Goal: Information Seeking & Learning: Check status

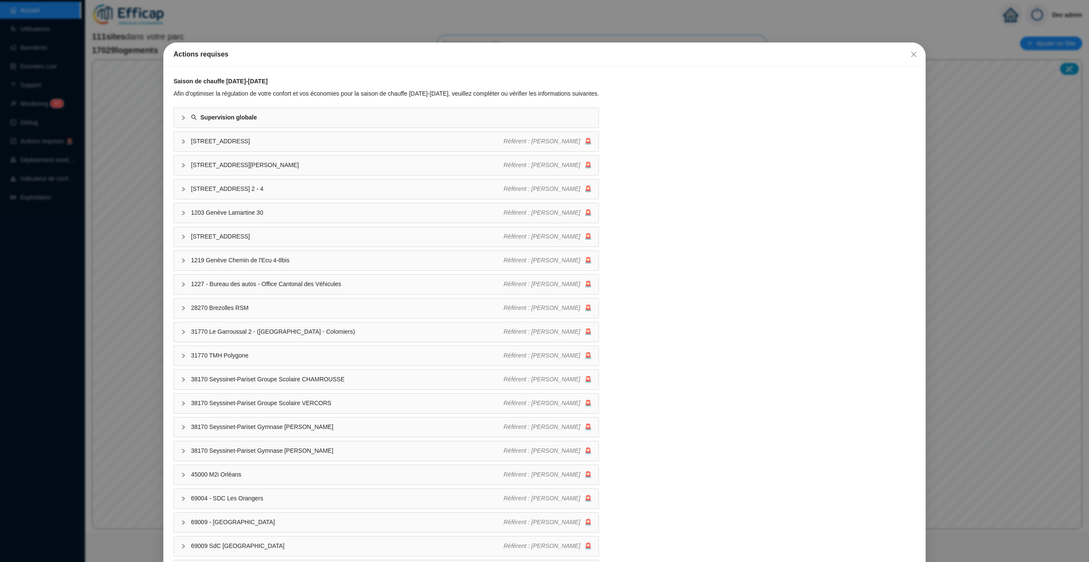
click at [169, 21] on div "Actions requises Saison de chauffe [DATE]-[DATE] Afin d'optimiser la régulation…" at bounding box center [544, 281] width 1089 height 562
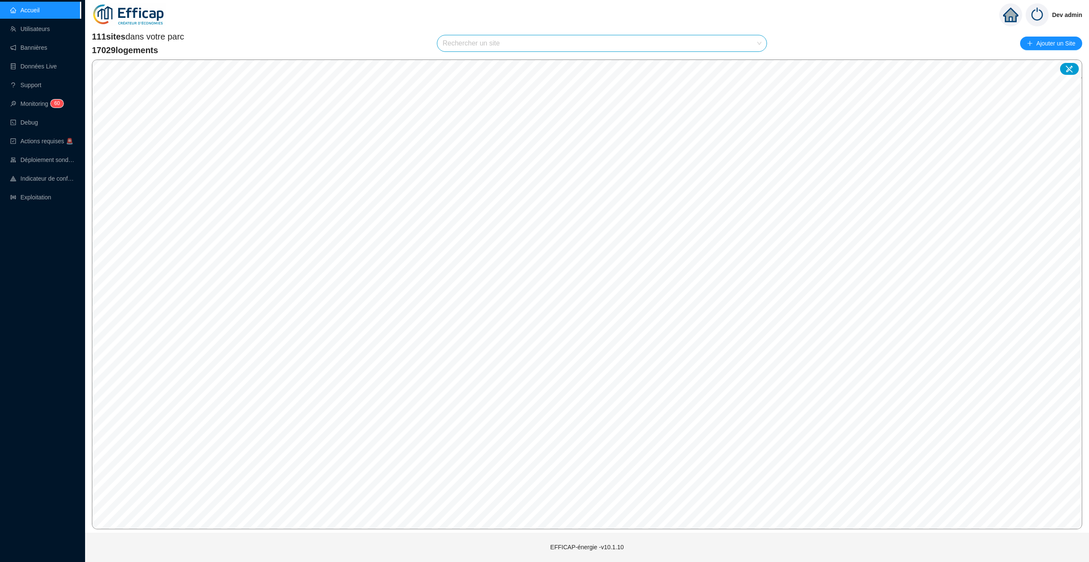
click at [456, 42] on input "search" at bounding box center [597, 43] width 311 height 16
type input "gira"
click at [561, 61] on div "75018 SDC [PERSON_NAME]" at bounding box center [601, 63] width 315 height 13
click at [527, 34] on div "111 sites dans votre parc 17029 logements 75018 [GEOGRAPHIC_DATA][PERSON_NAME] …" at bounding box center [587, 44] width 990 height 26
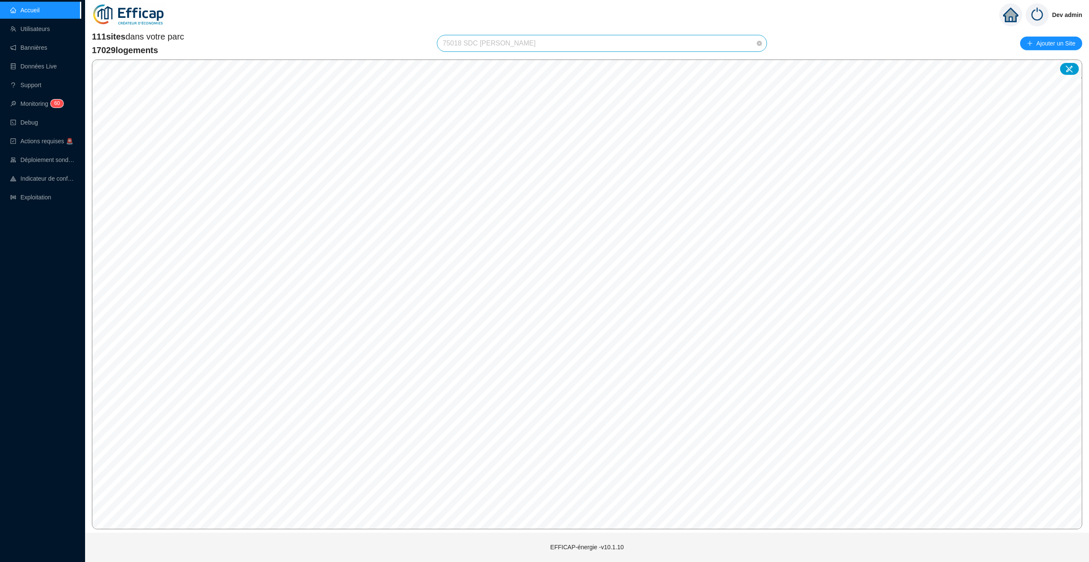
click at [538, 38] on span "75018 SDC [PERSON_NAME]" at bounding box center [601, 43] width 319 height 16
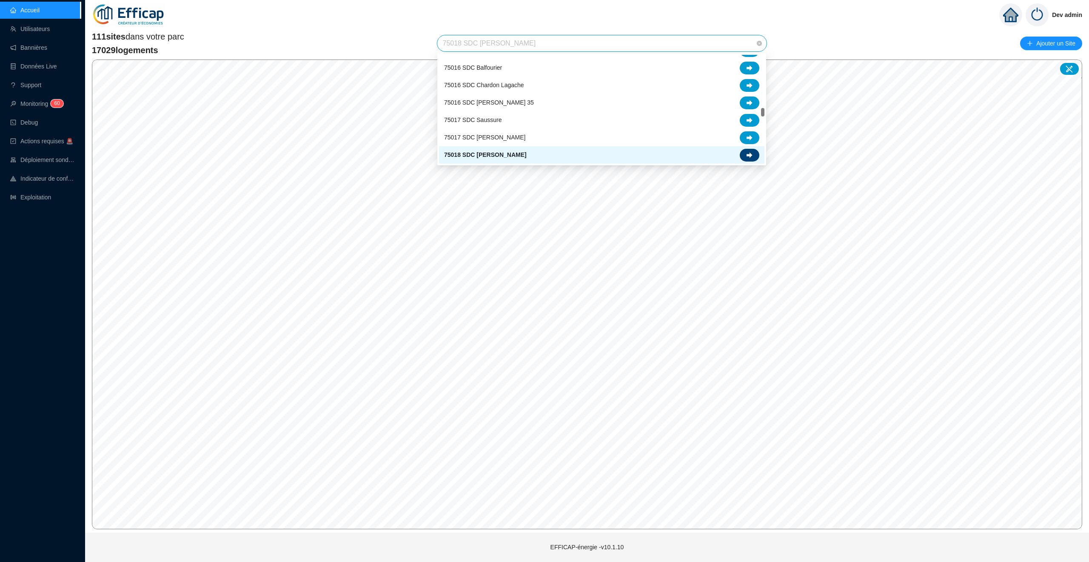
click at [754, 154] on div at bounding box center [750, 155] width 20 height 13
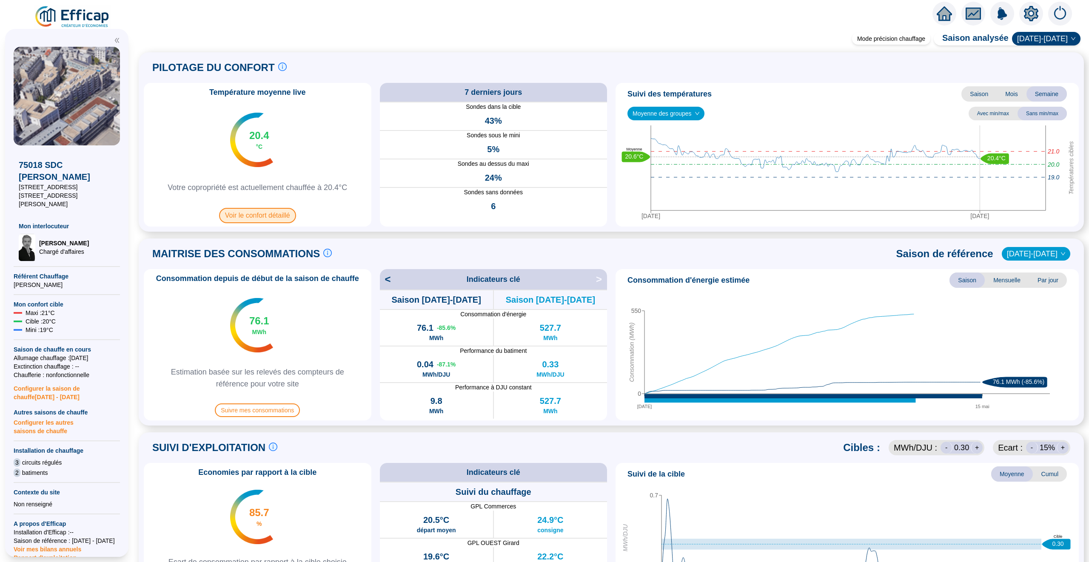
click at [263, 218] on span "Voir le confort détaillé" at bounding box center [257, 215] width 77 height 15
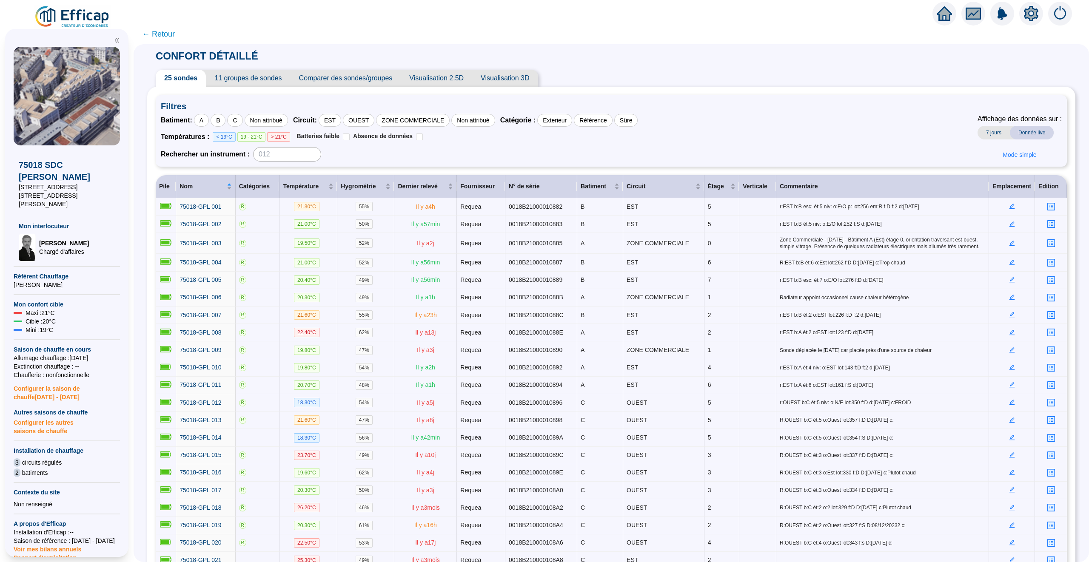
click at [933, 19] on div at bounding box center [1001, 14] width 139 height 24
click at [955, 3] on div at bounding box center [1001, 14] width 139 height 24
click at [945, 10] on icon "home" at bounding box center [943, 14] width 15 height 12
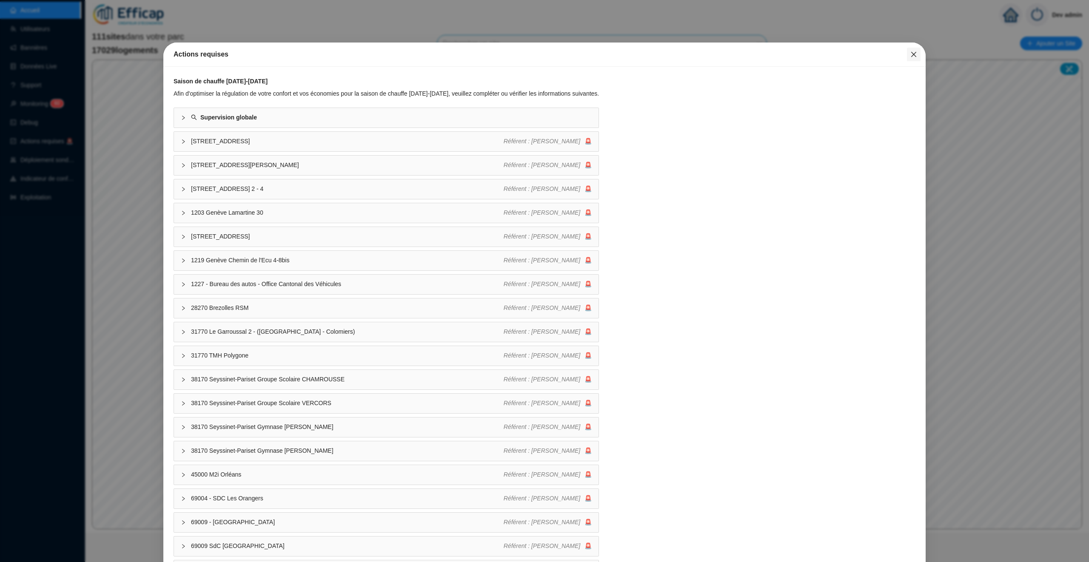
click at [914, 53] on icon "close" at bounding box center [913, 54] width 7 height 7
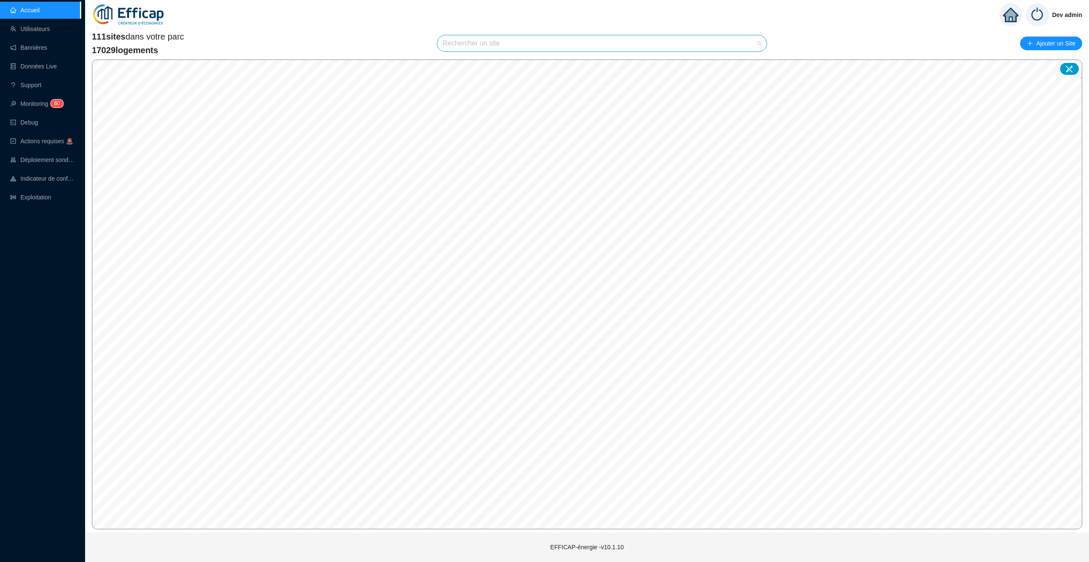
click at [711, 46] on input "search" at bounding box center [597, 43] width 311 height 16
type input "perru"
click at [749, 62] on icon at bounding box center [749, 64] width 6 height 6
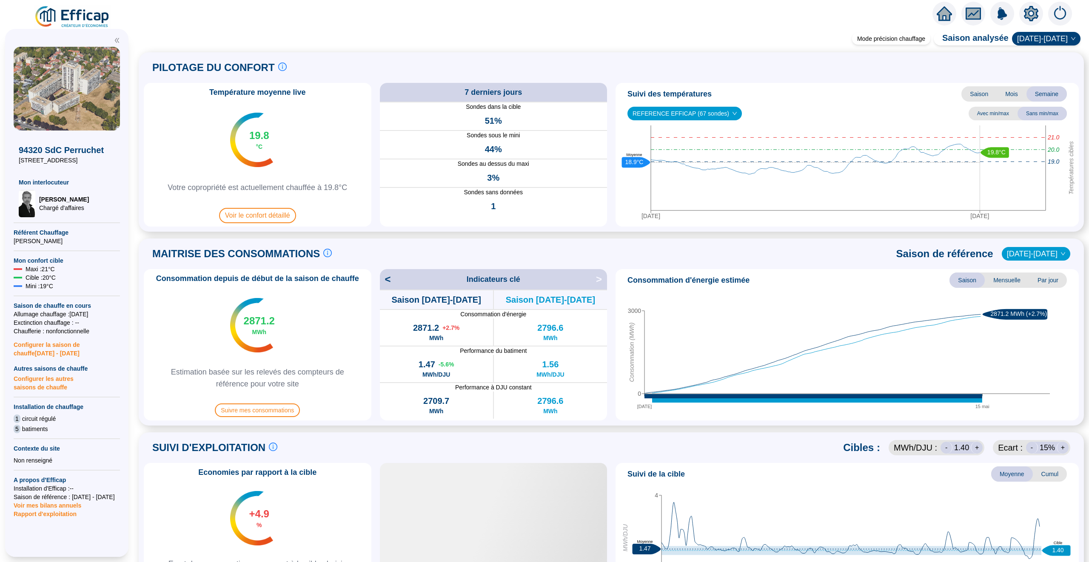
scroll to position [378, 0]
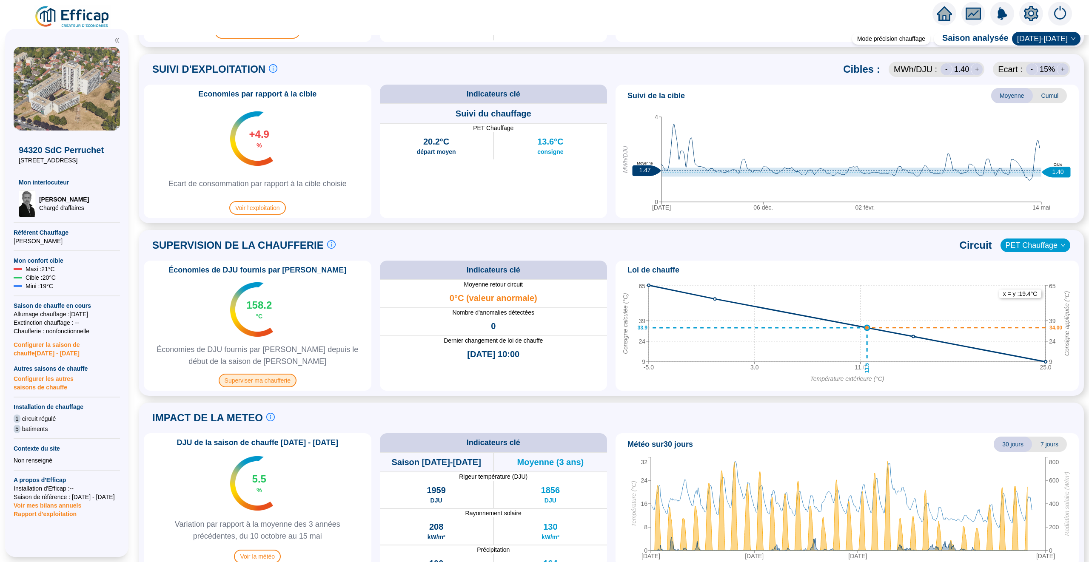
click at [265, 378] on span "Superviser ma chaufferie" at bounding box center [258, 381] width 78 height 14
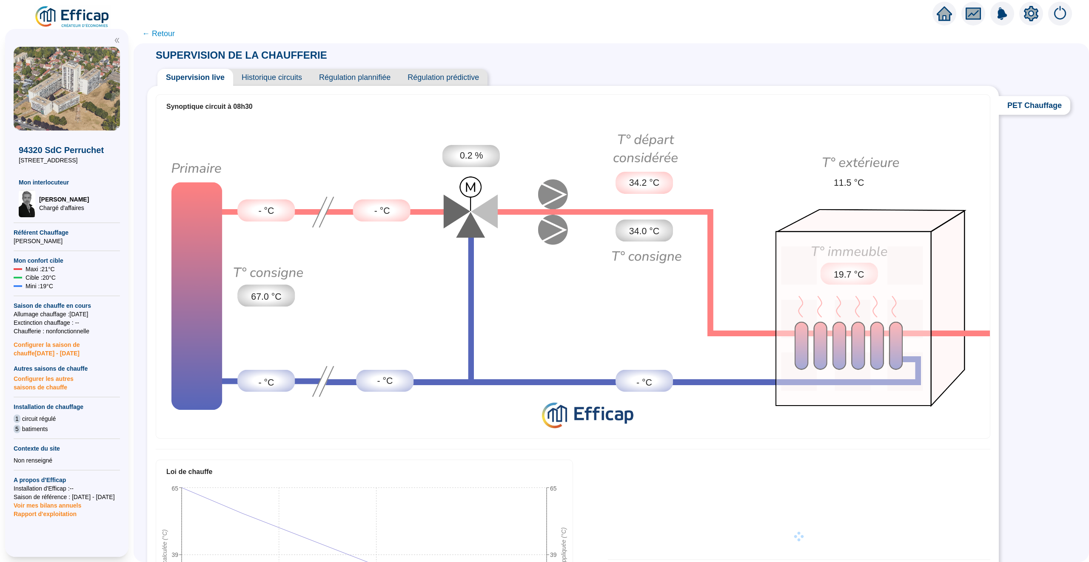
click at [262, 79] on span "Historique circuits" at bounding box center [271, 77] width 77 height 17
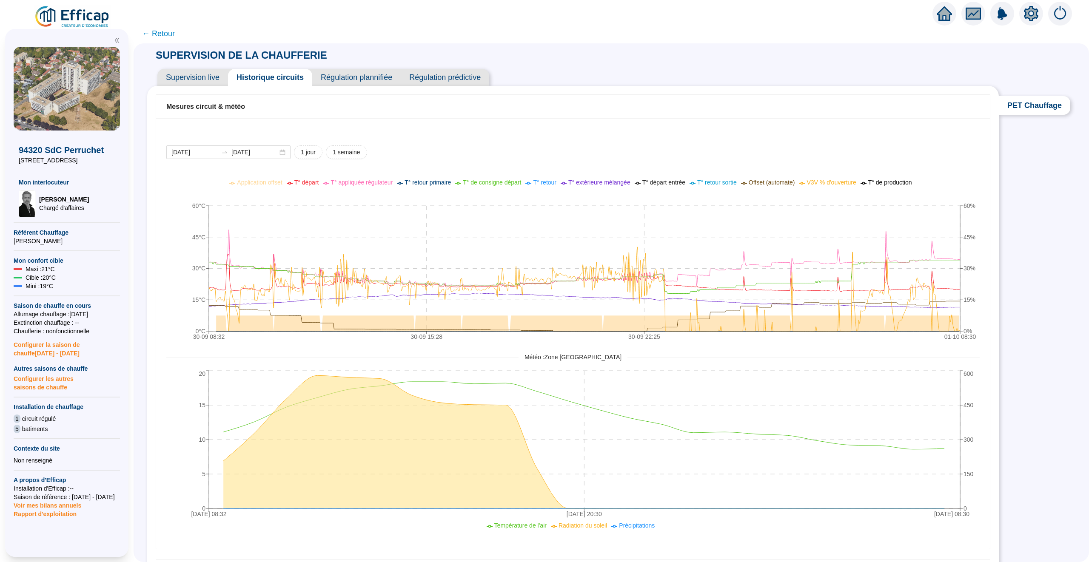
click at [165, 34] on span "← Retour" at bounding box center [158, 34] width 33 height 12
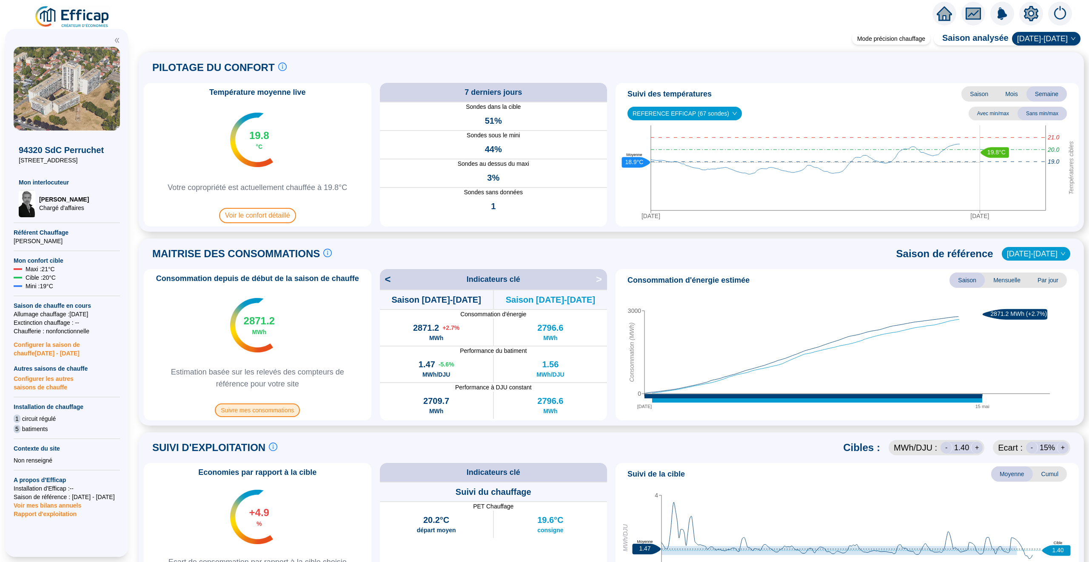
click at [258, 416] on span "Suivre mes consommations" at bounding box center [257, 411] width 85 height 14
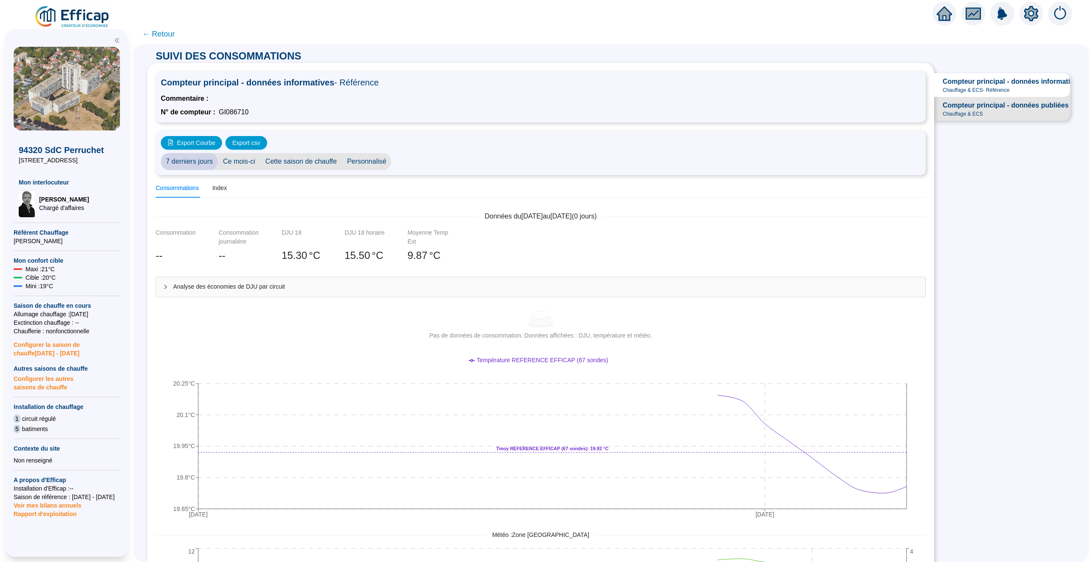
click at [161, 35] on span "← Retour" at bounding box center [158, 34] width 33 height 12
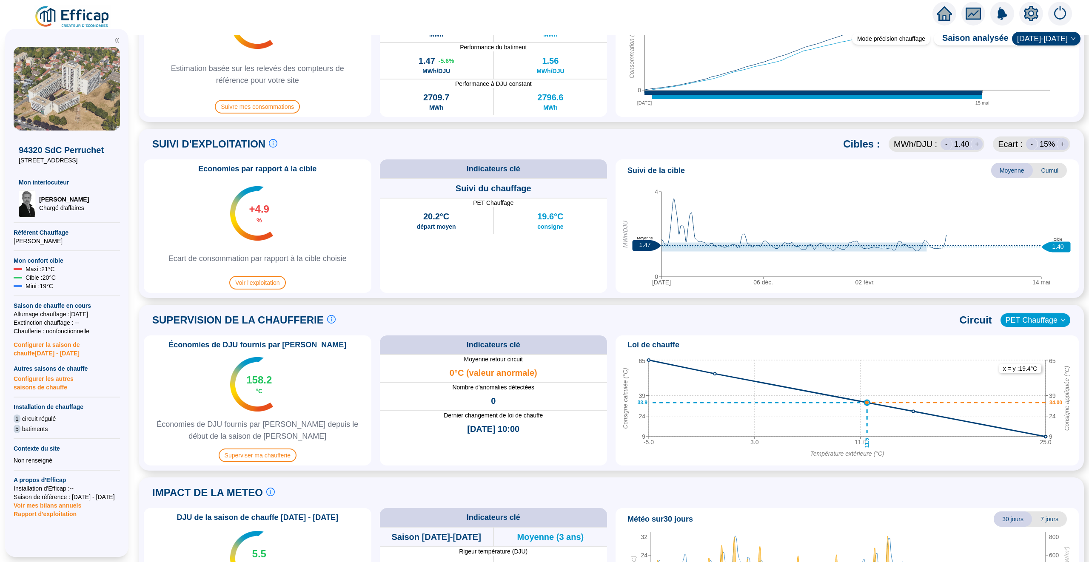
scroll to position [393, 0]
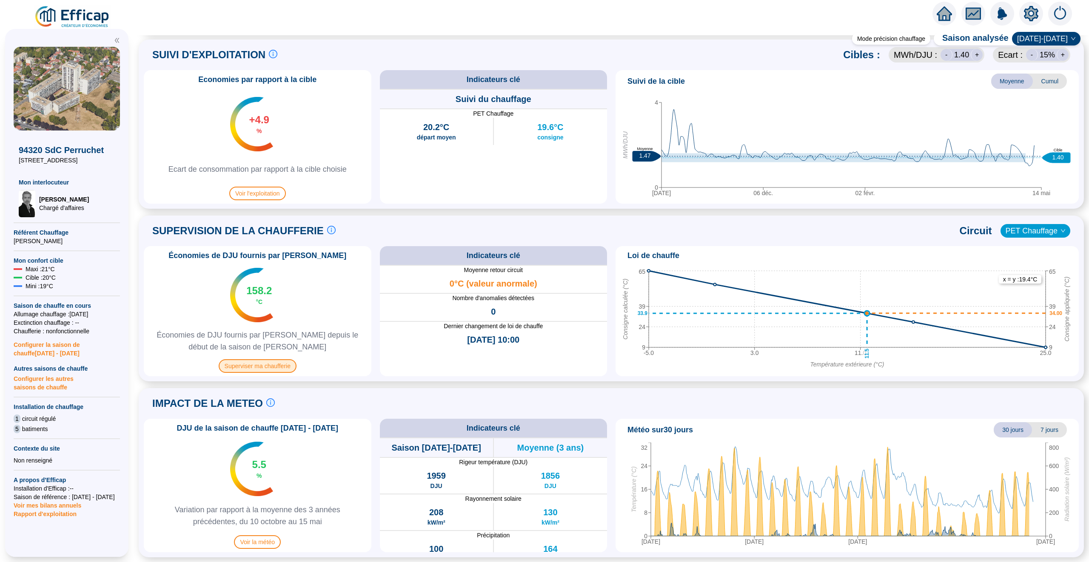
click at [258, 368] on span "Superviser ma chaufferie" at bounding box center [258, 366] width 78 height 14
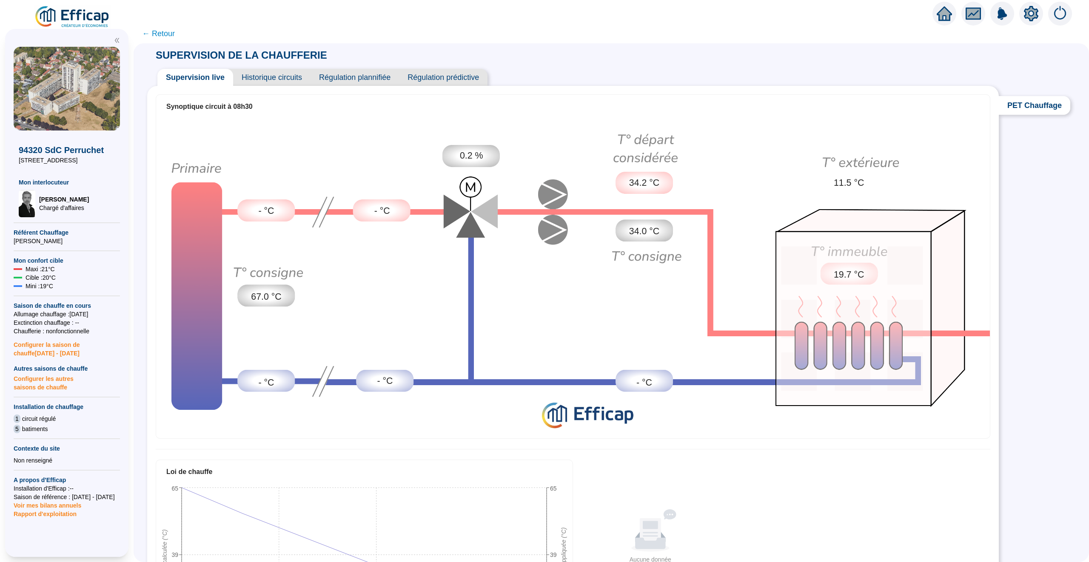
click at [276, 65] on div "Supervision live Historique circuits Régulation plannifiée Régulation prédictive" at bounding box center [572, 74] width 851 height 24
click at [276, 83] on span "Historique circuits" at bounding box center [271, 77] width 77 height 17
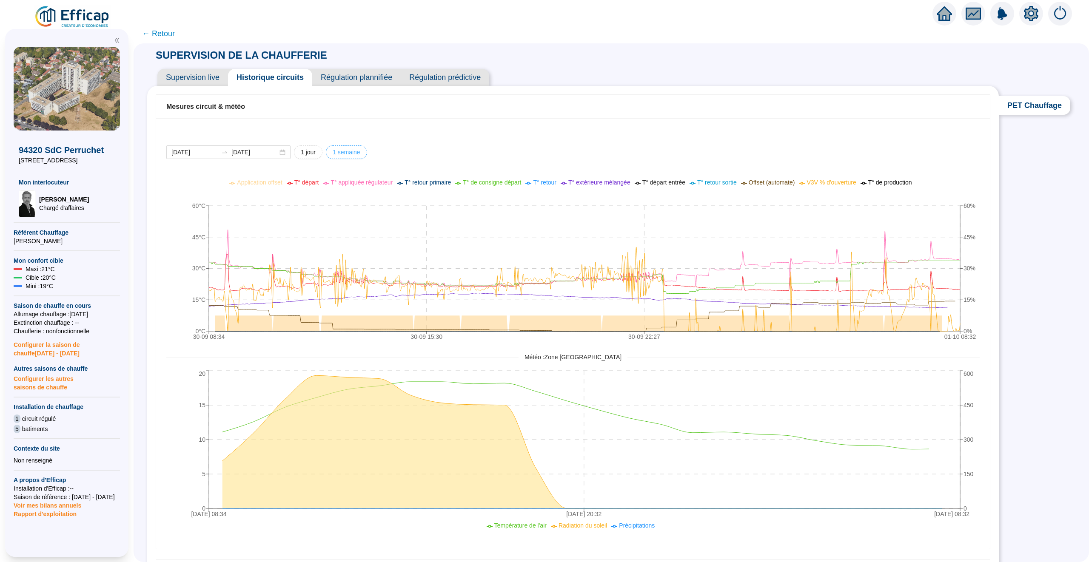
click at [348, 149] on span "1 semaine" at bounding box center [347, 152] width 28 height 9
type input "[DATE]"
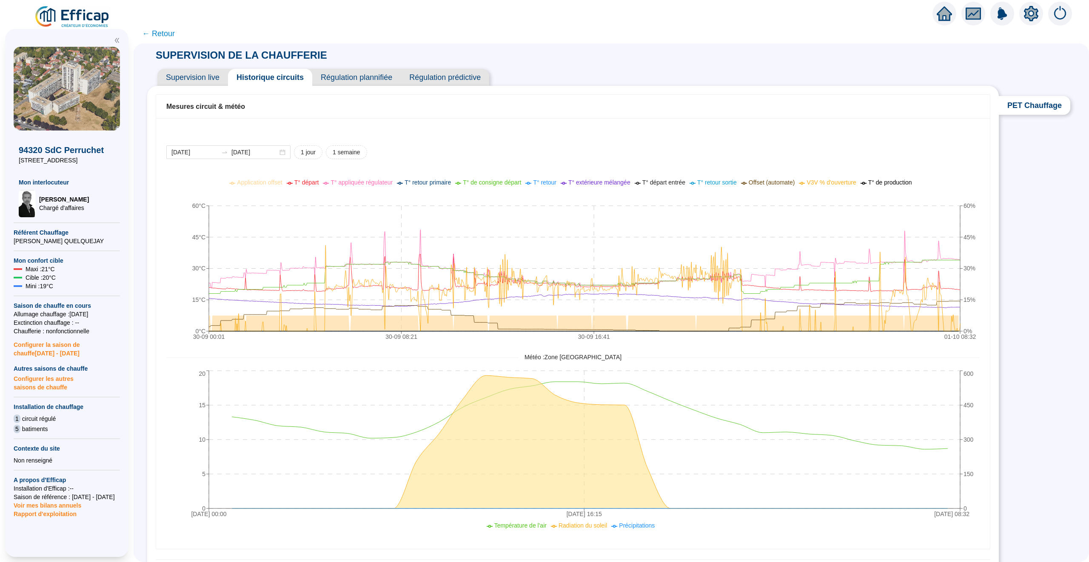
scroll to position [26, 0]
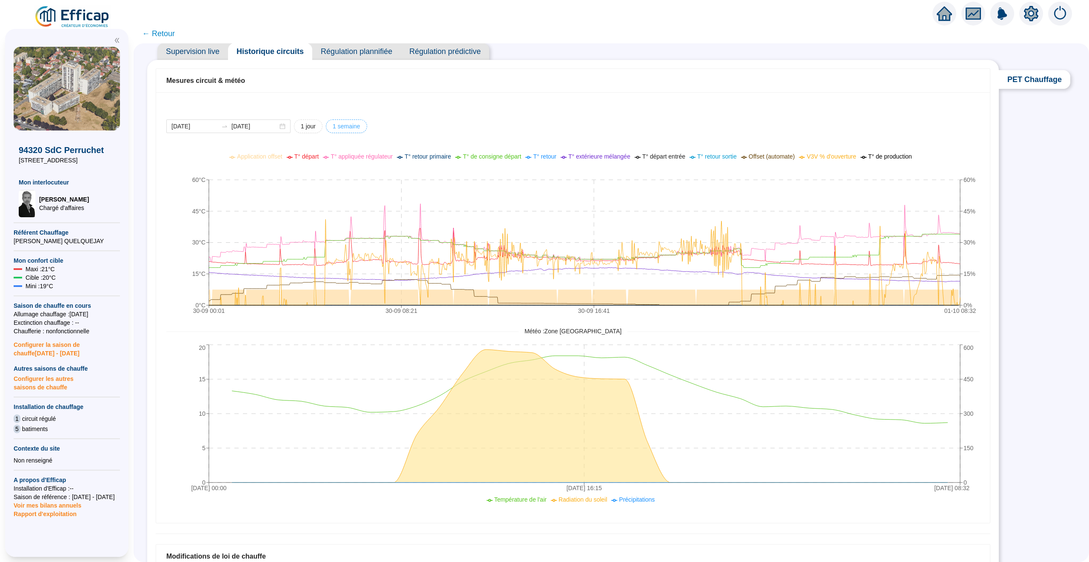
click at [344, 132] on button "1 semaine" at bounding box center [346, 127] width 41 height 14
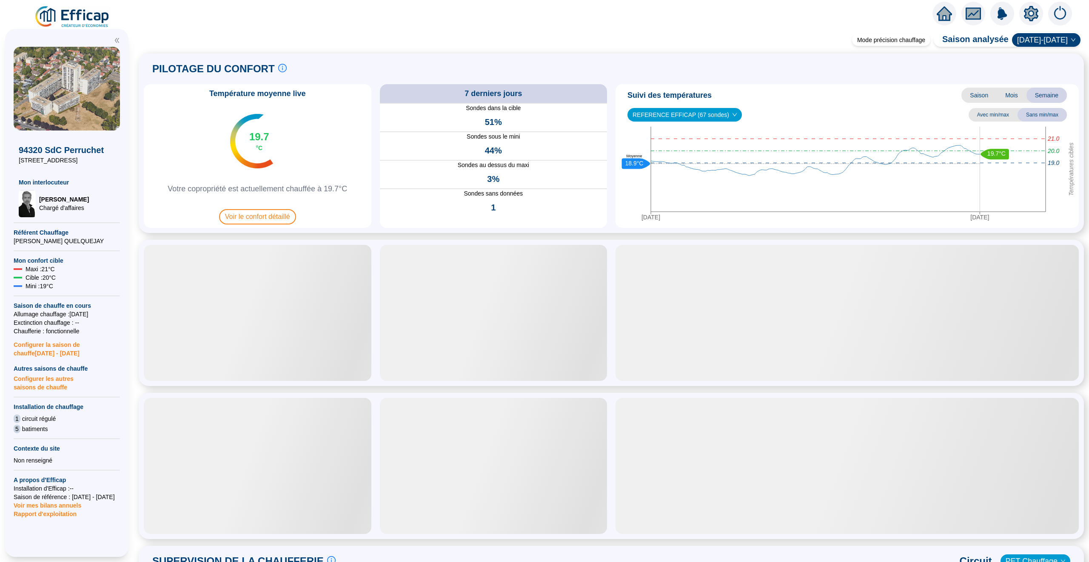
click at [946, 9] on icon "home" at bounding box center [943, 13] width 15 height 14
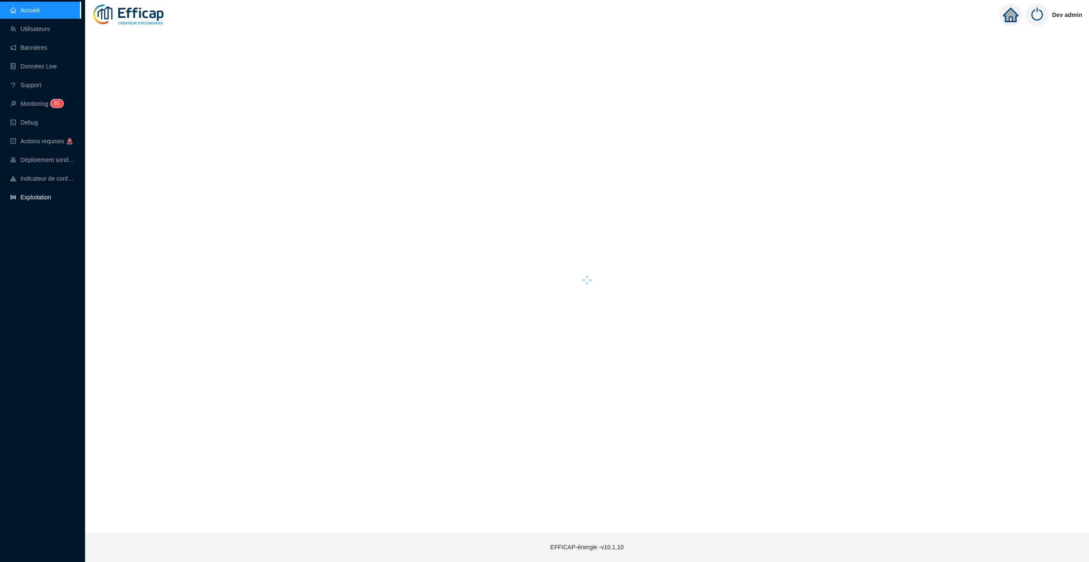
click at [43, 194] on link "Exploitation" at bounding box center [30, 197] width 41 height 7
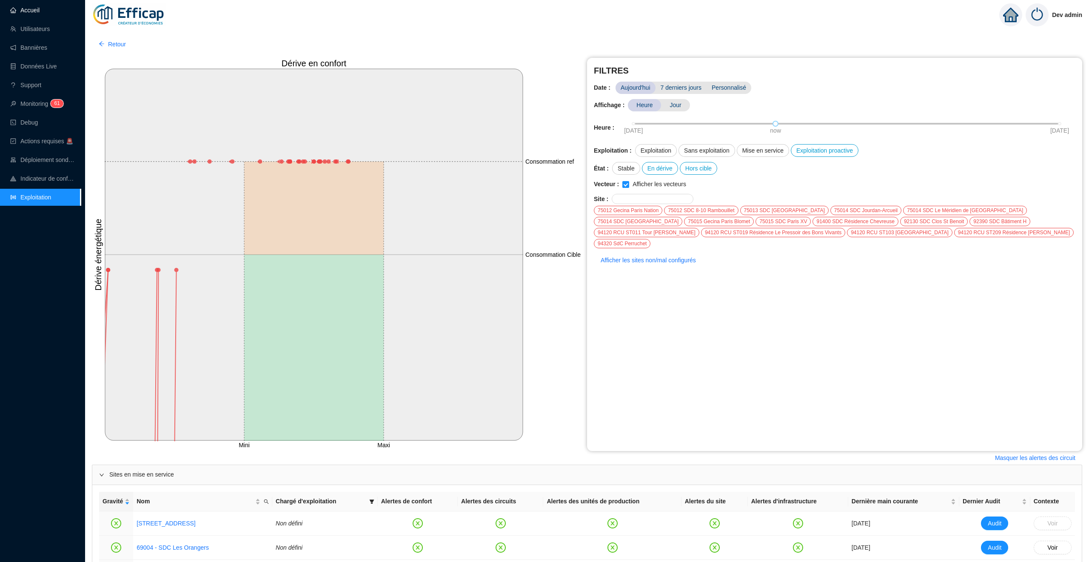
click at [40, 8] on link "Accueil" at bounding box center [24, 10] width 29 height 7
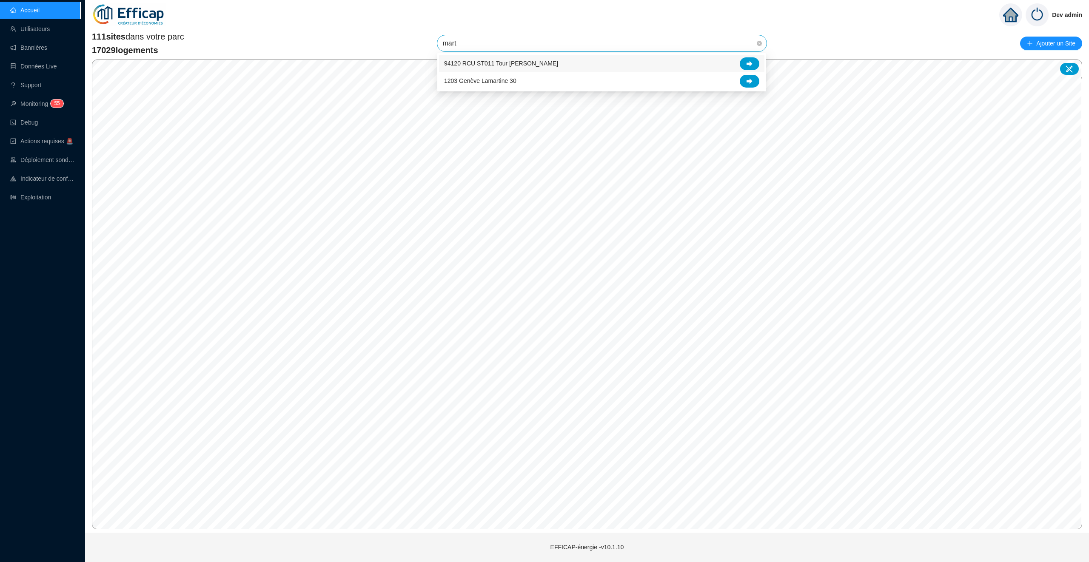
type input "marti"
click at [746, 66] on icon at bounding box center [749, 64] width 6 height 6
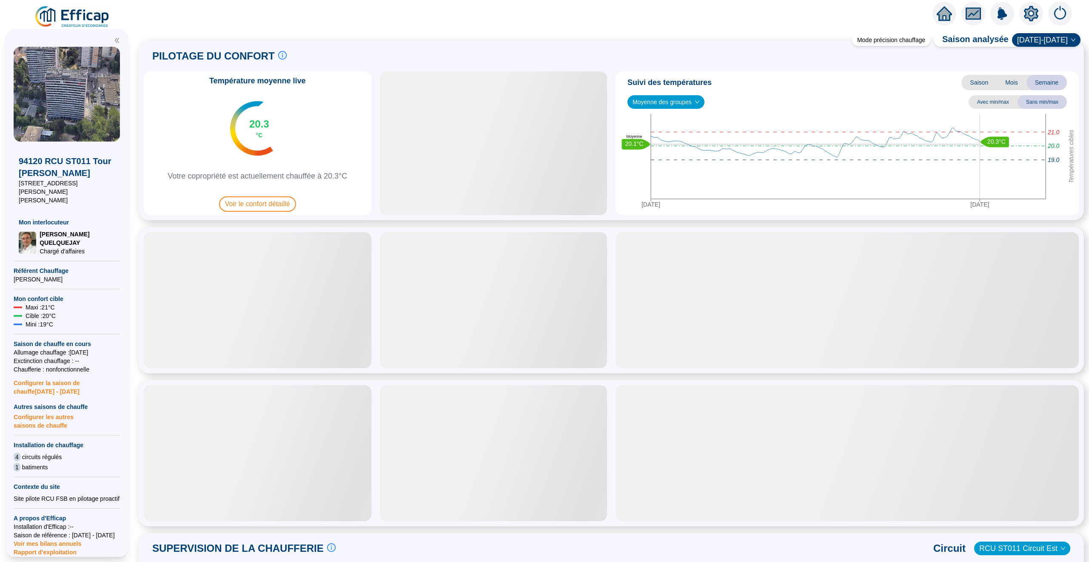
scroll to position [19, 0]
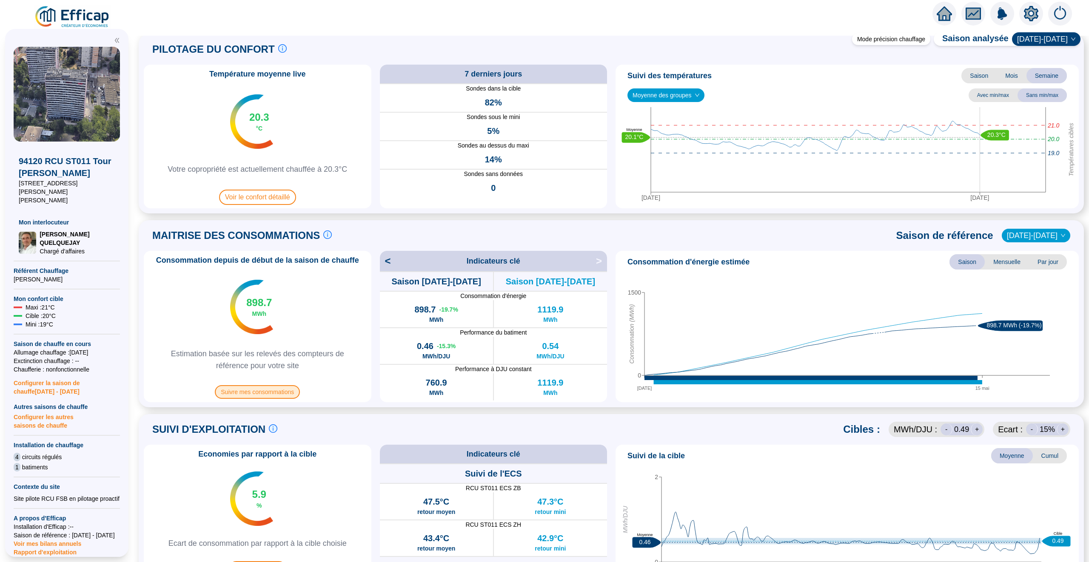
click at [257, 397] on span "Suivre mes consommations" at bounding box center [257, 392] width 85 height 14
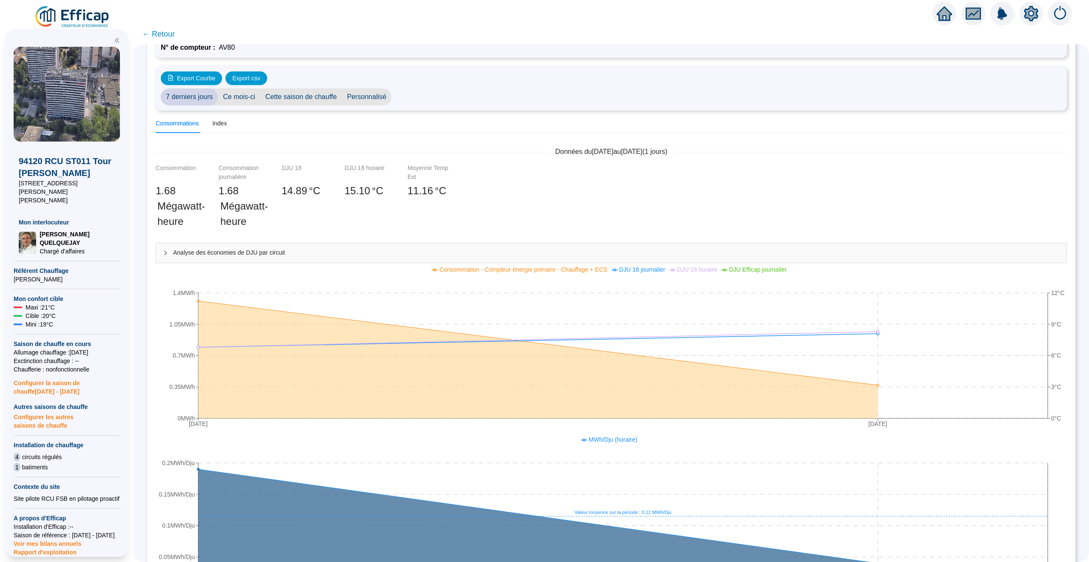
scroll to position [67, 0]
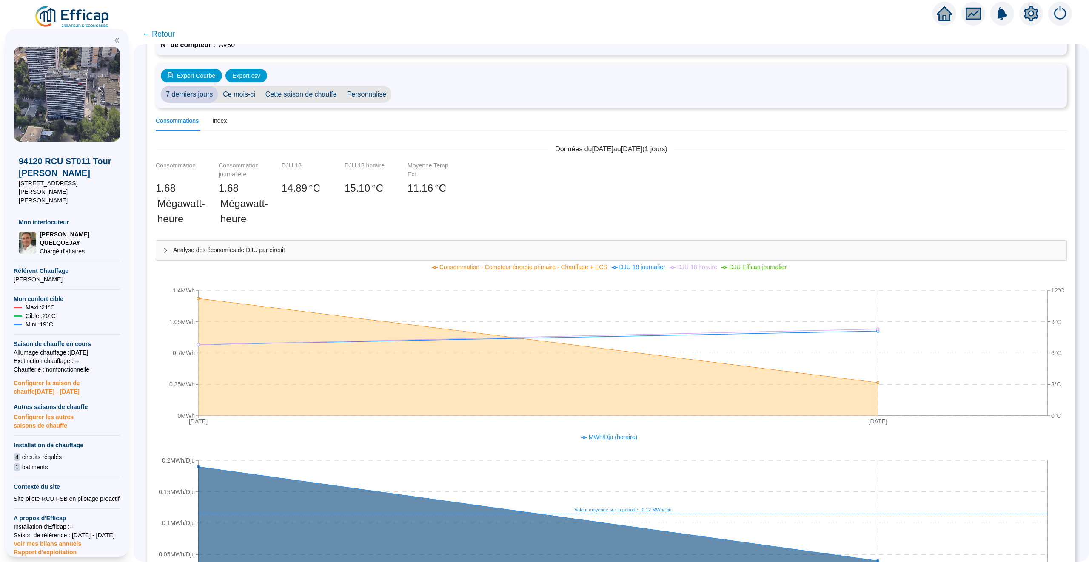
click at [239, 95] on span "Ce mois-ci" at bounding box center [239, 94] width 43 height 17
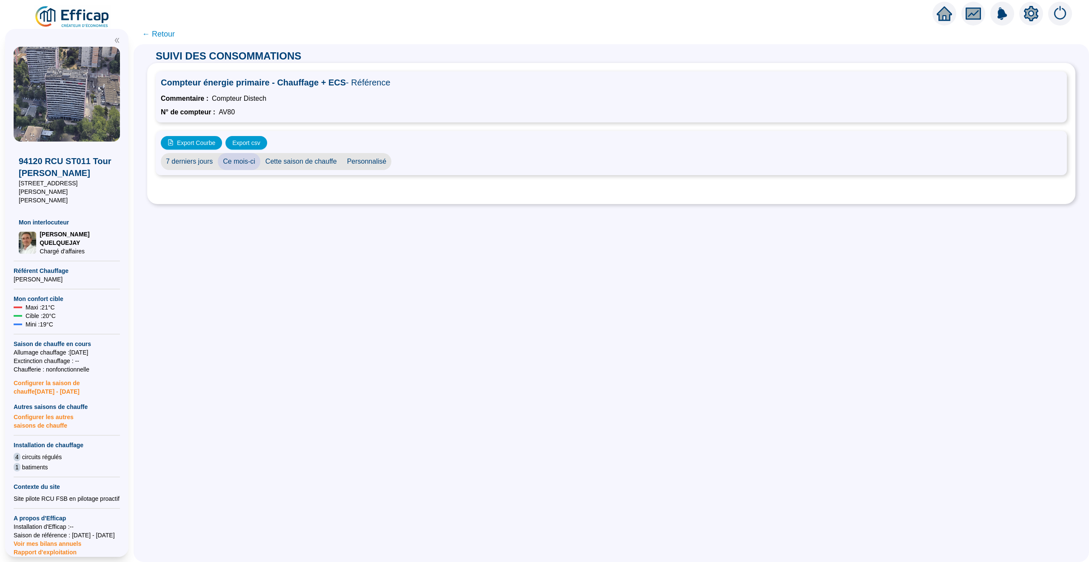
scroll to position [0, 0]
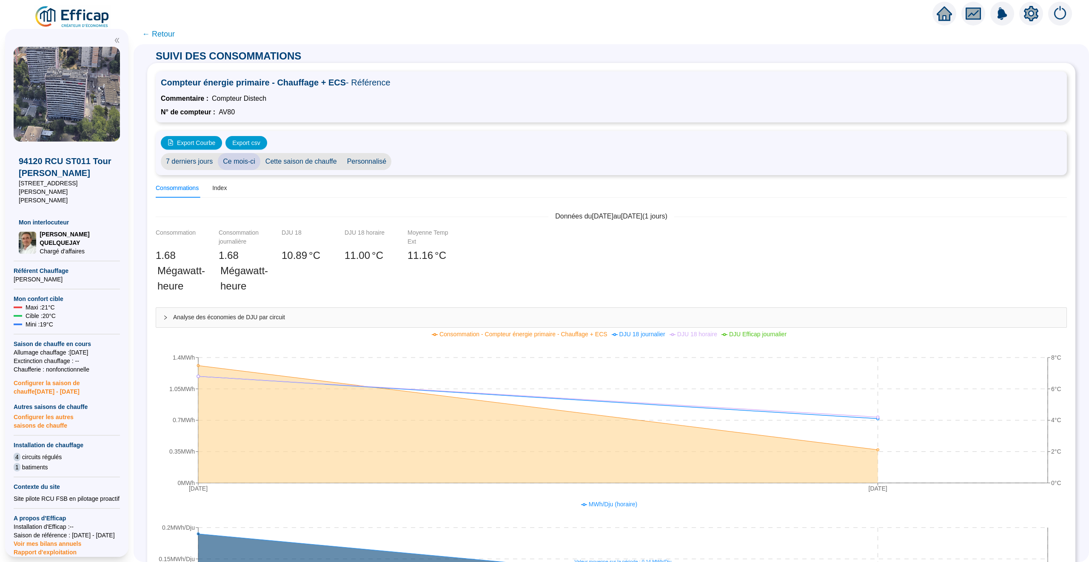
click at [374, 162] on span "Personnalisé" at bounding box center [367, 161] width 50 height 17
click at [427, 163] on input "[DATE]" at bounding box center [419, 161] width 46 height 9
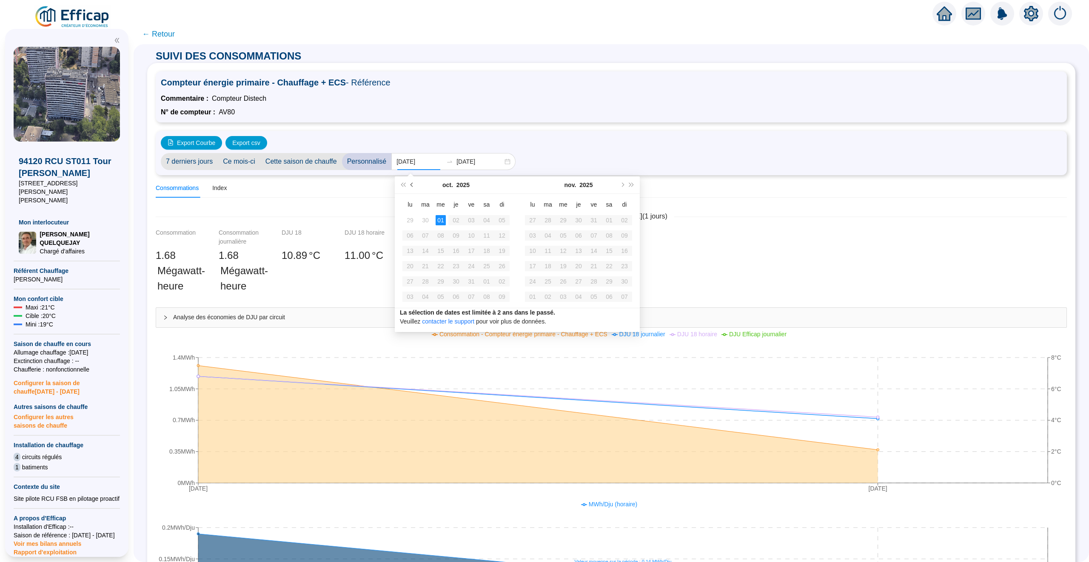
click at [415, 187] on button "Mois précédent (PageUp)" at bounding box center [411, 184] width 9 height 17
type input "2025-09-17"
click at [439, 250] on div "17" at bounding box center [440, 251] width 10 height 10
type input "[DATE]"
click at [562, 217] on div "01" at bounding box center [563, 220] width 10 height 10
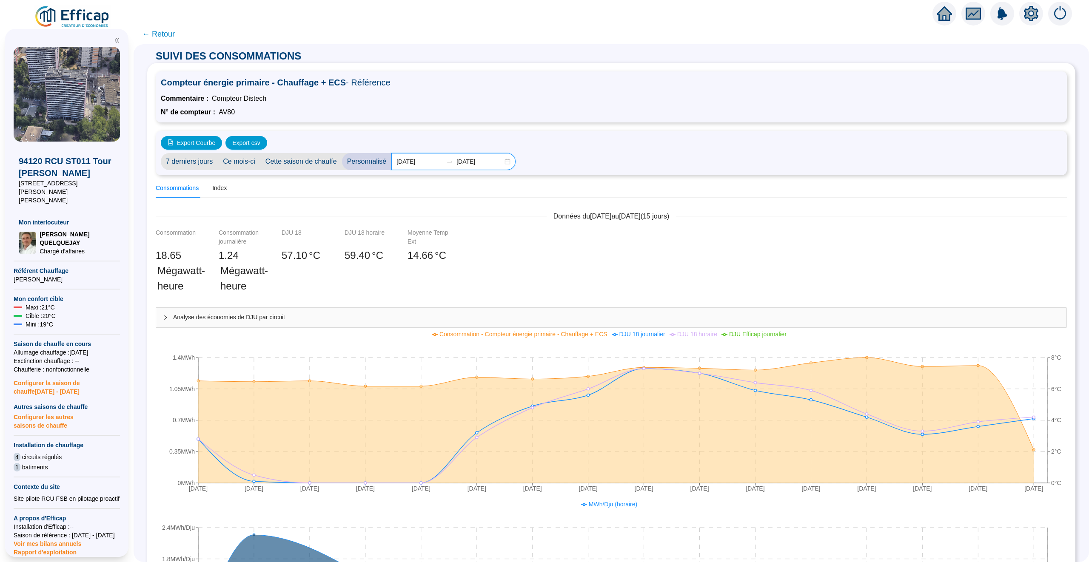
click at [420, 163] on input "2025-09-17" at bounding box center [419, 161] width 46 height 9
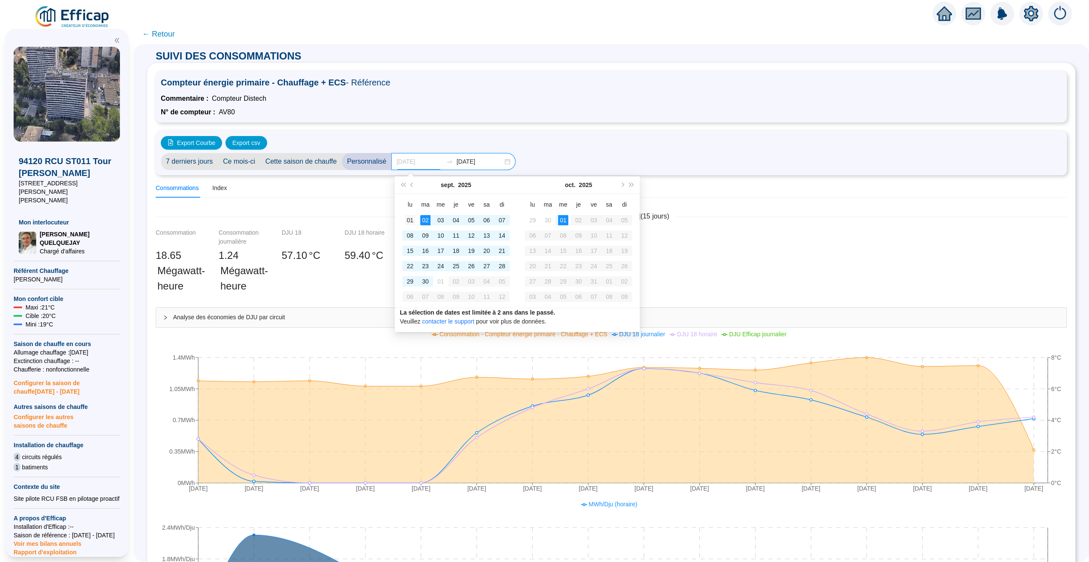
type input "2025-09-01"
click at [408, 219] on div "01" at bounding box center [410, 220] width 10 height 10
type input "[DATE]"
click at [567, 216] on div "01" at bounding box center [563, 220] width 10 height 10
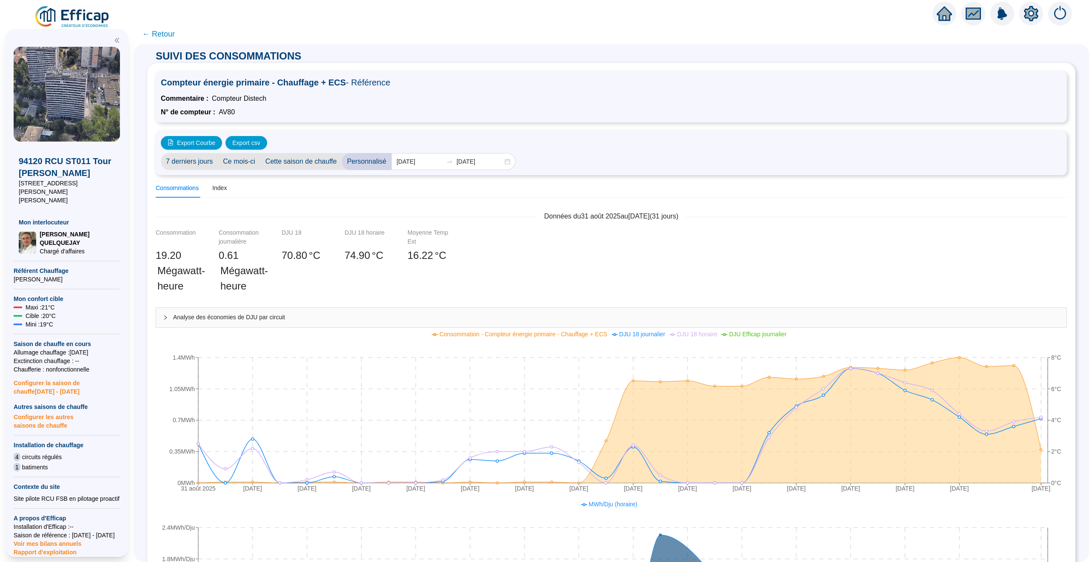
click at [159, 30] on span "← Retour" at bounding box center [158, 34] width 33 height 12
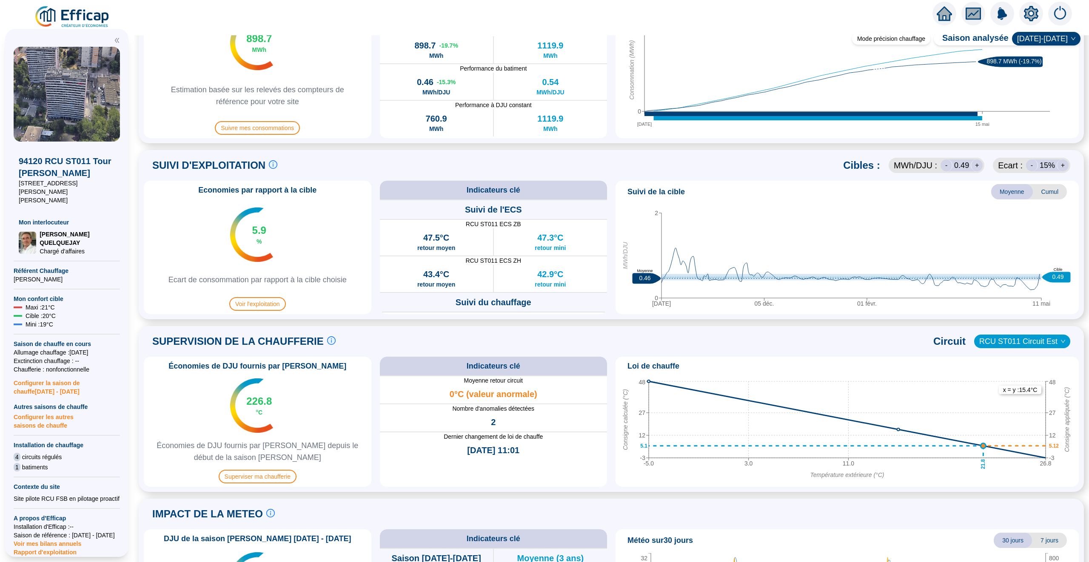
scroll to position [393, 0]
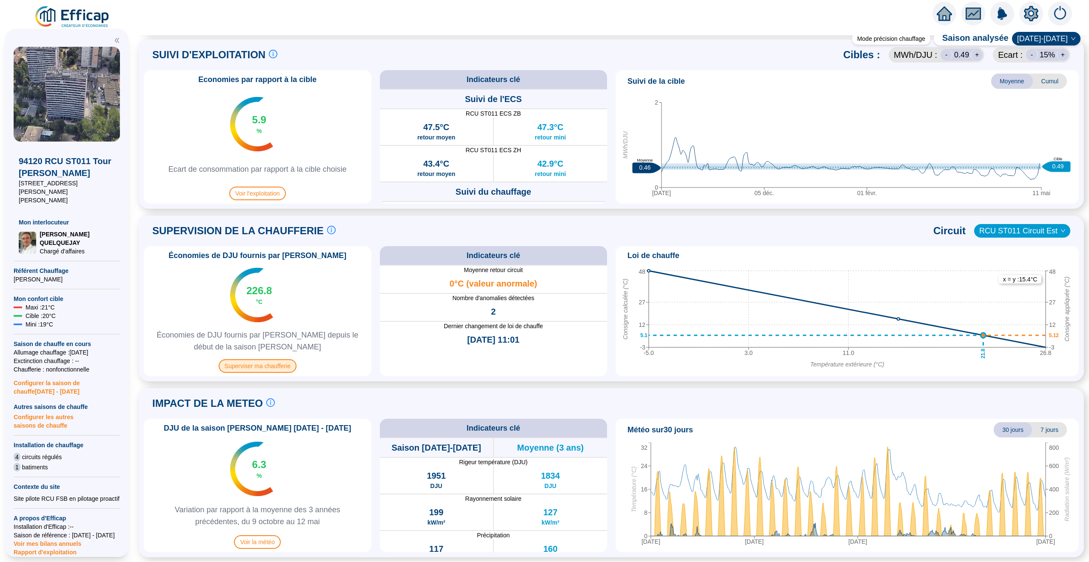
click at [234, 364] on span "Superviser ma chaufferie" at bounding box center [258, 366] width 78 height 14
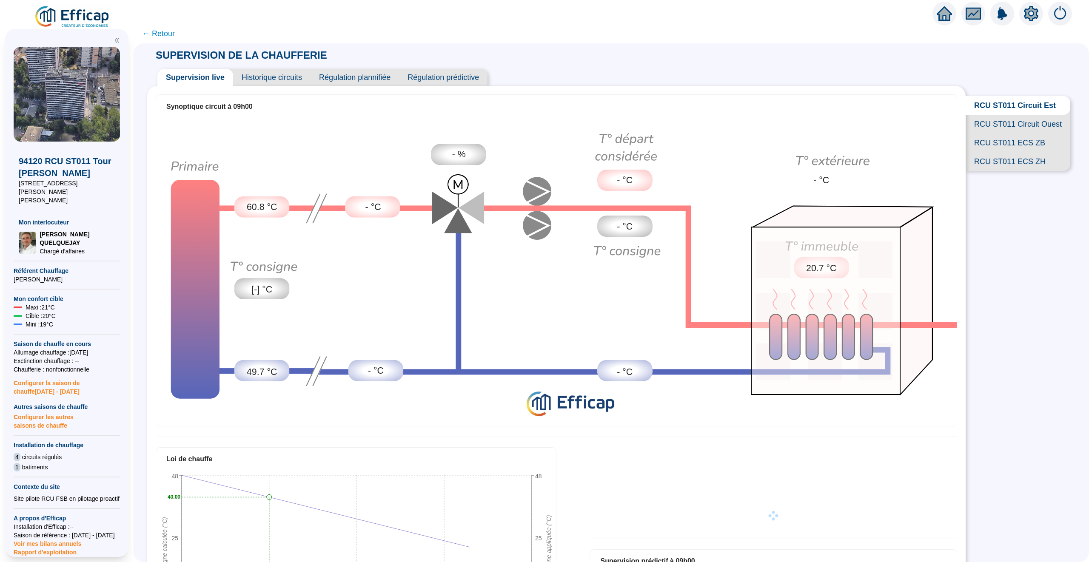
click at [268, 72] on span "Historique circuits" at bounding box center [271, 77] width 77 height 17
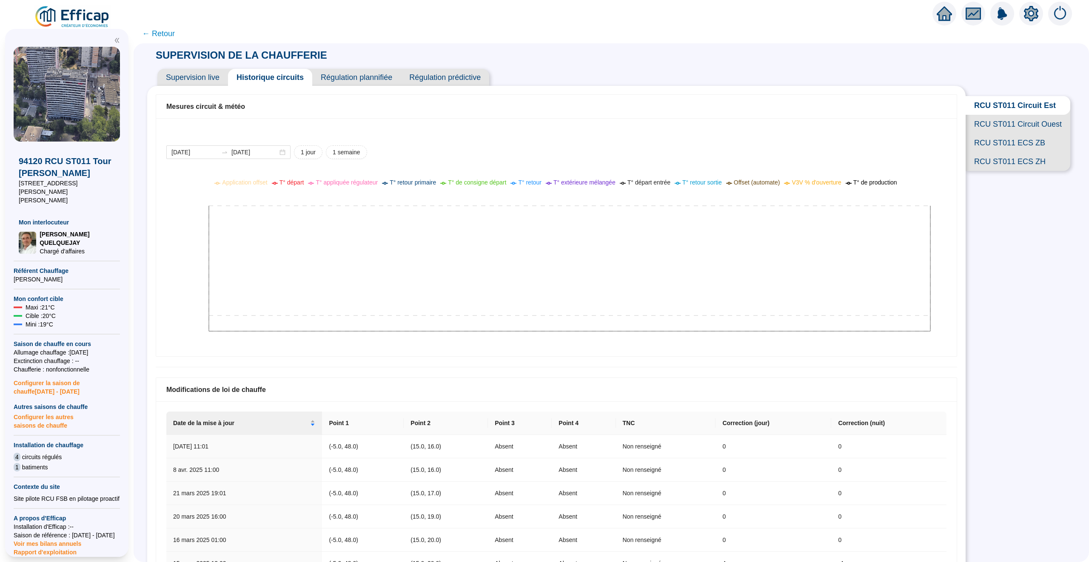
click at [1033, 133] on span "RCU ST011 Circuit Ouest" at bounding box center [1017, 124] width 105 height 19
click at [1021, 142] on span "RCU ST011 ECS ZB" at bounding box center [1016, 143] width 108 height 19
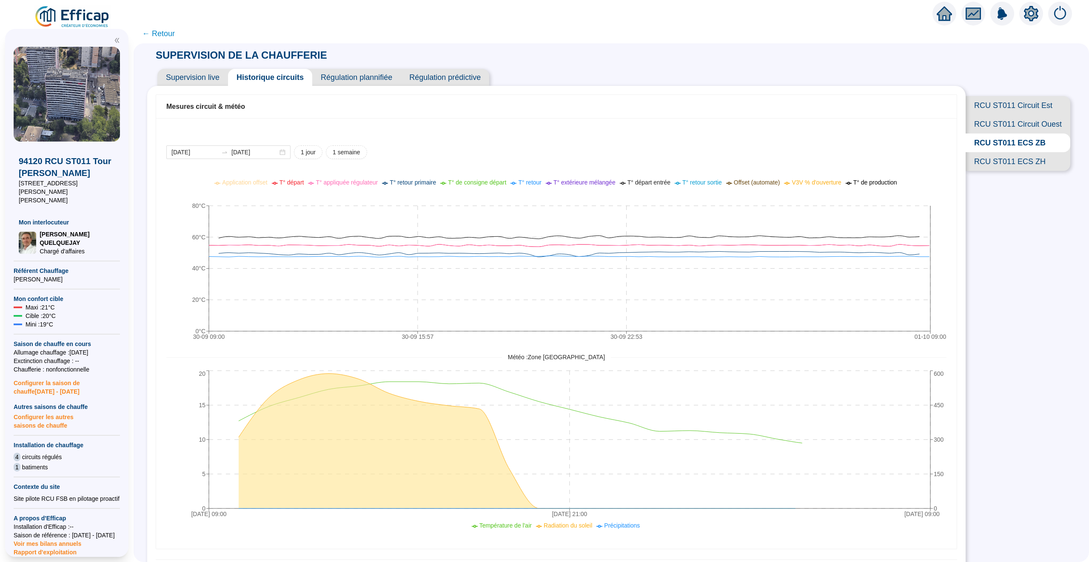
click at [1022, 165] on span "RCU ST011 ECS ZH" at bounding box center [1017, 161] width 105 height 19
click at [1010, 100] on span "RCU ST011 Circuit Est" at bounding box center [1017, 105] width 105 height 19
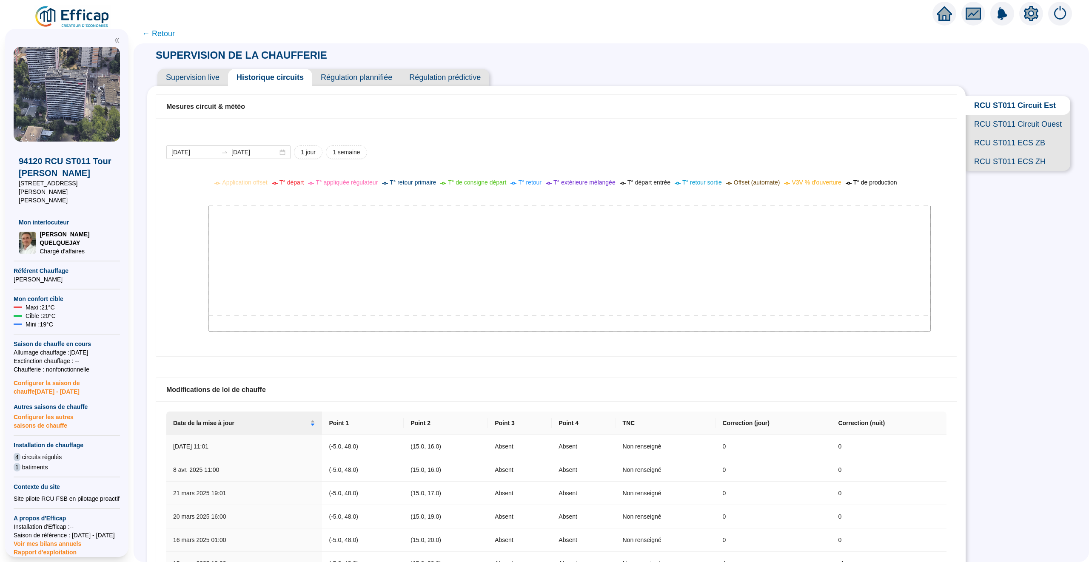
click at [1009, 124] on span "RCU ST011 Circuit Ouest" at bounding box center [1017, 124] width 105 height 19
click at [1008, 100] on span "RCU ST011 Circuit Est" at bounding box center [1016, 105] width 108 height 19
click at [195, 77] on span "Supervision live" at bounding box center [192, 77] width 71 height 17
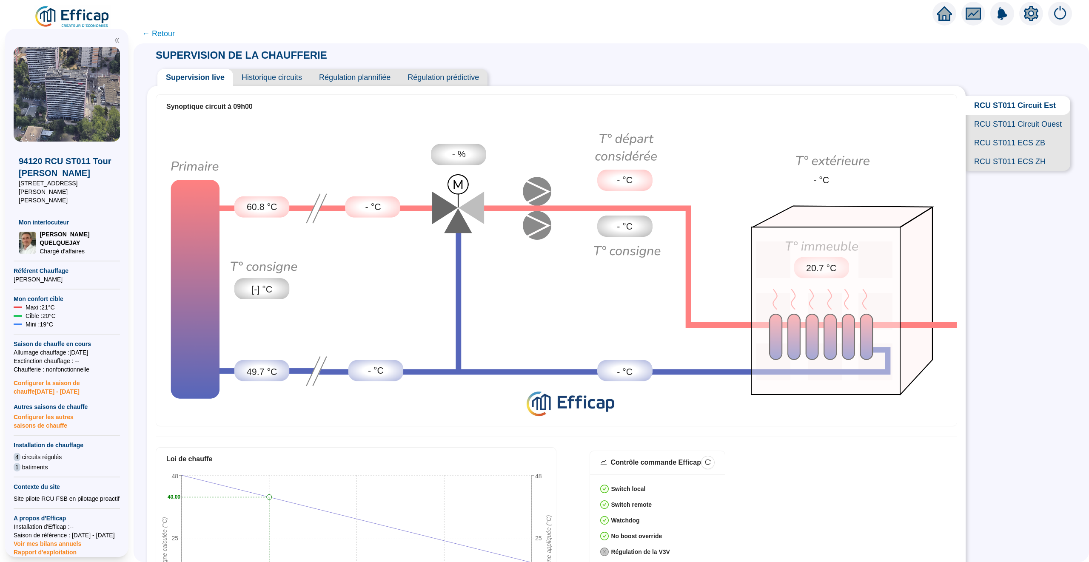
click at [944, 10] on icon "home" at bounding box center [943, 14] width 15 height 12
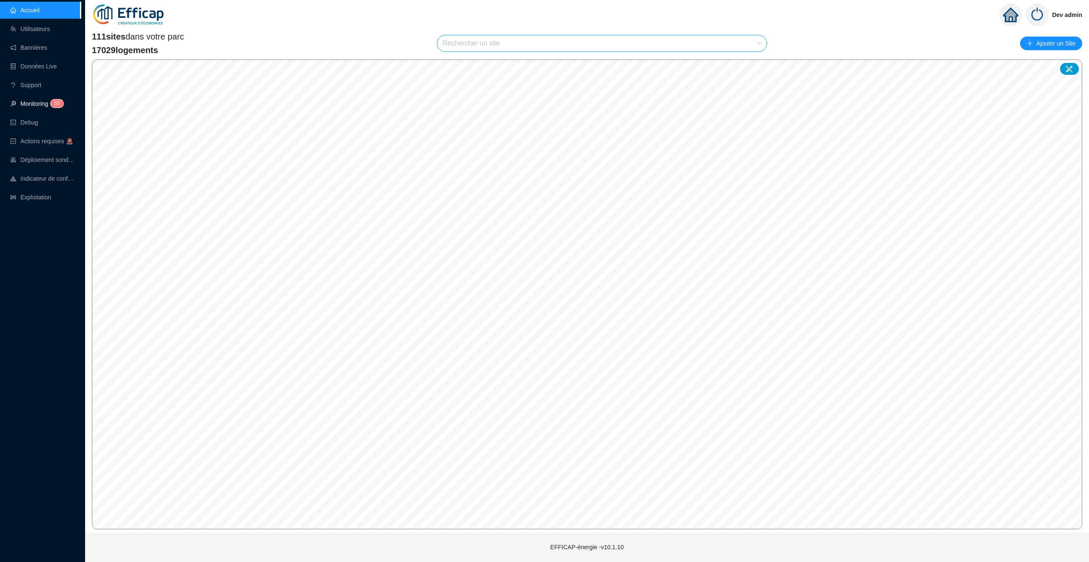
click at [47, 103] on link "Monitoring 5 5" at bounding box center [35, 103] width 51 height 7
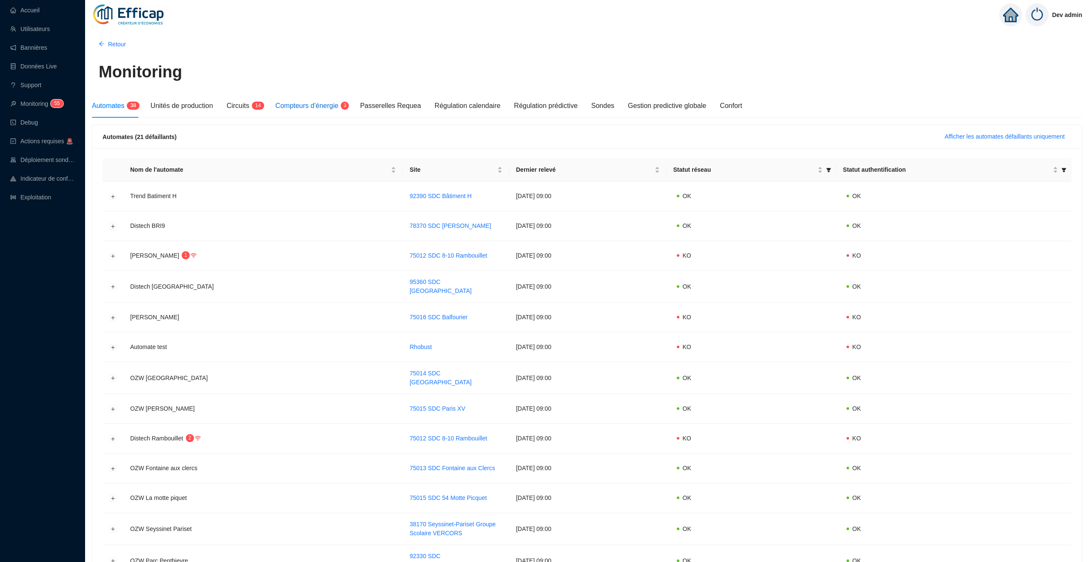
click at [320, 104] on span "Compteurs d'énergie" at bounding box center [306, 105] width 63 height 7
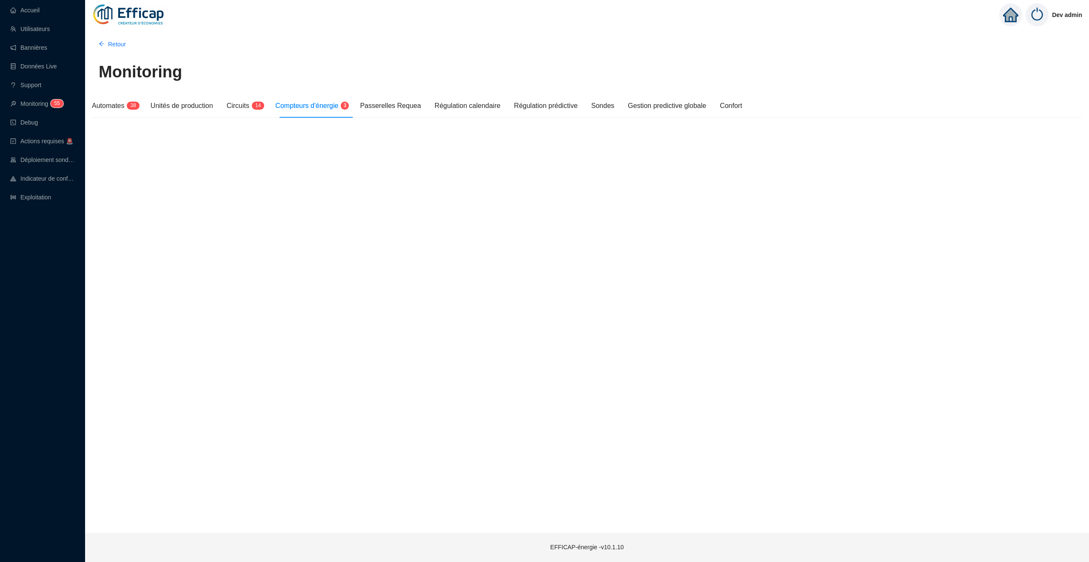
click at [226, 104] on div "Automates 3 8 Unités de production Circuits 1 4 Compteurs d'énergie 3 Passerell…" at bounding box center [417, 106] width 650 height 24
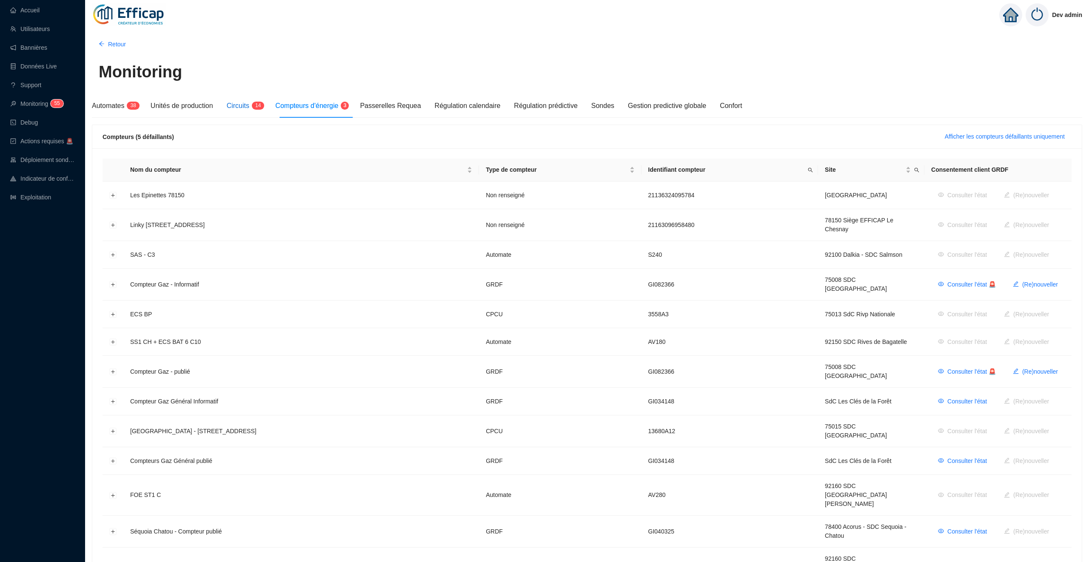
click at [249, 104] on span "Circuits" at bounding box center [238, 105] width 23 height 7
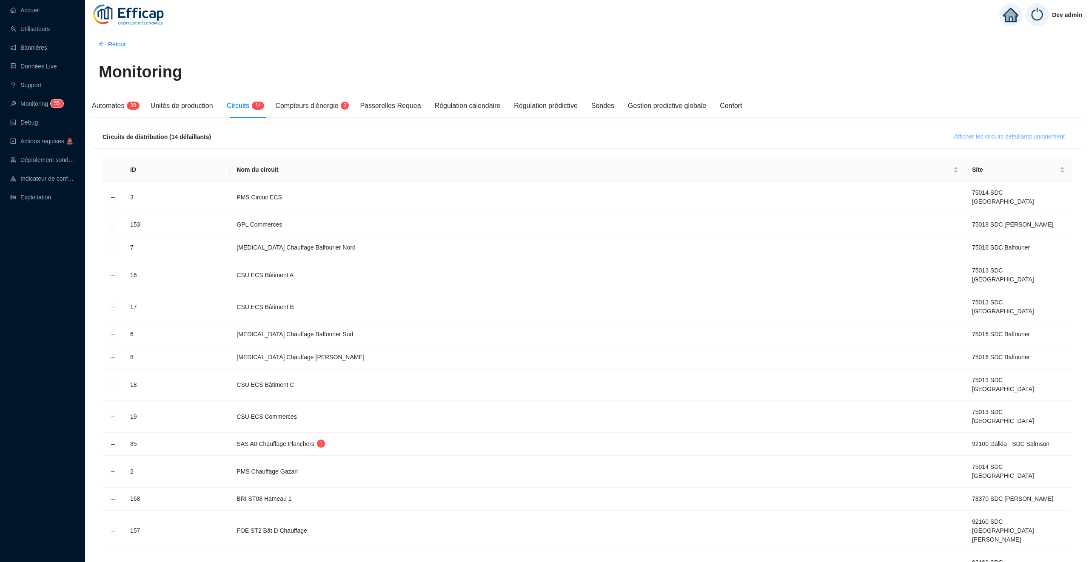
click at [970, 136] on span "Afficher les circuits défaillants uniquement" at bounding box center [1009, 136] width 111 height 9
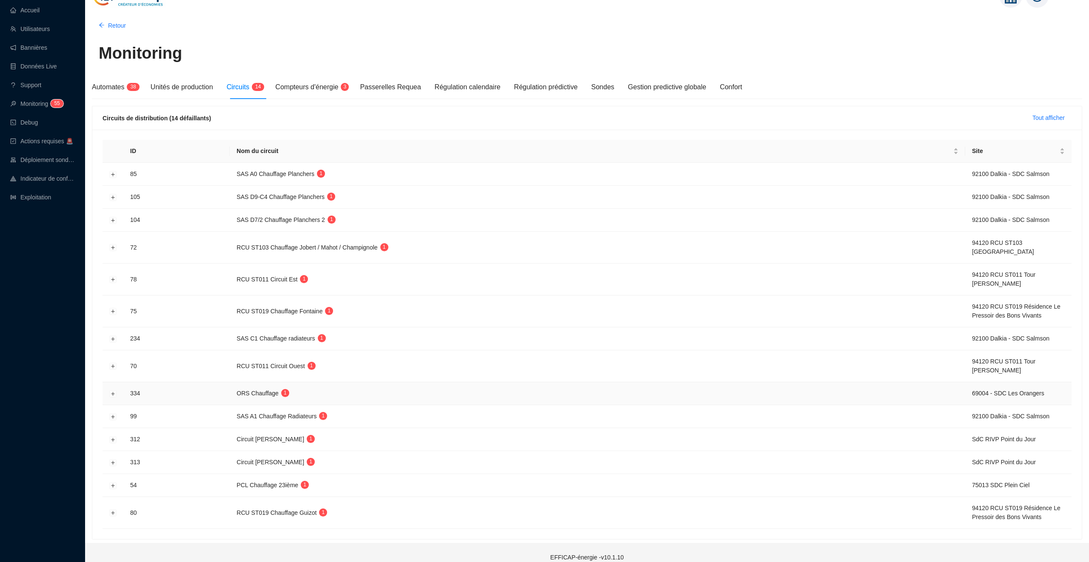
scroll to position [31, 0]
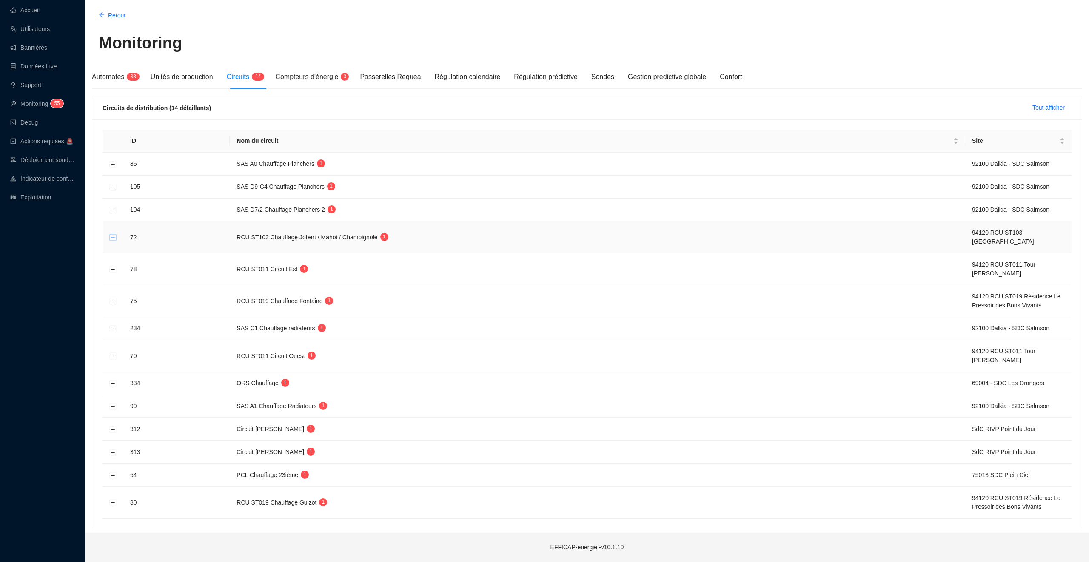
click at [112, 237] on button "Développer la ligne" at bounding box center [113, 237] width 7 height 7
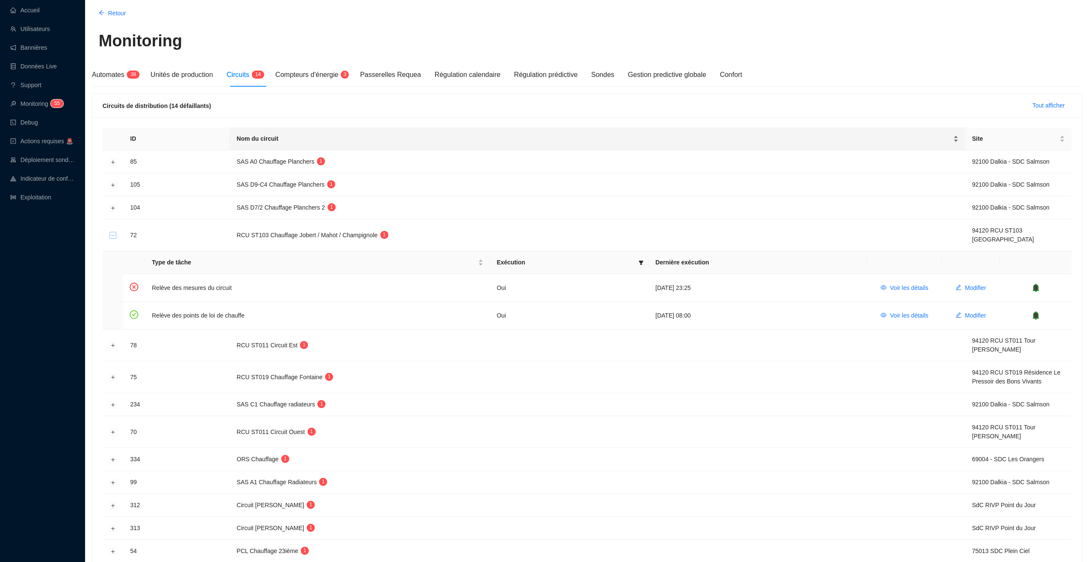
scroll to position [0, 0]
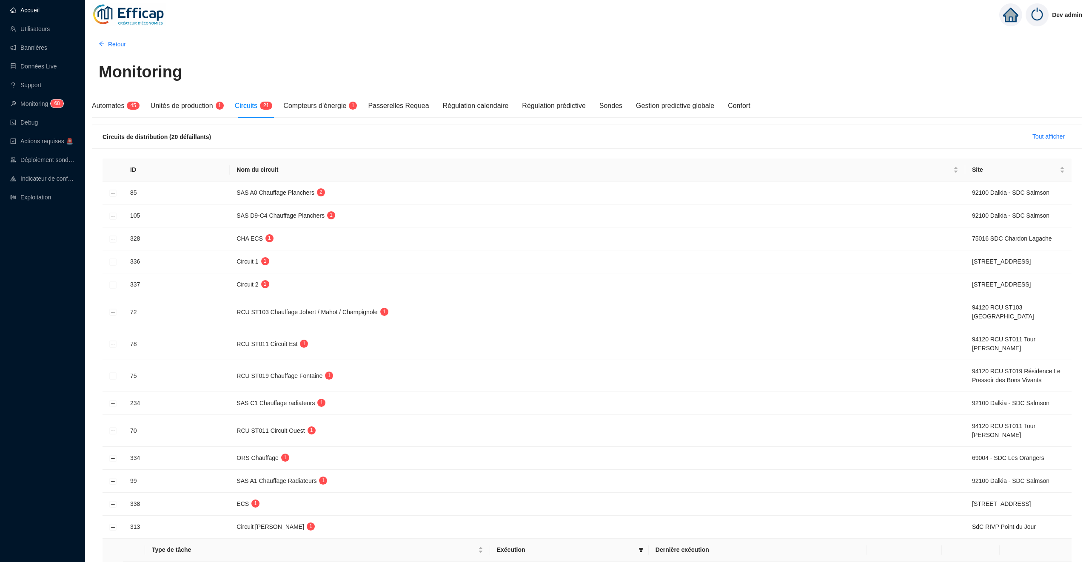
click at [40, 12] on link "Accueil" at bounding box center [24, 10] width 29 height 7
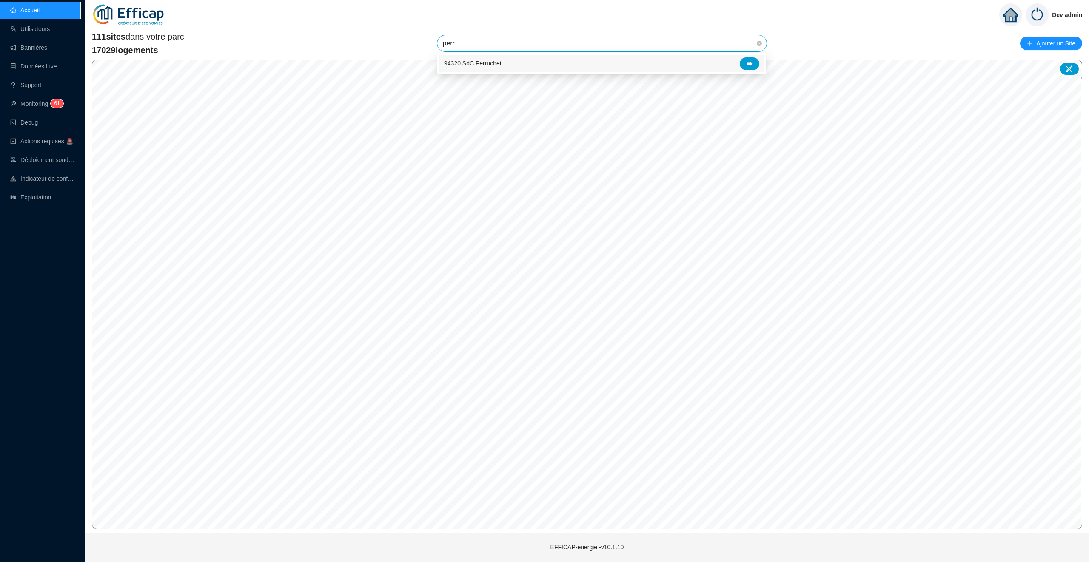
type input "perru"
click at [748, 66] on icon at bounding box center [749, 64] width 6 height 6
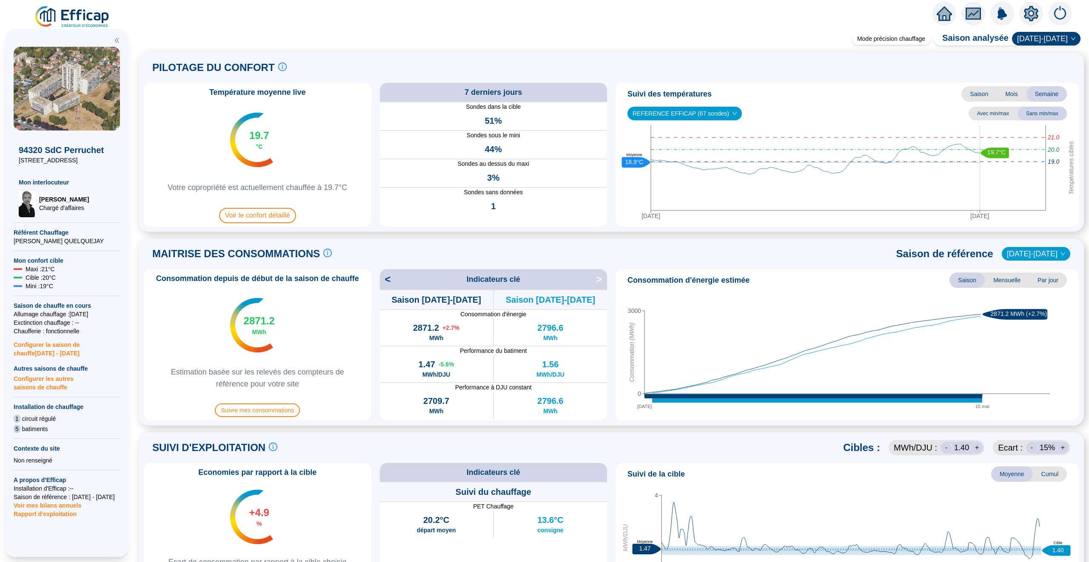
click at [944, 15] on icon "home" at bounding box center [943, 14] width 15 height 12
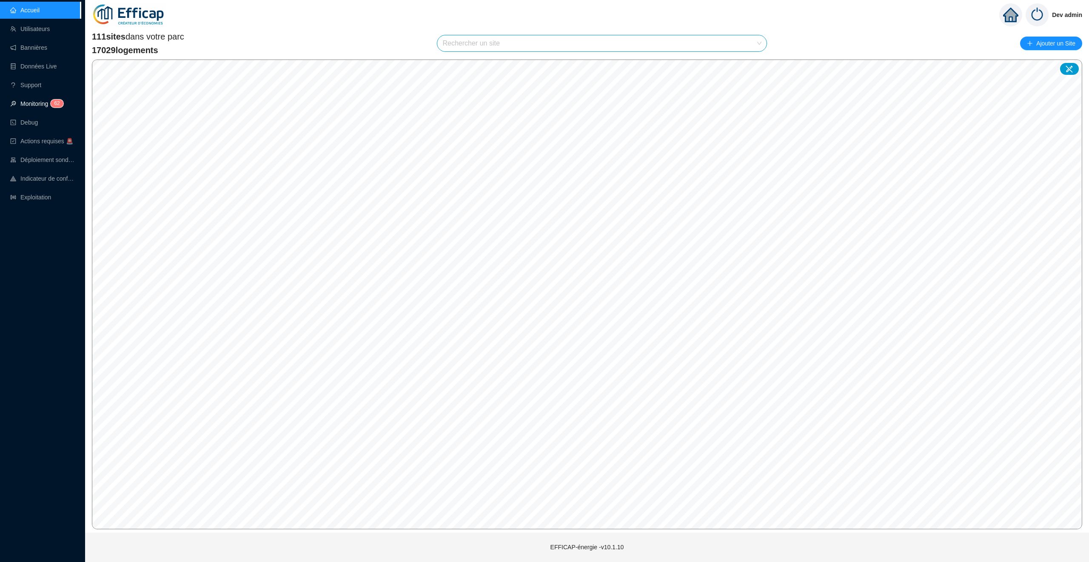
click at [63, 105] on sup "6 2" at bounding box center [57, 104] width 12 height 8
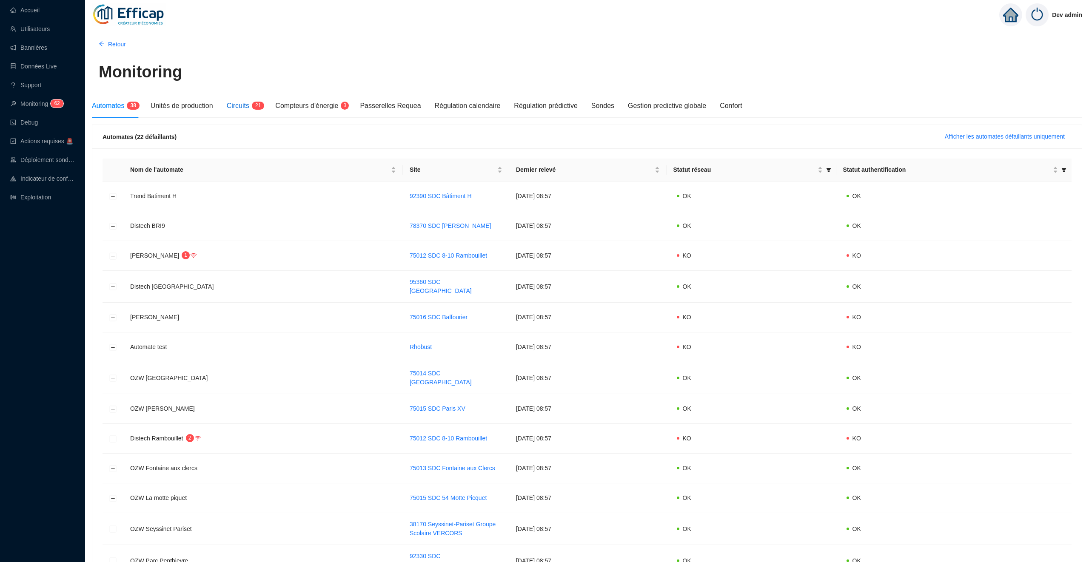
click at [256, 110] on div "Circuits 2 1" at bounding box center [244, 106] width 35 height 10
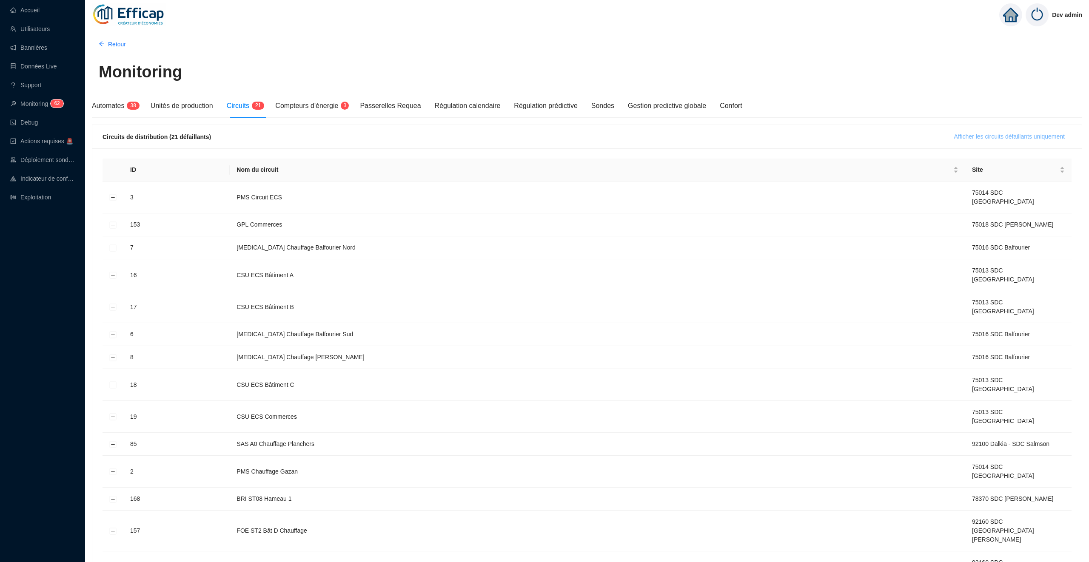
click at [958, 135] on span "Afficher les circuits défaillants uniquement" at bounding box center [1009, 136] width 111 height 9
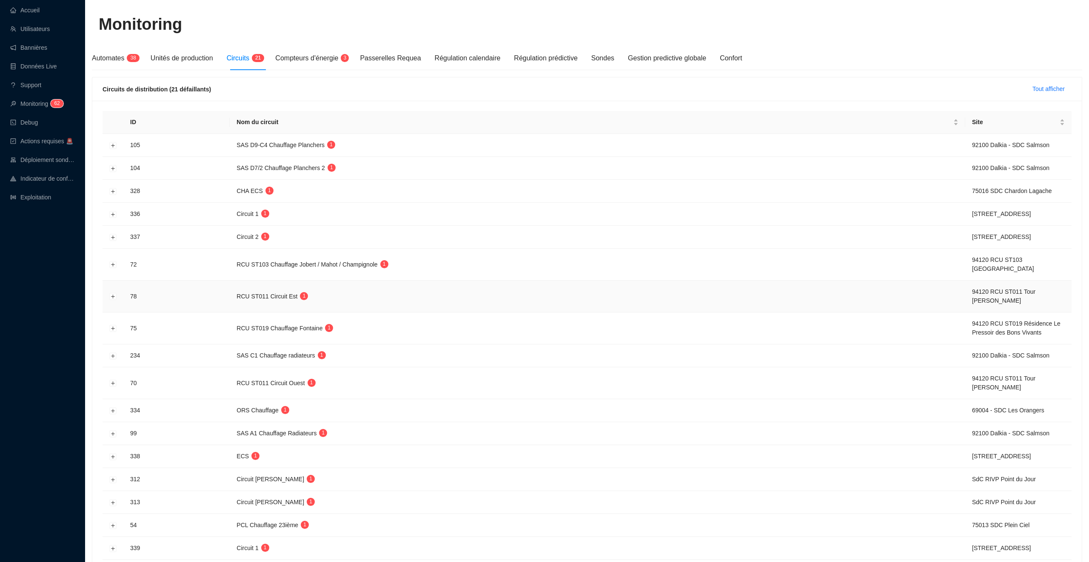
scroll to position [45, 0]
click at [113, 217] on button "Développer la ligne" at bounding box center [113, 216] width 7 height 7
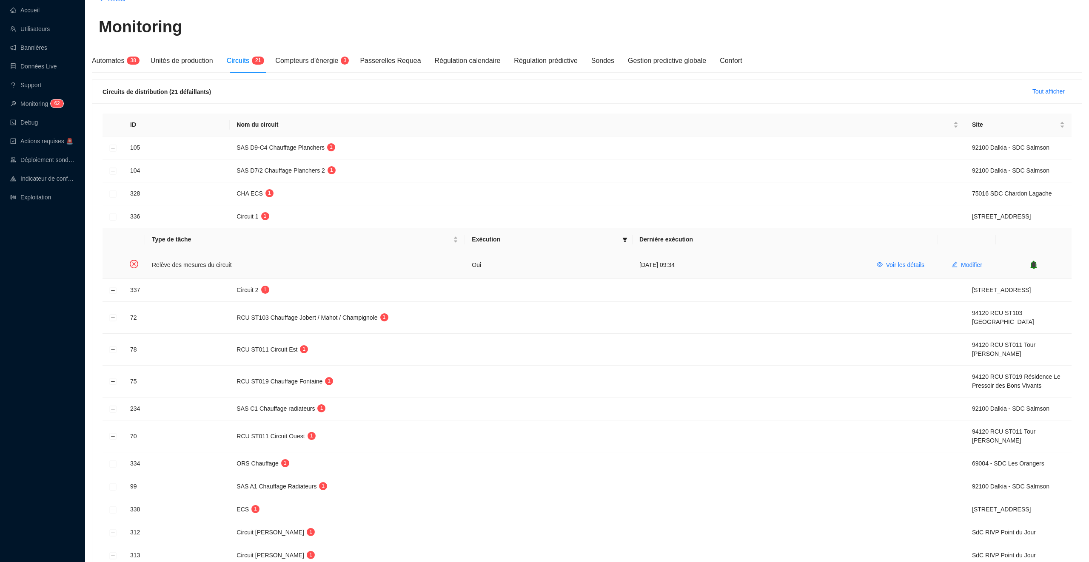
click at [1036, 264] on icon "bell" at bounding box center [1034, 265] width 6 height 6
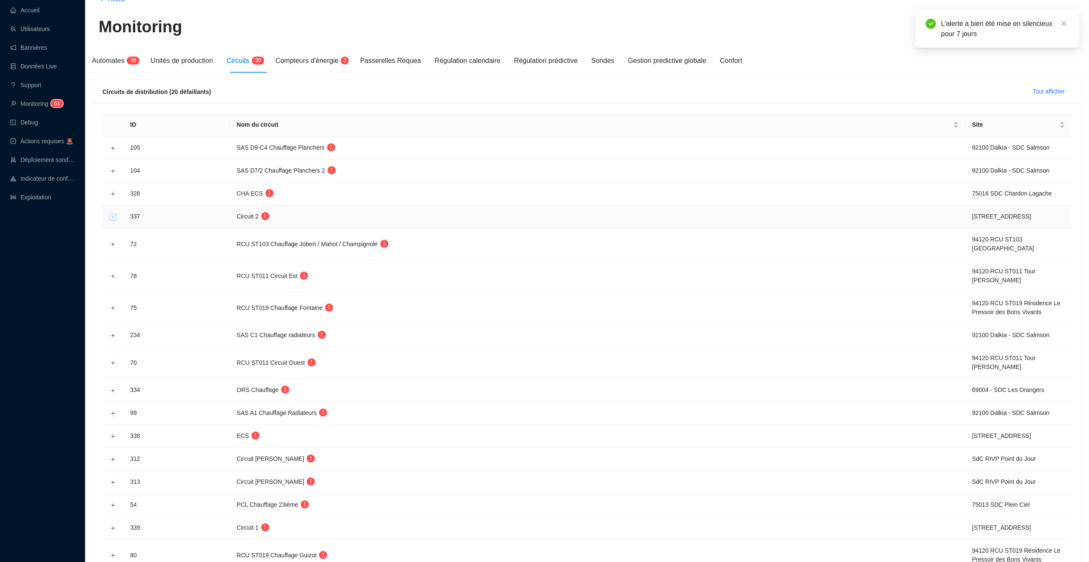
click at [111, 217] on button "Développer la ligne" at bounding box center [113, 216] width 7 height 7
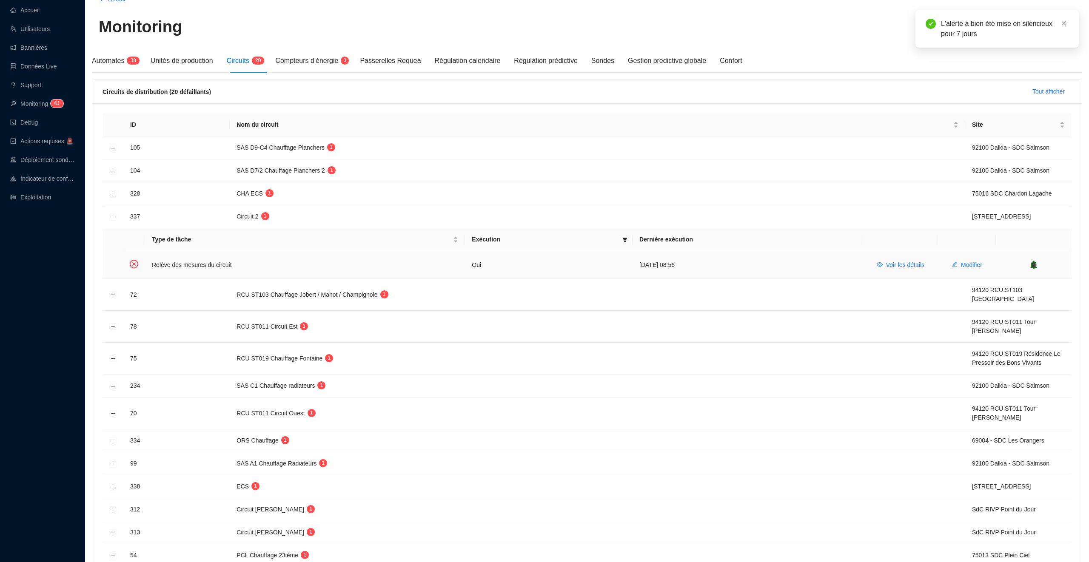
click at [1034, 265] on icon "bell" at bounding box center [1034, 265] width 6 height 6
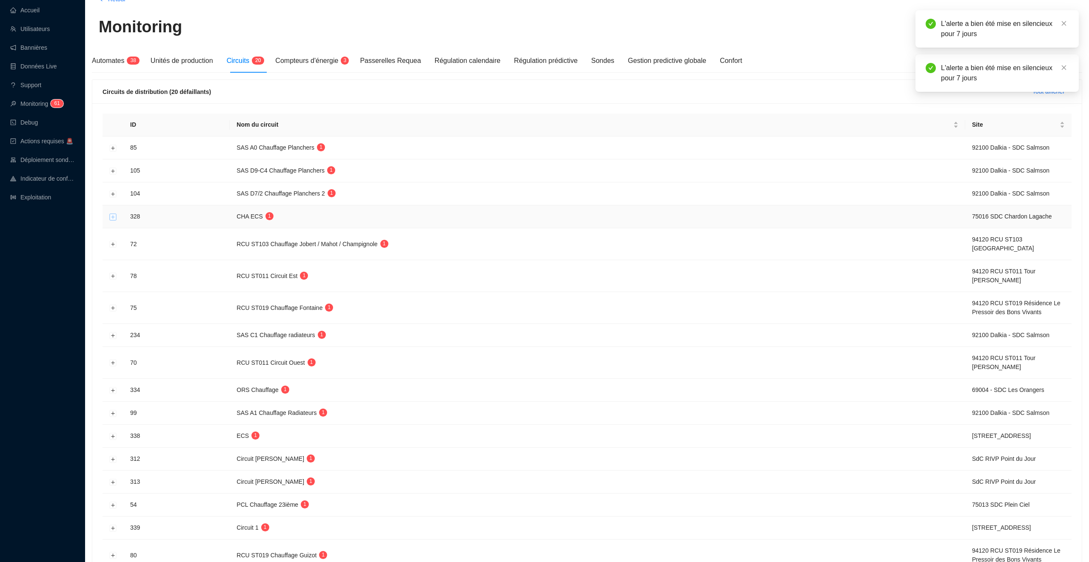
click at [114, 217] on button "Développer la ligne" at bounding box center [113, 216] width 7 height 7
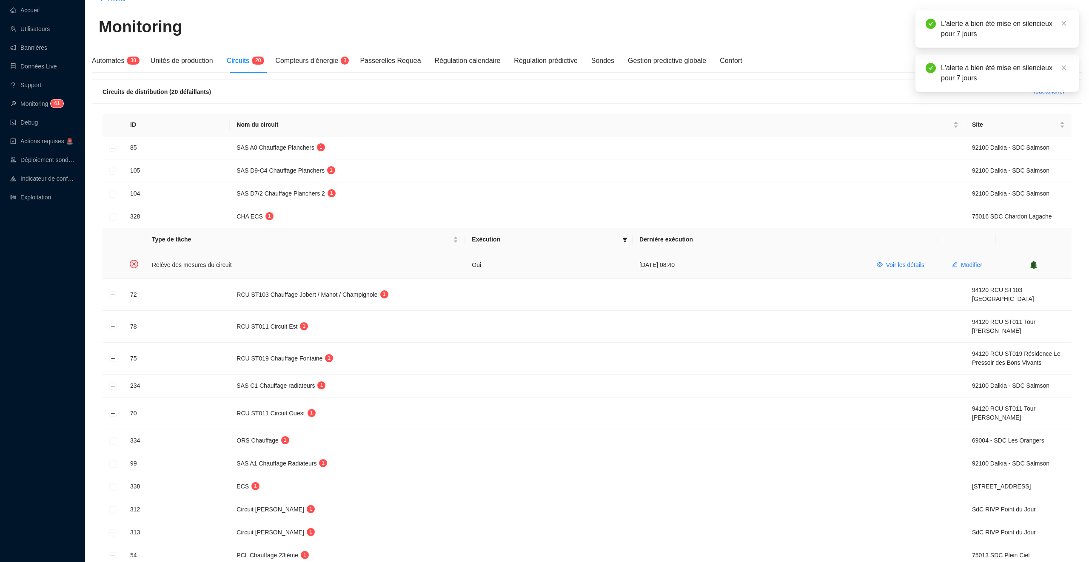
click at [1033, 266] on icon "bell" at bounding box center [1034, 265] width 6 height 6
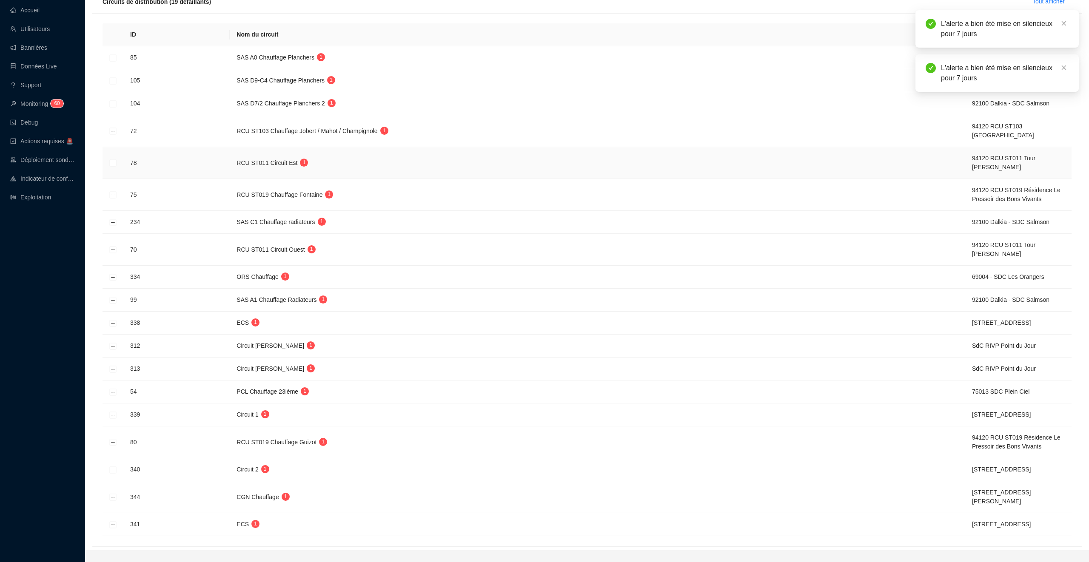
scroll to position [147, 0]
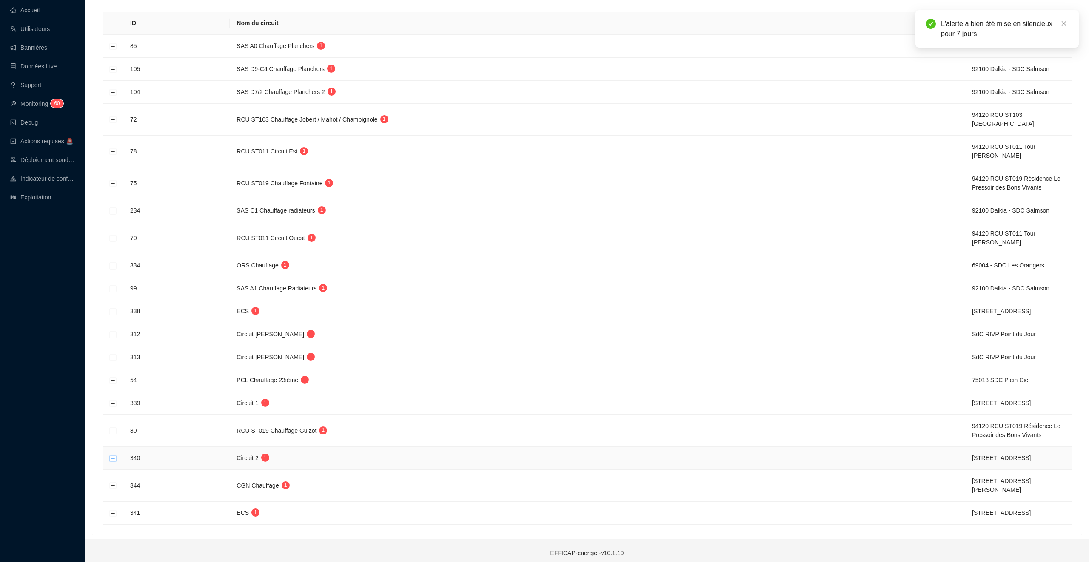
click at [112, 461] on button "Développer la ligne" at bounding box center [113, 458] width 7 height 7
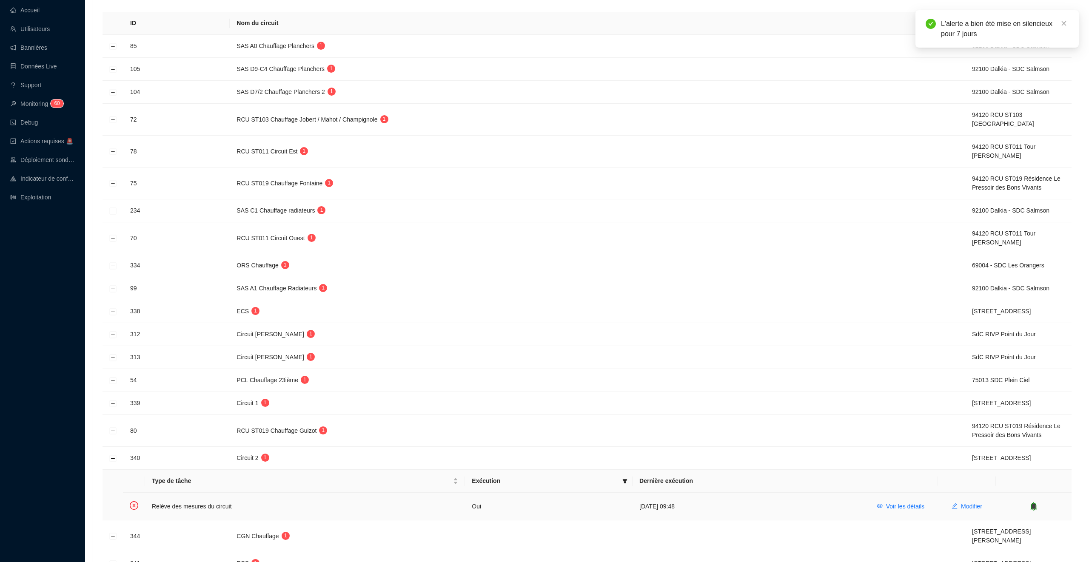
click at [1032, 508] on icon "bell" at bounding box center [1033, 506] width 6 height 9
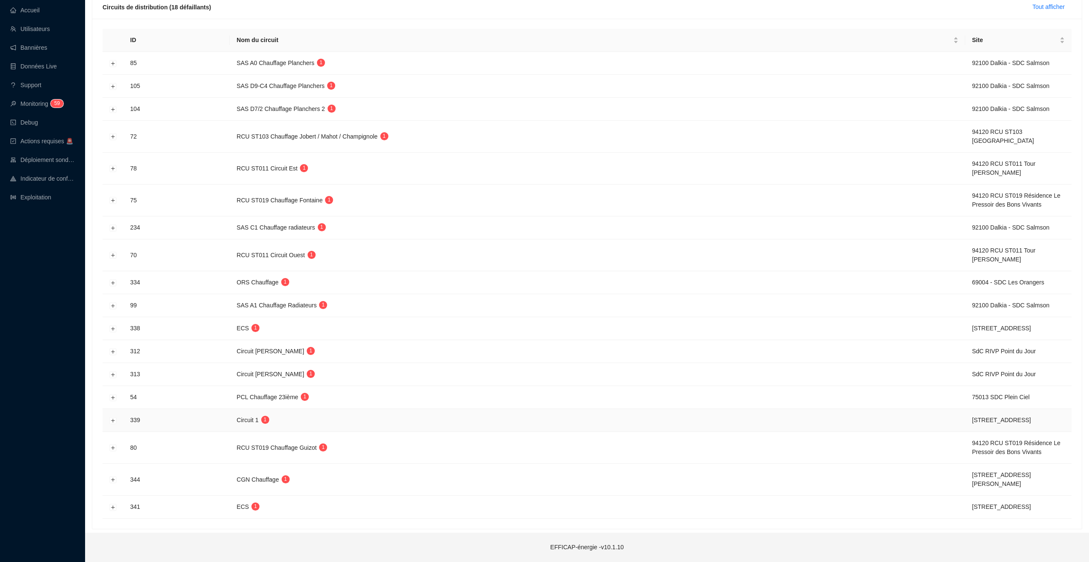
scroll to position [123, 0]
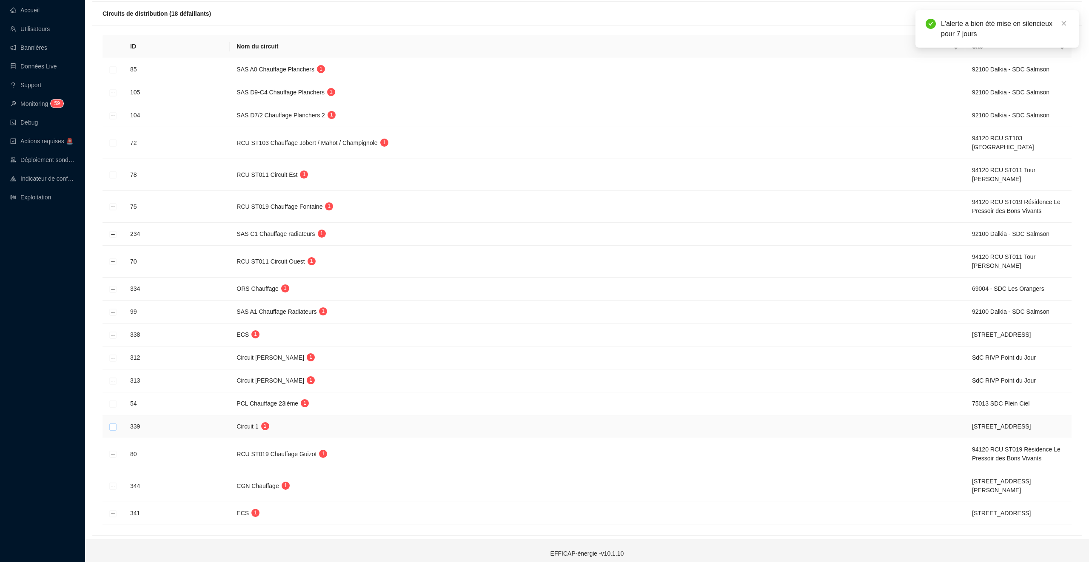
click at [114, 429] on button "Développer la ligne" at bounding box center [113, 427] width 7 height 7
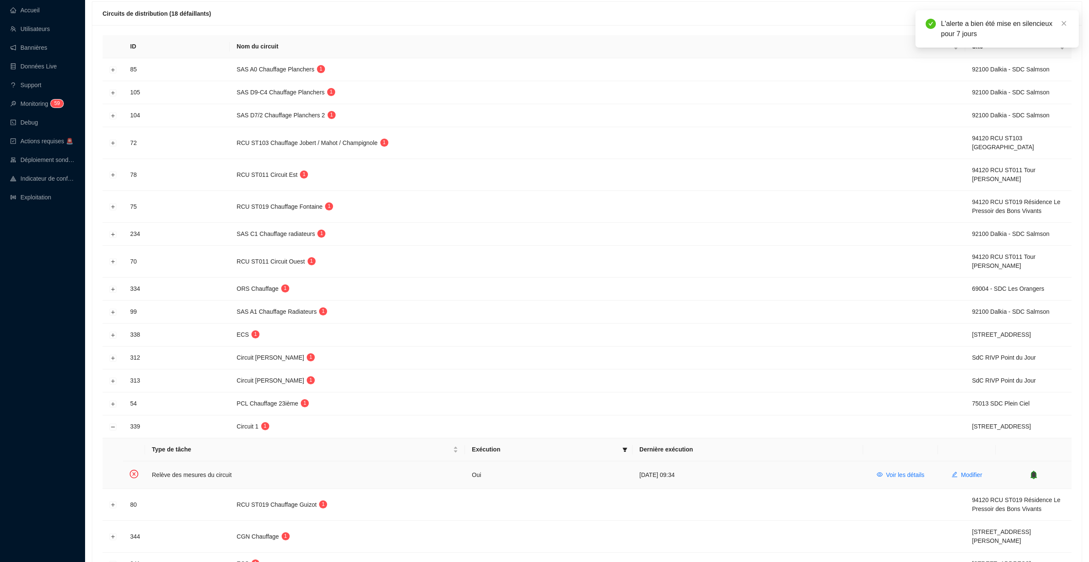
click at [1036, 478] on icon "bell" at bounding box center [1034, 475] width 6 height 6
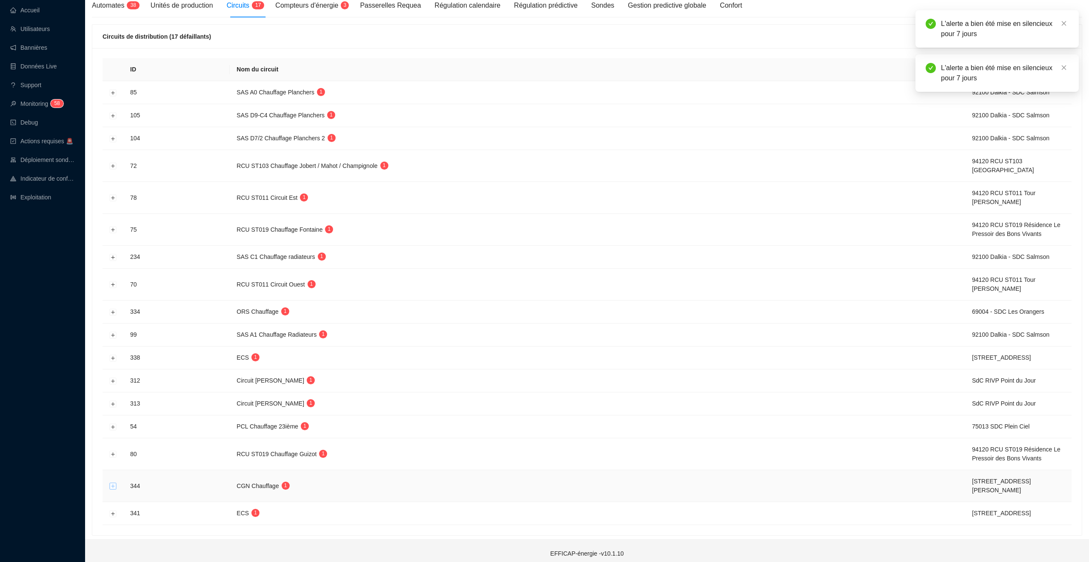
click at [112, 485] on button "Développer la ligne" at bounding box center [113, 486] width 7 height 7
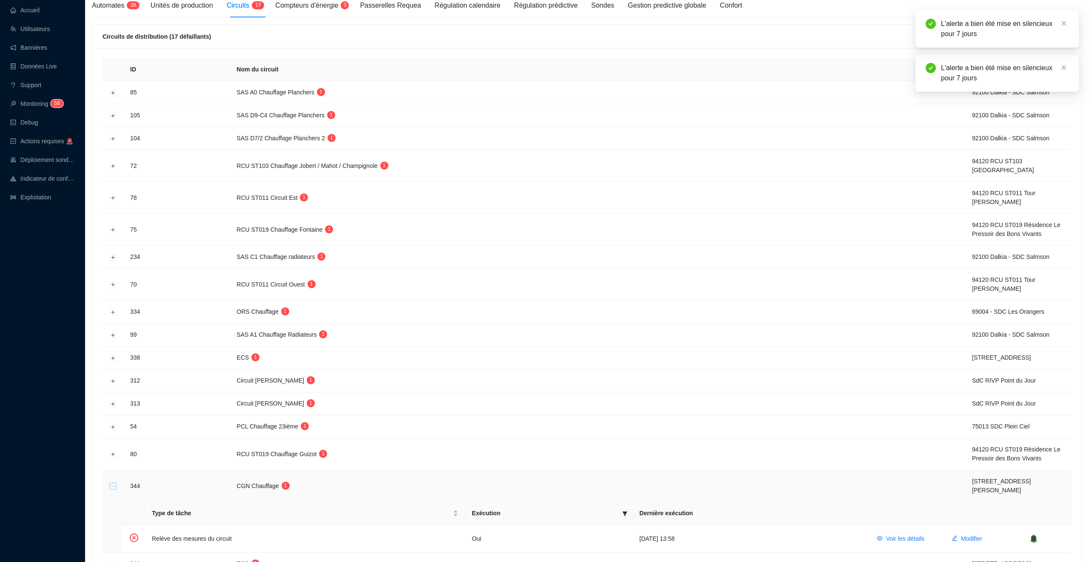
scroll to position [101, 0]
click at [1033, 534] on icon "bell" at bounding box center [1033, 538] width 6 height 9
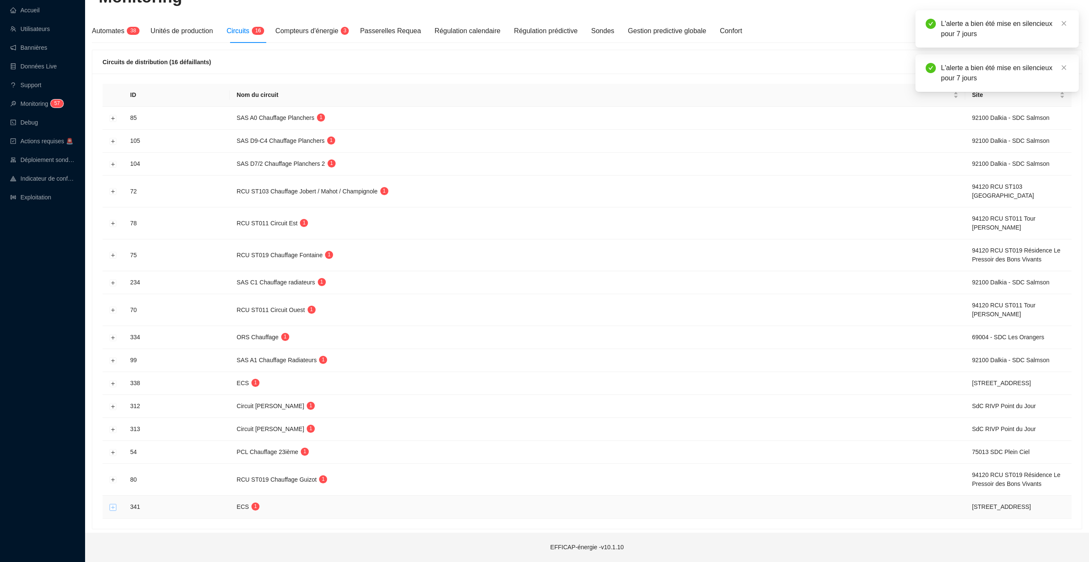
click at [115, 509] on button "Développer la ligne" at bounding box center [113, 507] width 7 height 7
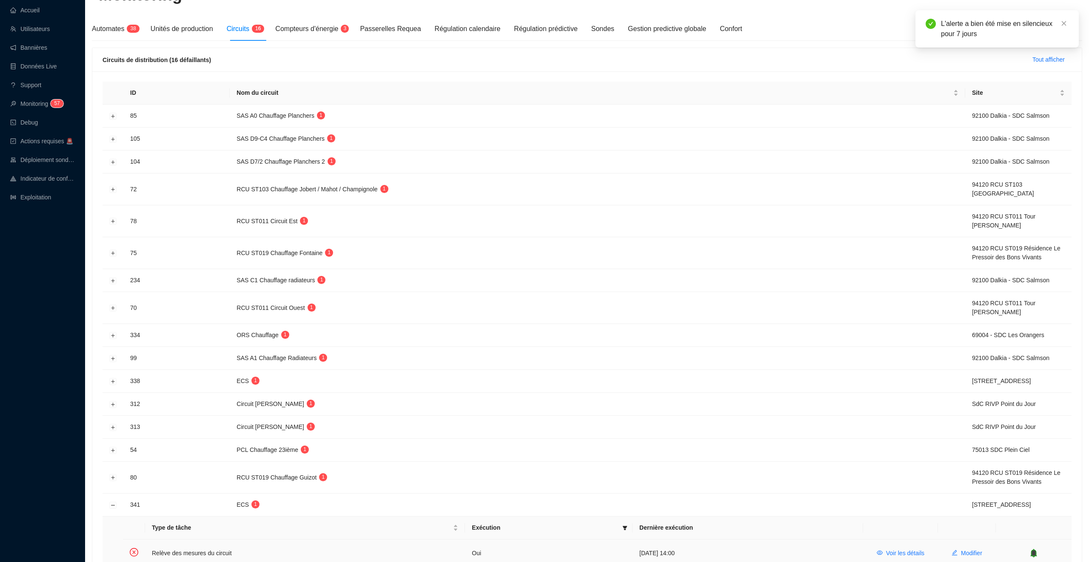
click at [1042, 557] on div at bounding box center [1033, 553] width 62 height 9
click at [1035, 556] on icon "bell" at bounding box center [1034, 553] width 6 height 6
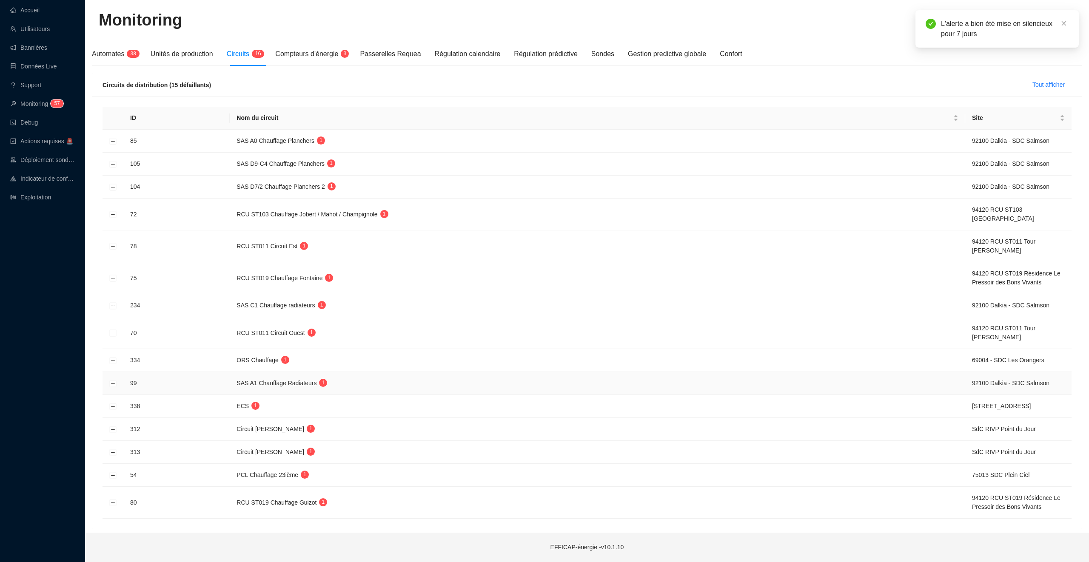
scroll to position [54, 0]
click at [116, 405] on button "Développer la ligne" at bounding box center [113, 406] width 7 height 7
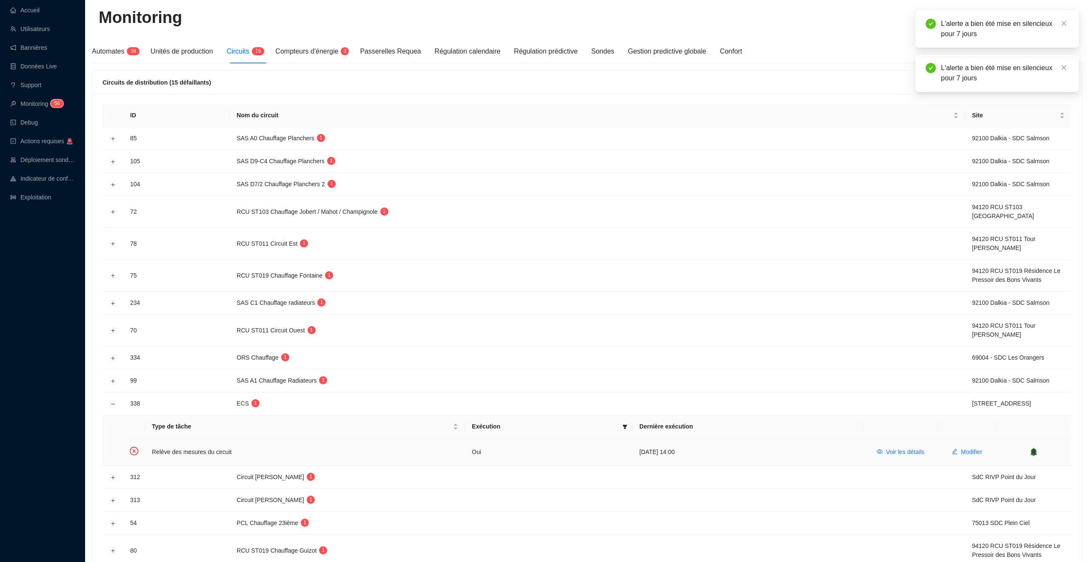
click at [1032, 455] on icon "bell" at bounding box center [1034, 452] width 6 height 6
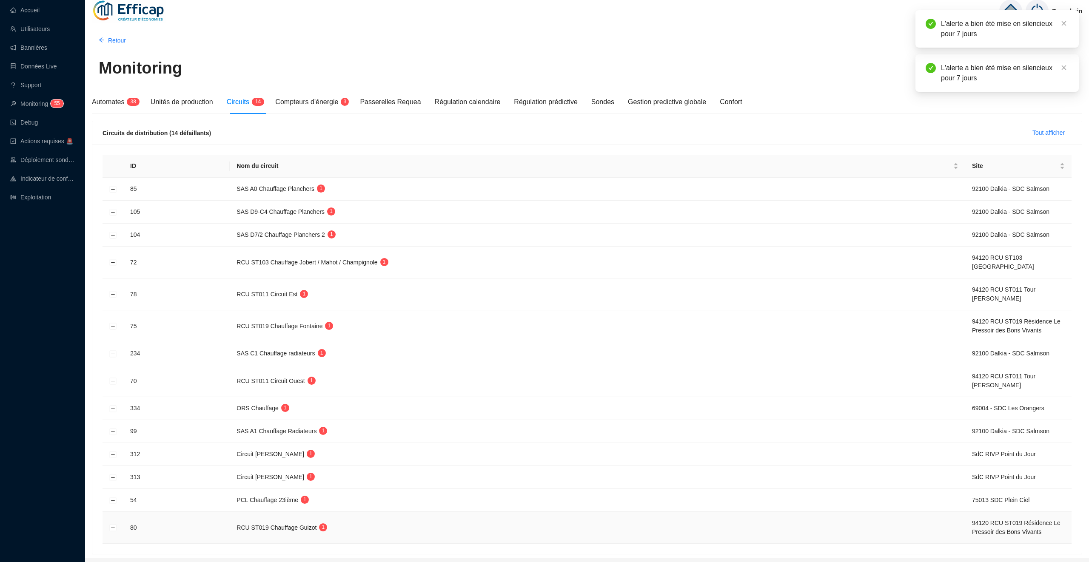
scroll to position [2, 0]
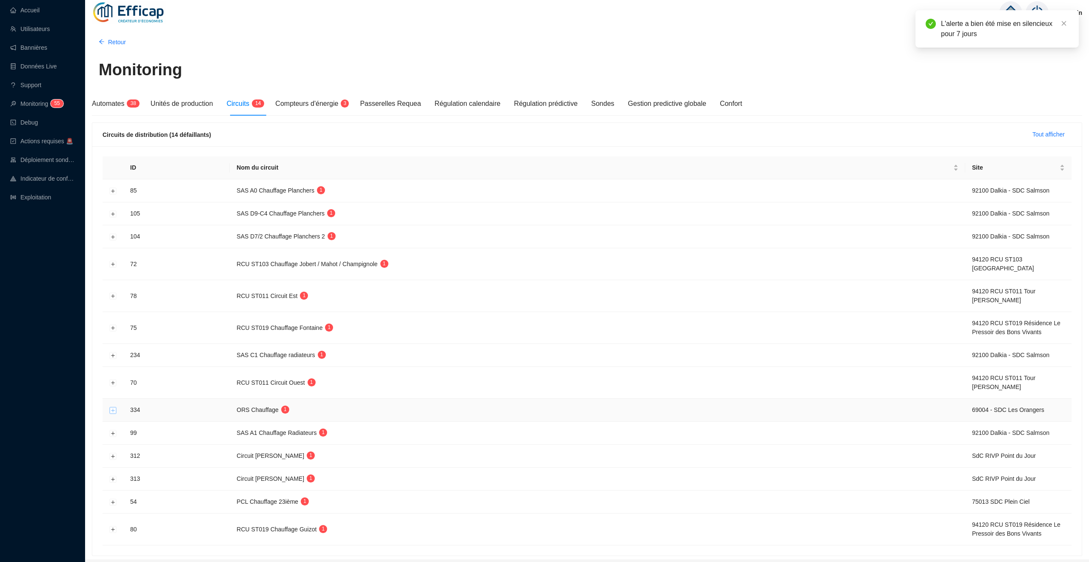
click at [110, 410] on button "Développer la ligne" at bounding box center [113, 410] width 7 height 7
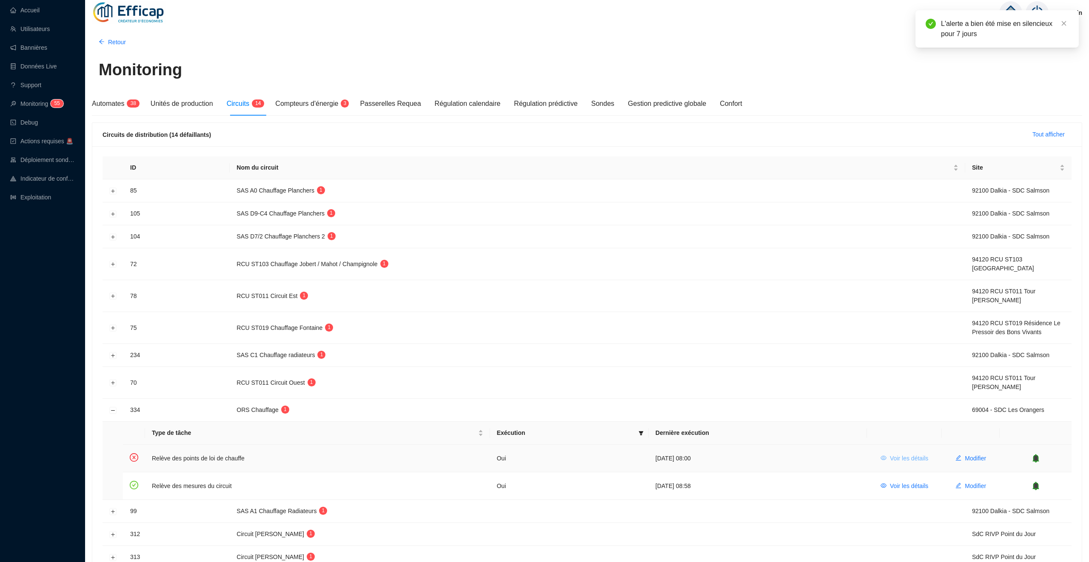
click at [910, 459] on span "Voir les détails" at bounding box center [909, 458] width 38 height 9
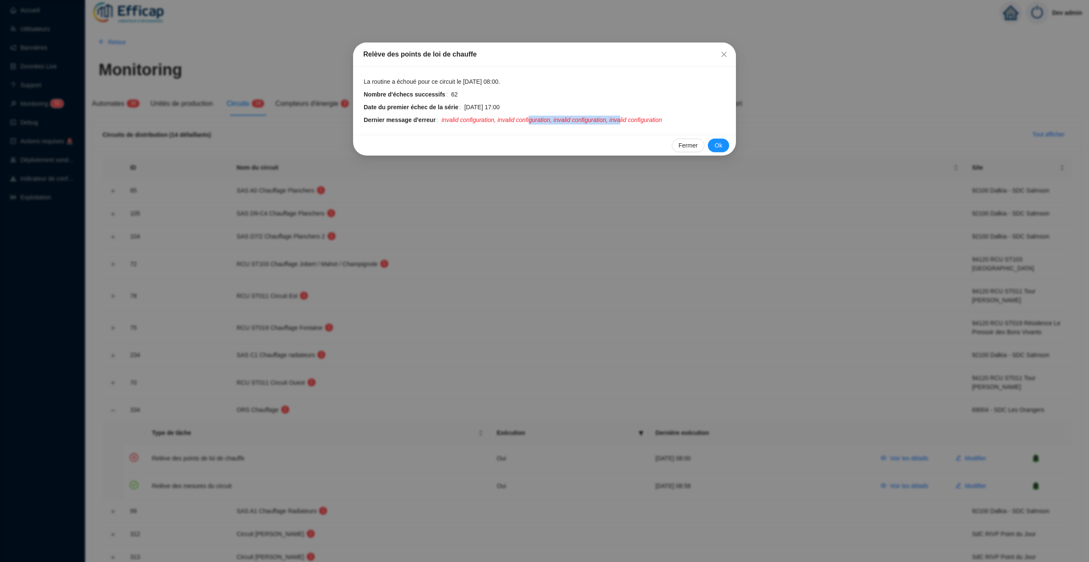
drag, startPoint x: 536, startPoint y: 120, endPoint x: 632, endPoint y: 120, distance: 96.1
click at [632, 120] on span "invalid configuration, invalid configuration, invalid configuration, invalid co…" at bounding box center [551, 120] width 220 height 9
click at [720, 52] on icon "close" at bounding box center [723, 54] width 7 height 7
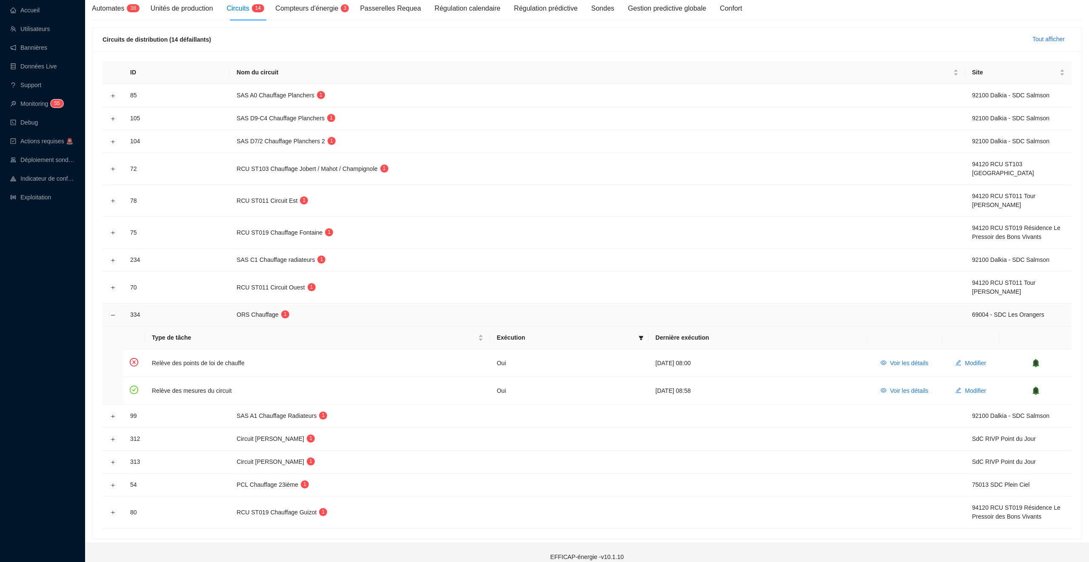
scroll to position [100, 0]
click at [113, 315] on button "Réduire la ligne" at bounding box center [113, 313] width 7 height 7
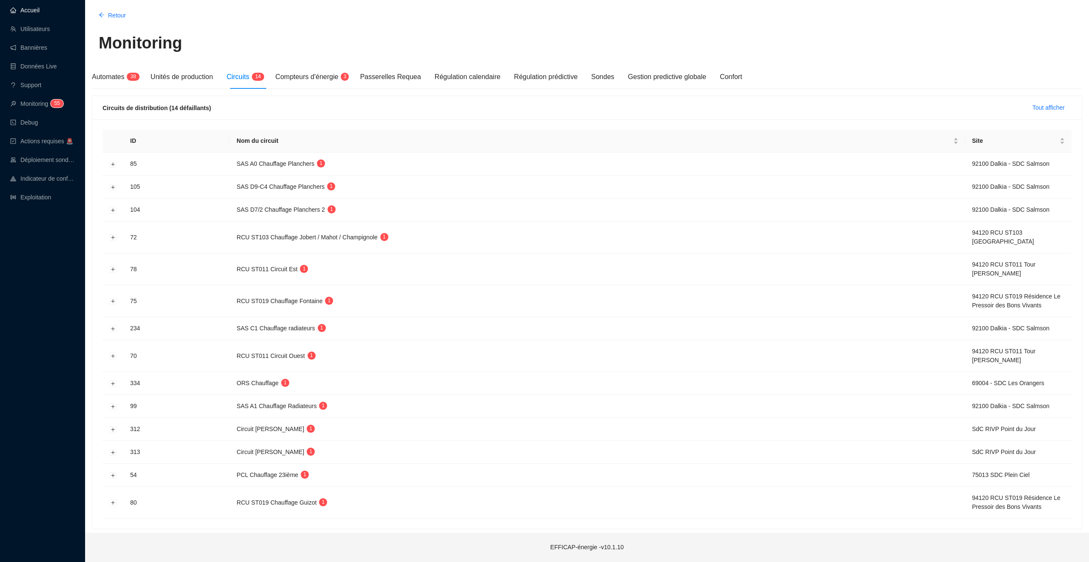
click at [28, 7] on link "Accueil" at bounding box center [24, 10] width 29 height 7
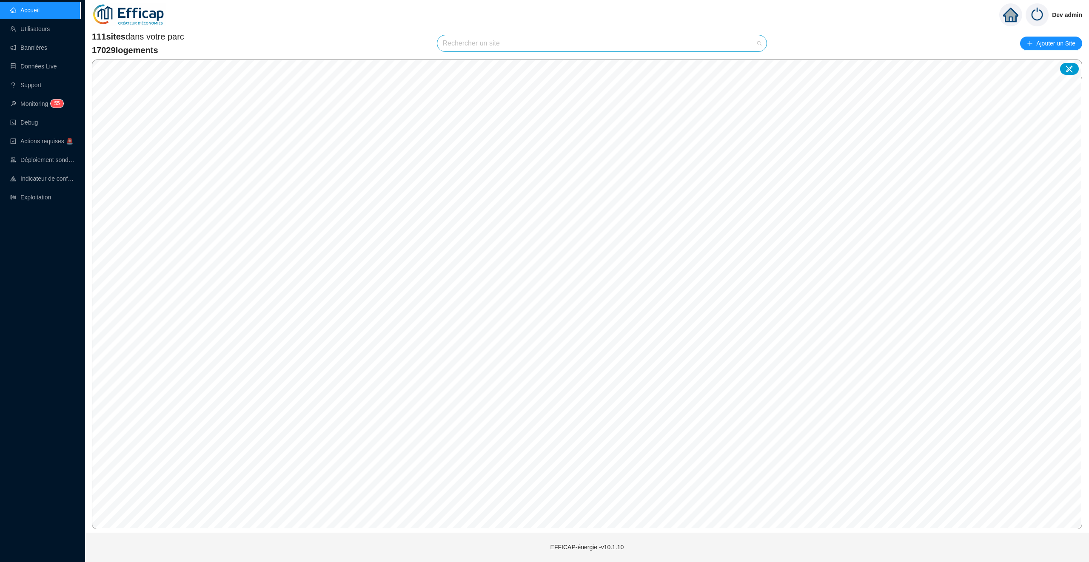
click at [467, 44] on input "search" at bounding box center [597, 43] width 311 height 16
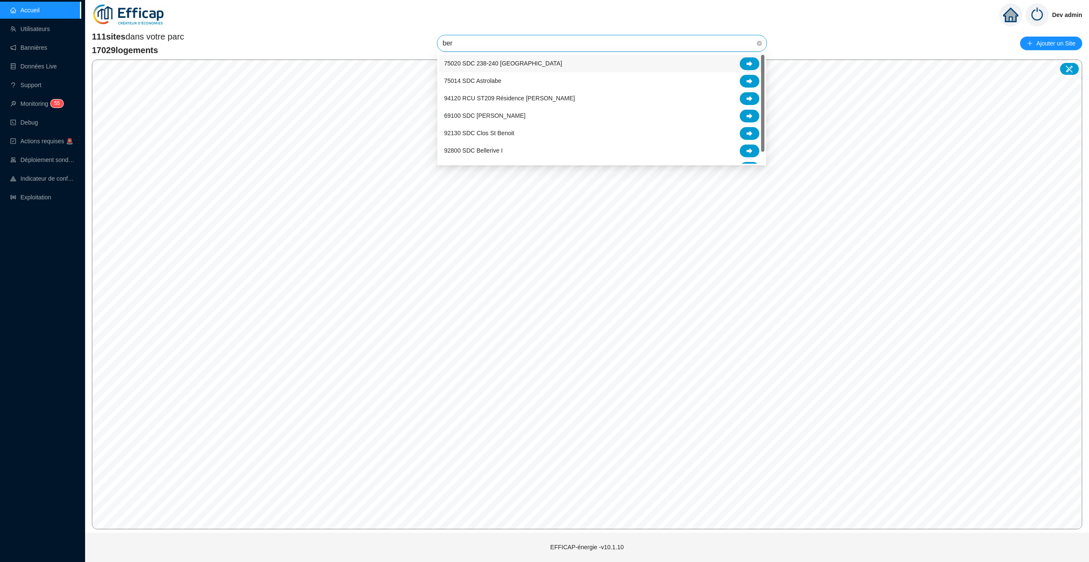
type input "berg"
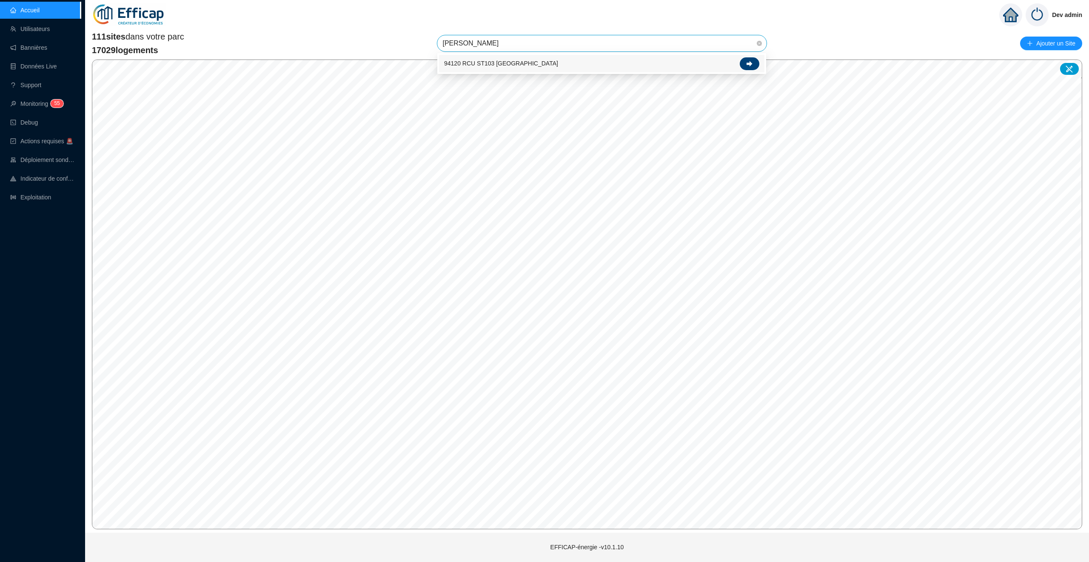
click at [751, 61] on icon at bounding box center [749, 64] width 6 height 6
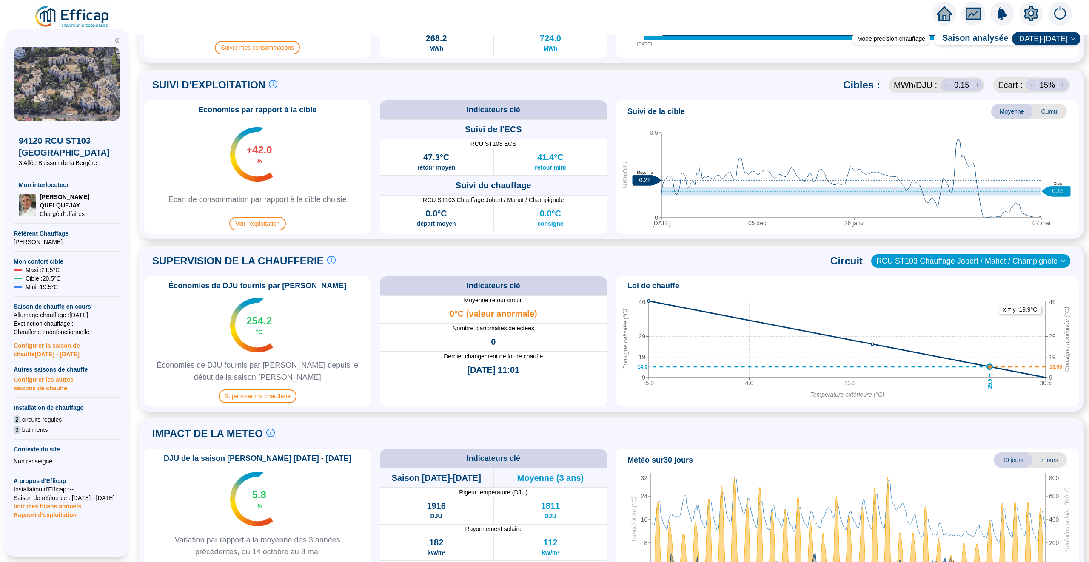
scroll to position [393, 0]
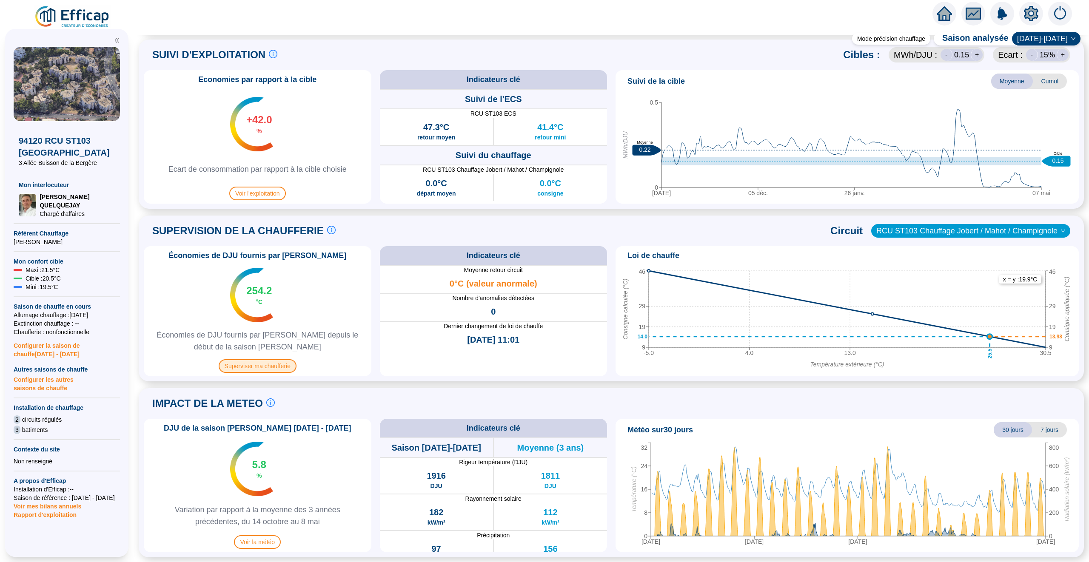
click at [266, 367] on span "Superviser ma chaufferie" at bounding box center [258, 366] width 78 height 14
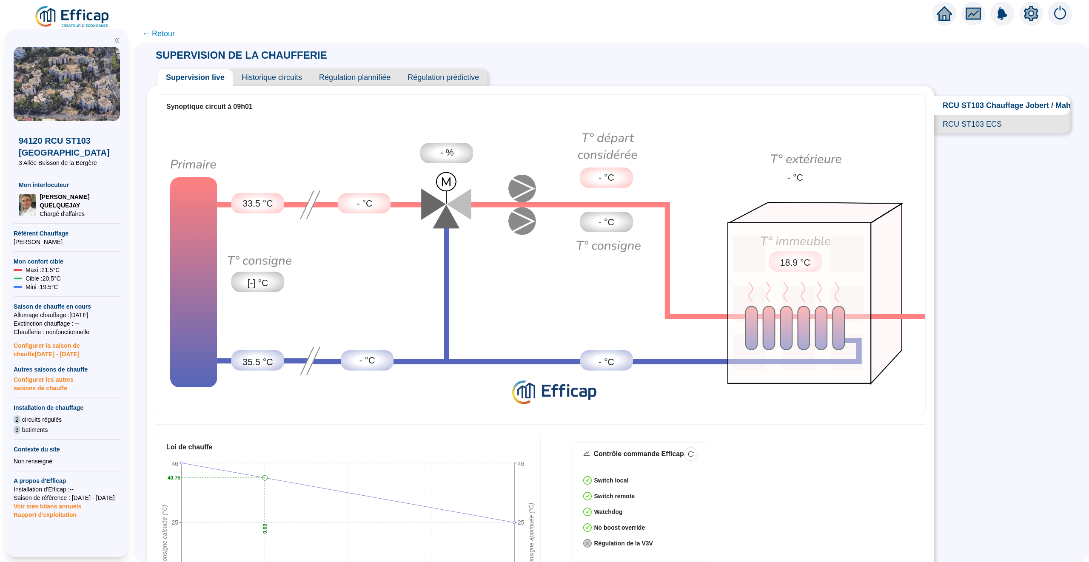
click at [944, 14] on icon "home" at bounding box center [943, 14] width 15 height 12
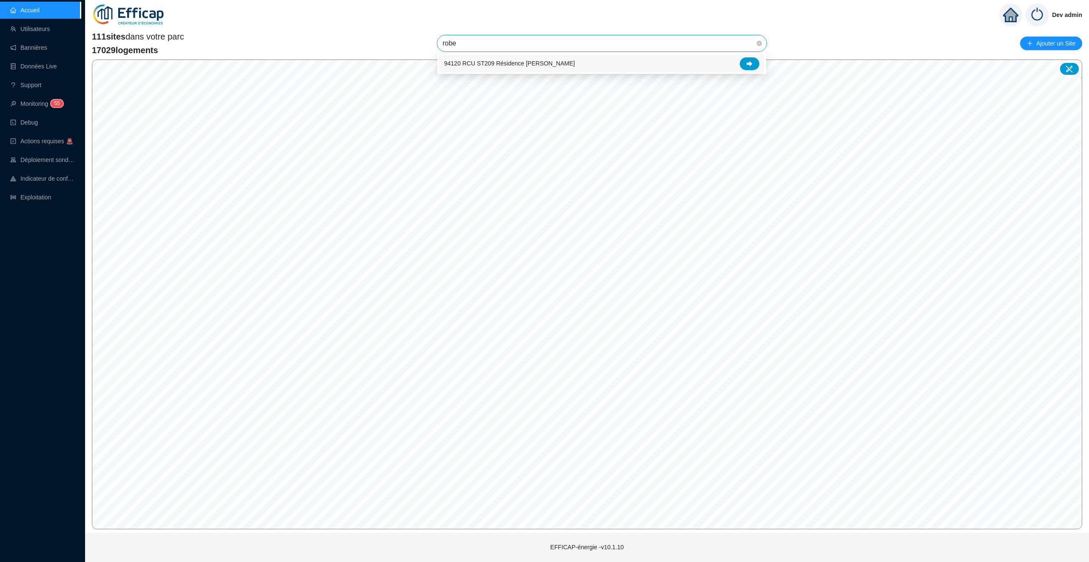
type input "robes"
click at [751, 62] on icon at bounding box center [749, 64] width 6 height 6
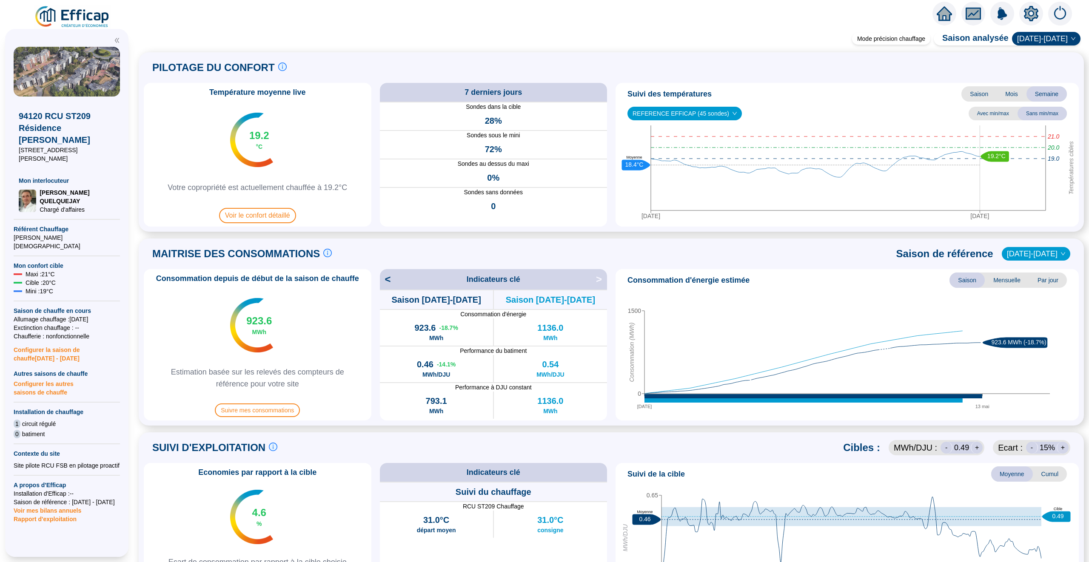
click at [944, 13] on icon "home" at bounding box center [943, 14] width 15 height 12
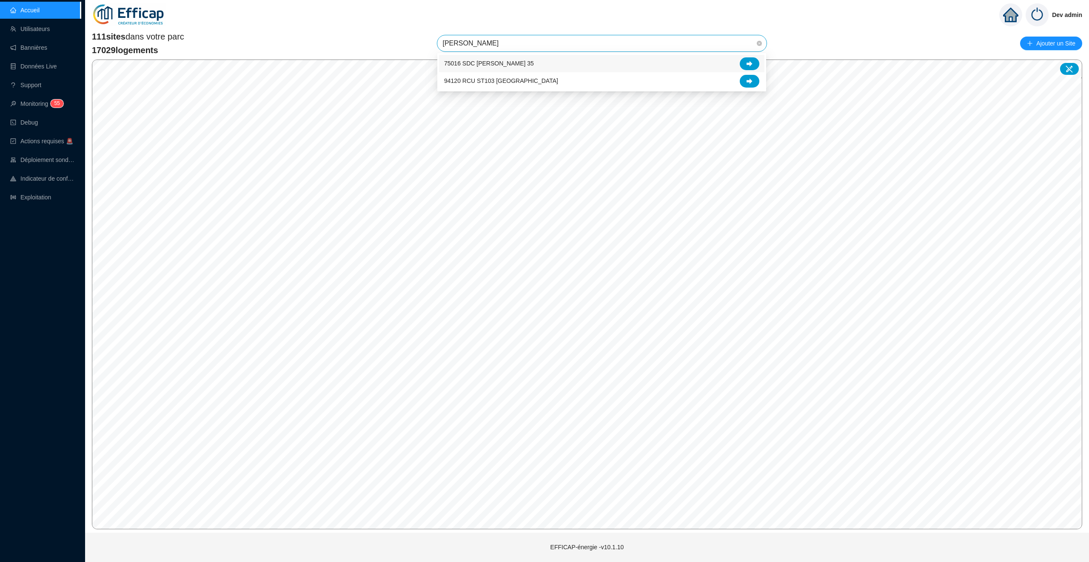
type input "buiss"
click at [751, 81] on icon at bounding box center [749, 81] width 6 height 6
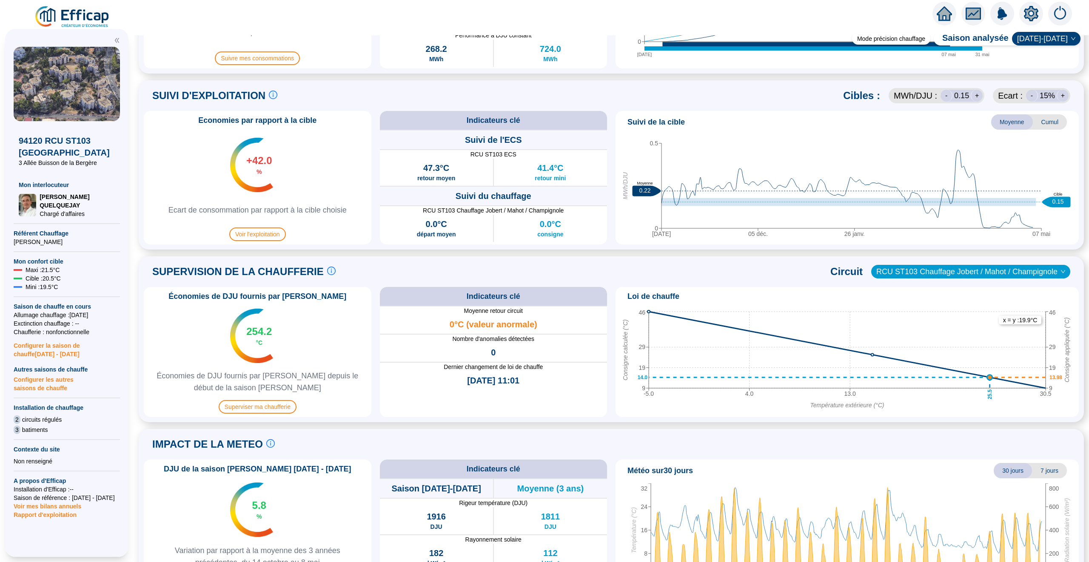
scroll to position [393, 0]
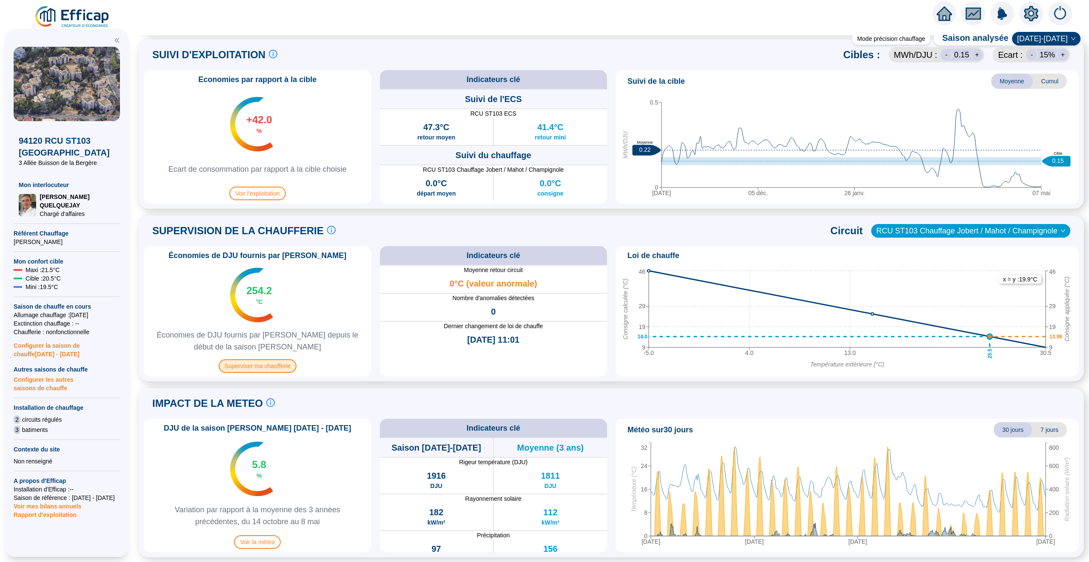
click at [253, 366] on span "Superviser ma chaufferie" at bounding box center [258, 366] width 78 height 14
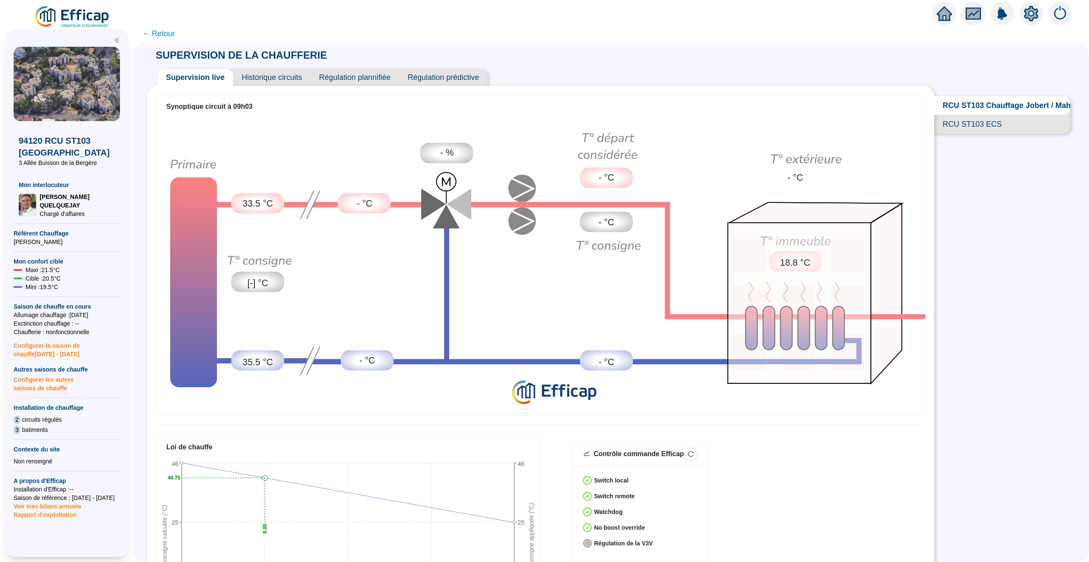
click at [293, 70] on span "Historique circuits" at bounding box center [271, 77] width 77 height 17
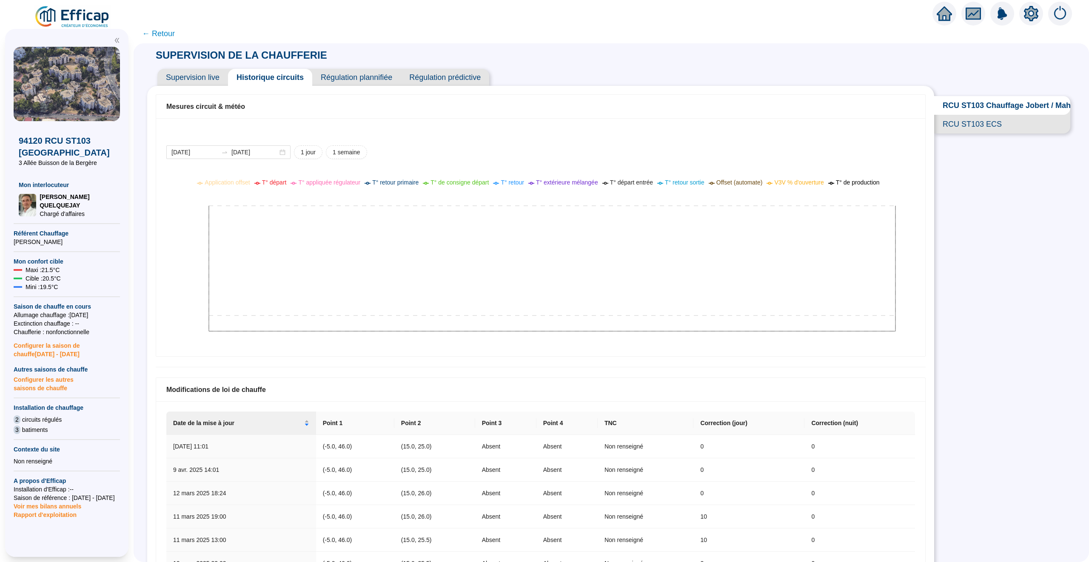
click at [149, 24] on span "← Retour" at bounding box center [611, 34] width 955 height 20
click at [152, 28] on span "← Retour" at bounding box center [158, 34] width 33 height 12
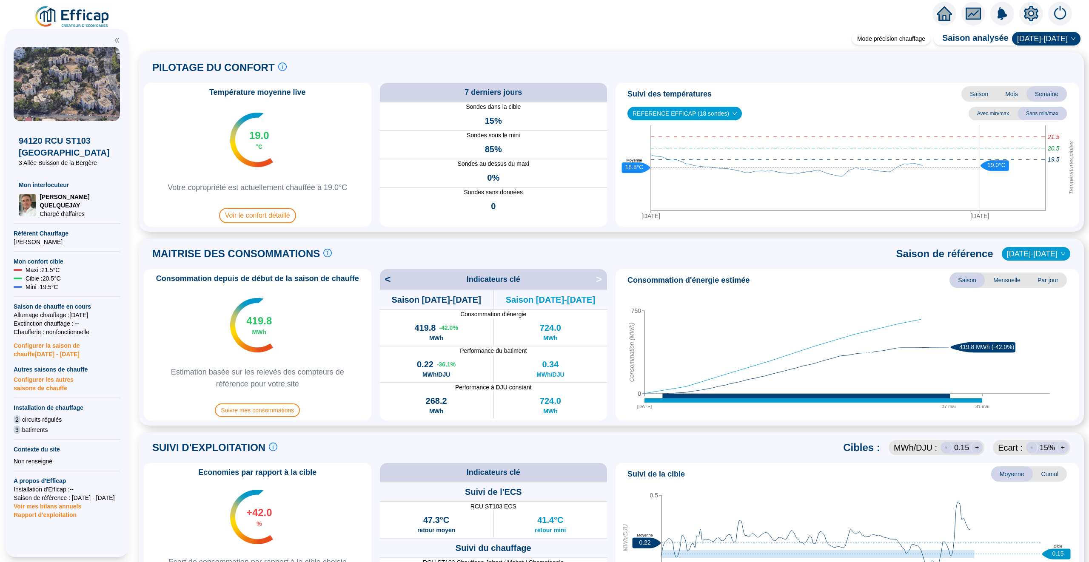
click at [953, 24] on span at bounding box center [611, 29] width 955 height 11
click at [939, 13] on icon "home" at bounding box center [943, 14] width 15 height 12
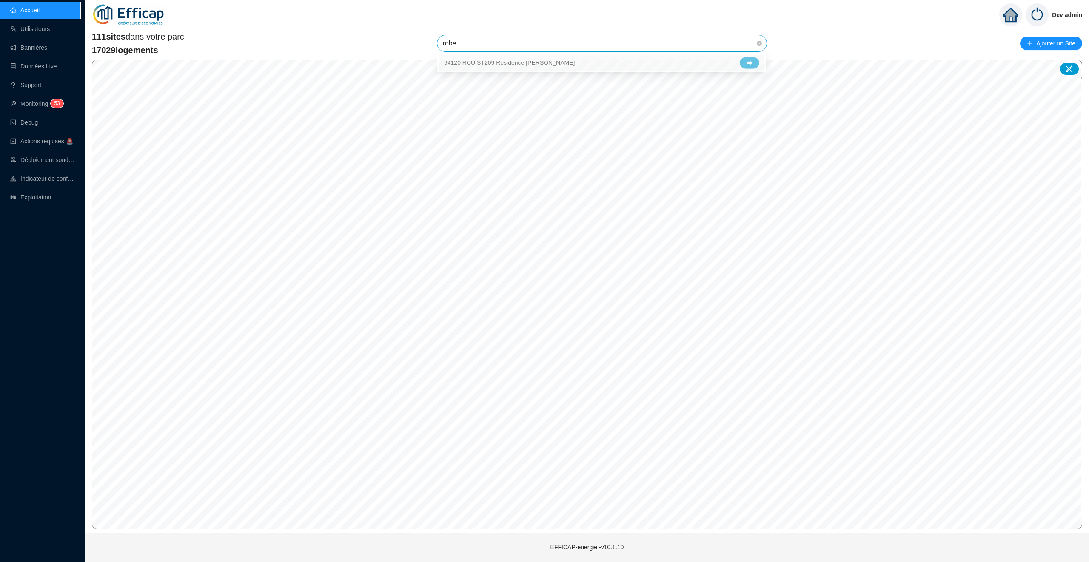
type input "robes"
click at [753, 59] on div at bounding box center [750, 63] width 20 height 13
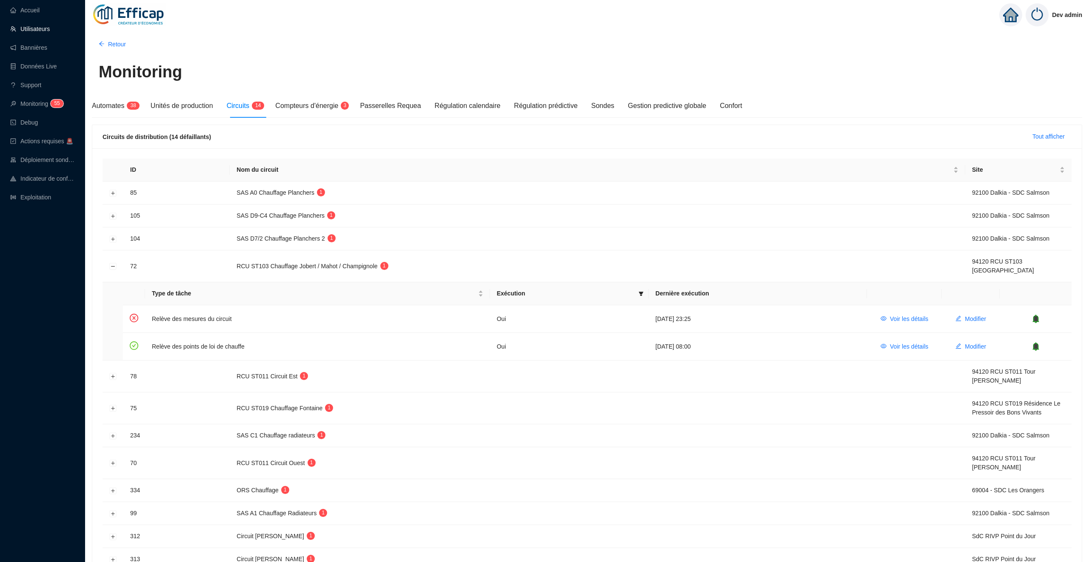
click at [45, 26] on link "Utilisateurs" at bounding box center [30, 29] width 40 height 7
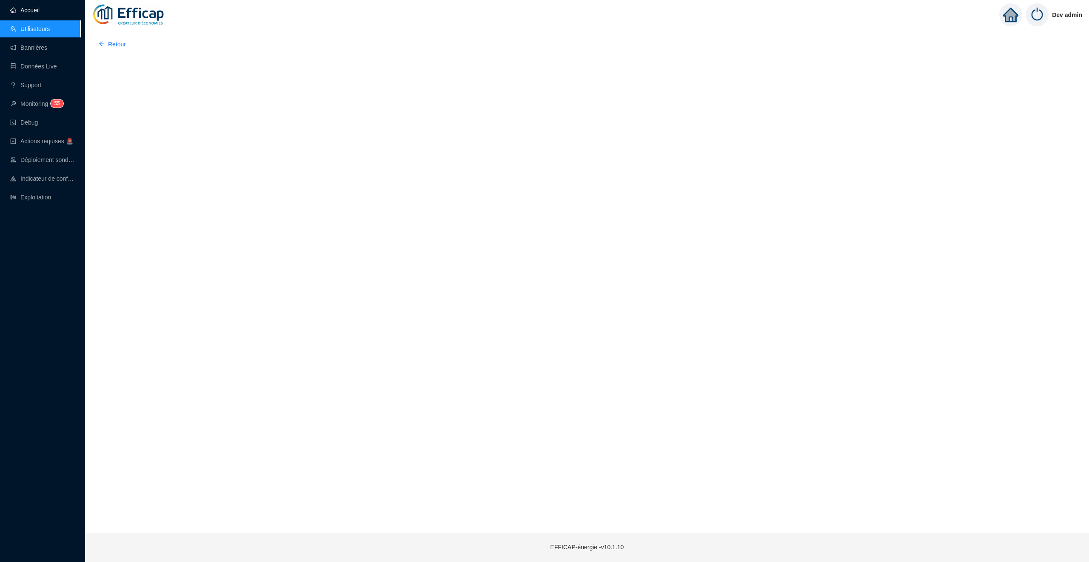
click at [40, 14] on link "Accueil" at bounding box center [24, 10] width 29 height 7
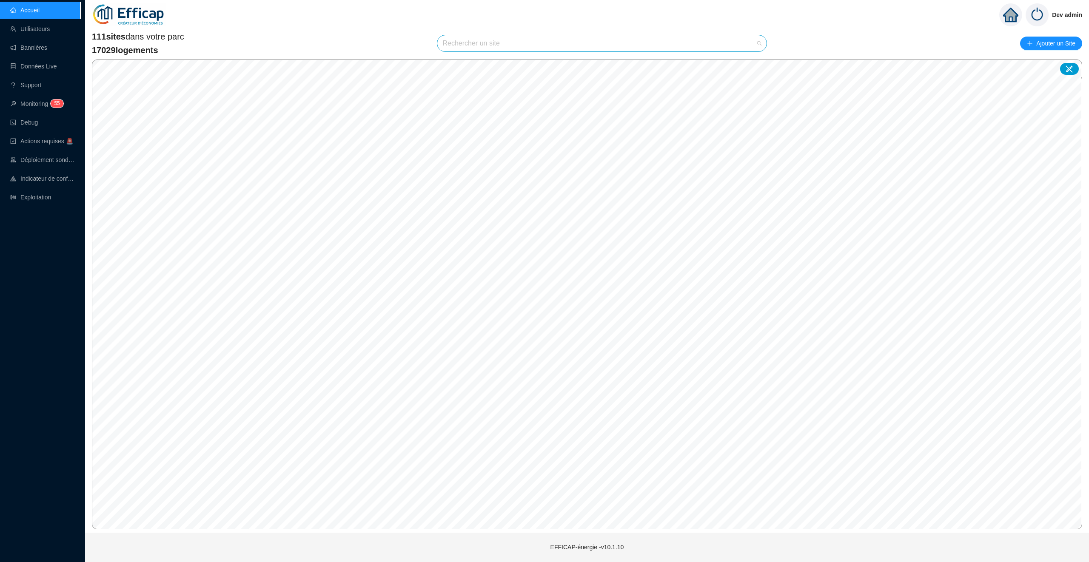
click at [517, 38] on input "search" at bounding box center [597, 43] width 311 height 16
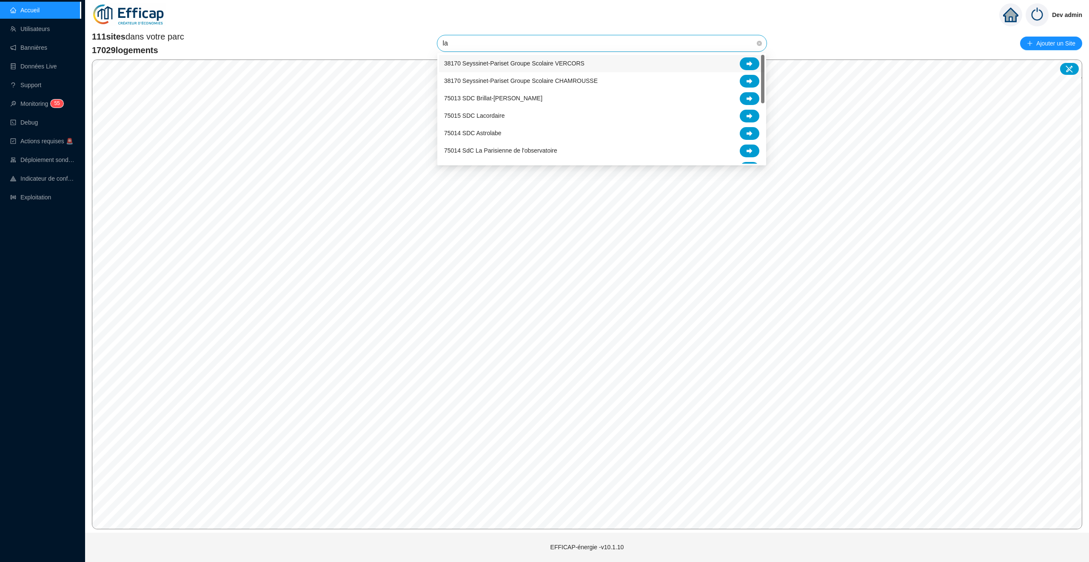
type input "l"
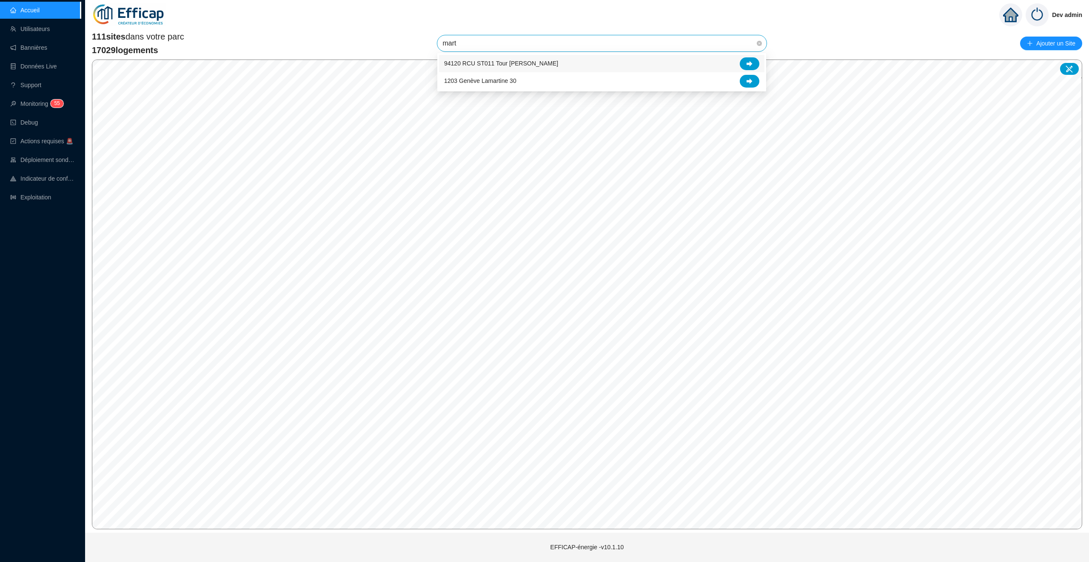
type input "marti"
click at [754, 63] on div at bounding box center [750, 63] width 20 height 13
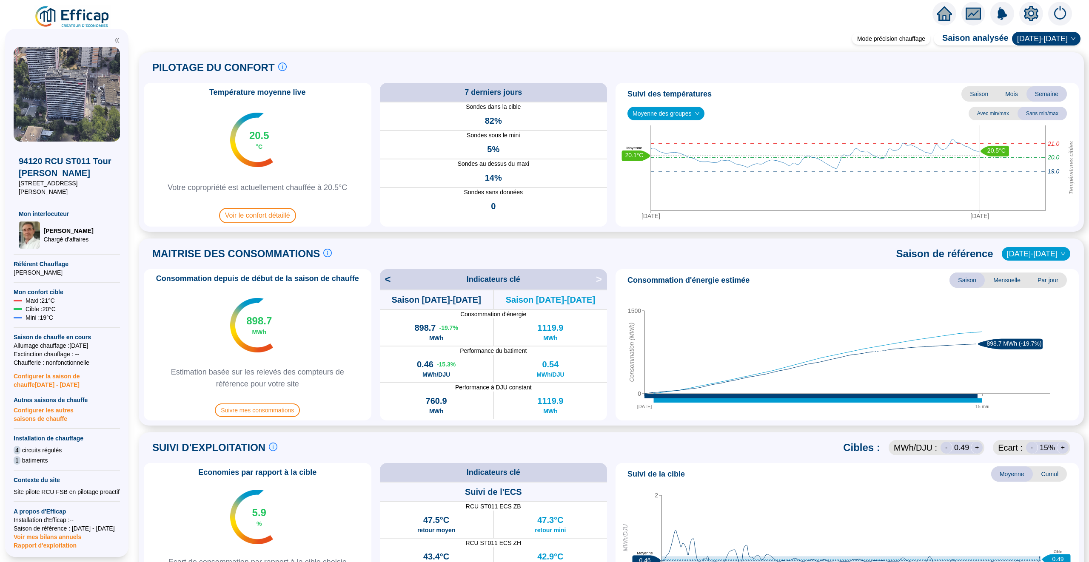
click at [942, 19] on icon "home" at bounding box center [943, 14] width 15 height 12
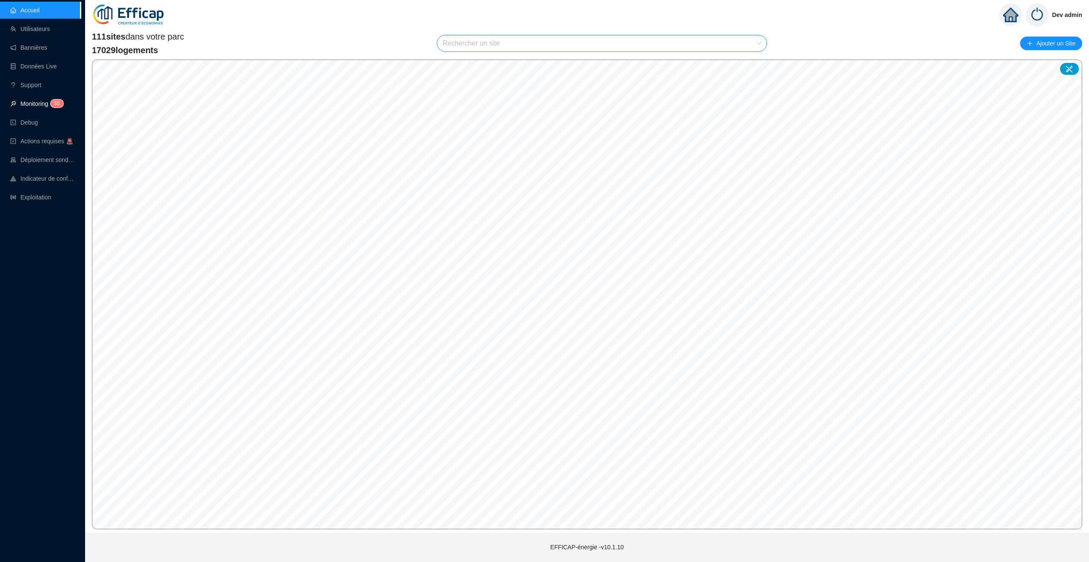
click at [52, 100] on link "Monitoring 5 5" at bounding box center [35, 103] width 51 height 7
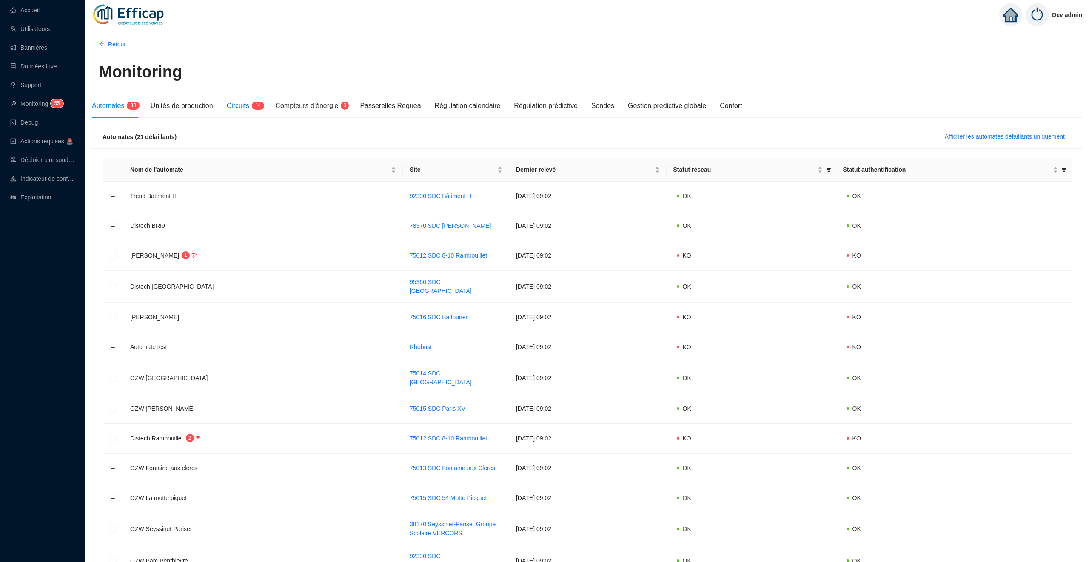
click at [249, 105] on span "Circuits" at bounding box center [238, 105] width 23 height 7
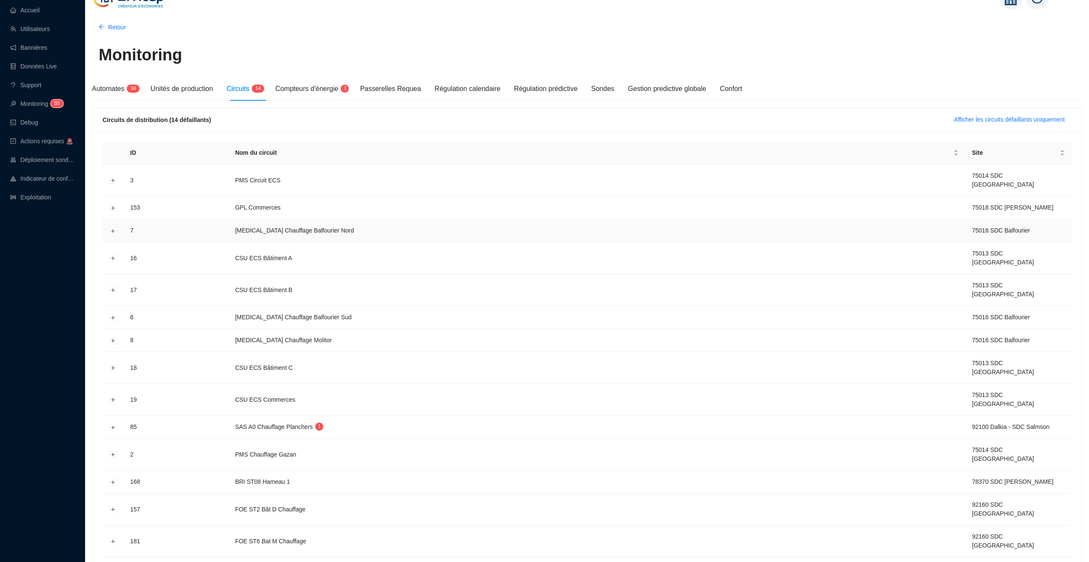
scroll to position [31, 0]
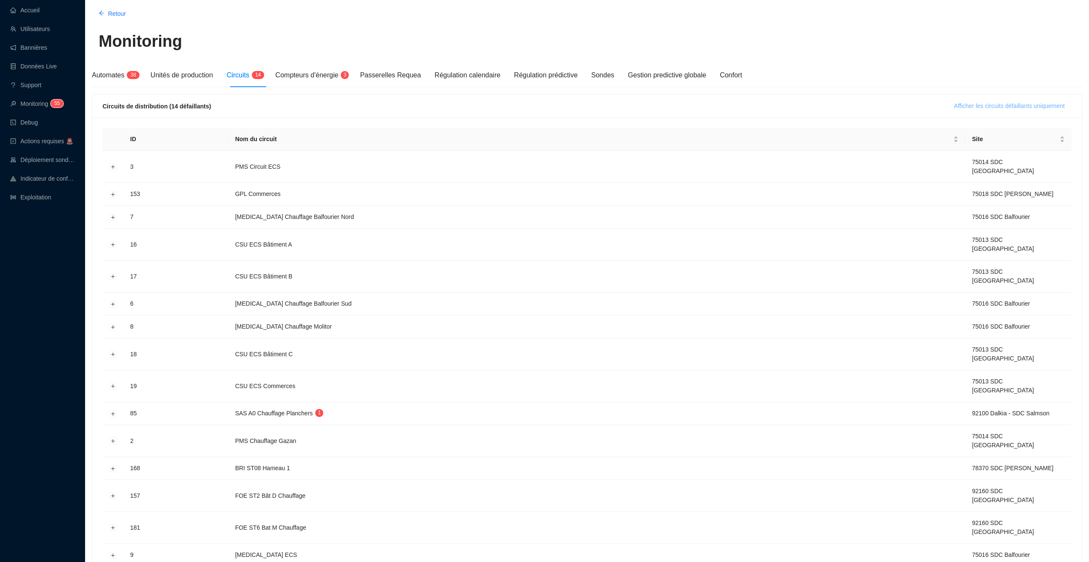
click at [1005, 104] on span "Afficher les circuits défaillants uniquement" at bounding box center [1009, 106] width 111 height 9
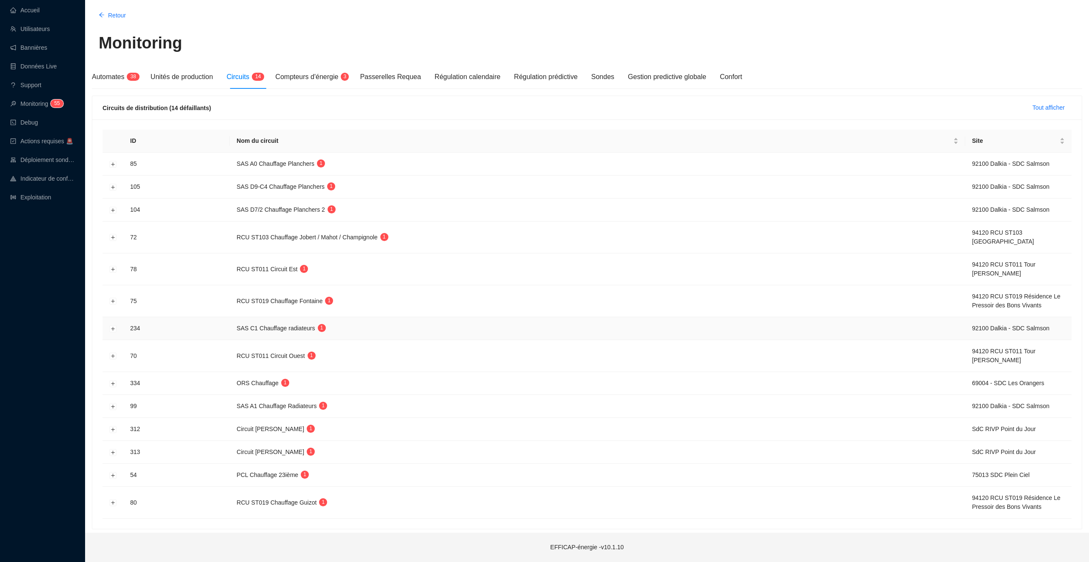
scroll to position [31, 0]
drag, startPoint x: 316, startPoint y: 299, endPoint x: 264, endPoint y: 299, distance: 51.5
click at [264, 299] on span "RCU ST019 Chauffage Fontaine" at bounding box center [279, 301] width 86 height 7
drag, startPoint x: 270, startPoint y: 327, endPoint x: 304, endPoint y: 328, distance: 34.0
click at [304, 327] on span "SAS C1 Chauffage radiateurs" at bounding box center [275, 328] width 78 height 7
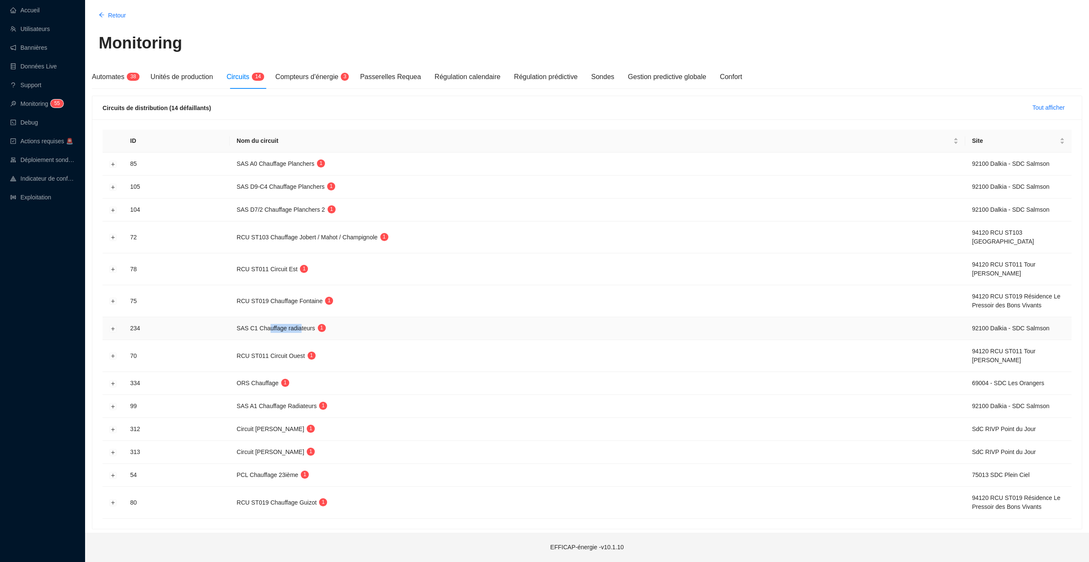
drag, startPoint x: 304, startPoint y: 328, endPoint x: 272, endPoint y: 328, distance: 32.3
click at [272, 328] on span "SAS C1 Chauffage radiateurs" at bounding box center [275, 328] width 78 height 7
click at [504, 323] on td "SAS C1 Chauffage radiateurs 1" at bounding box center [597, 328] width 735 height 23
click at [112, 299] on button "Développer la ligne" at bounding box center [113, 301] width 7 height 7
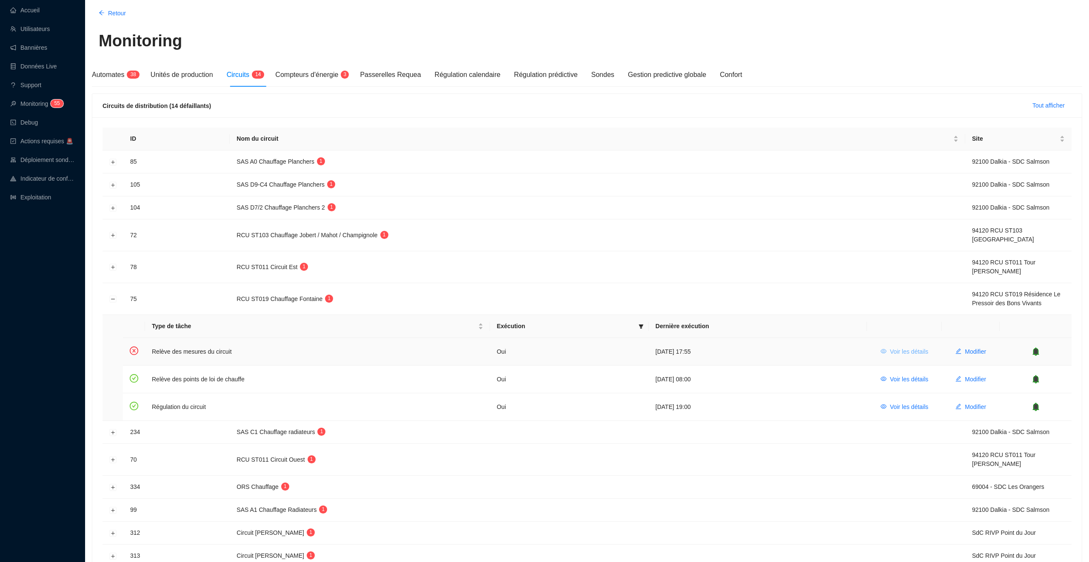
click at [913, 350] on span "Voir les détails" at bounding box center [909, 351] width 38 height 9
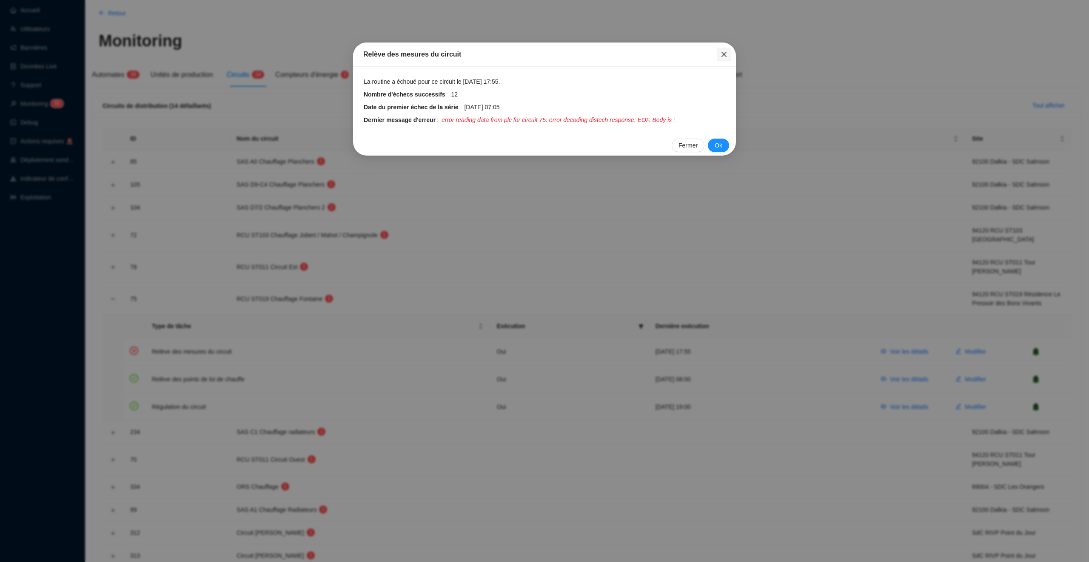
click at [722, 55] on icon "close" at bounding box center [723, 54] width 7 height 7
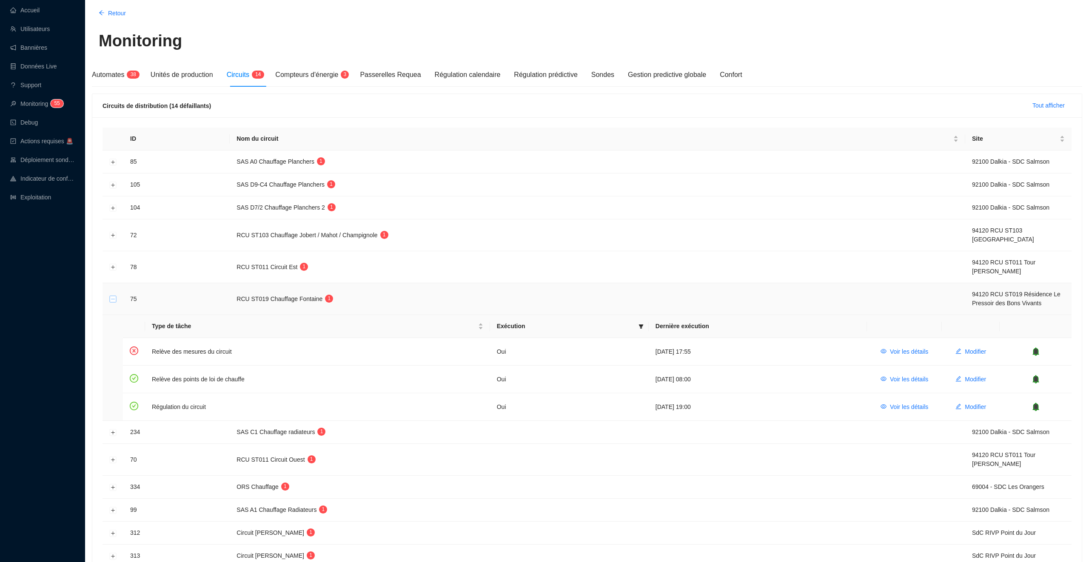
click at [113, 299] on button "Réduire la ligne" at bounding box center [113, 299] width 7 height 7
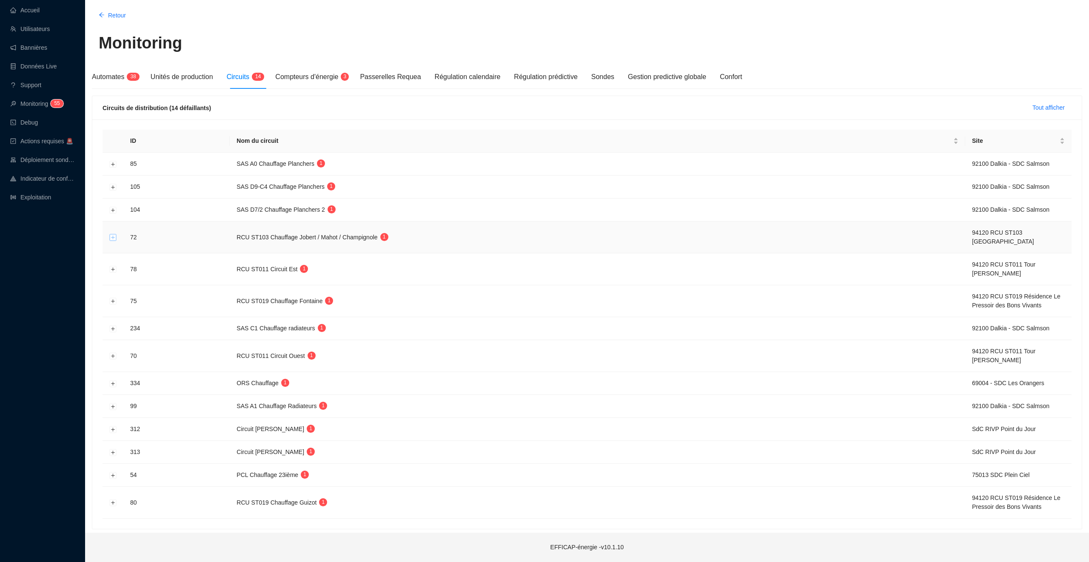
click at [116, 235] on button "Développer la ligne" at bounding box center [113, 237] width 7 height 7
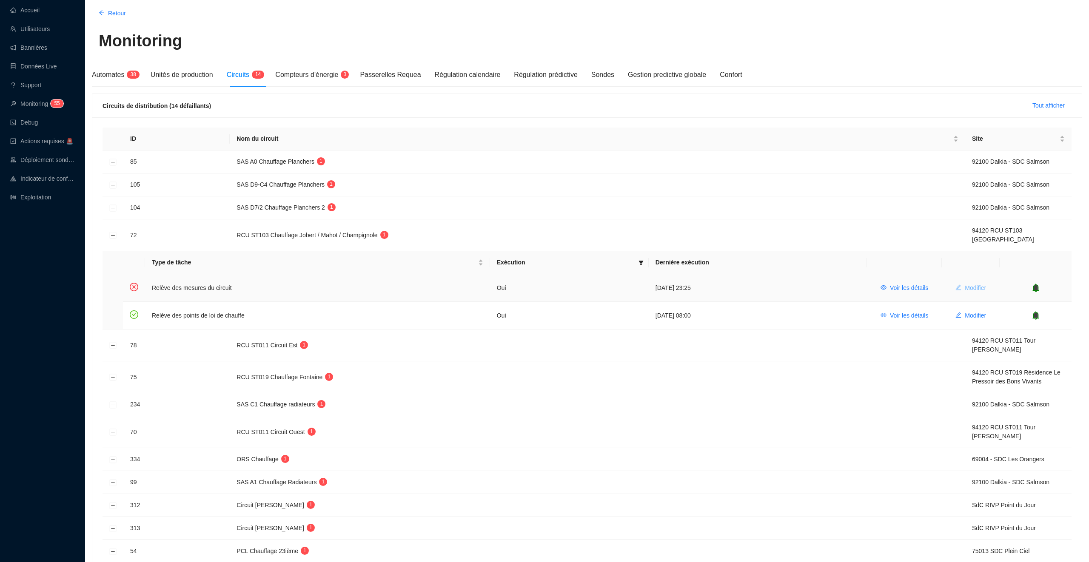
click at [962, 283] on button "Modifier" at bounding box center [970, 288] width 44 height 14
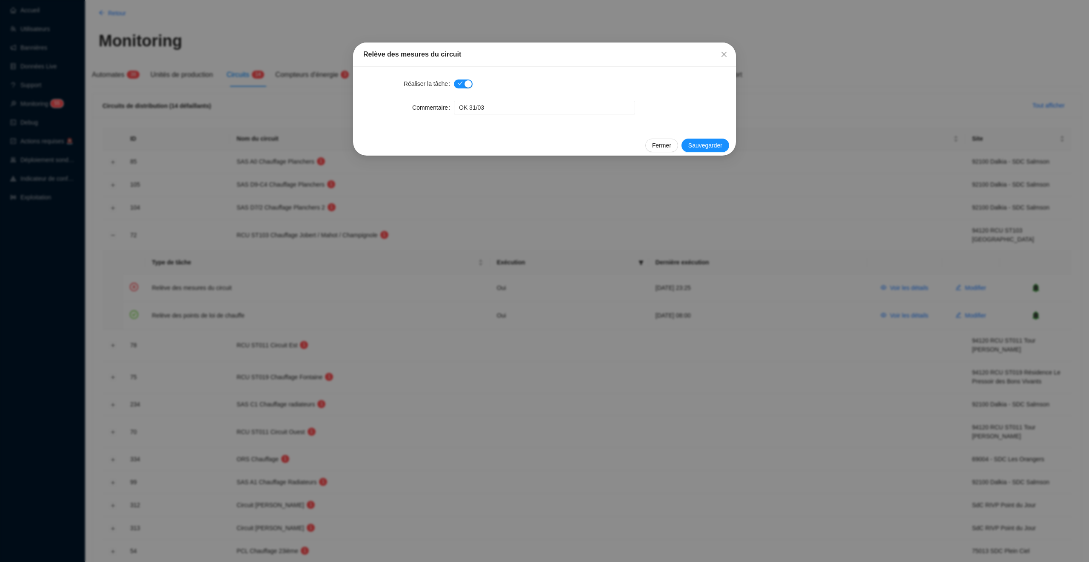
drag, startPoint x: 962, startPoint y: 283, endPoint x: 912, endPoint y: 273, distance: 50.9
click at [955, 283] on div "Relève des mesures du circuit Réaliser la tâche Commentaire OK 31/03 Fermer Sau…" at bounding box center [544, 281] width 1089 height 562
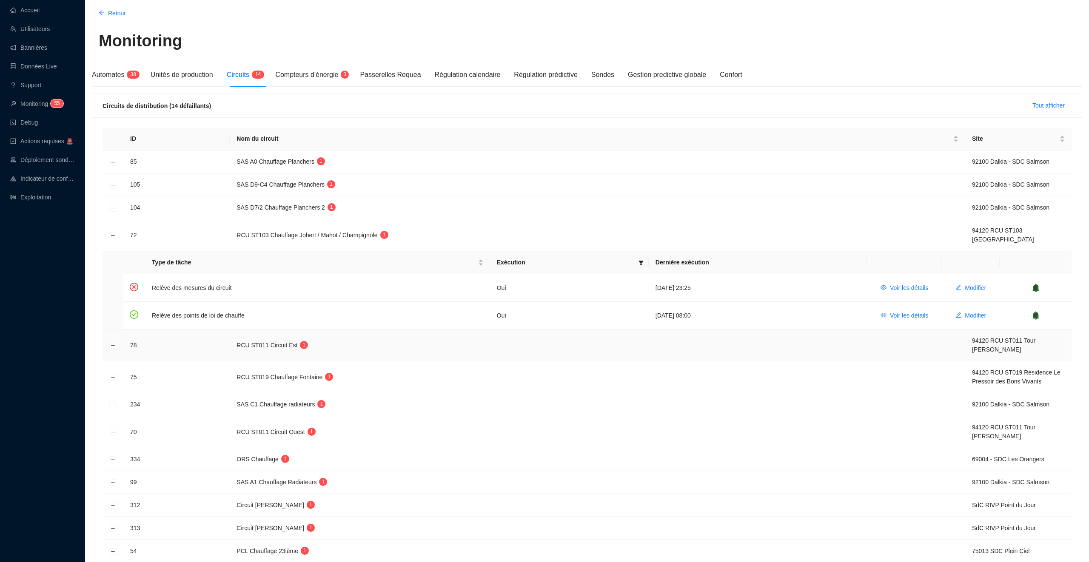
click at [925, 332] on td "RCU ST011 Circuit Est 1" at bounding box center [597, 346] width 735 height 32
click at [907, 293] on button "Voir les détails" at bounding box center [904, 288] width 61 height 14
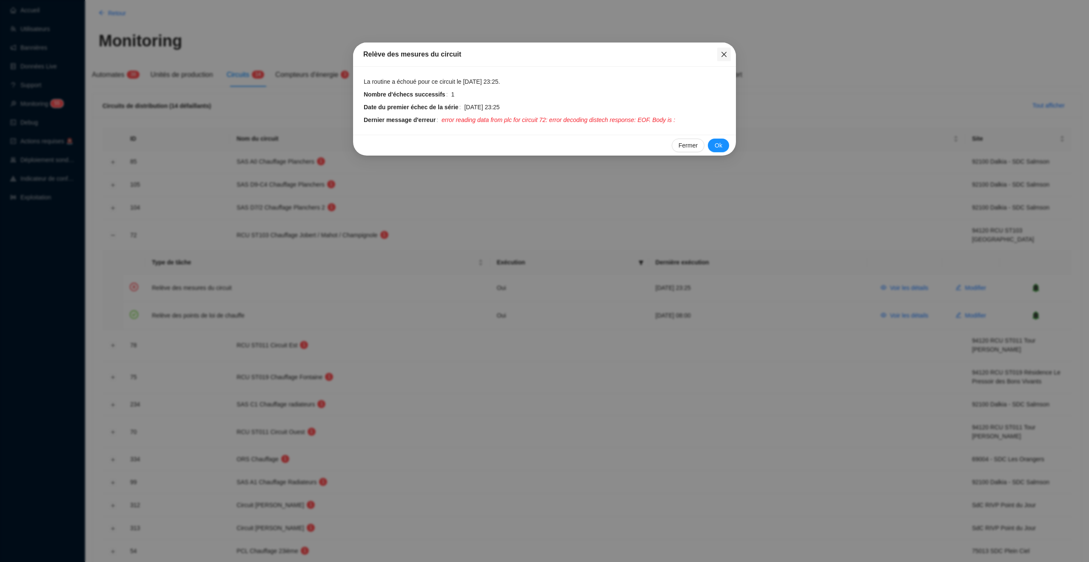
click at [728, 54] on span "Fermer" at bounding box center [724, 54] width 14 height 7
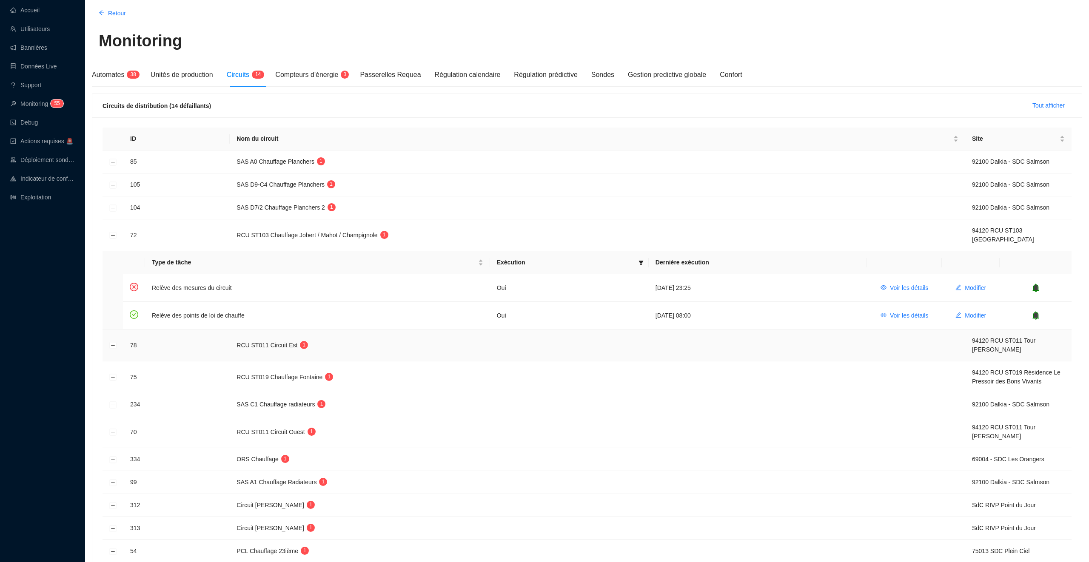
click at [111, 351] on td at bounding box center [112, 346] width 21 height 32
click at [111, 349] on button "Développer la ligne" at bounding box center [113, 345] width 7 height 7
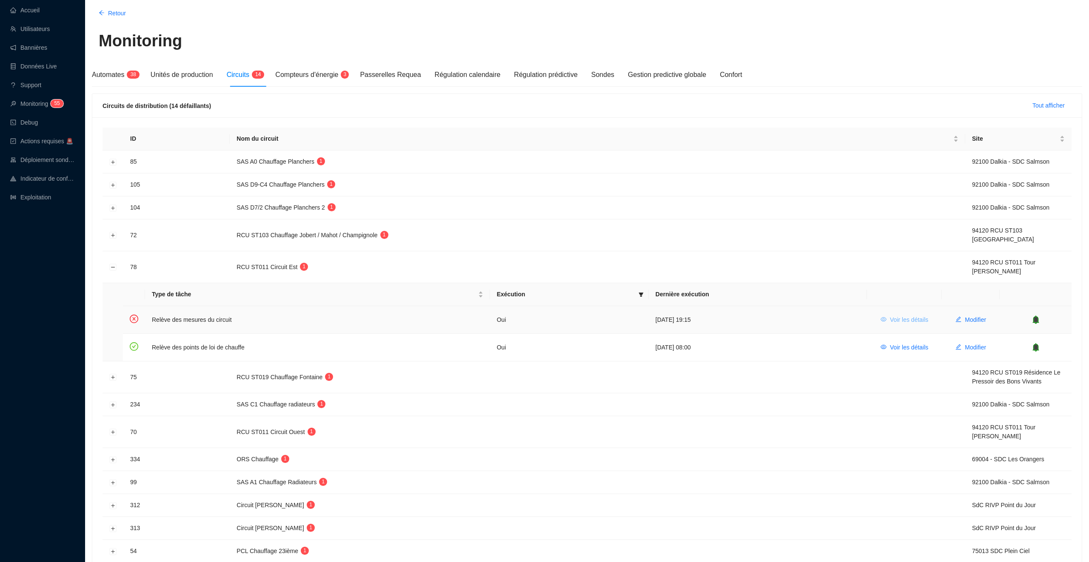
click at [910, 320] on span "Voir les détails" at bounding box center [909, 320] width 38 height 9
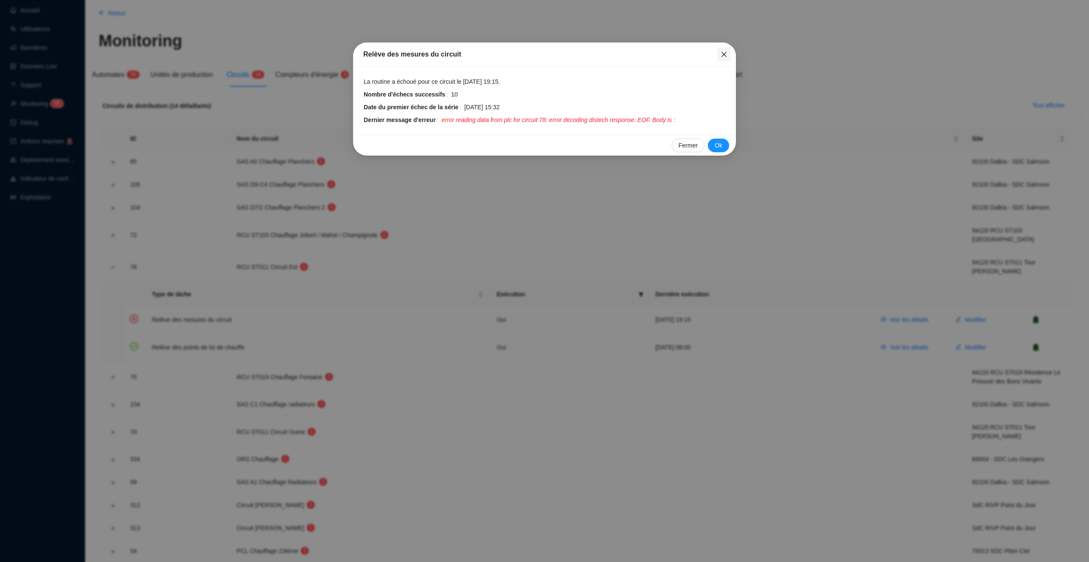
click at [727, 53] on icon "close" at bounding box center [723, 54] width 7 height 7
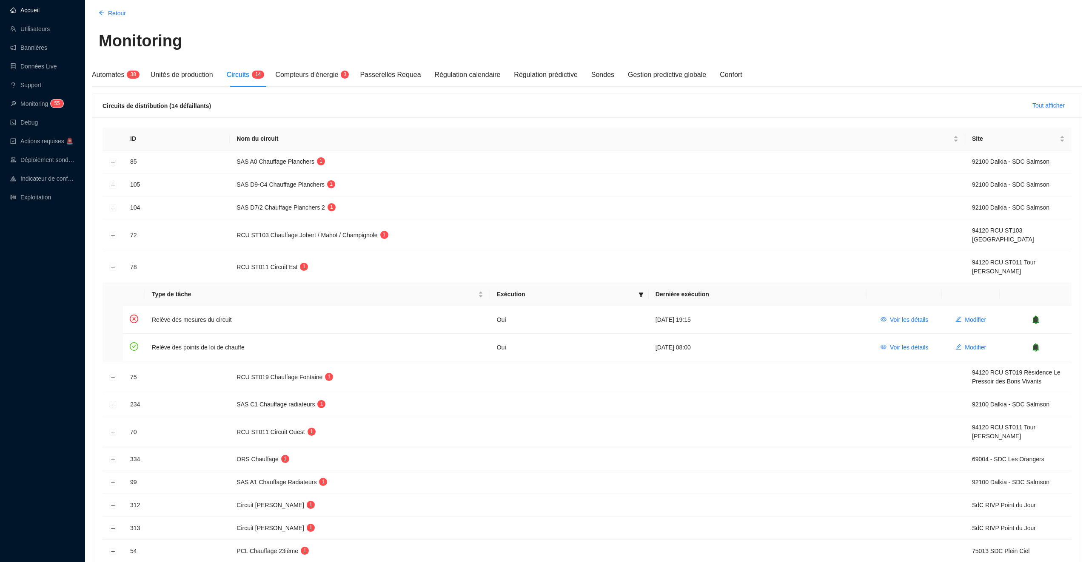
click at [39, 10] on link "Accueil" at bounding box center [24, 10] width 29 height 7
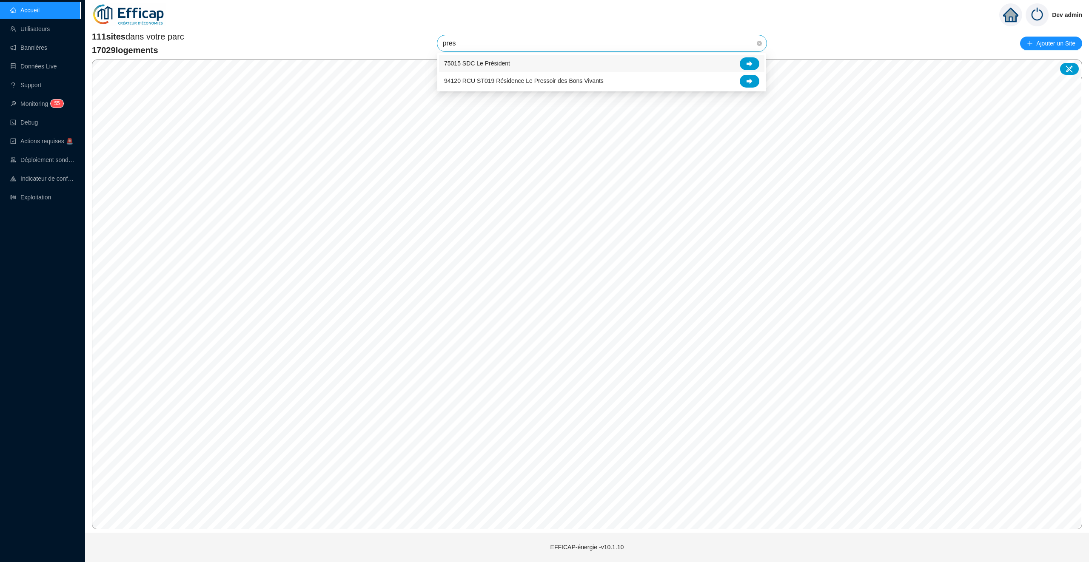
type input "press"
click at [752, 64] on icon at bounding box center [749, 64] width 6 height 6
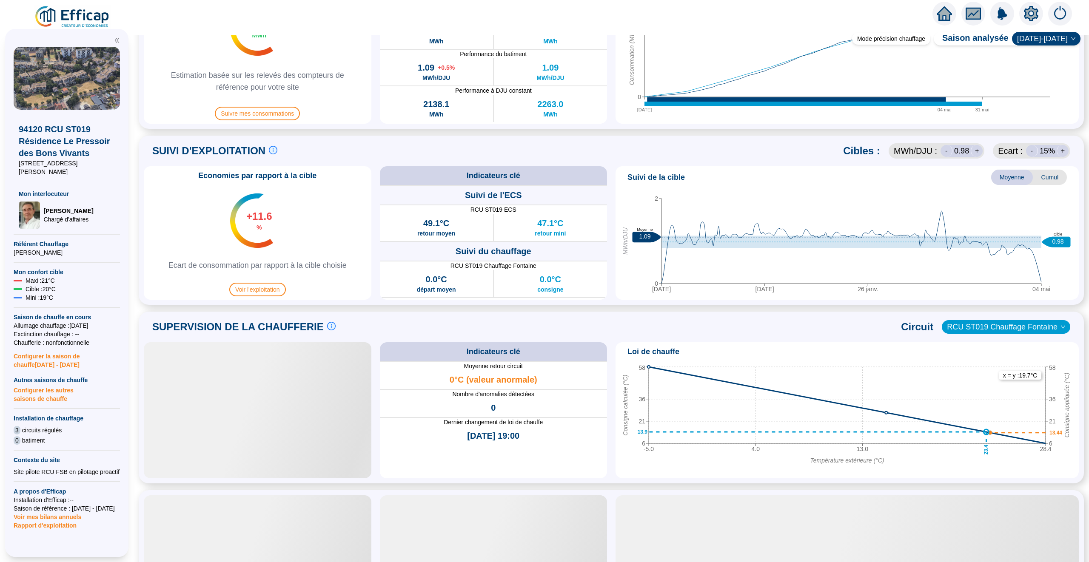
scroll to position [376, 0]
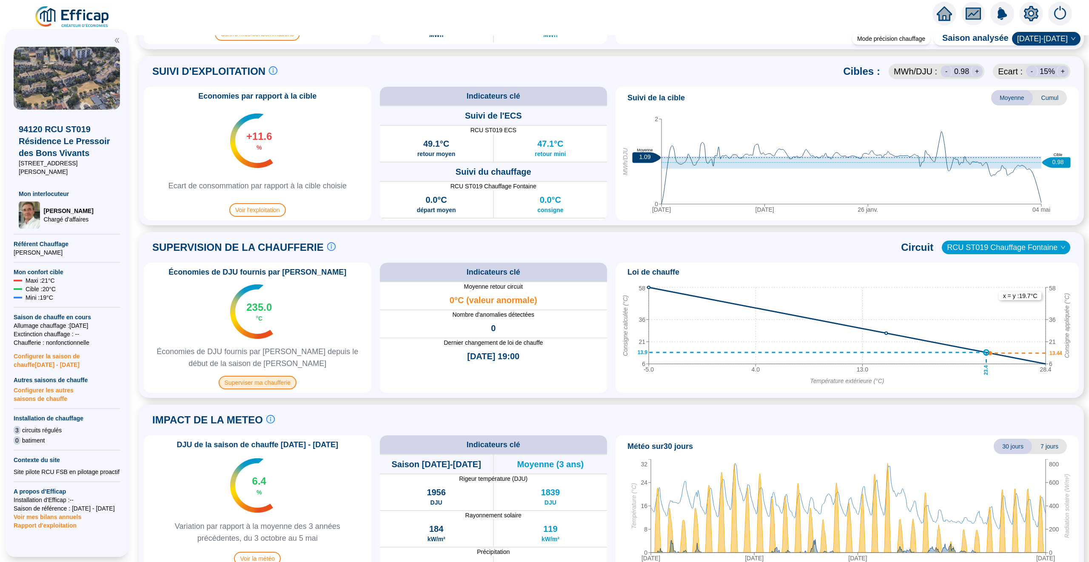
click at [263, 378] on span "Superviser ma chaufferie" at bounding box center [258, 383] width 78 height 14
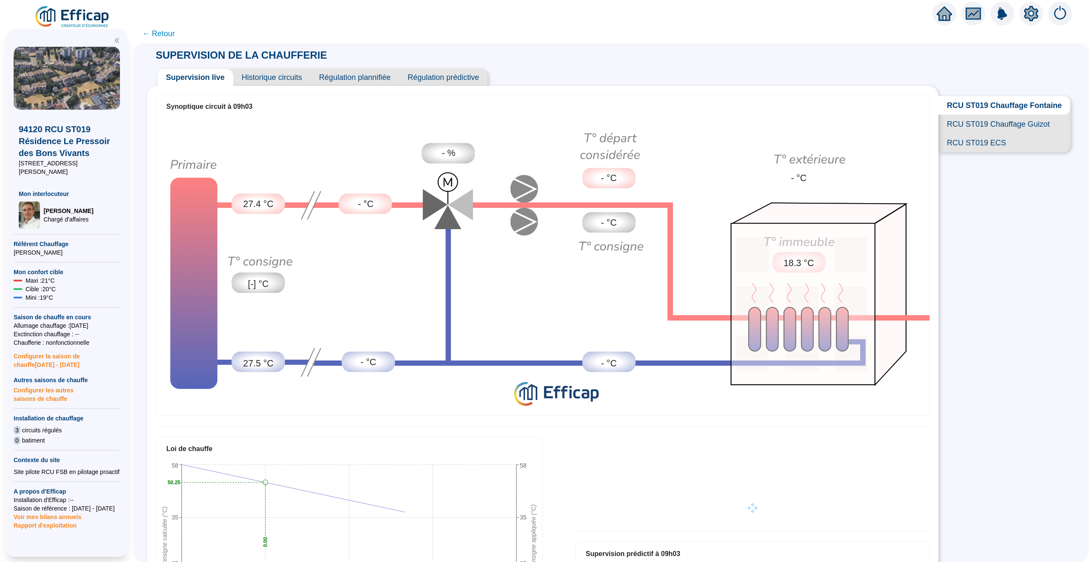
click at [986, 125] on span "RCU ST019 Chauffage Guizot" at bounding box center [1004, 124] width 132 height 19
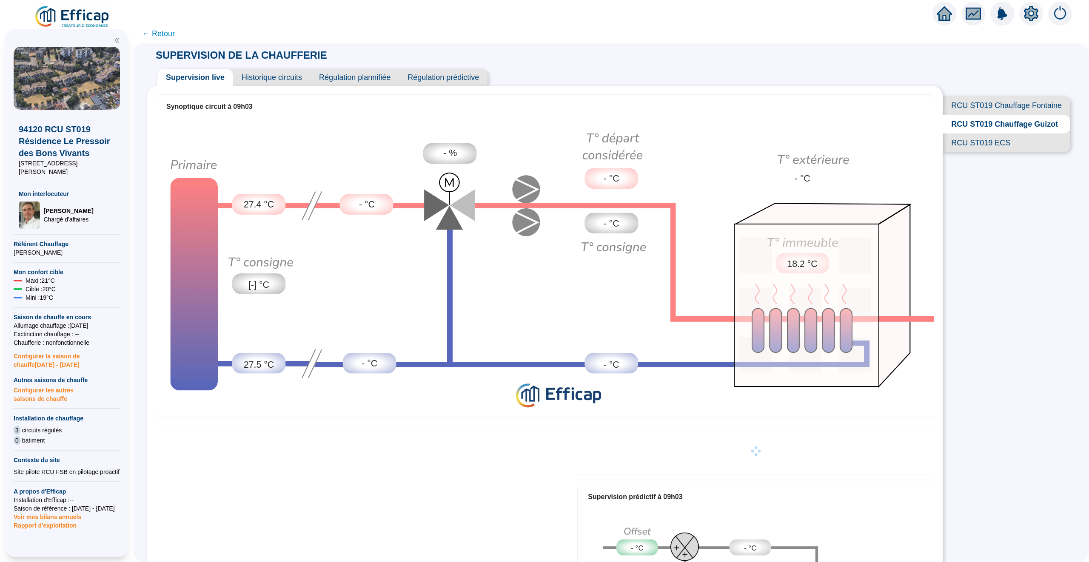
click at [982, 143] on span "RCU ST019 ECS" at bounding box center [1006, 143] width 128 height 19
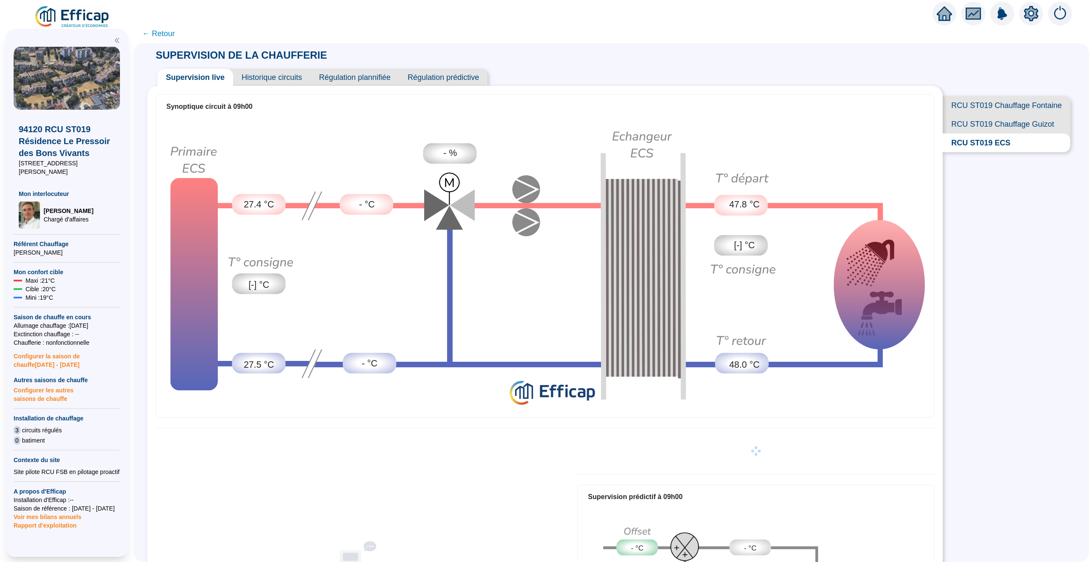
click at [284, 67] on div "Supervision live Historique circuits Régulation plannifiée Régulation prédictive" at bounding box center [544, 74] width 795 height 24
click at [284, 77] on span "Historique circuits" at bounding box center [271, 77] width 77 height 17
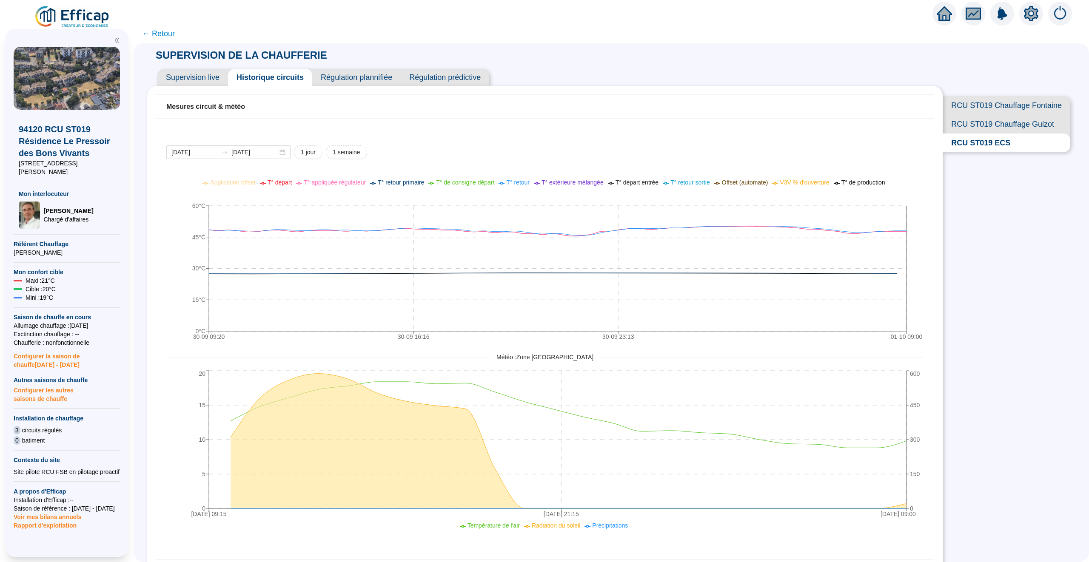
click at [974, 115] on span "RCU ST019 Chauffage Guizot" at bounding box center [1006, 124] width 128 height 19
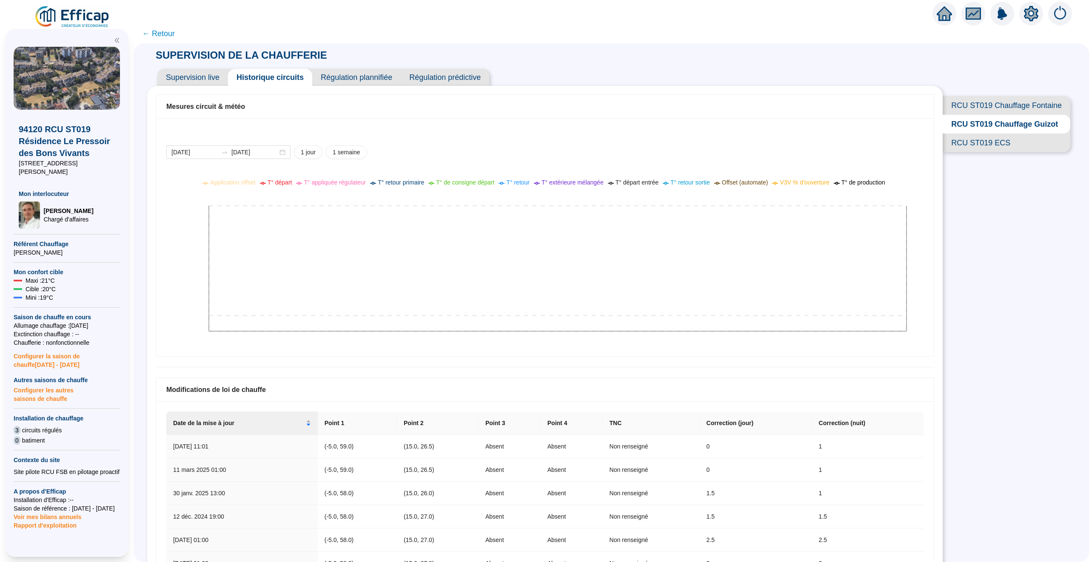
click at [977, 100] on span "RCU ST019 Chauffage Fontaine" at bounding box center [1006, 105] width 128 height 19
click at [941, 8] on icon "home" at bounding box center [943, 13] width 15 height 15
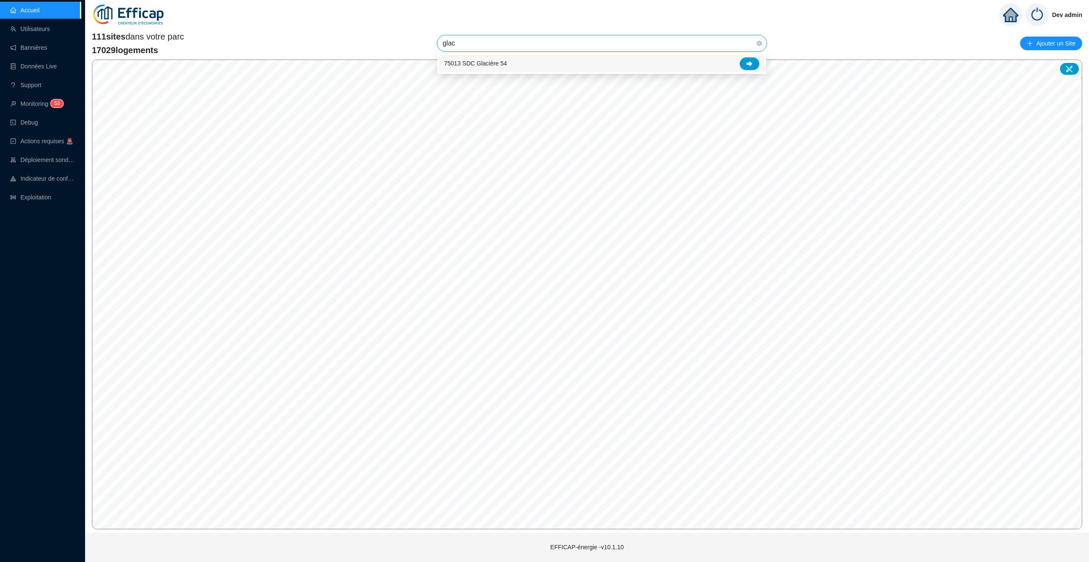
type input "glaci"
click at [754, 60] on div at bounding box center [750, 63] width 20 height 13
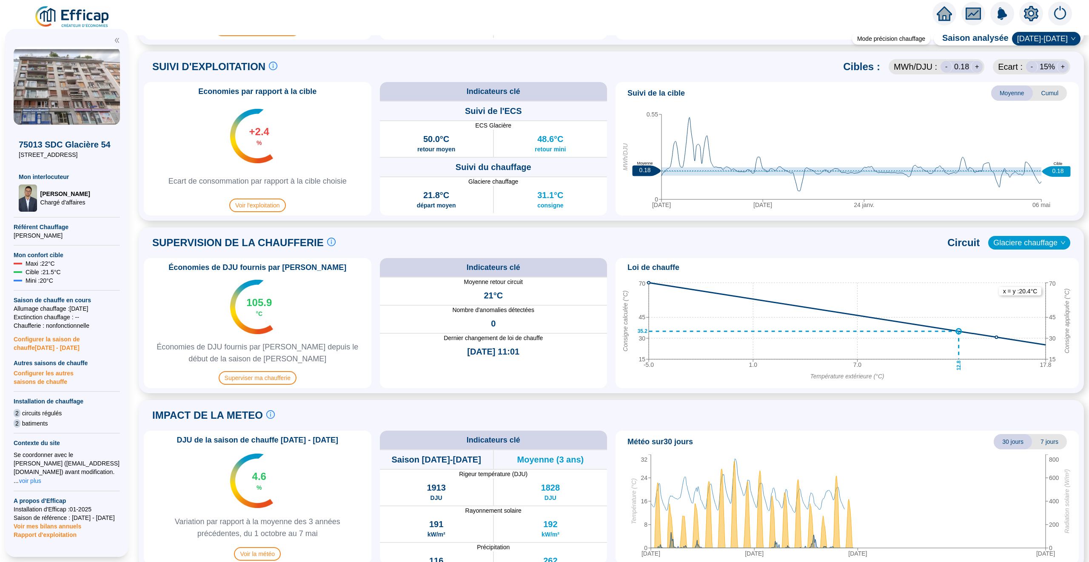
scroll to position [393, 0]
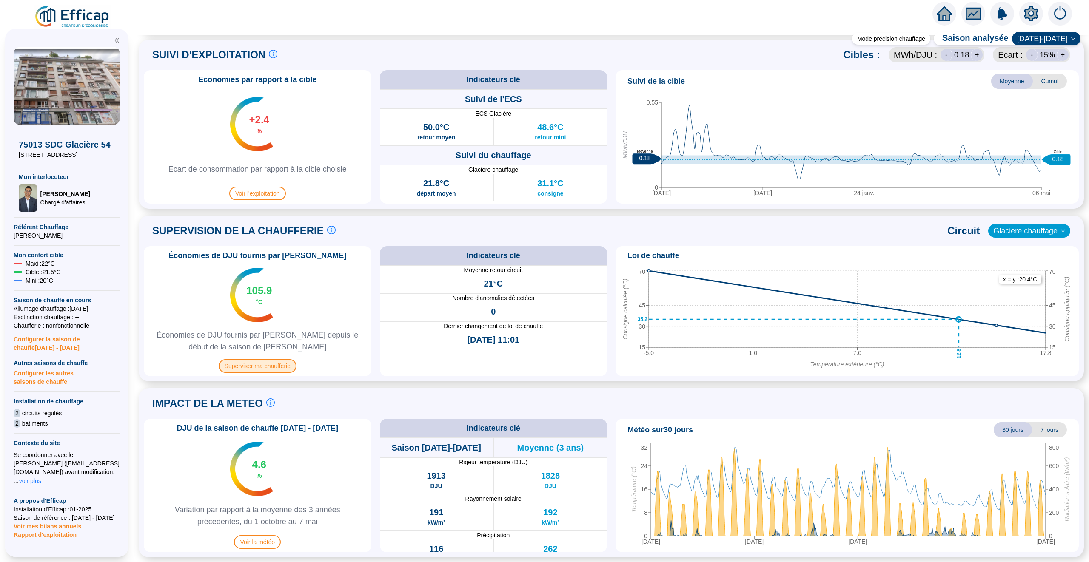
click at [262, 367] on span "Superviser ma chaufferie" at bounding box center [258, 366] width 78 height 14
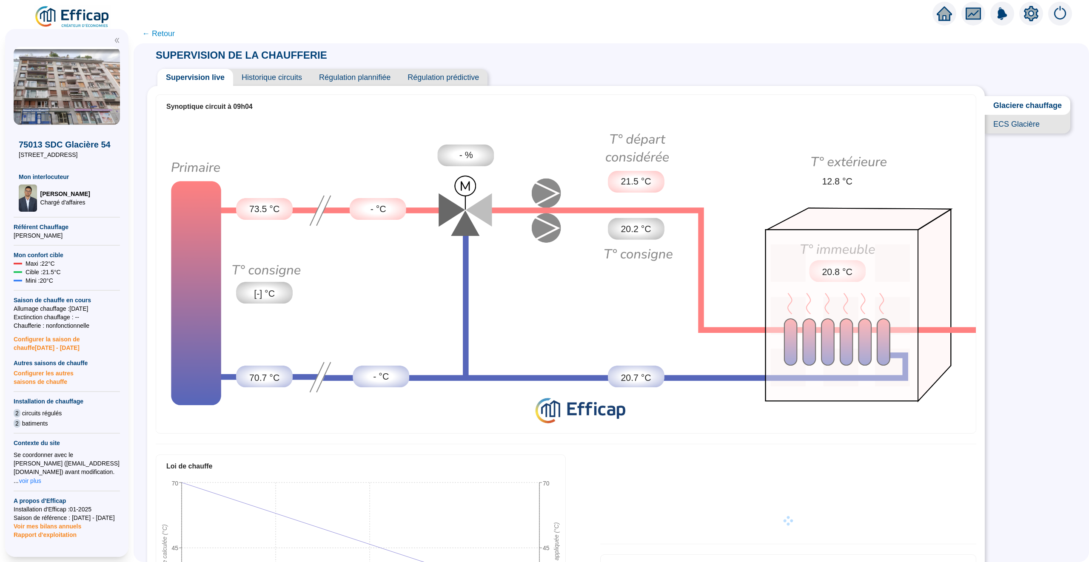
click at [260, 79] on span "Historique circuits" at bounding box center [271, 77] width 77 height 17
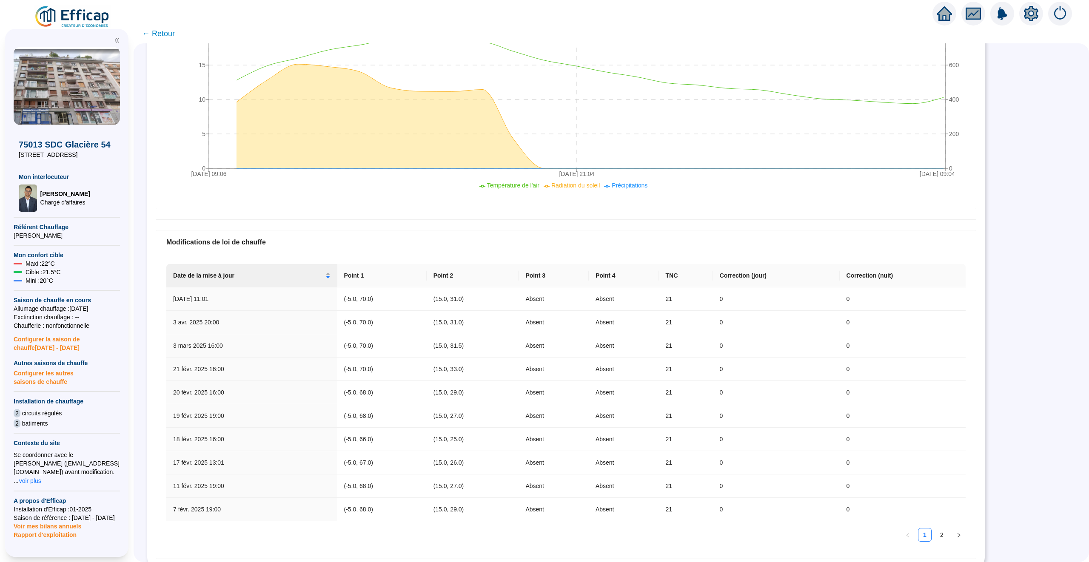
scroll to position [348, 0]
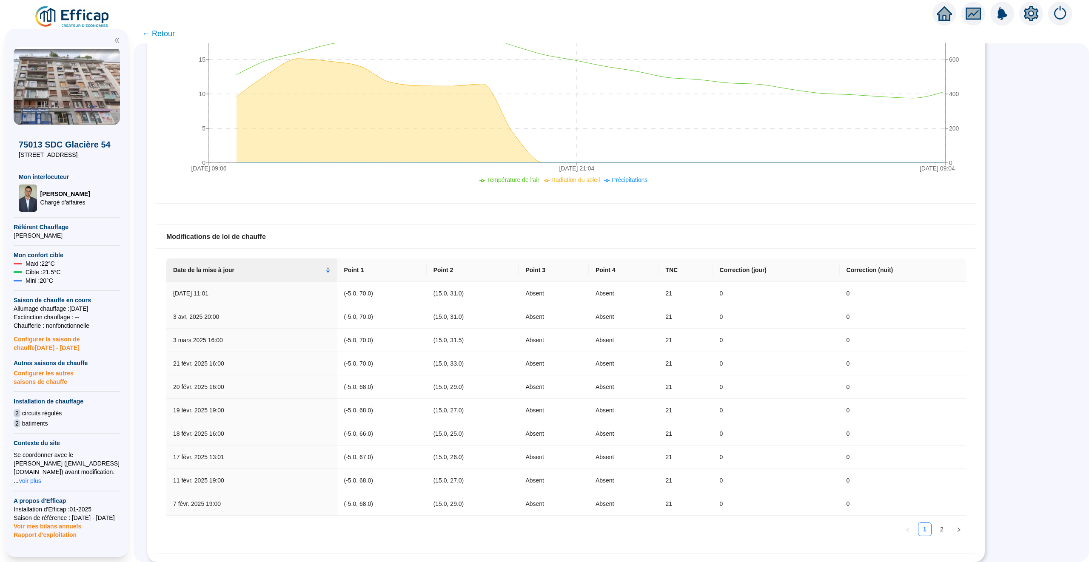
click at [942, 23] on div at bounding box center [944, 14] width 24 height 24
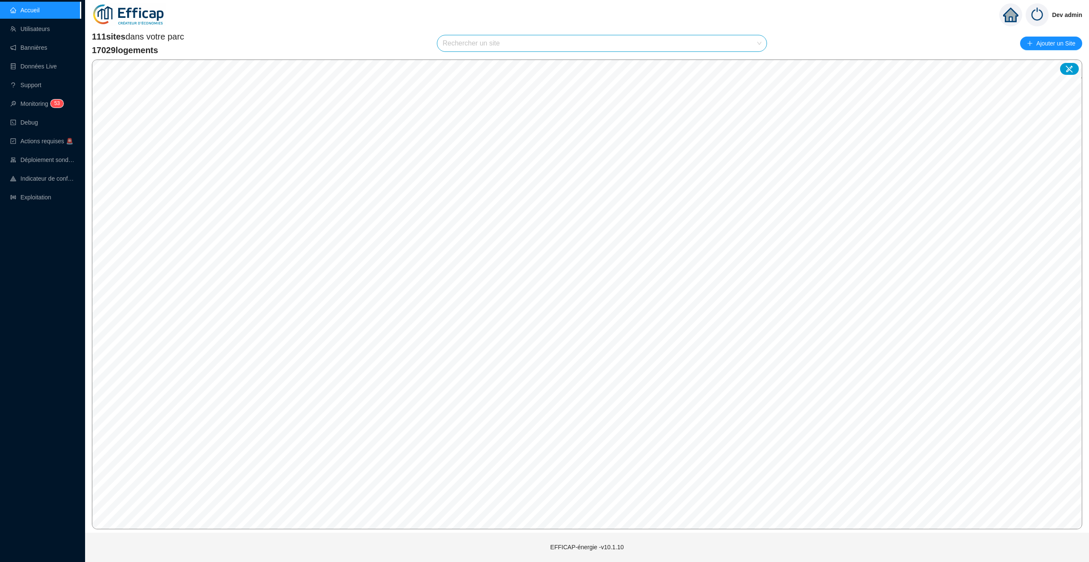
click at [245, 39] on div "111 sites dans votre parc 17029 logements Rechercher un site Ajouter un Site" at bounding box center [587, 44] width 990 height 26
click at [57, 100] on span "5" at bounding box center [55, 104] width 3 height 8
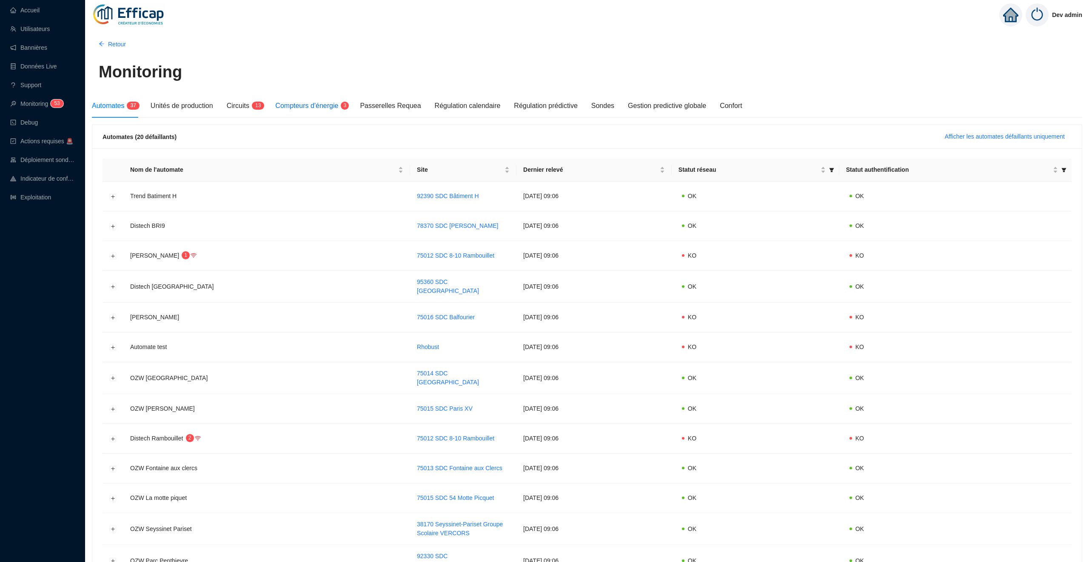
click at [330, 106] on span "Compteurs d'énergie" at bounding box center [306, 105] width 63 height 7
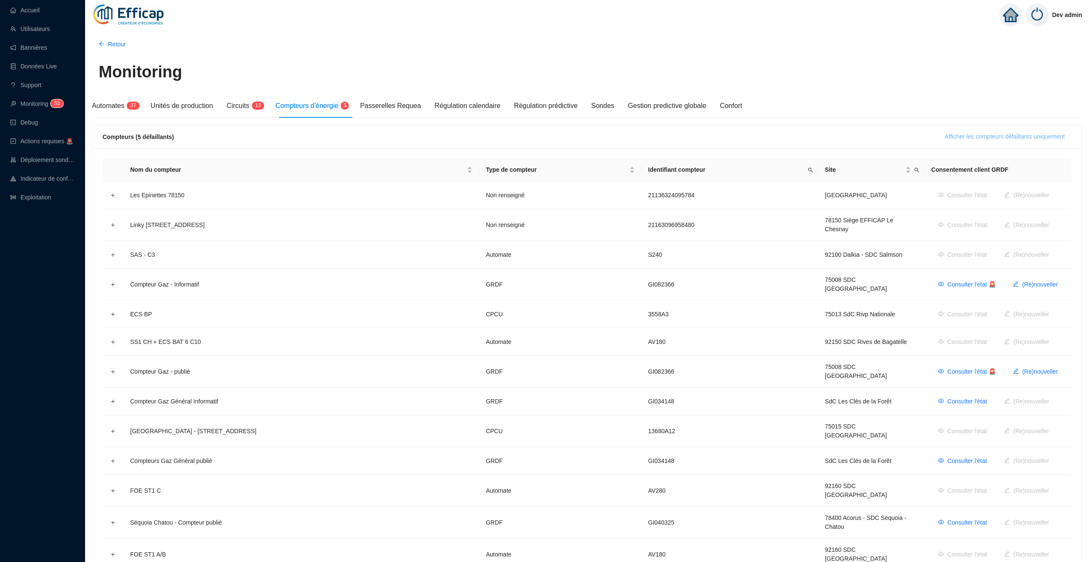
click at [1002, 130] on button "Afficher les compteurs défaillants uniquement" at bounding box center [1005, 137] width 134 height 14
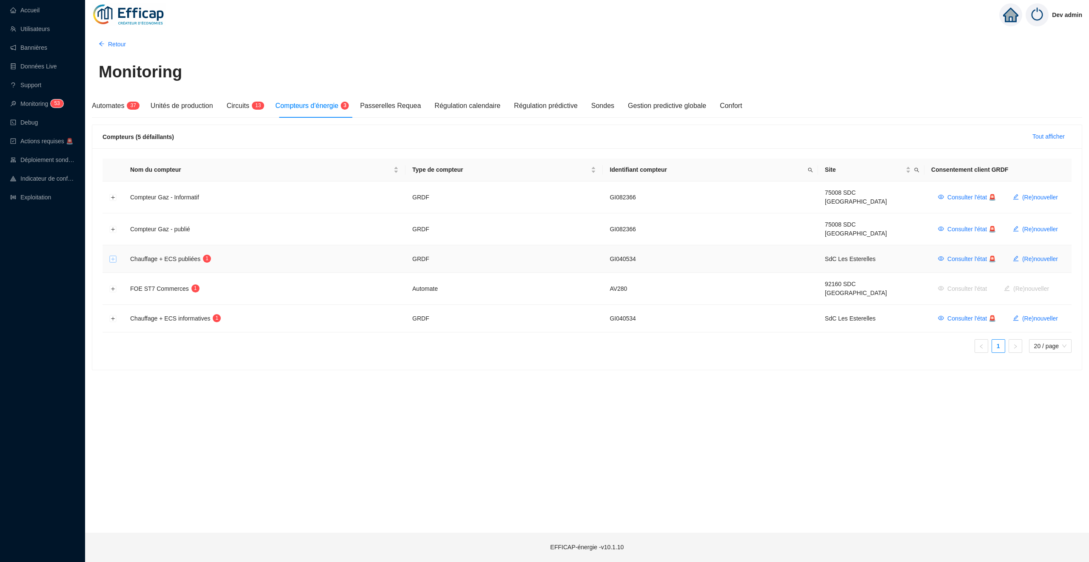
click at [112, 256] on button "Développer la ligne" at bounding box center [113, 259] width 7 height 7
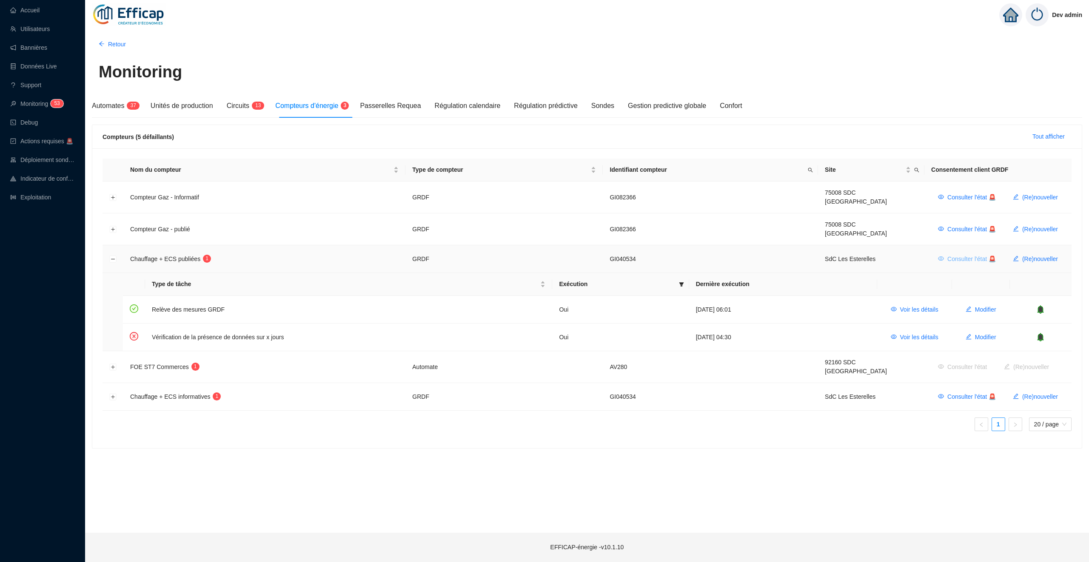
click at [982, 255] on span "Consulter l'état 🚨" at bounding box center [971, 259] width 48 height 9
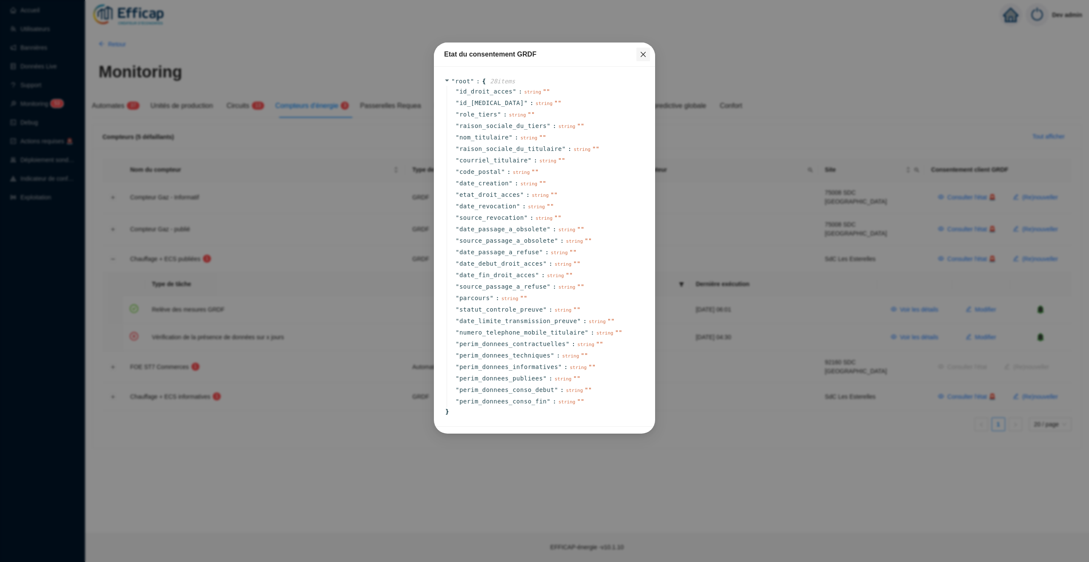
click at [644, 55] on icon "close" at bounding box center [642, 54] width 5 height 5
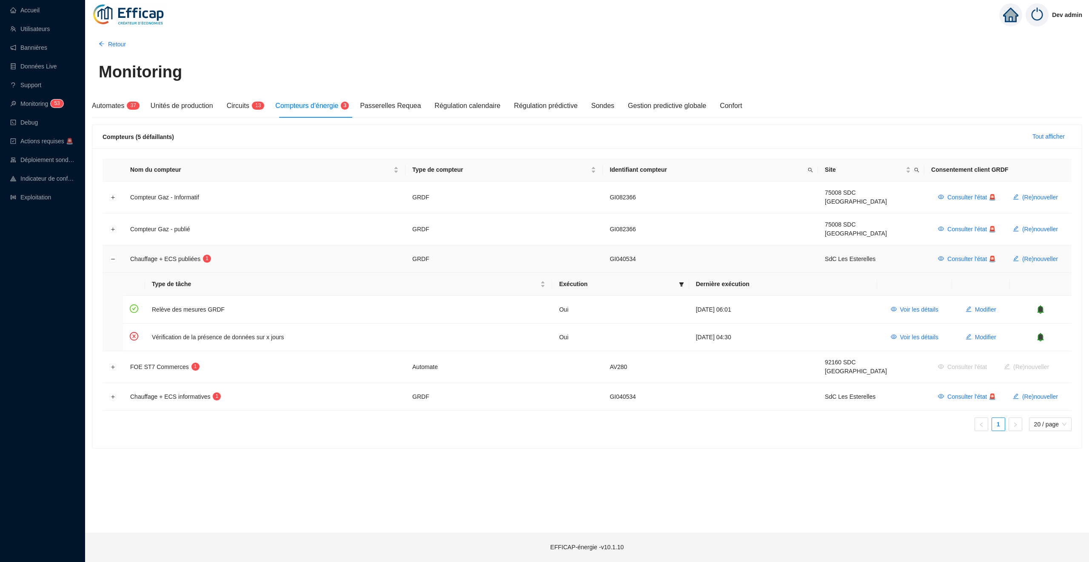
click at [111, 255] on td at bounding box center [112, 259] width 21 height 28
click at [112, 256] on button "Réduire la ligne" at bounding box center [113, 259] width 7 height 7
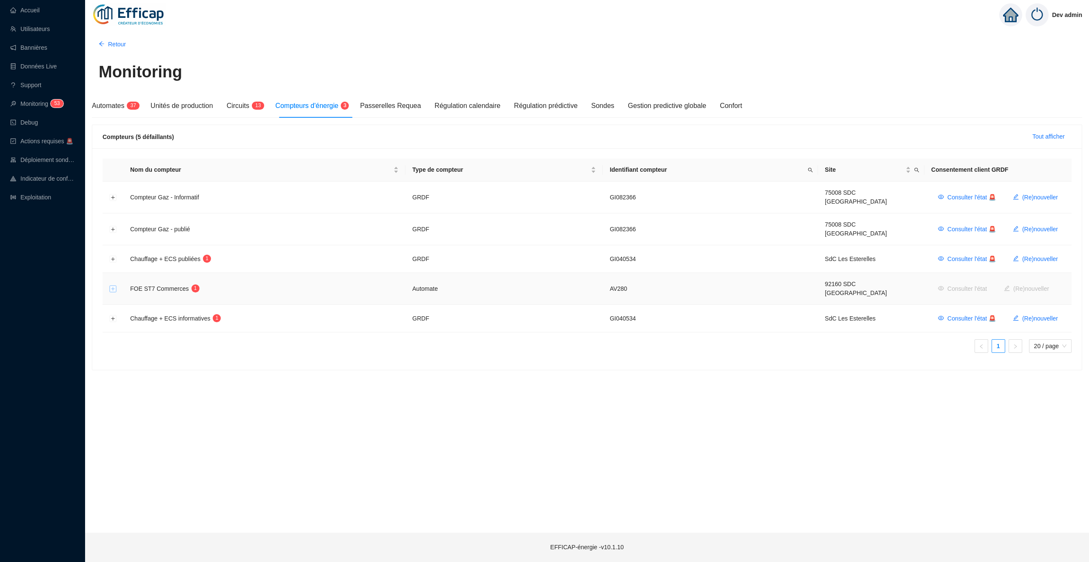
click at [112, 286] on button "Développer la ligne" at bounding box center [113, 289] width 7 height 7
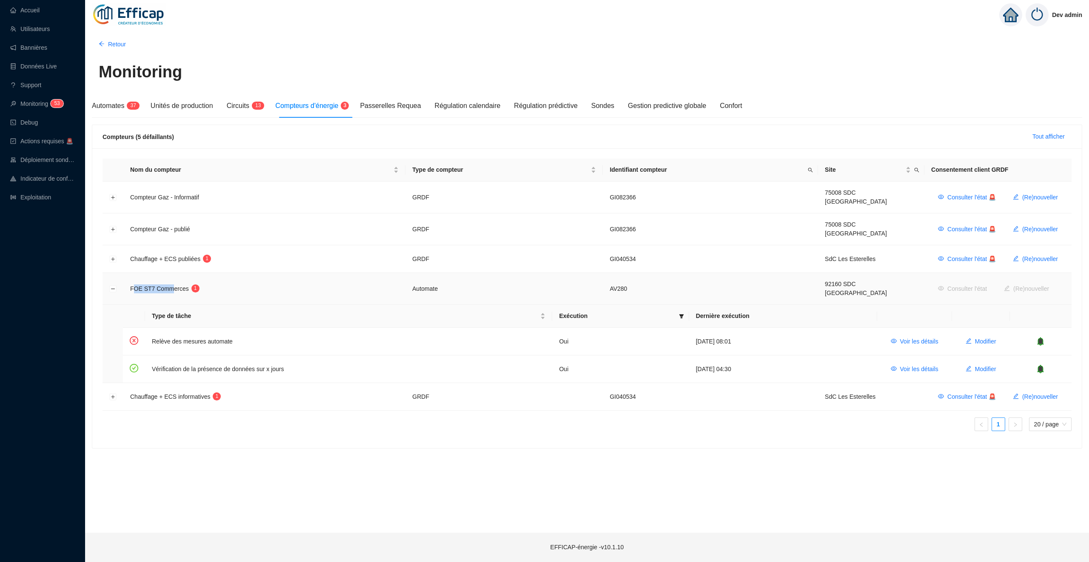
drag, startPoint x: 173, startPoint y: 277, endPoint x: 133, endPoint y: 277, distance: 40.4
click at [133, 285] on span "FOE ST7 Commerces" at bounding box center [159, 288] width 59 height 7
click at [351, 281] on td "FOE ST7 Commerces 1" at bounding box center [264, 289] width 282 height 32
drag, startPoint x: 171, startPoint y: 355, endPoint x: 276, endPoint y: 355, distance: 104.6
click at [276, 356] on td "Vérification de la présence de données sur x jours" at bounding box center [348, 369] width 407 height 27
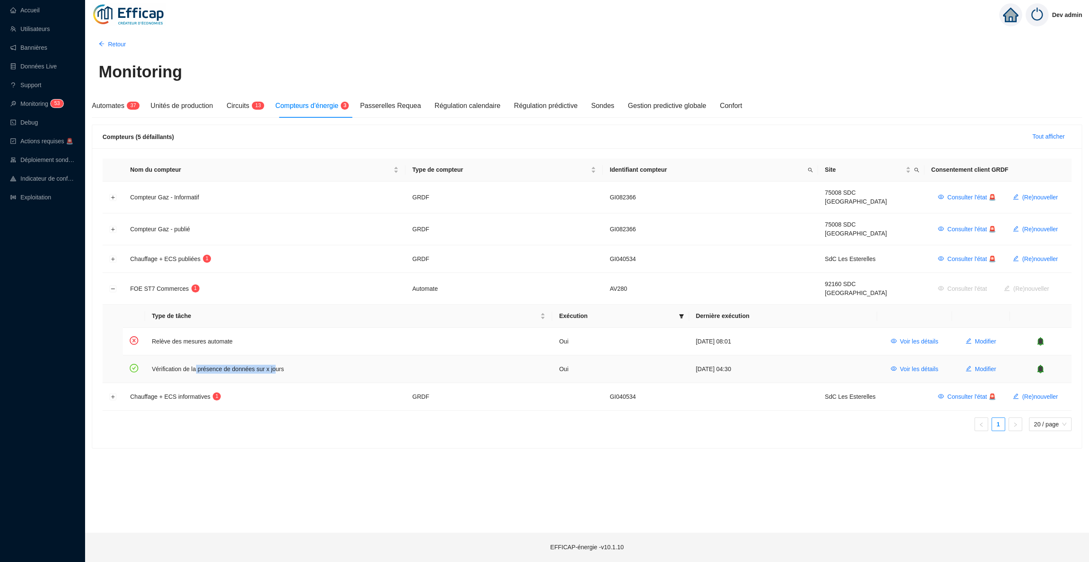
drag, startPoint x: 281, startPoint y: 359, endPoint x: 196, endPoint y: 359, distance: 85.1
click at [196, 359] on td "Vérification de la présence de données sur x jours" at bounding box center [348, 369] width 407 height 27
click at [165, 356] on td "Vérification de la présence de données sur x jours" at bounding box center [348, 369] width 407 height 27
drag, startPoint x: 173, startPoint y: 327, endPoint x: 240, endPoint y: 327, distance: 67.2
click at [240, 328] on td "Relève des mesures automate" at bounding box center [348, 342] width 407 height 28
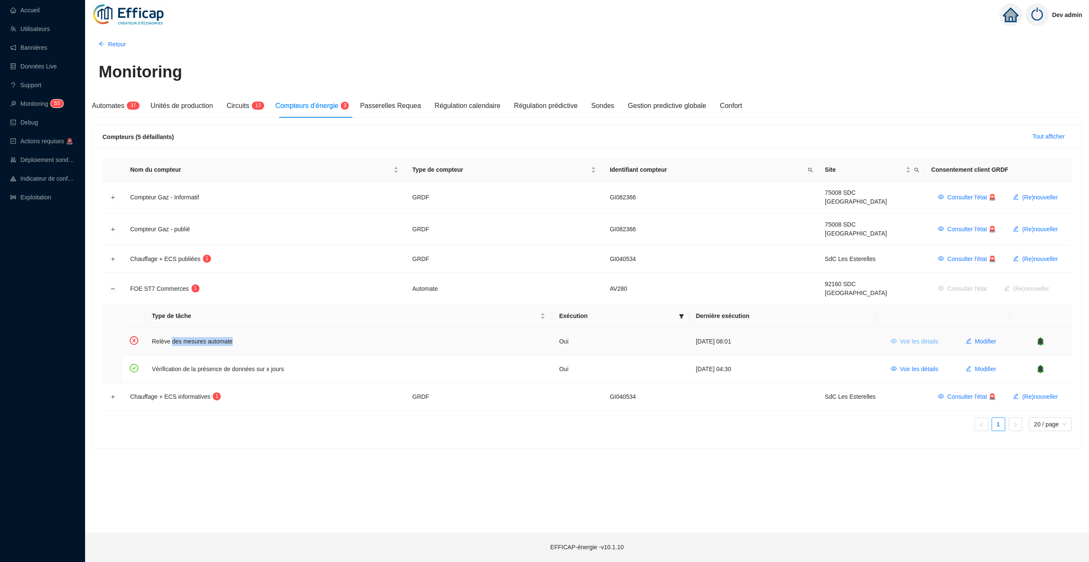
click at [909, 337] on span "Voir les détails" at bounding box center [919, 341] width 38 height 9
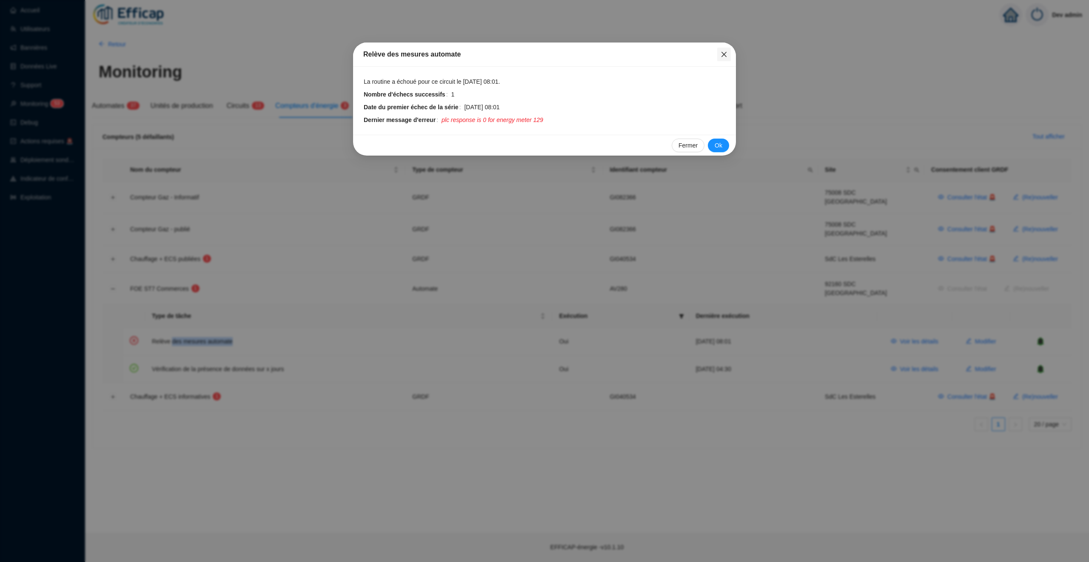
click at [722, 55] on icon "close" at bounding box center [723, 54] width 7 height 7
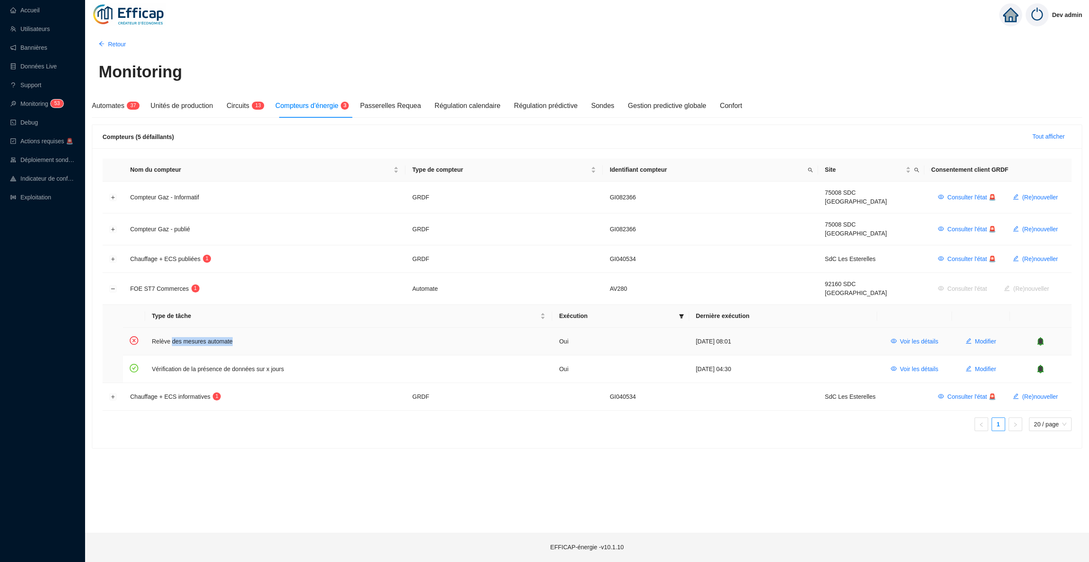
click at [237, 343] on td "Relève des mesures automate" at bounding box center [348, 342] width 407 height 28
click at [1042, 338] on icon "bell" at bounding box center [1041, 341] width 6 height 6
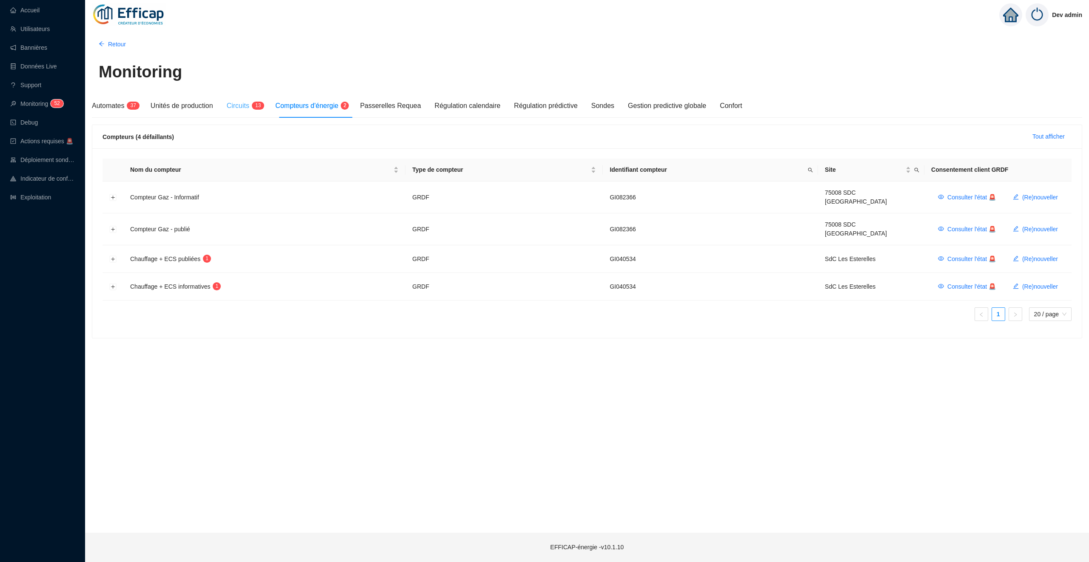
click at [236, 97] on div "Circuits 1 3" at bounding box center [244, 106] width 35 height 24
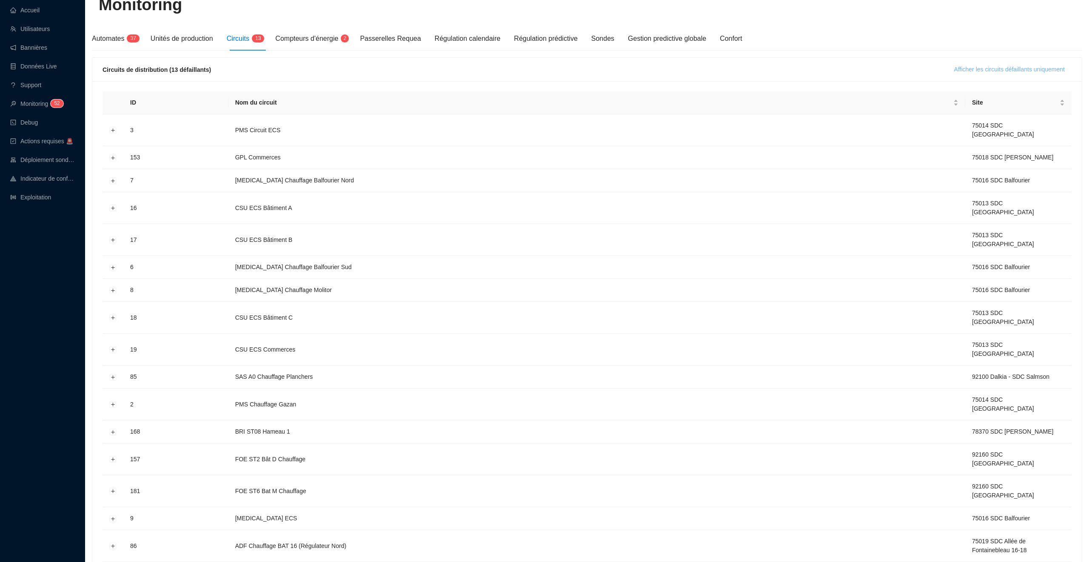
click at [981, 67] on span "Afficher les circuits défaillants uniquement" at bounding box center [1009, 69] width 111 height 9
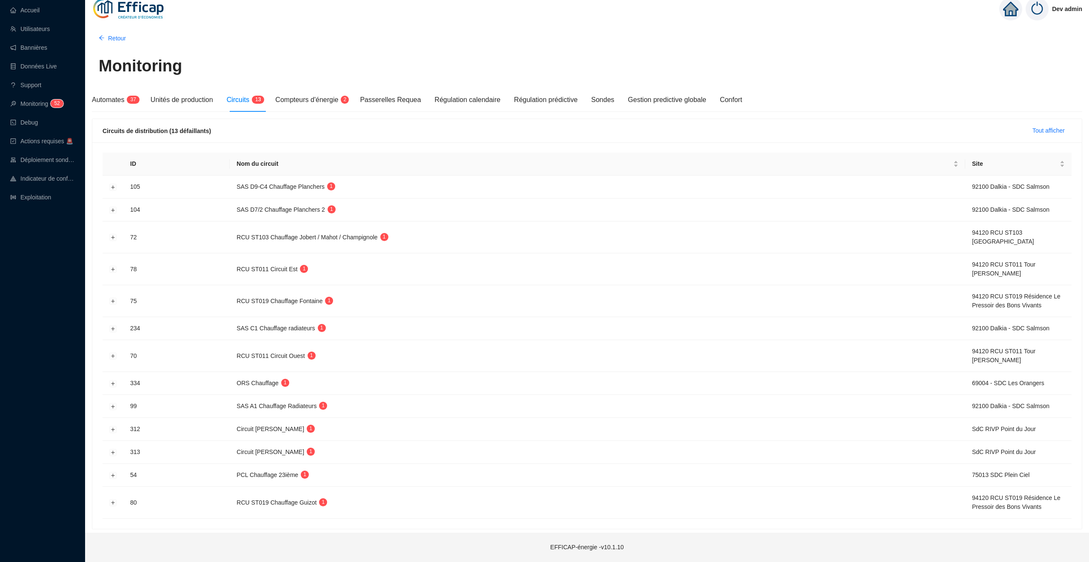
scroll to position [8, 0]
click at [115, 184] on button "Développer la ligne" at bounding box center [113, 187] width 7 height 7
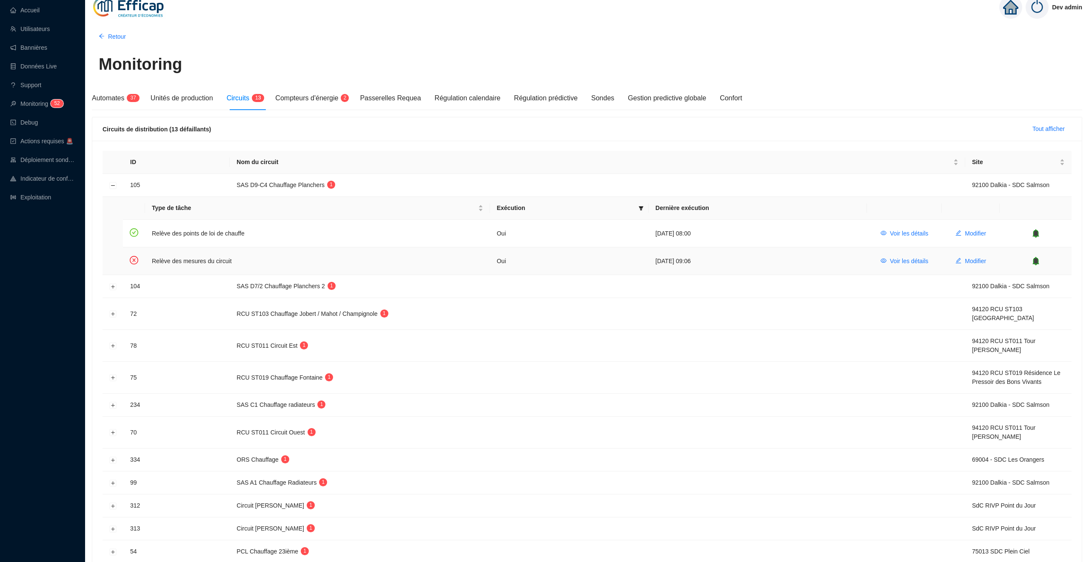
click at [1038, 264] on icon "bell" at bounding box center [1035, 261] width 6 height 9
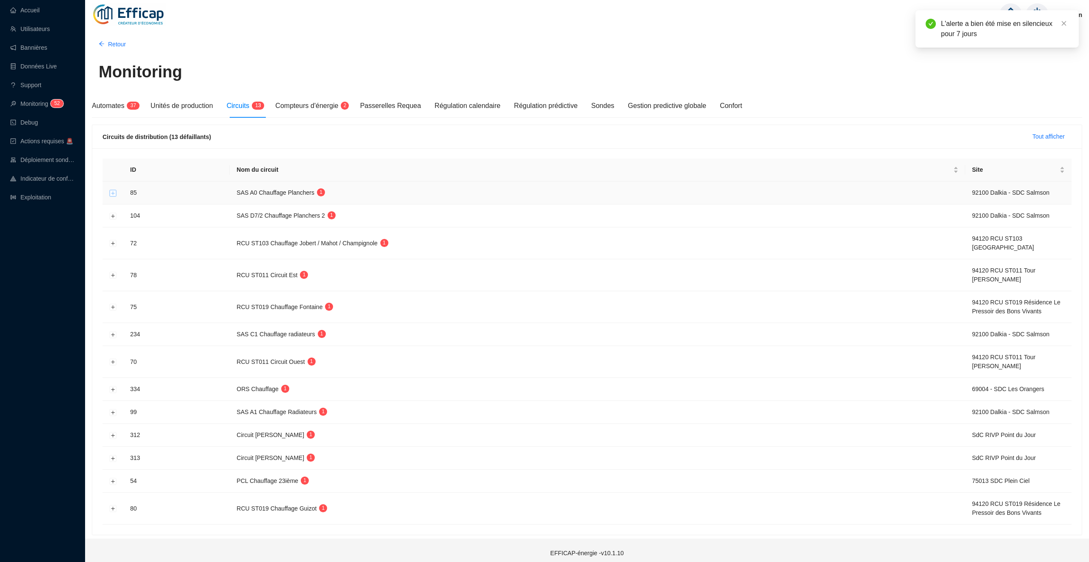
click at [110, 195] on button "Développer la ligne" at bounding box center [113, 193] width 7 height 7
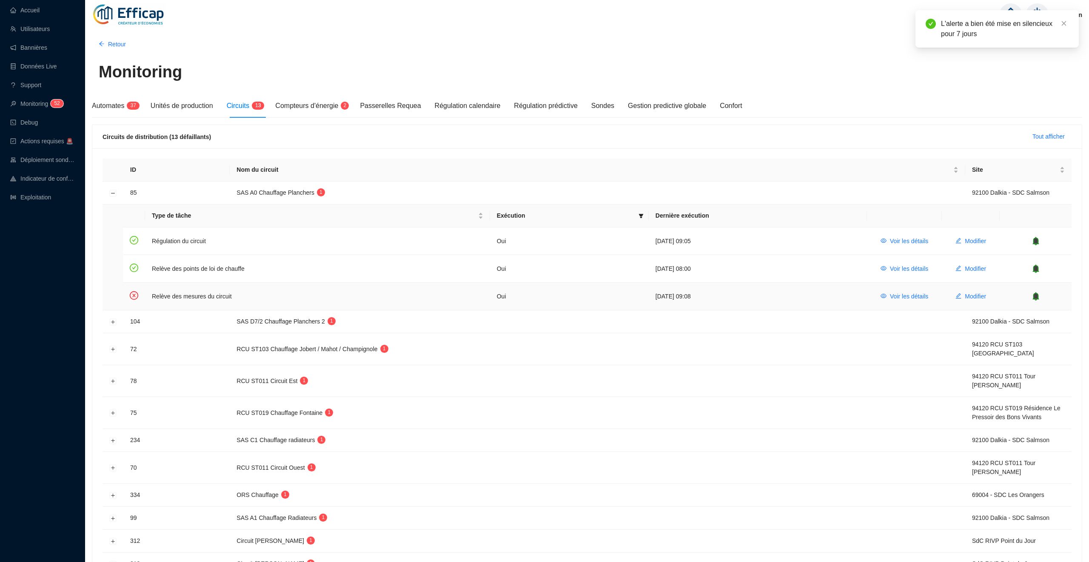
click at [1035, 297] on icon "bell" at bounding box center [1036, 296] width 6 height 6
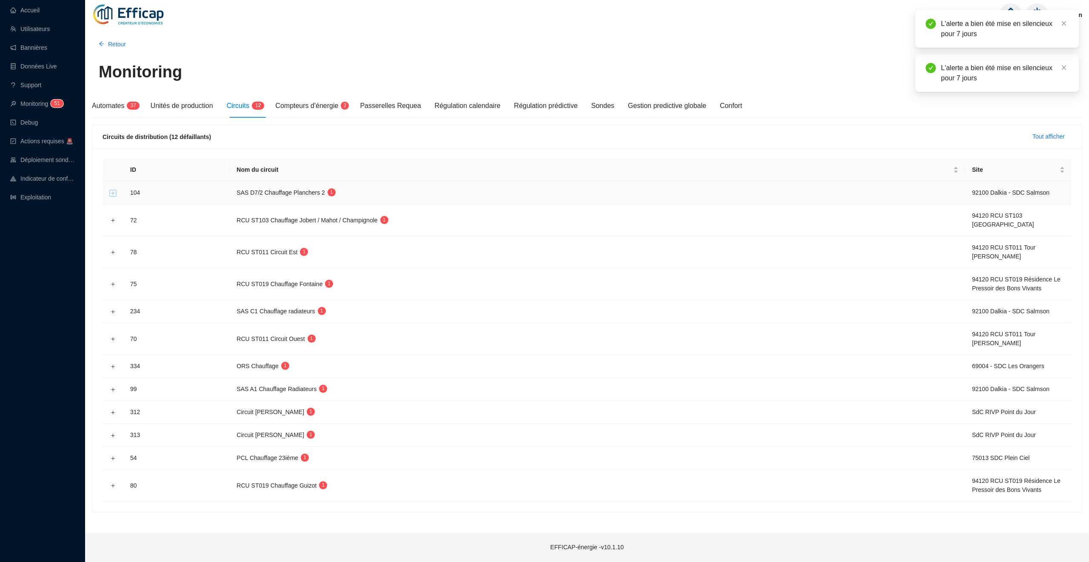
click at [114, 195] on button "Développer la ligne" at bounding box center [113, 193] width 7 height 7
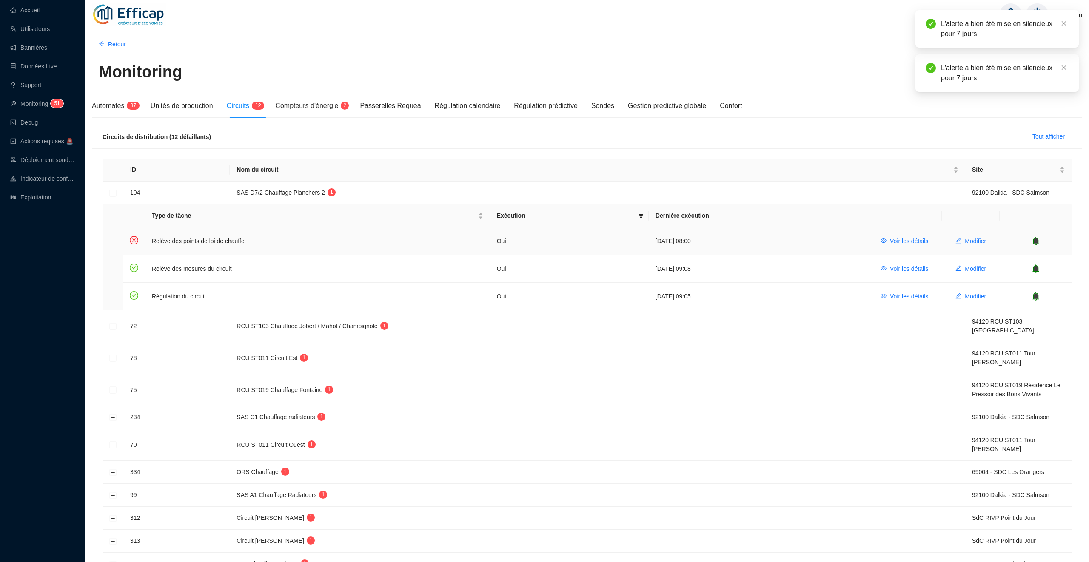
click at [1035, 239] on icon "bell" at bounding box center [1035, 241] width 9 height 9
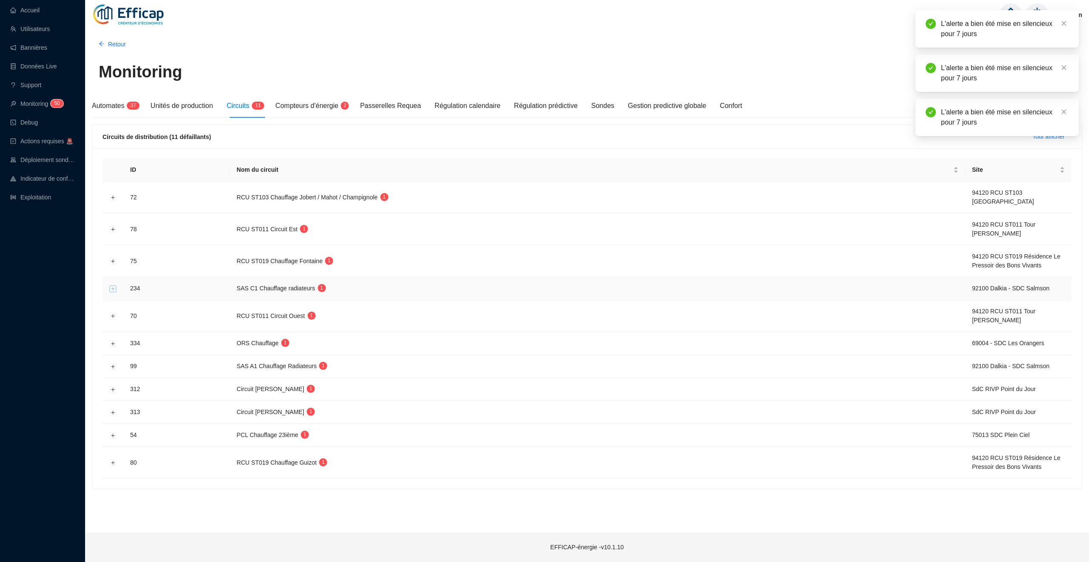
click at [114, 288] on button "Développer la ligne" at bounding box center [113, 288] width 7 height 7
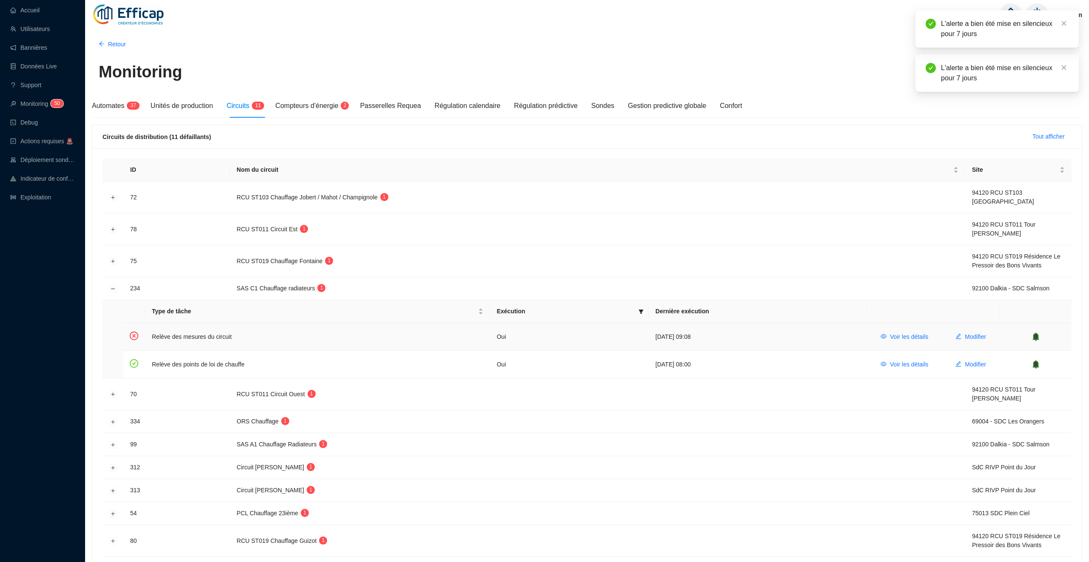
click at [1036, 334] on icon "bell" at bounding box center [1035, 337] width 6 height 9
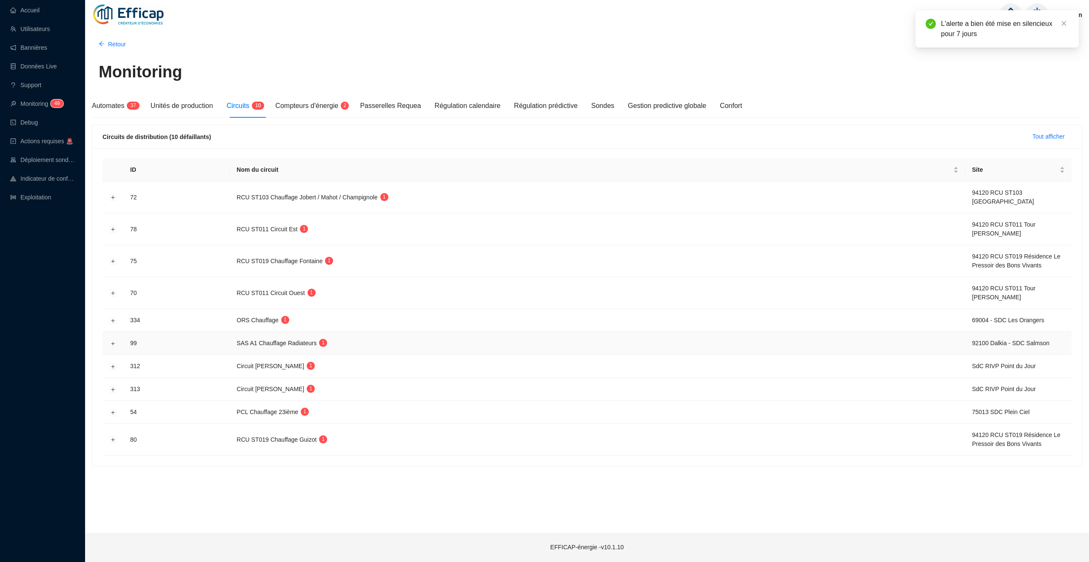
click at [117, 341] on td at bounding box center [112, 343] width 21 height 23
click at [116, 345] on button "Développer la ligne" at bounding box center [113, 343] width 7 height 7
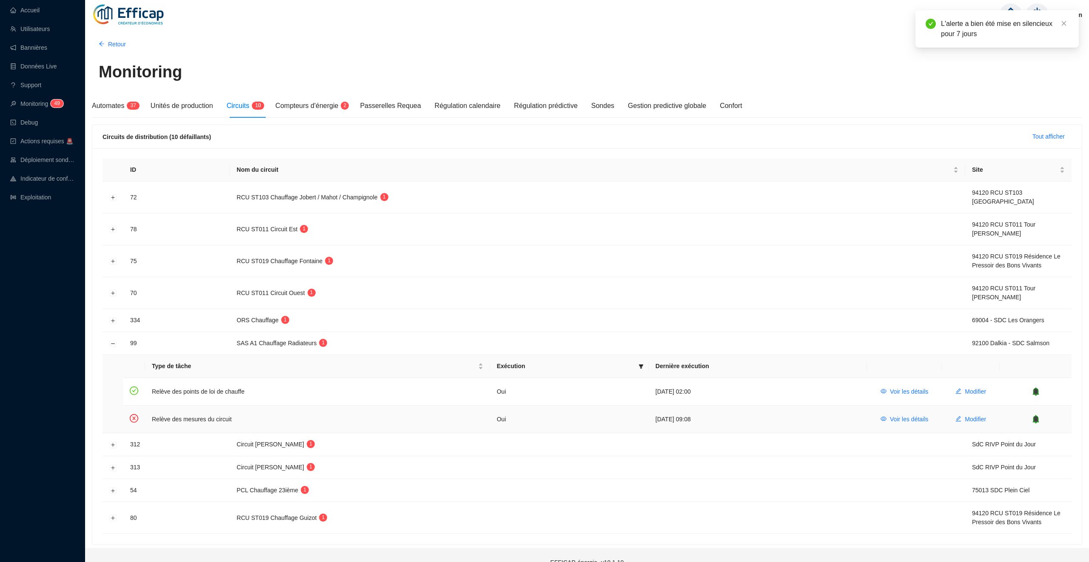
click at [1032, 418] on icon "bell" at bounding box center [1035, 419] width 9 height 9
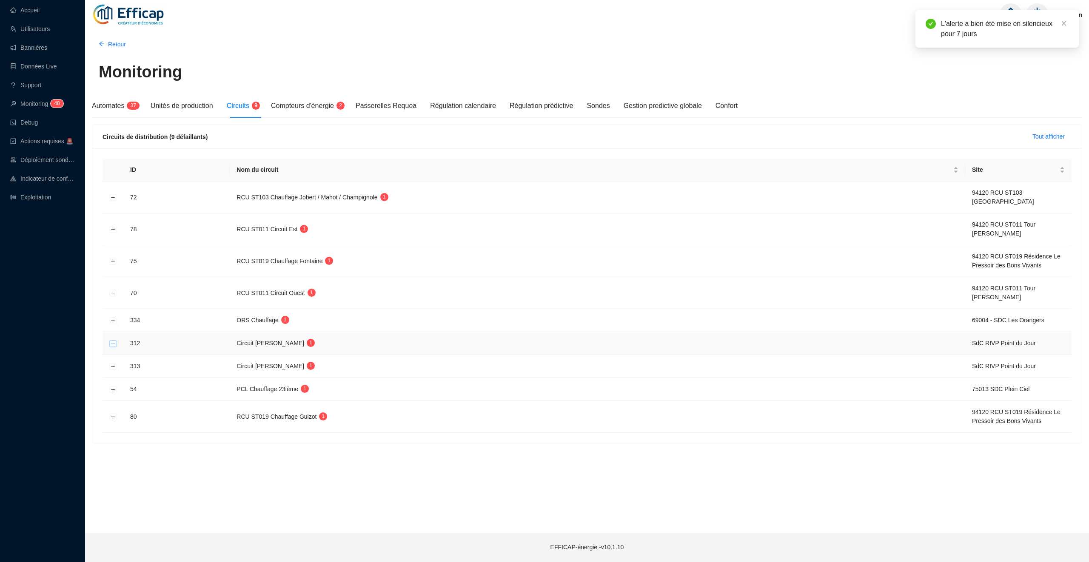
click at [116, 344] on button "Développer la ligne" at bounding box center [113, 343] width 7 height 7
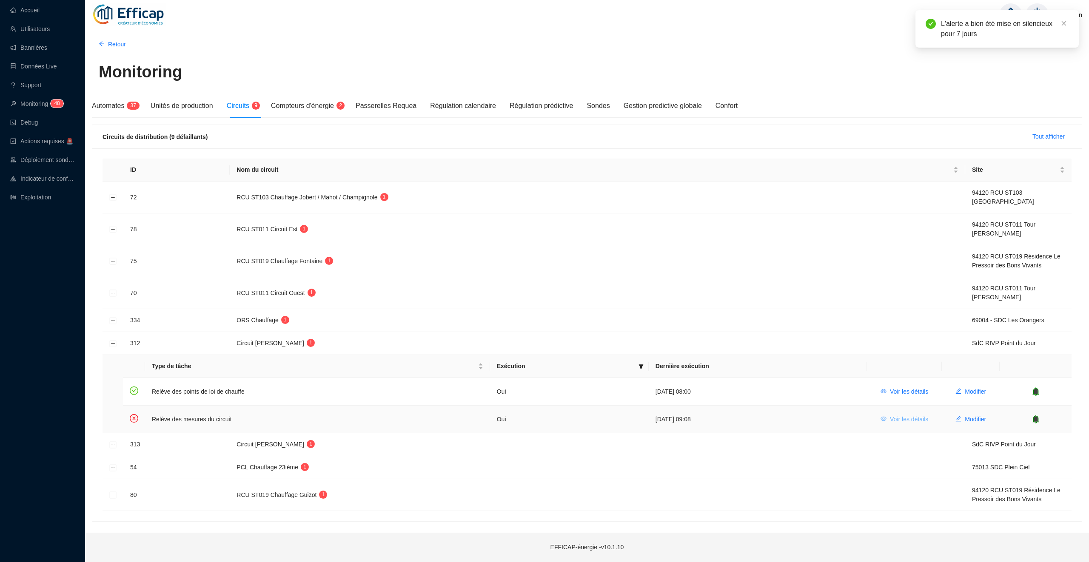
click at [920, 422] on span "Voir les détails" at bounding box center [909, 419] width 38 height 9
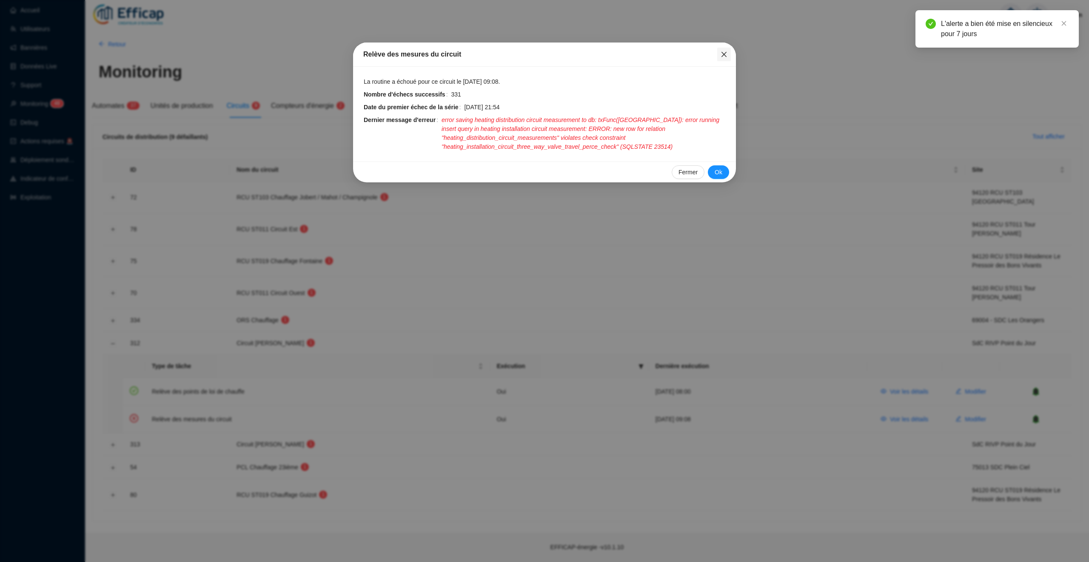
click at [725, 51] on icon "close" at bounding box center [723, 54] width 7 height 7
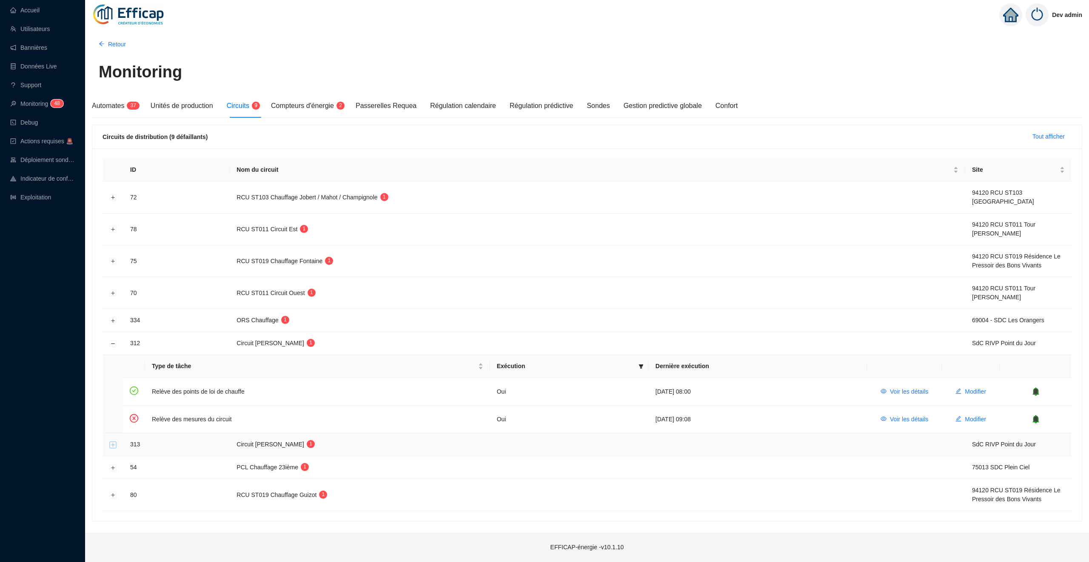
click at [110, 446] on button "Développer la ligne" at bounding box center [113, 444] width 7 height 7
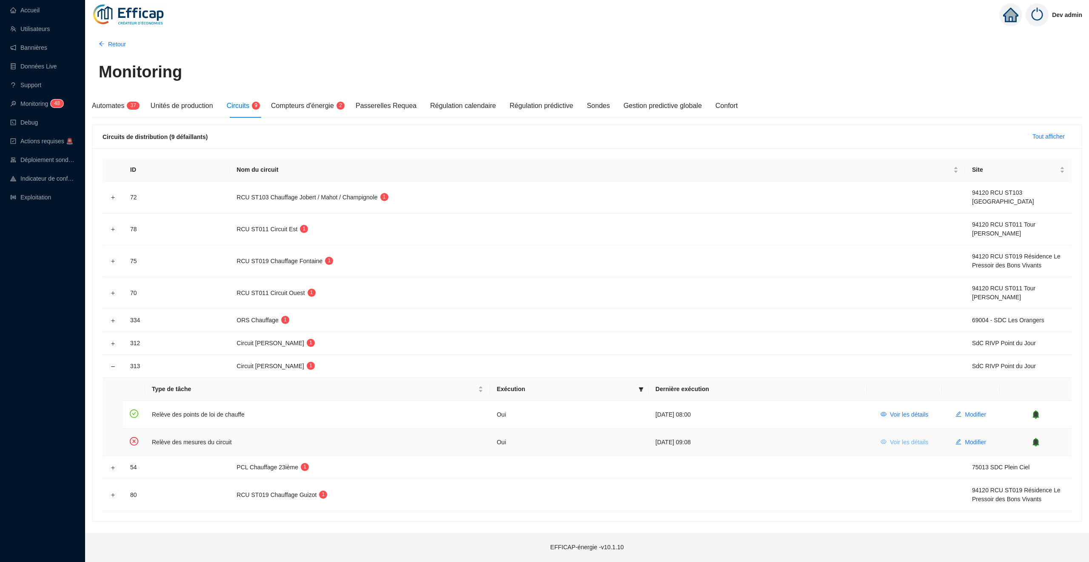
click at [903, 446] on span "Voir les détails" at bounding box center [909, 442] width 38 height 9
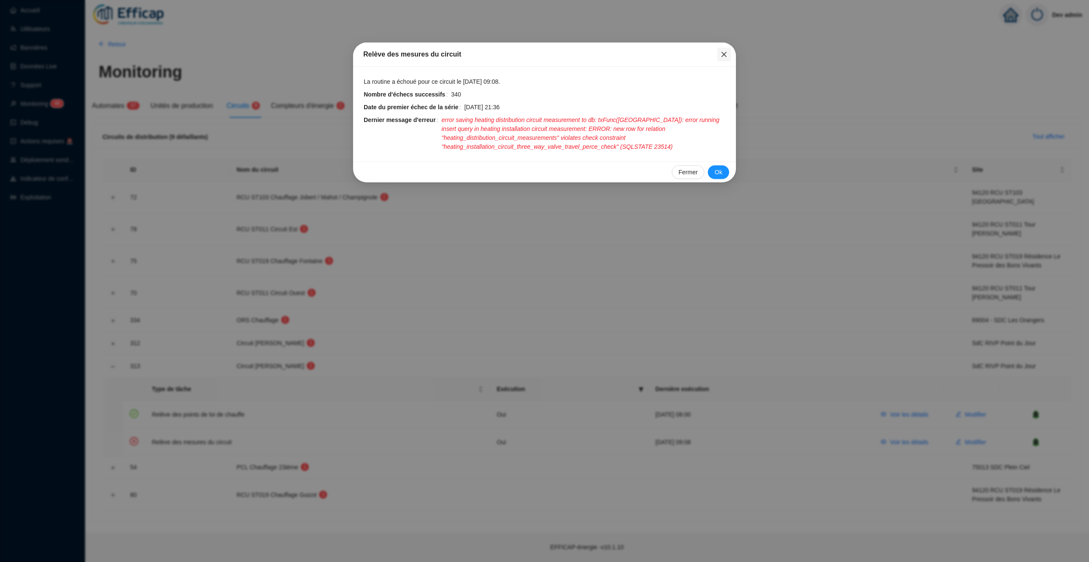
click at [727, 53] on icon "close" at bounding box center [723, 54] width 7 height 7
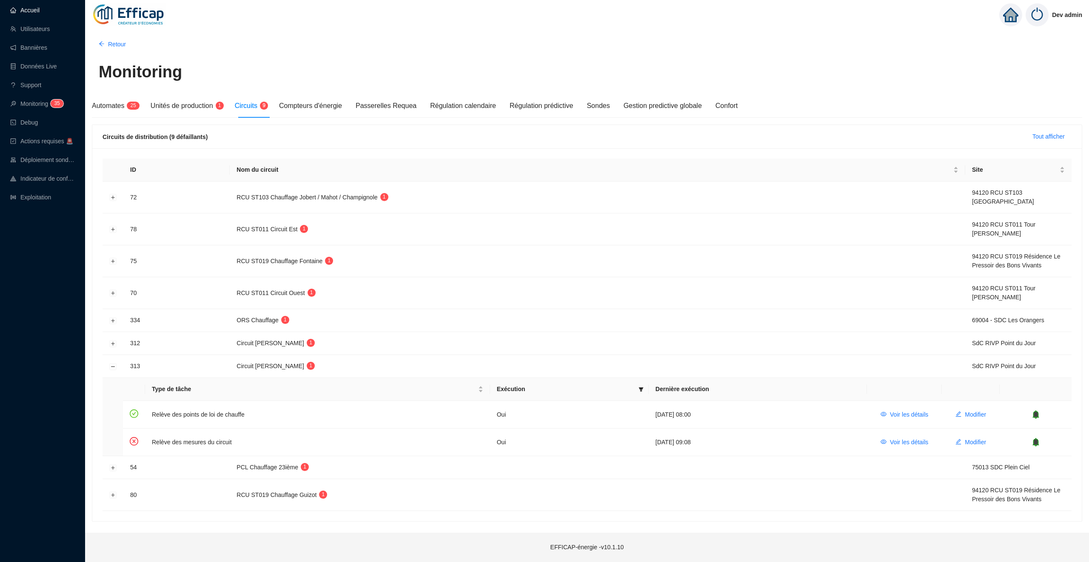
drag, startPoint x: 40, startPoint y: 4, endPoint x: 46, endPoint y: 4, distance: 6.0
click at [40, 7] on link "Accueil" at bounding box center [24, 10] width 29 height 7
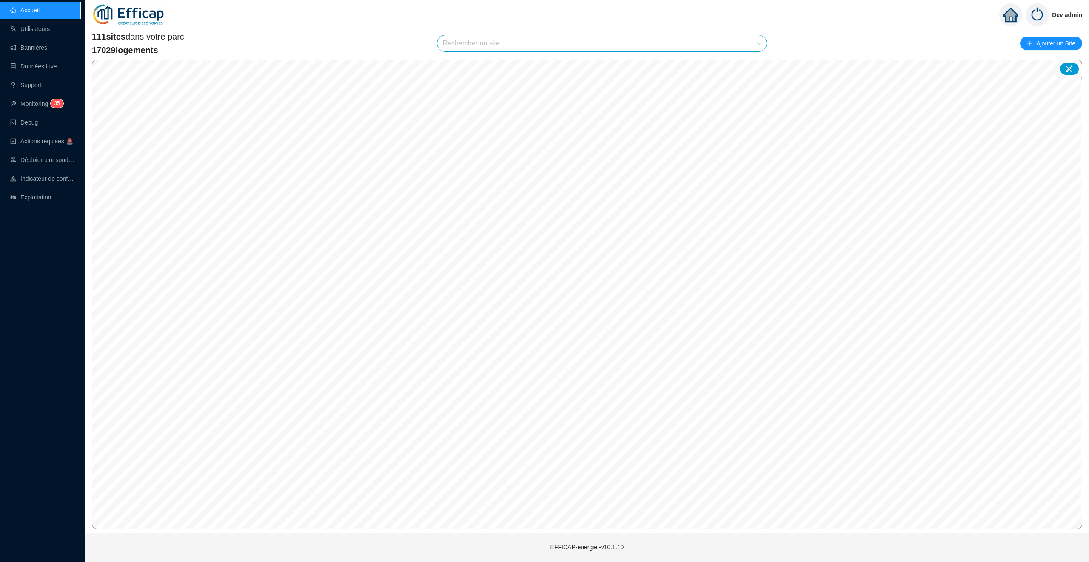
click at [458, 48] on input "search" at bounding box center [597, 43] width 311 height 16
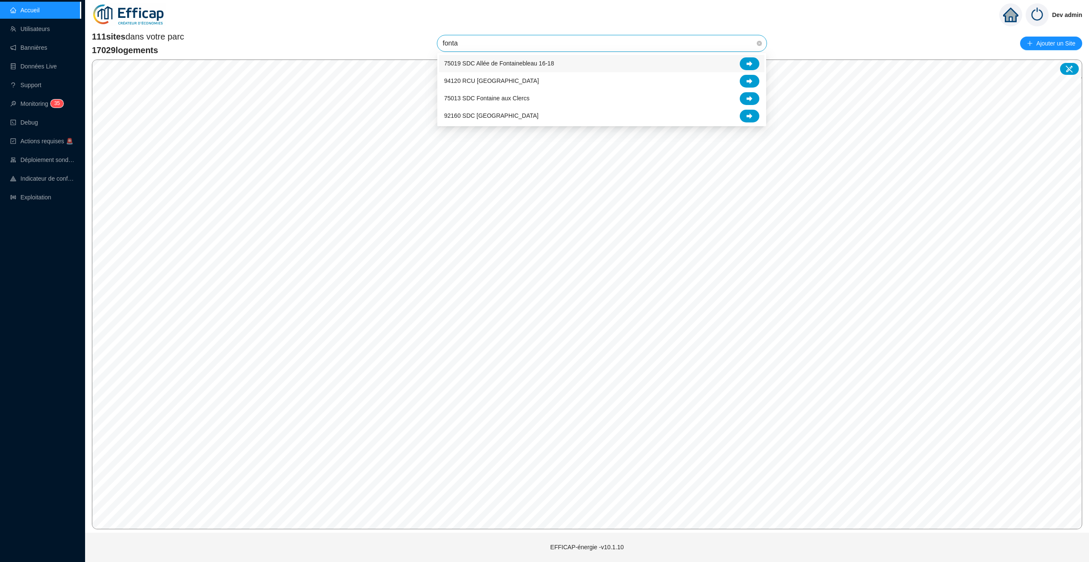
type input "fontai"
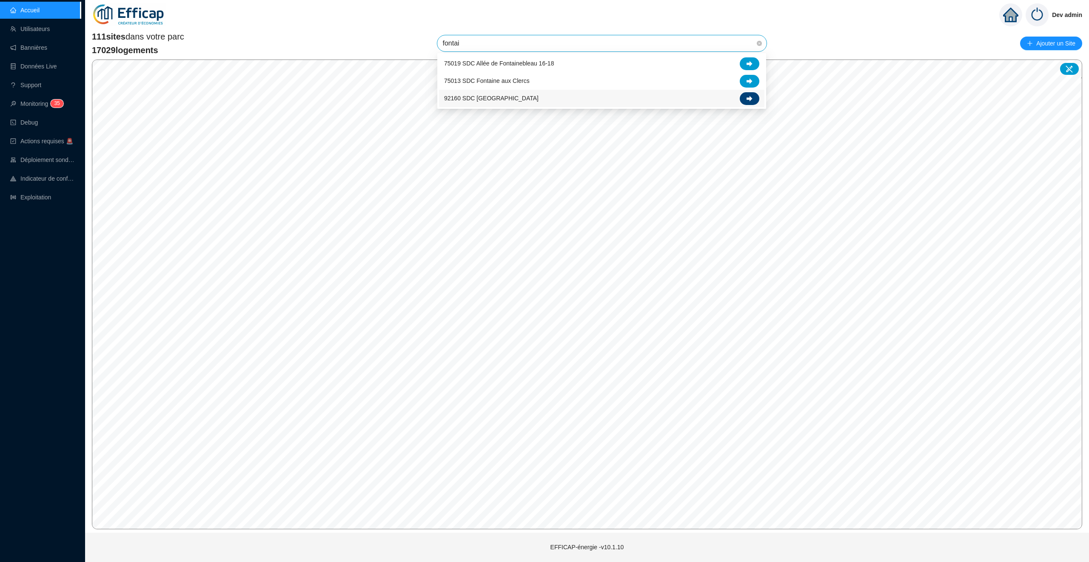
click at [751, 99] on icon at bounding box center [749, 99] width 6 height 6
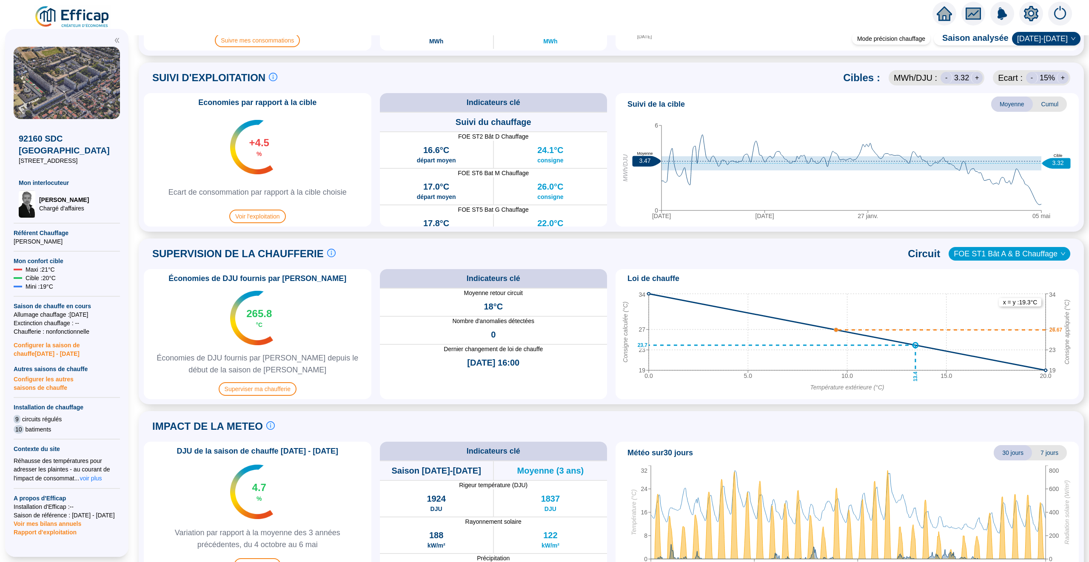
scroll to position [378, 0]
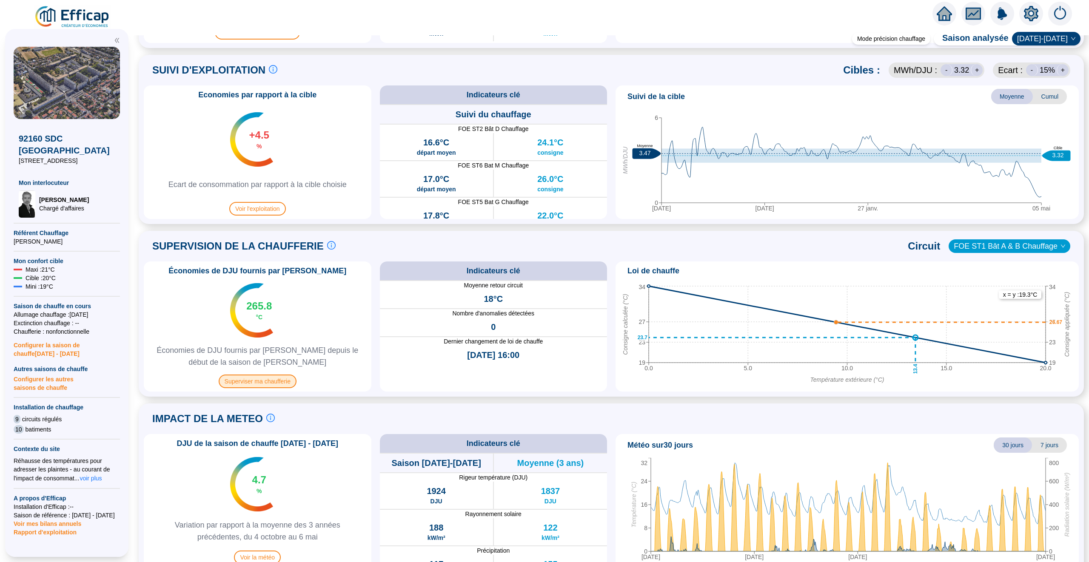
click at [267, 382] on span "Superviser ma chaufferie" at bounding box center [258, 382] width 78 height 14
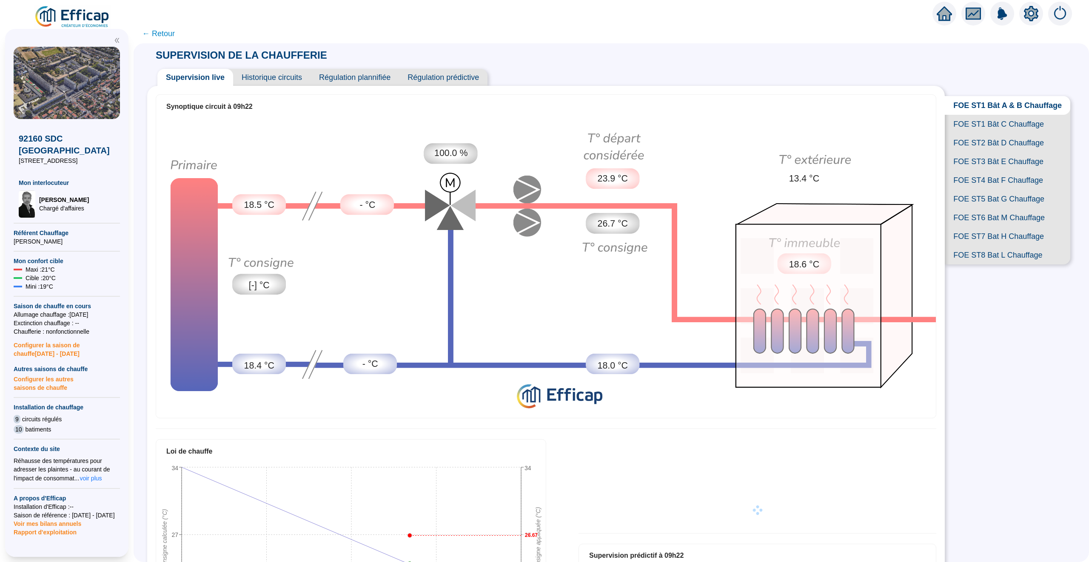
click at [979, 232] on span "FOE ST7 Bat H Chauffage" at bounding box center [1007, 236] width 125 height 19
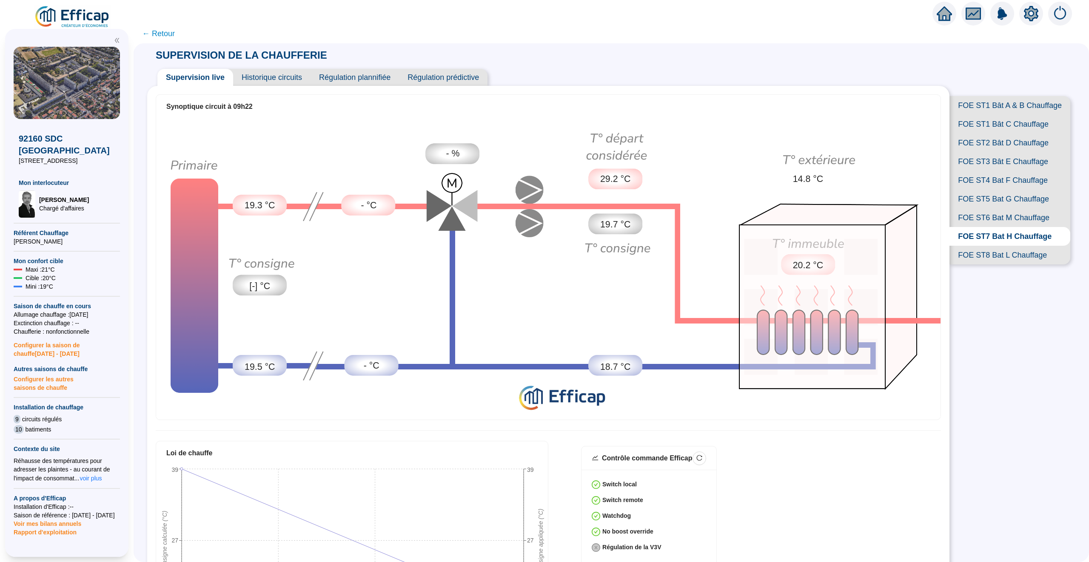
click at [988, 179] on span "FOE ST4 Bat F Chauffage" at bounding box center [1009, 180] width 121 height 19
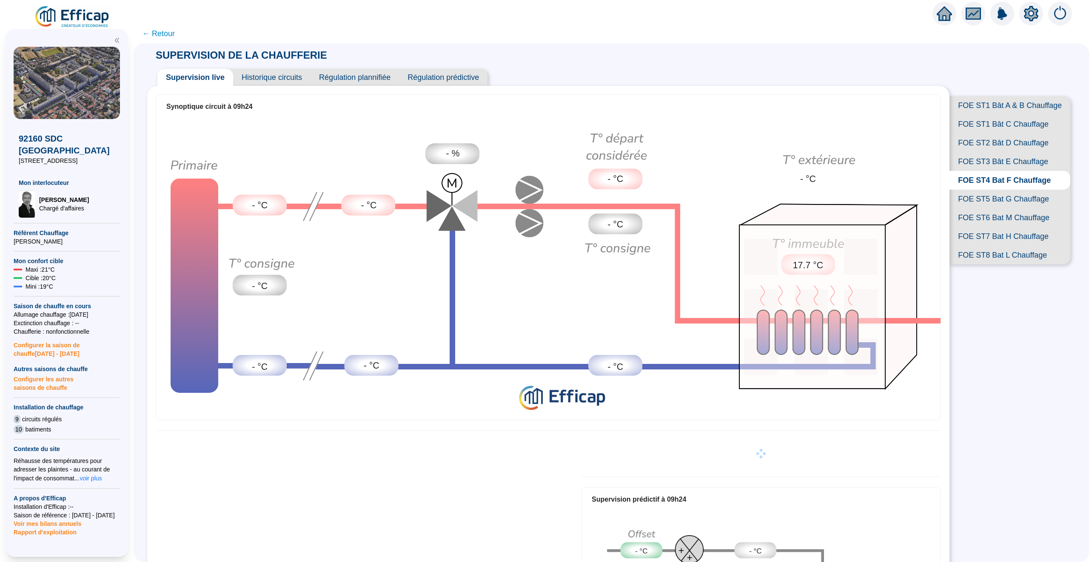
click at [289, 81] on span "Historique circuits" at bounding box center [271, 77] width 77 height 17
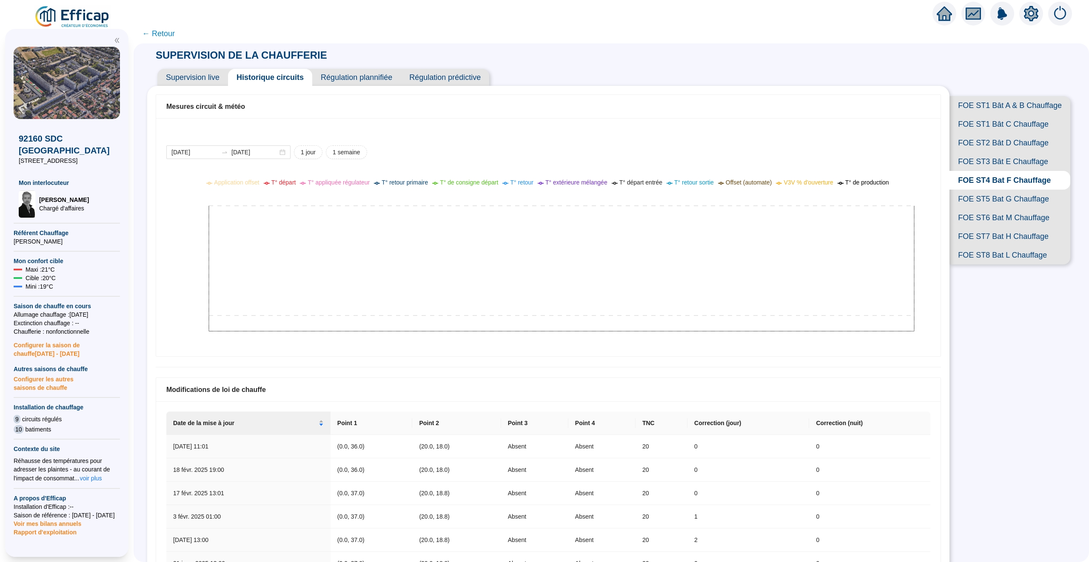
click at [187, 71] on span "Supervision live" at bounding box center [192, 77] width 71 height 17
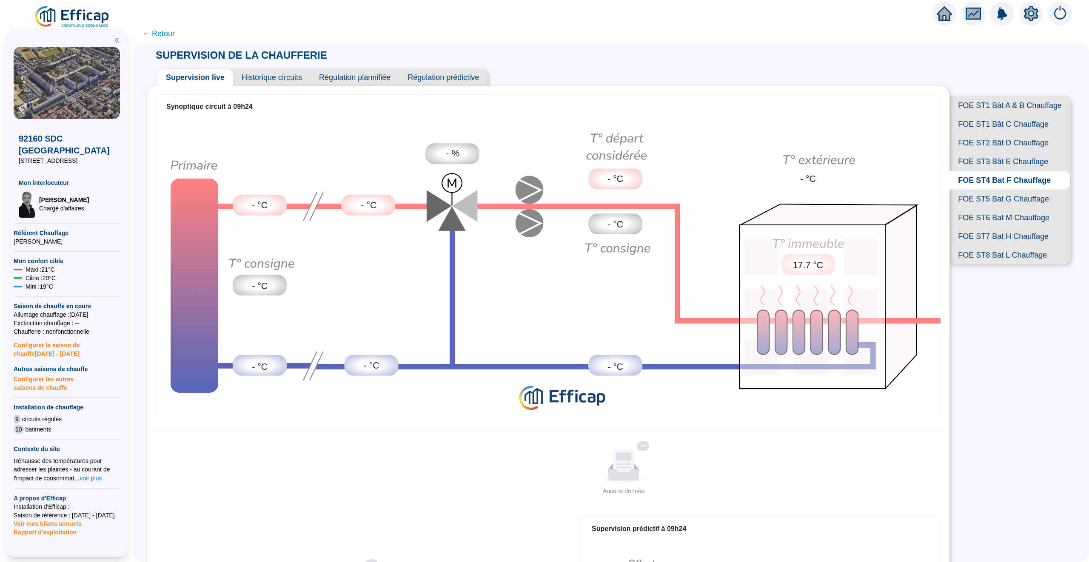
click at [164, 33] on span "← Retour" at bounding box center [158, 34] width 33 height 12
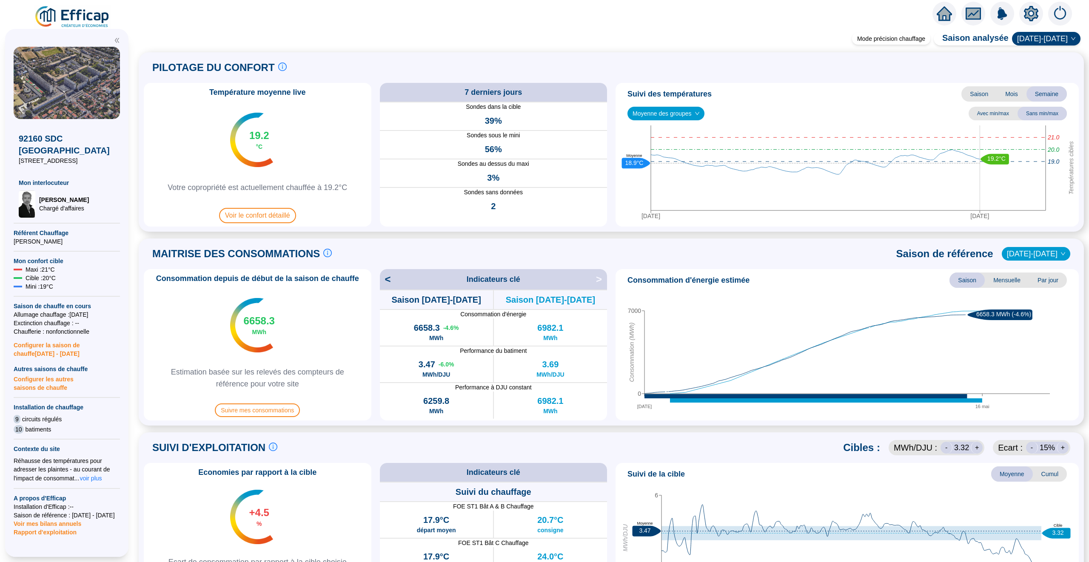
click at [942, 15] on icon "home" at bounding box center [943, 13] width 15 height 14
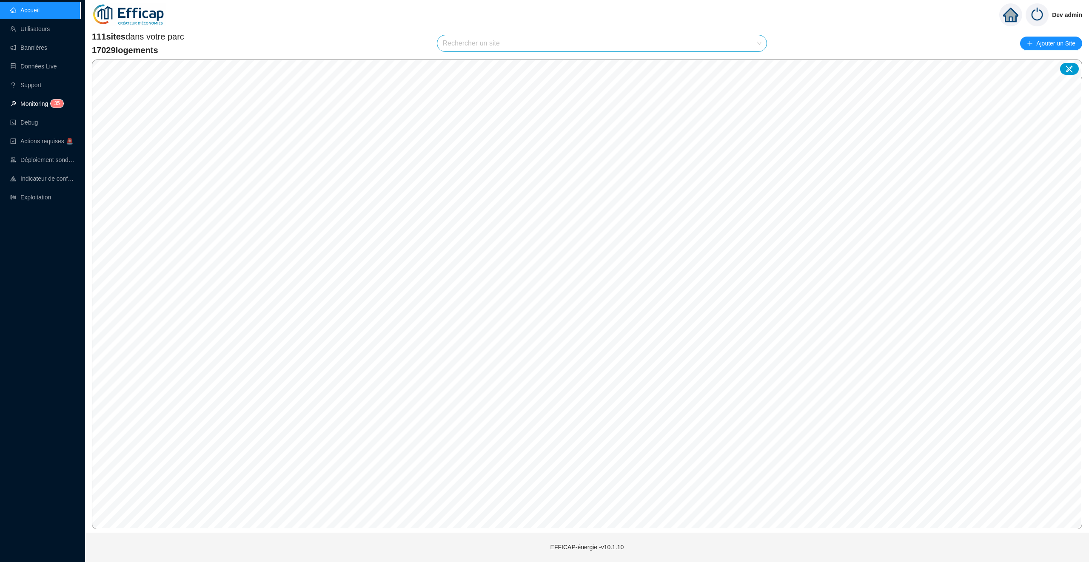
click at [43, 102] on link "Monitoring 3 5" at bounding box center [35, 103] width 51 height 7
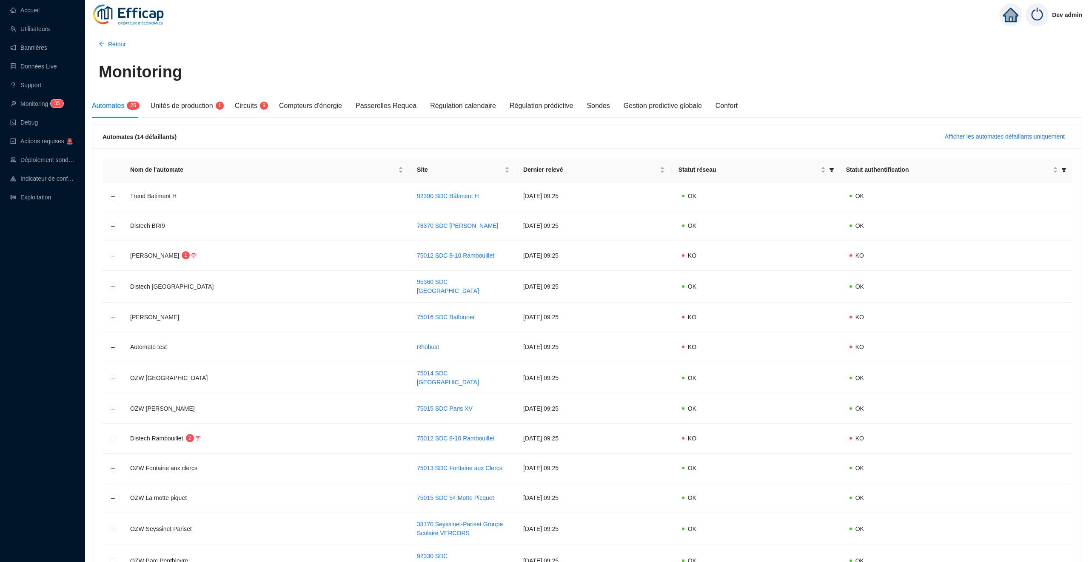
drag, startPoint x: 953, startPoint y: 138, endPoint x: 945, endPoint y: 138, distance: 8.9
click at [953, 138] on span "Afficher les automates défaillants uniquement" at bounding box center [1005, 136] width 120 height 9
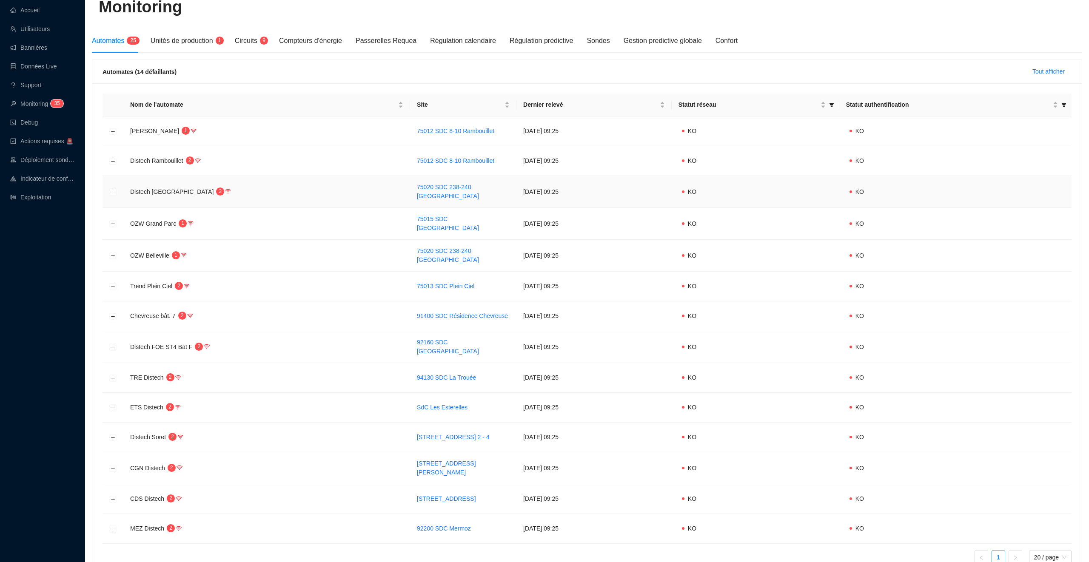
scroll to position [71, 0]
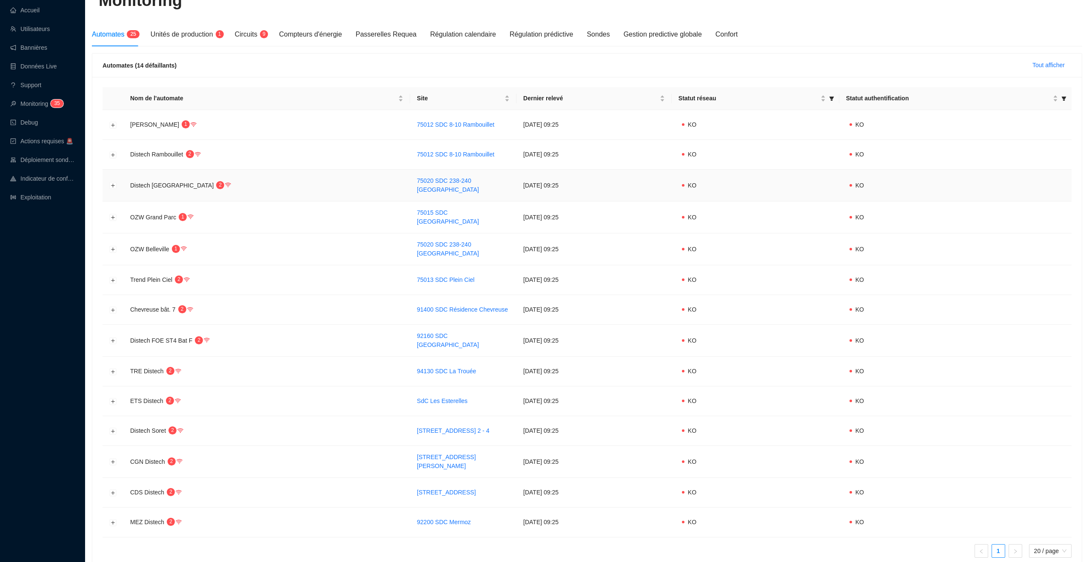
click at [108, 184] on td at bounding box center [112, 186] width 21 height 32
click at [112, 184] on button "Développer la ligne" at bounding box center [113, 185] width 7 height 7
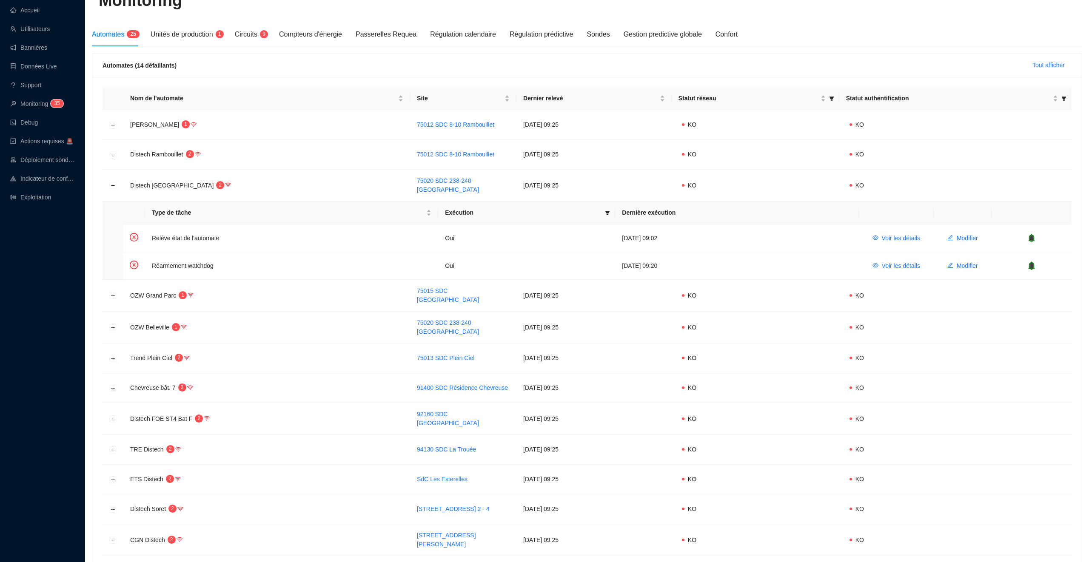
click at [40, 14] on link "Accueil" at bounding box center [24, 10] width 29 height 7
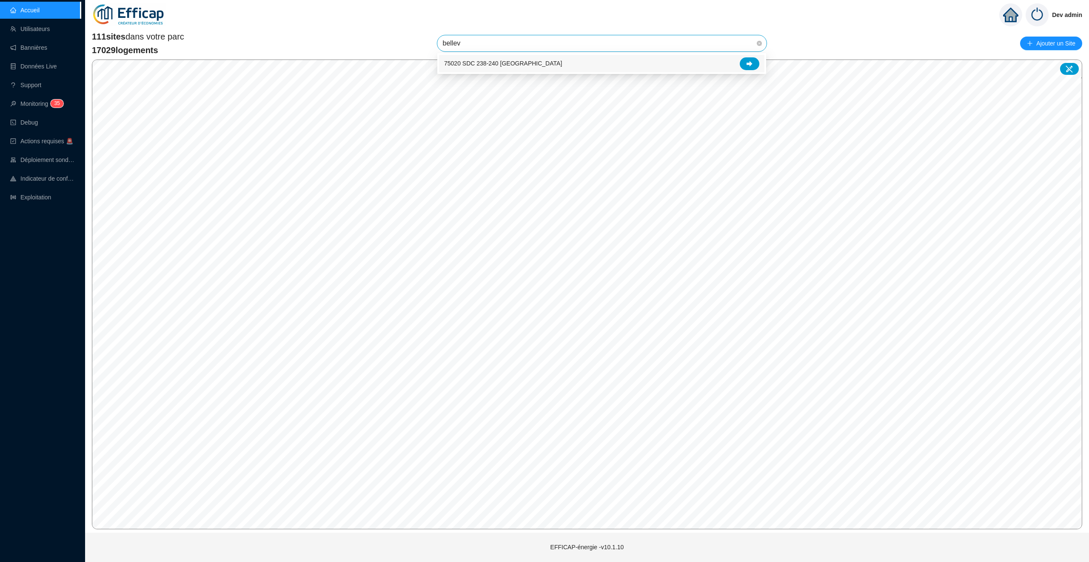
type input "bellevi"
click at [742, 56] on div "75020 SDC 238-240 [GEOGRAPHIC_DATA]" at bounding box center [601, 63] width 325 height 17
click at [623, 47] on span "75020 SDC 238-240 [GEOGRAPHIC_DATA]" at bounding box center [601, 43] width 319 height 16
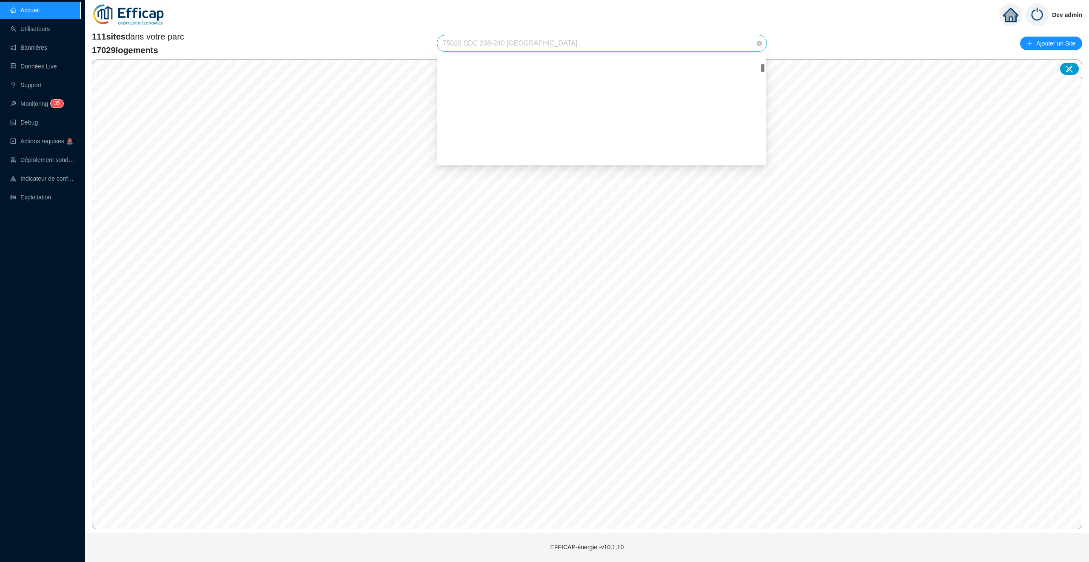
scroll to position [135, 0]
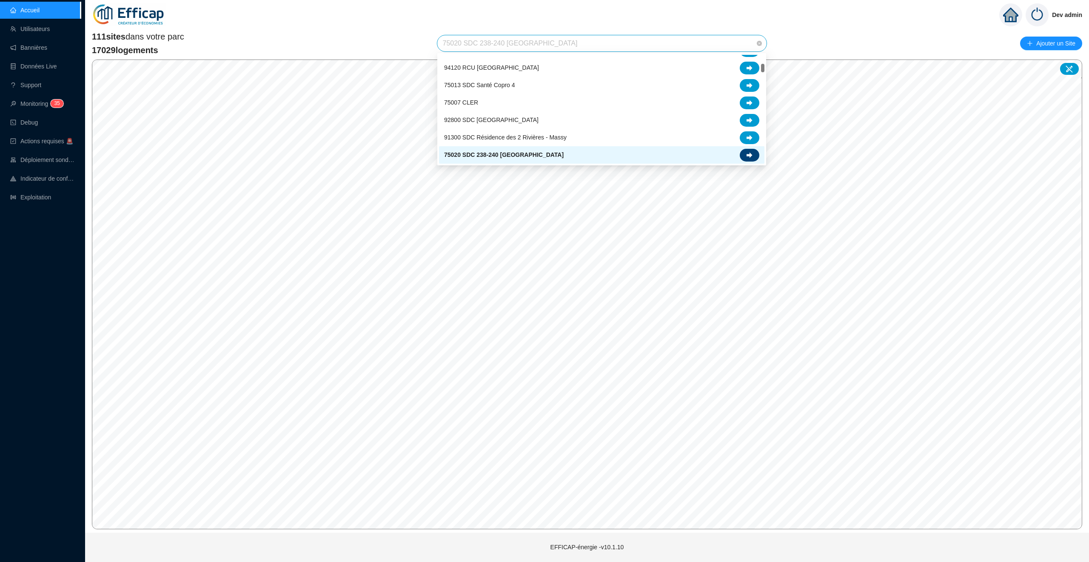
click at [753, 151] on div at bounding box center [750, 155] width 20 height 13
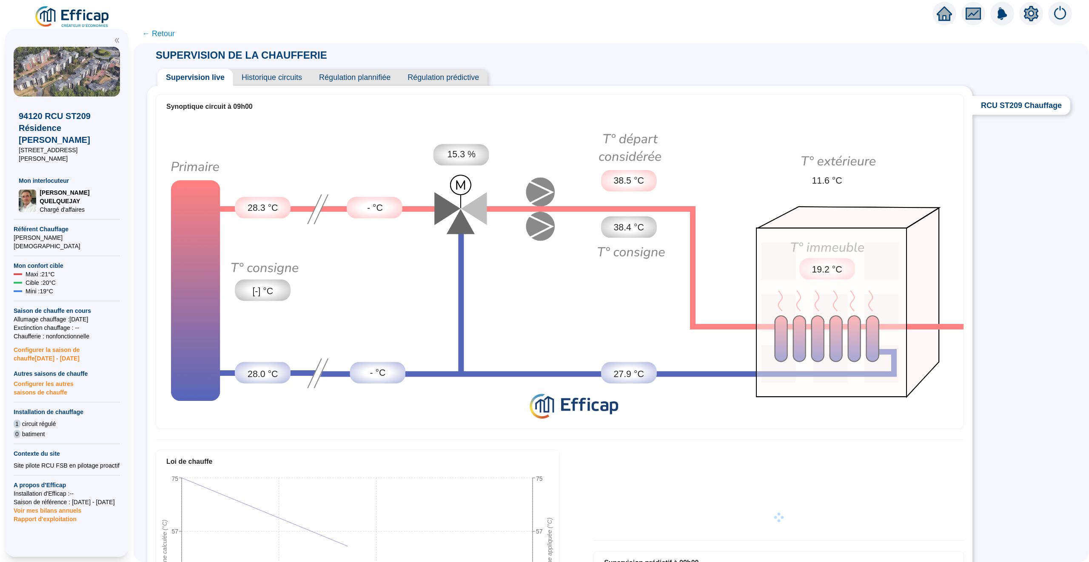
click at [269, 77] on span "Historique circuits" at bounding box center [271, 77] width 77 height 17
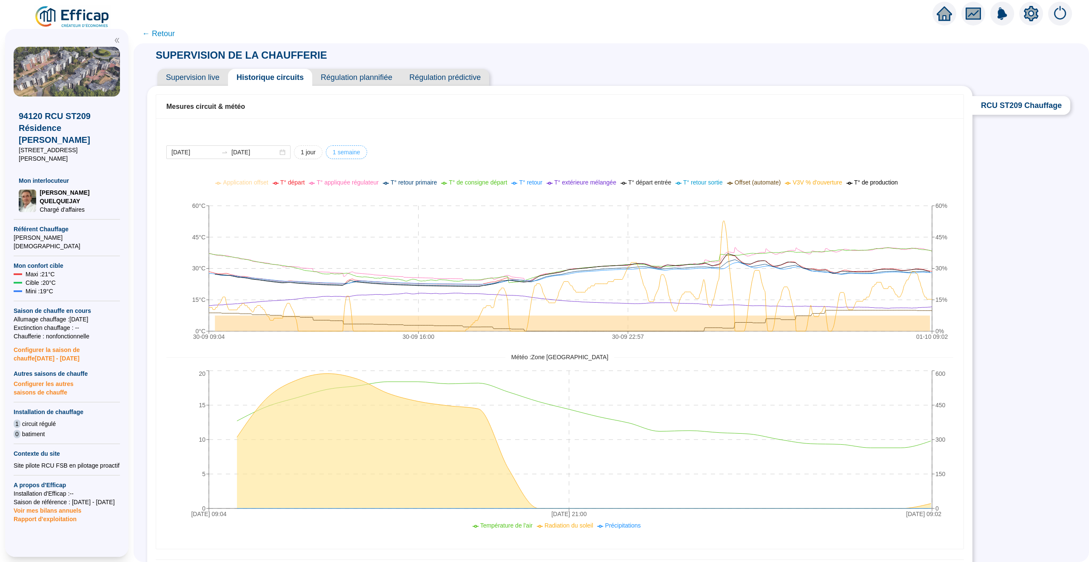
click at [337, 150] on span "1 semaine" at bounding box center [347, 152] width 28 height 9
type input "[DATE]"
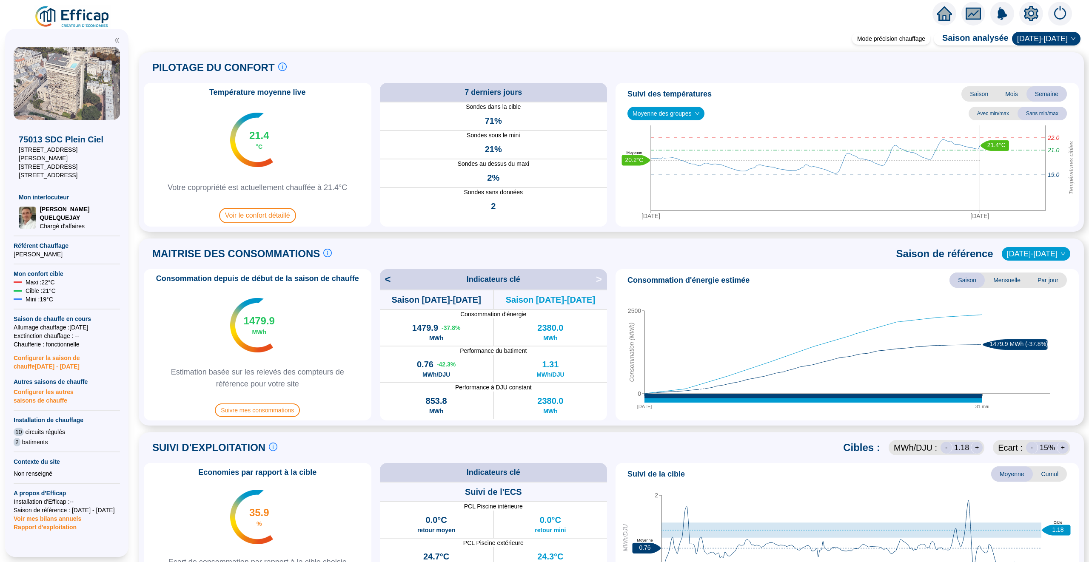
click at [941, 18] on icon "home" at bounding box center [943, 14] width 15 height 12
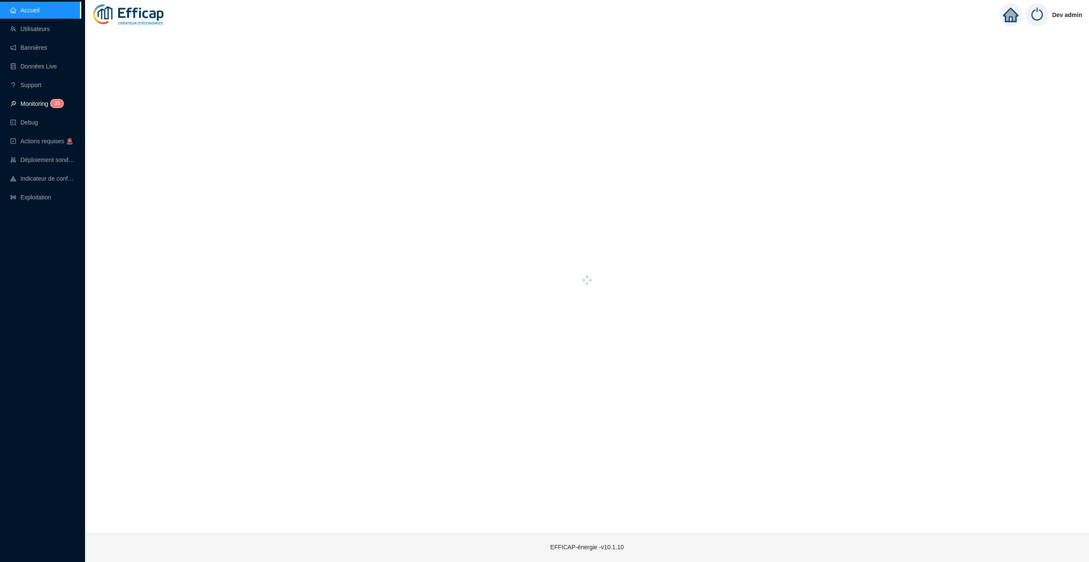
click at [47, 102] on link "Monitoring 3 3" at bounding box center [35, 103] width 51 height 7
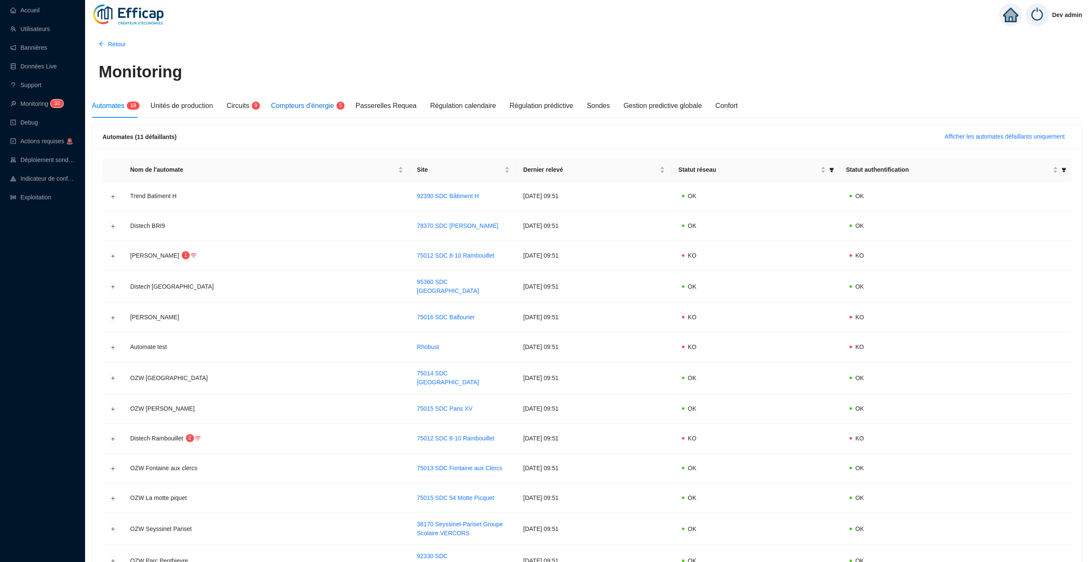
click at [320, 108] on span "Compteurs d'énergie" at bounding box center [302, 105] width 63 height 7
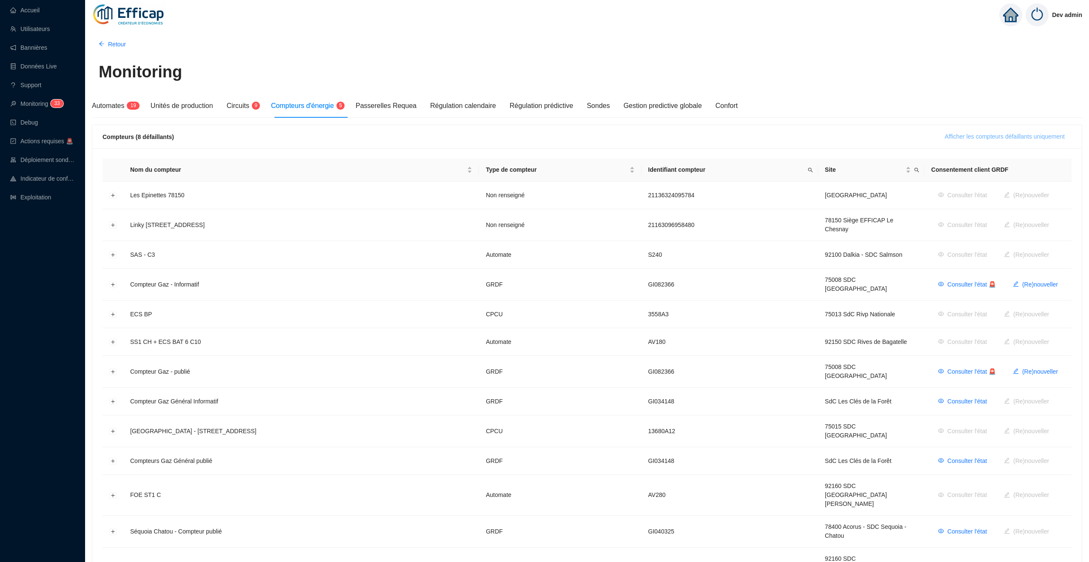
click at [988, 139] on span "Afficher les compteurs défaillants uniquement" at bounding box center [1005, 136] width 120 height 9
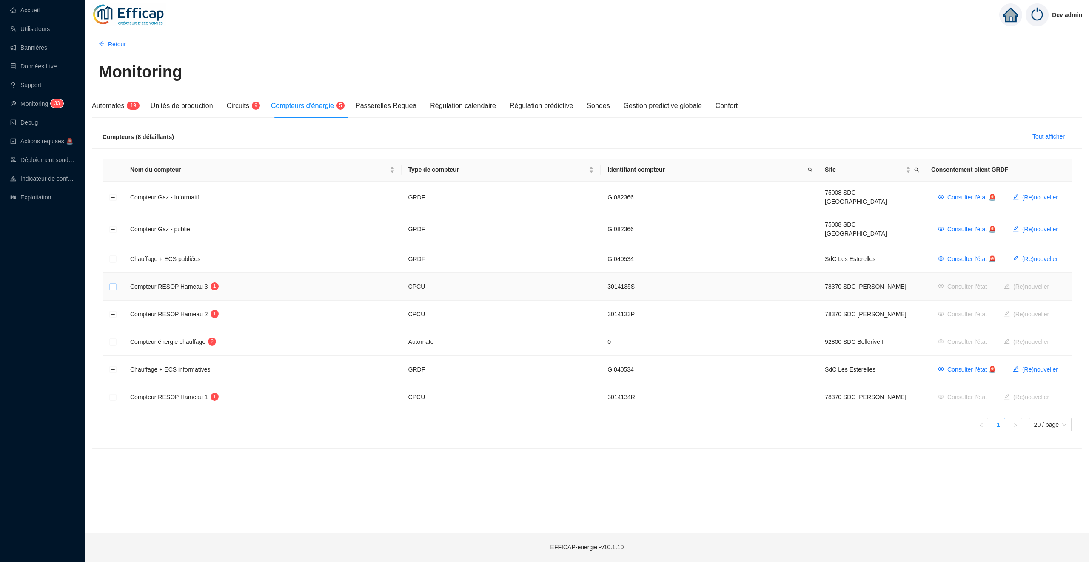
click at [116, 284] on button "Développer la ligne" at bounding box center [113, 287] width 7 height 7
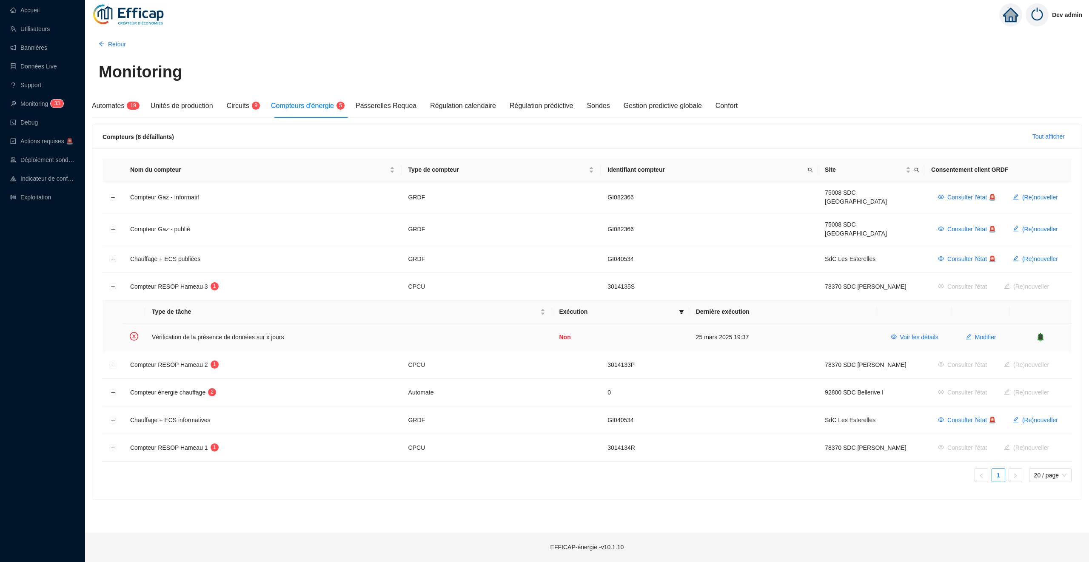
click at [1041, 335] on td at bounding box center [1041, 337] width 62 height 27
click at [1041, 334] on icon "bell" at bounding box center [1041, 337] width 6 height 6
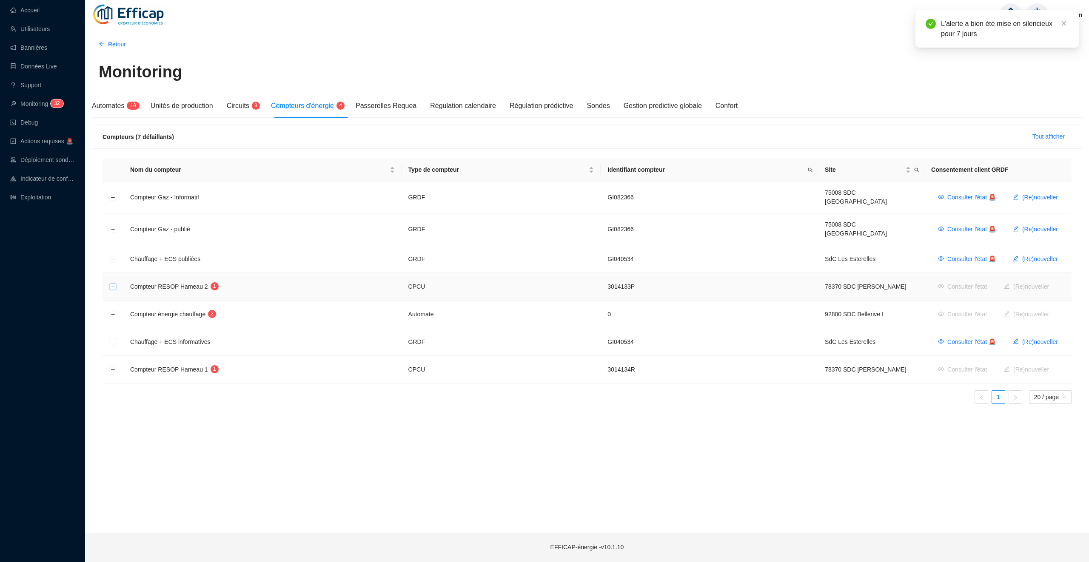
click at [111, 284] on button "Développer la ligne" at bounding box center [113, 287] width 7 height 7
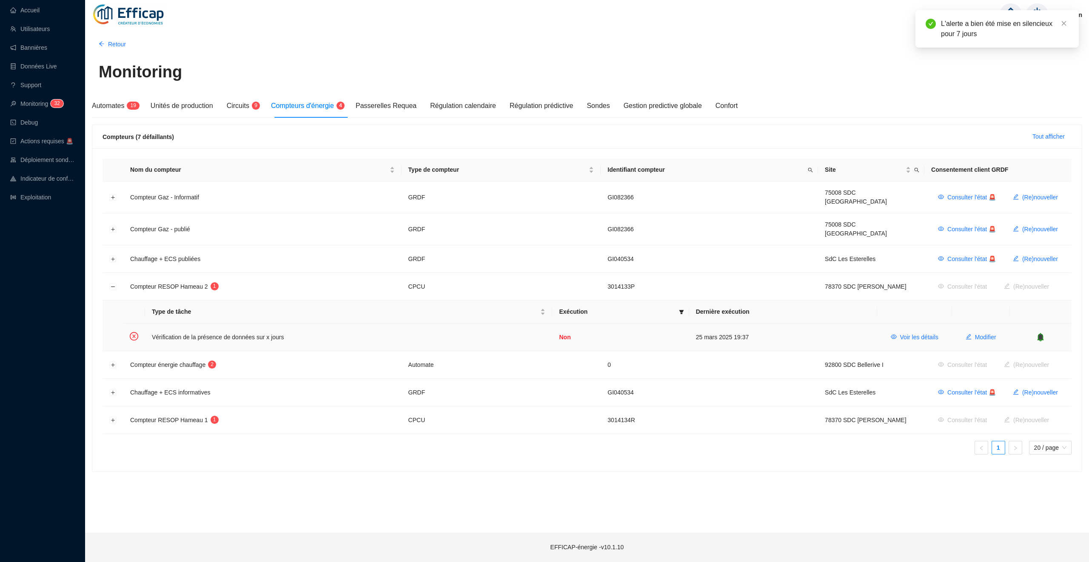
click at [1040, 333] on icon "bell" at bounding box center [1040, 337] width 6 height 9
click at [116, 362] on button "Développer la ligne" at bounding box center [113, 365] width 7 height 7
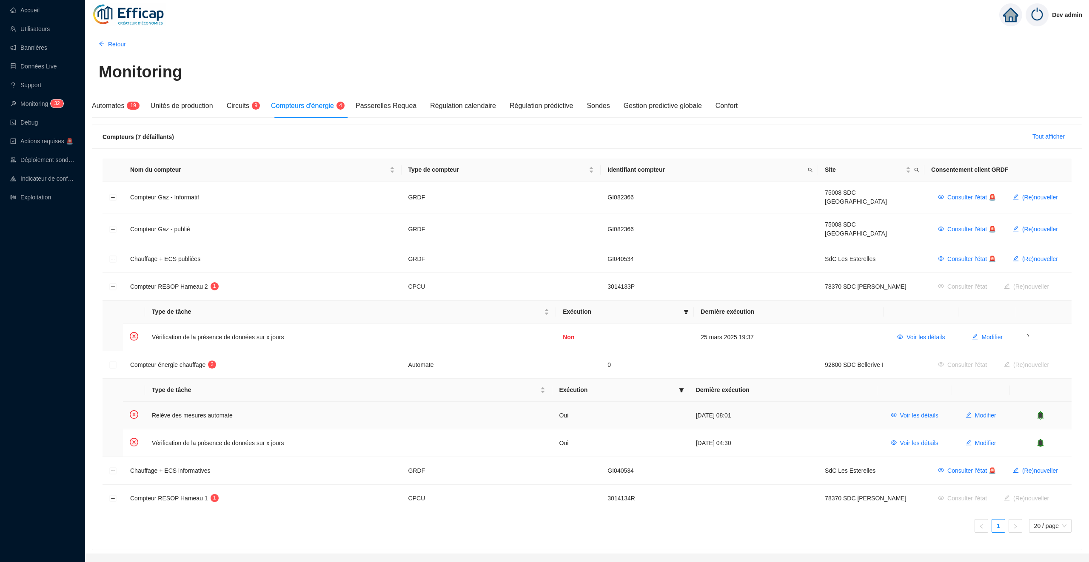
click at [1042, 412] on icon "bell" at bounding box center [1041, 415] width 6 height 6
click at [1041, 440] on icon "bell" at bounding box center [1041, 443] width 6 height 6
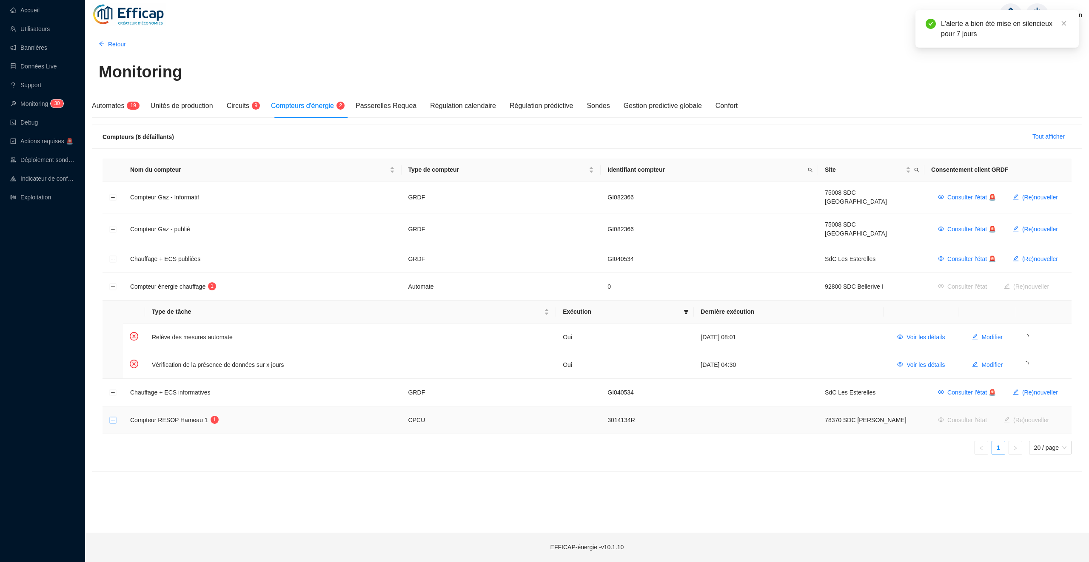
click at [113, 417] on button "Développer la ligne" at bounding box center [113, 420] width 7 height 7
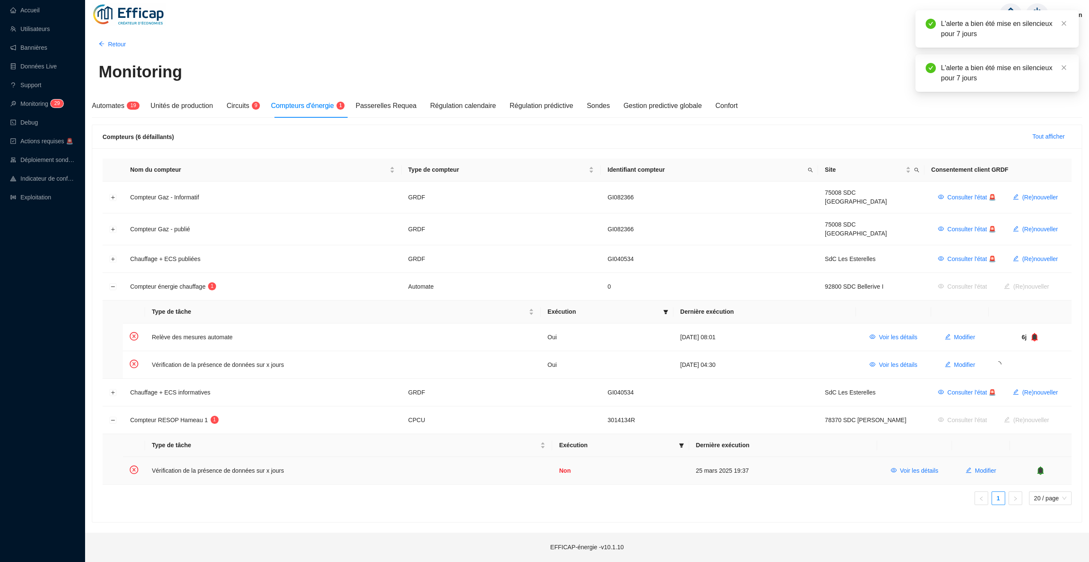
click at [1043, 465] on div "Retour Monitoring Automates 1 9 Unités de production Circuits 9 Compteurs d'éne…" at bounding box center [587, 280] width 1004 height 506
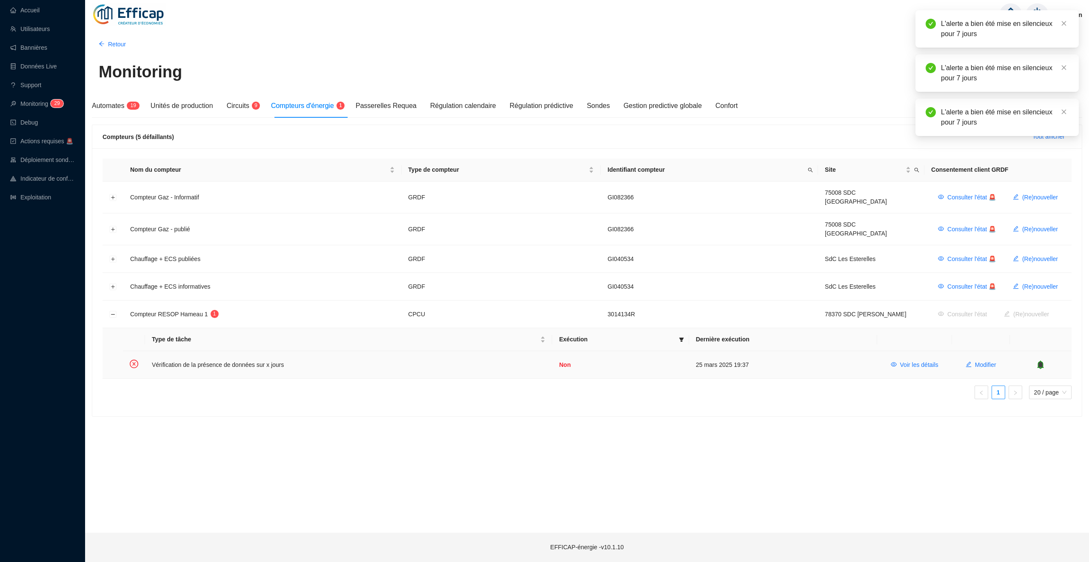
click at [1041, 361] on icon "bell" at bounding box center [1041, 364] width 6 height 6
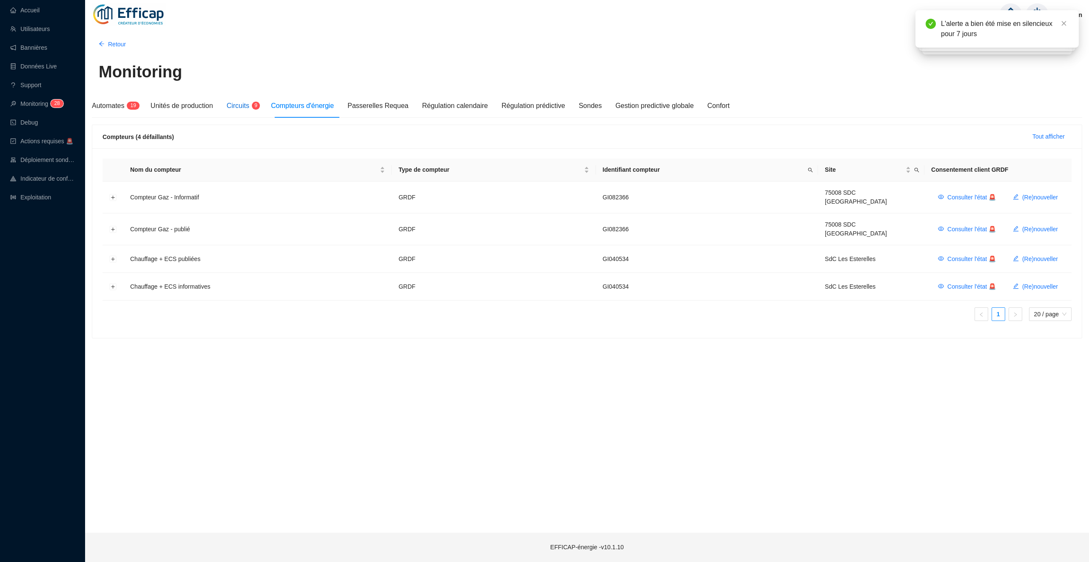
click at [245, 108] on span "Circuits" at bounding box center [238, 105] width 23 height 7
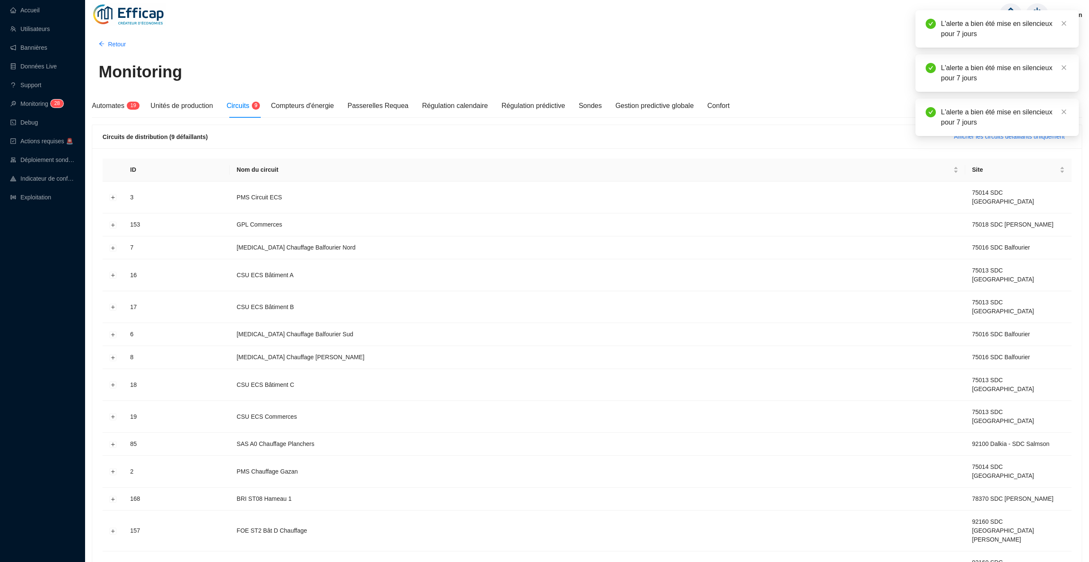
click at [994, 136] on div "L'alerte a bien été mise en silencieux pour 7 jours" at bounding box center [996, 117] width 163 height 37
click at [1064, 112] on icon "close" at bounding box center [1064, 112] width 6 height 6
click at [1044, 135] on span "Afficher les circuits défaillants uniquement" at bounding box center [1009, 136] width 111 height 9
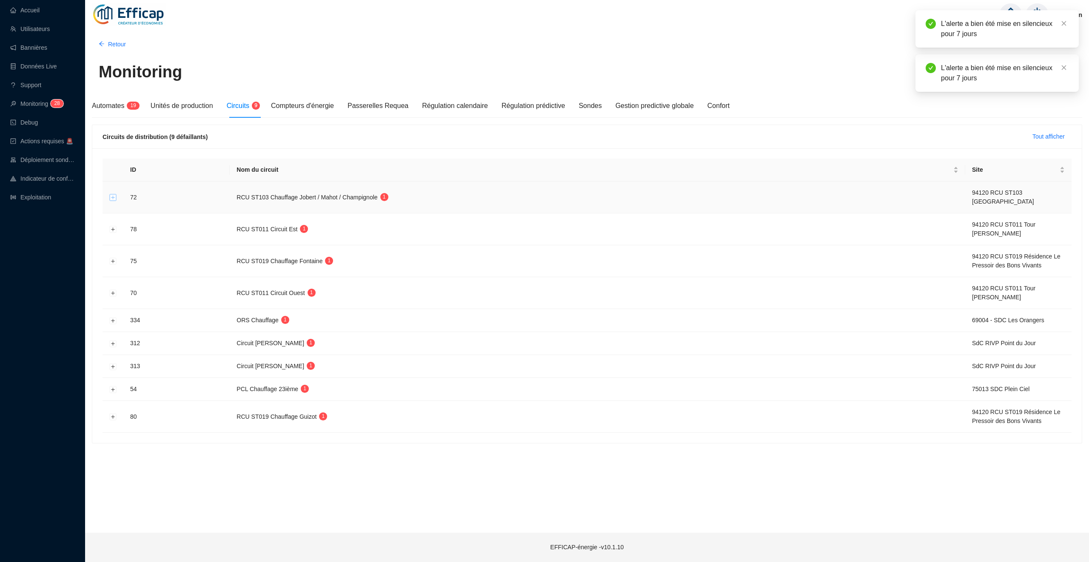
click at [115, 196] on button "Développer la ligne" at bounding box center [113, 197] width 7 height 7
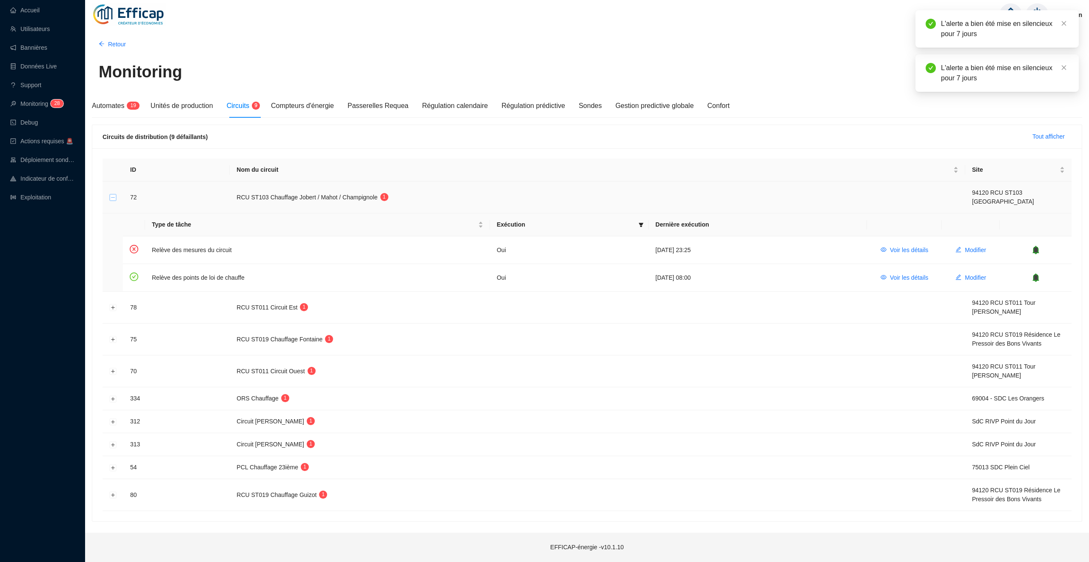
click at [115, 196] on button "Réduire la ligne" at bounding box center [113, 197] width 7 height 7
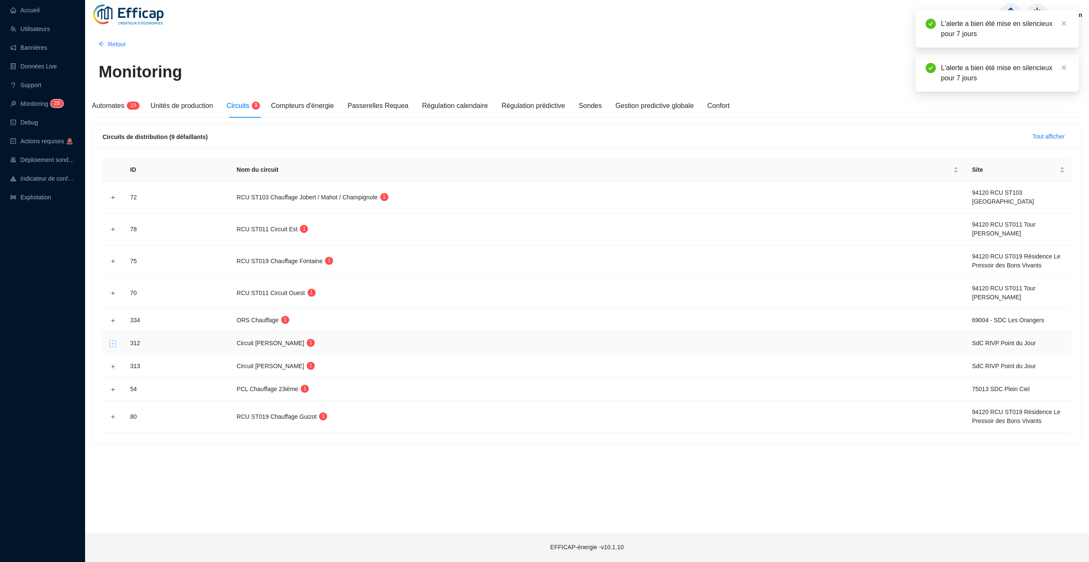
click at [112, 342] on button "Développer la ligne" at bounding box center [113, 343] width 7 height 7
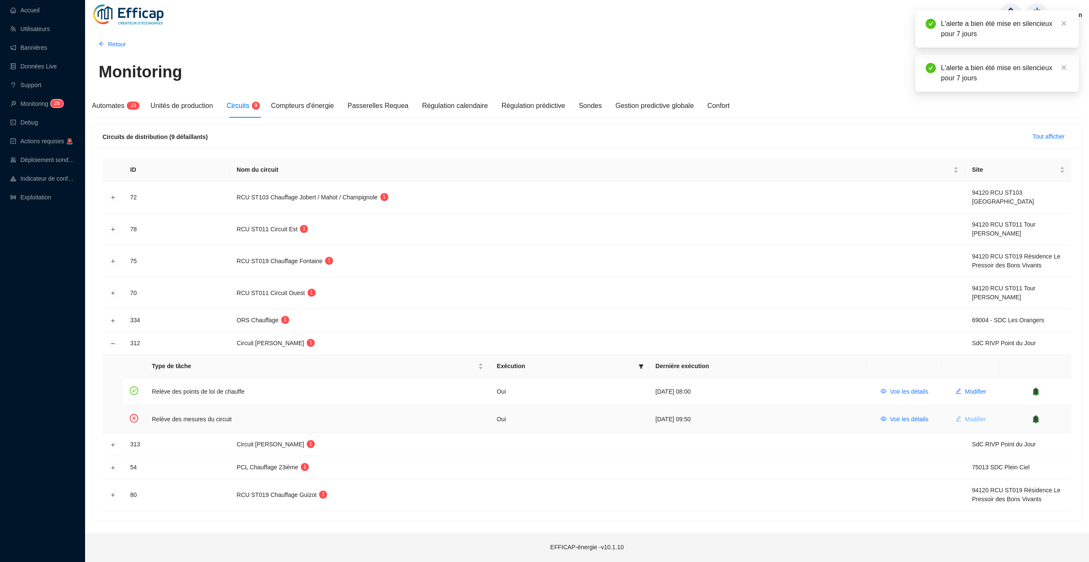
click at [968, 418] on span "Modifier" at bounding box center [975, 419] width 21 height 9
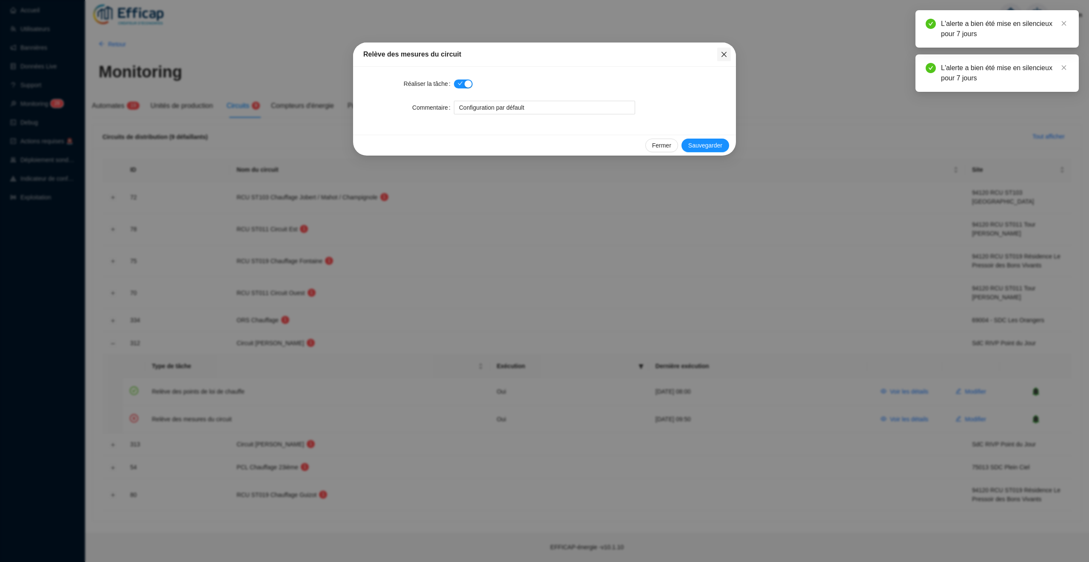
click at [728, 51] on span "Fermer" at bounding box center [724, 54] width 14 height 7
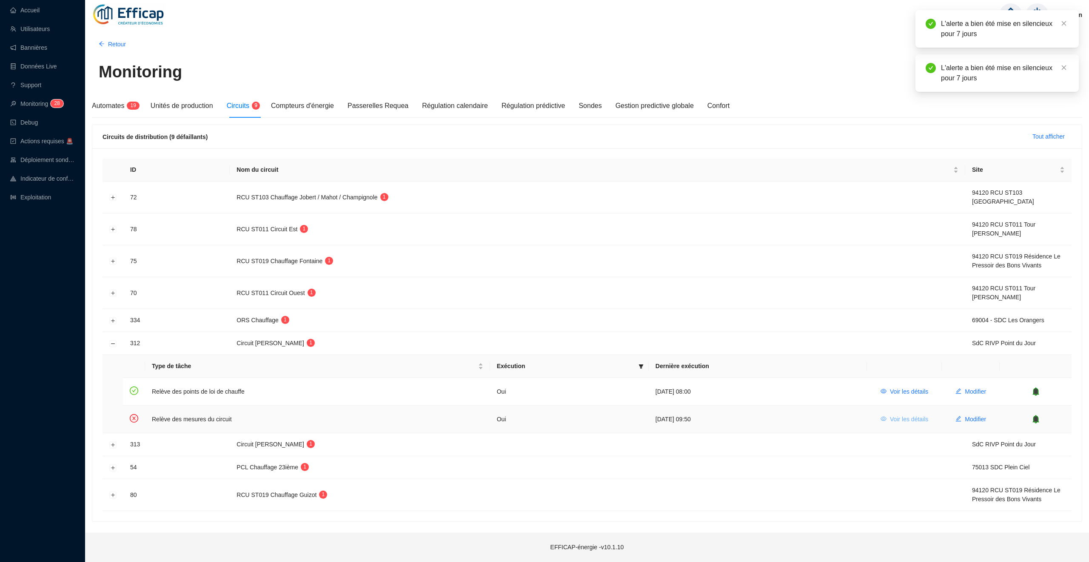
click at [891, 417] on span "Voir les détails" at bounding box center [909, 419] width 38 height 9
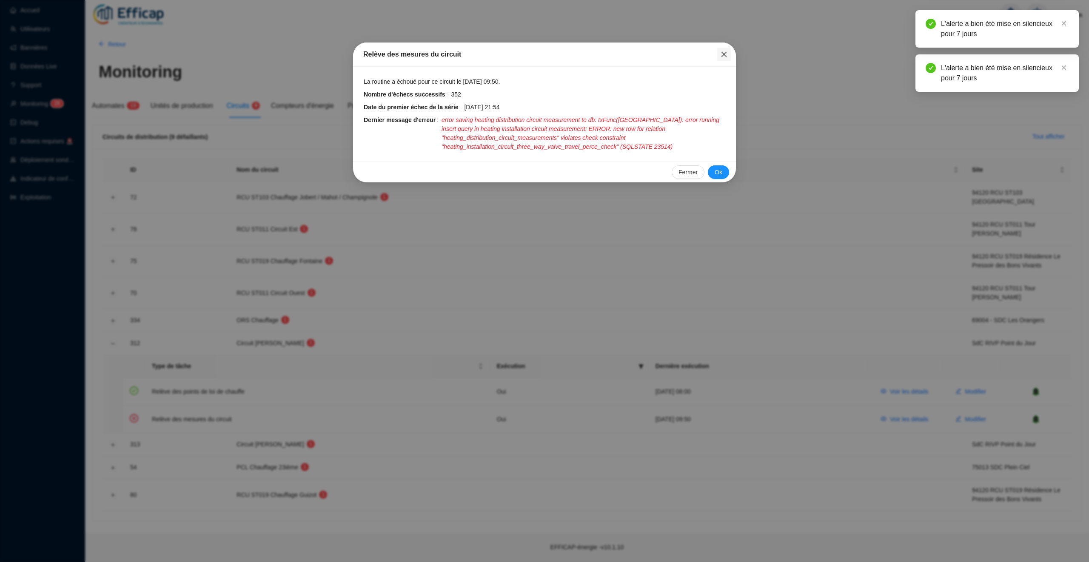
click at [725, 51] on icon "close" at bounding box center [723, 54] width 7 height 7
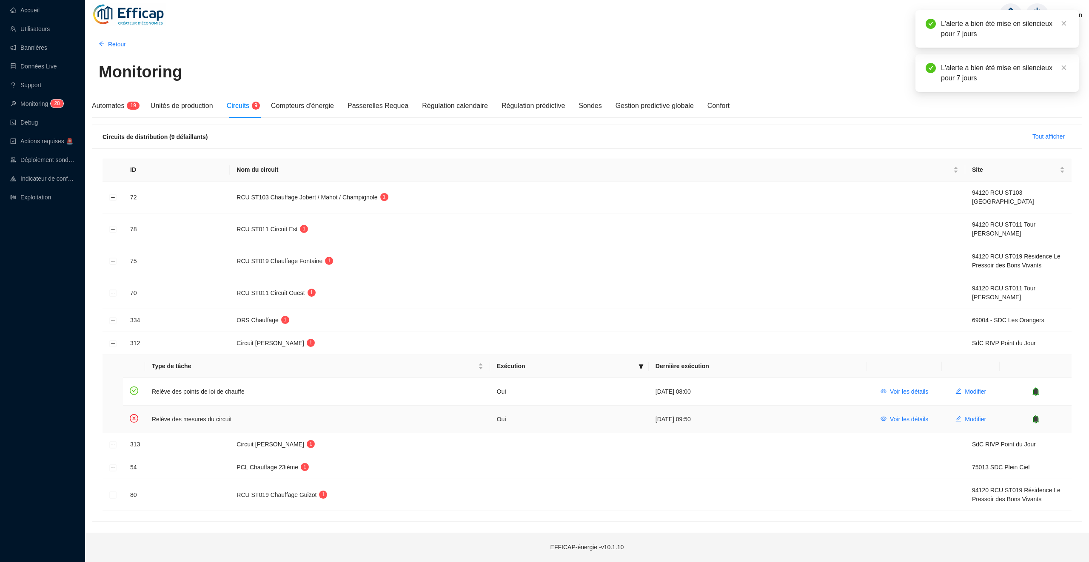
click at [1036, 419] on icon "bell" at bounding box center [1036, 419] width 6 height 6
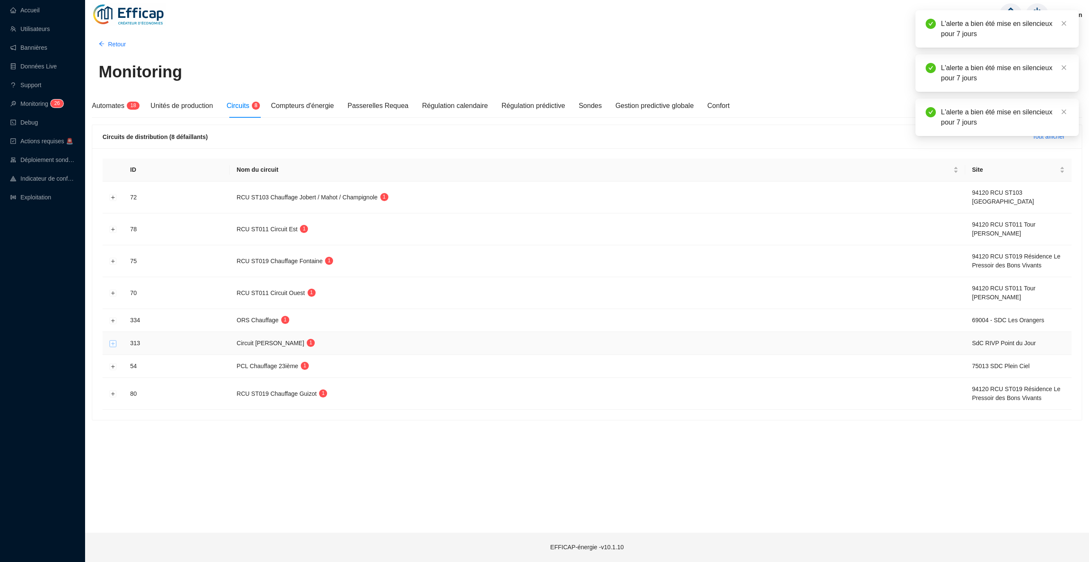
click at [113, 346] on button "Développer la ligne" at bounding box center [113, 343] width 7 height 7
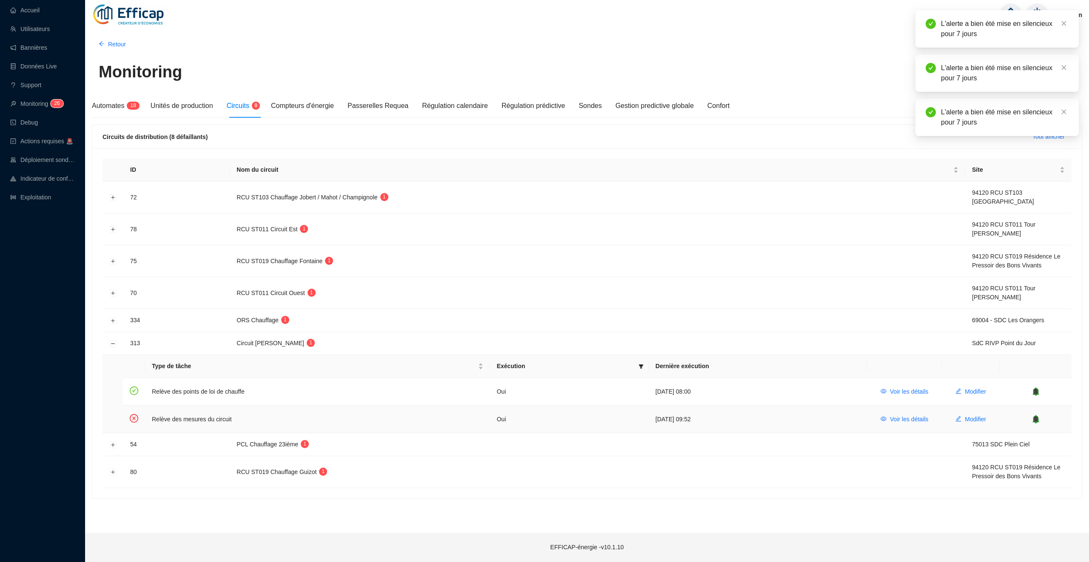
click at [1038, 418] on icon "bell" at bounding box center [1035, 419] width 9 height 9
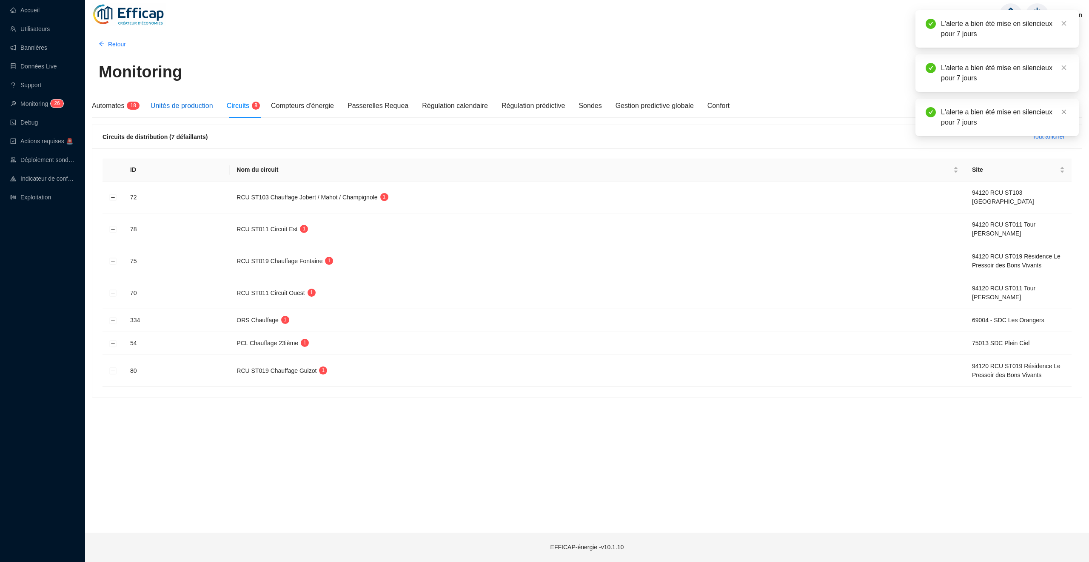
click at [168, 104] on span "Unités de production" at bounding box center [182, 105] width 63 height 7
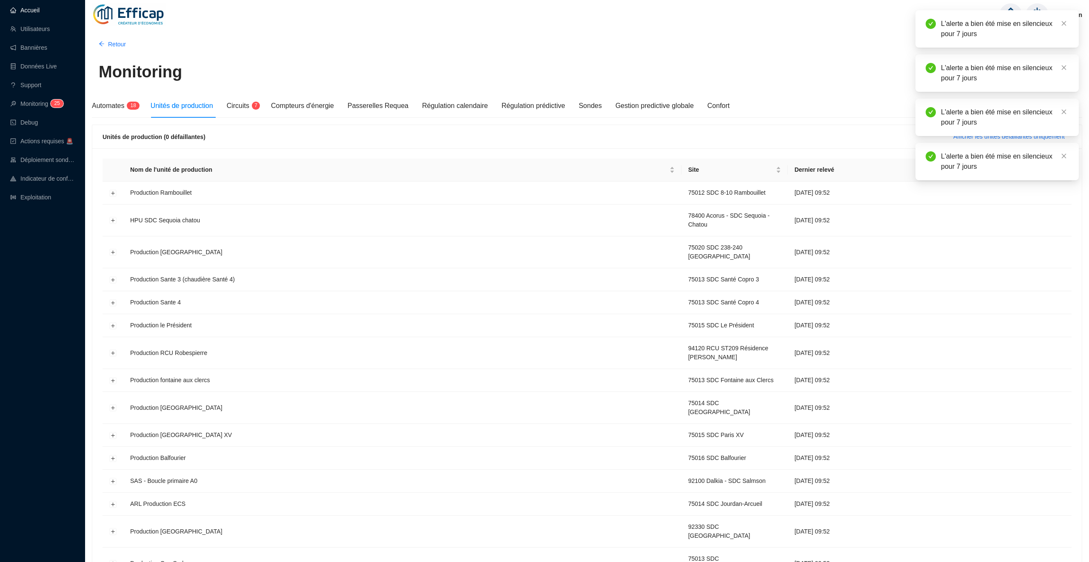
click at [11, 7] on link "Accueil" at bounding box center [24, 10] width 29 height 7
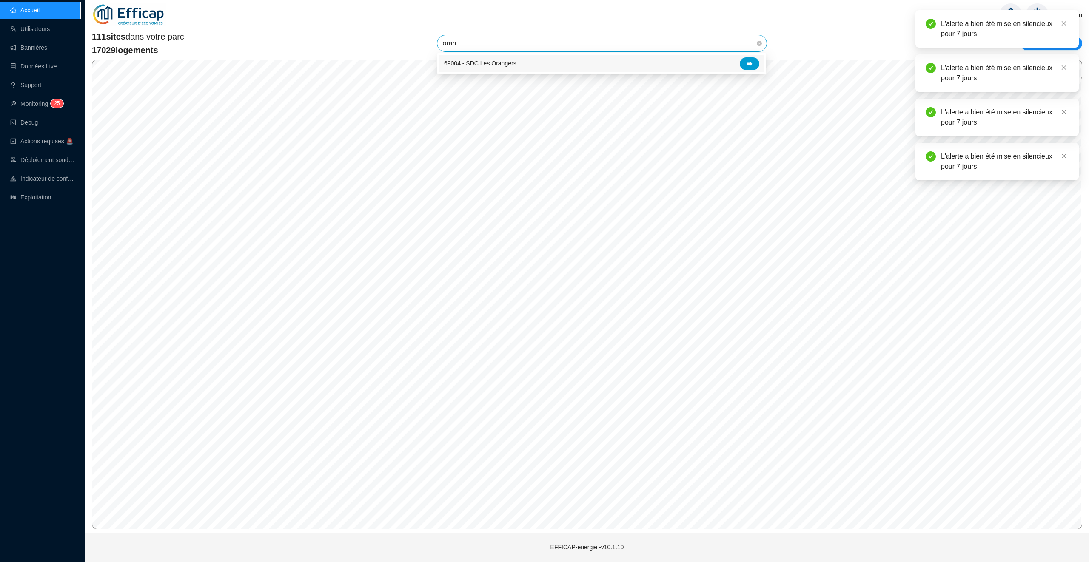
type input "orang"
click at [754, 63] on div at bounding box center [750, 63] width 20 height 13
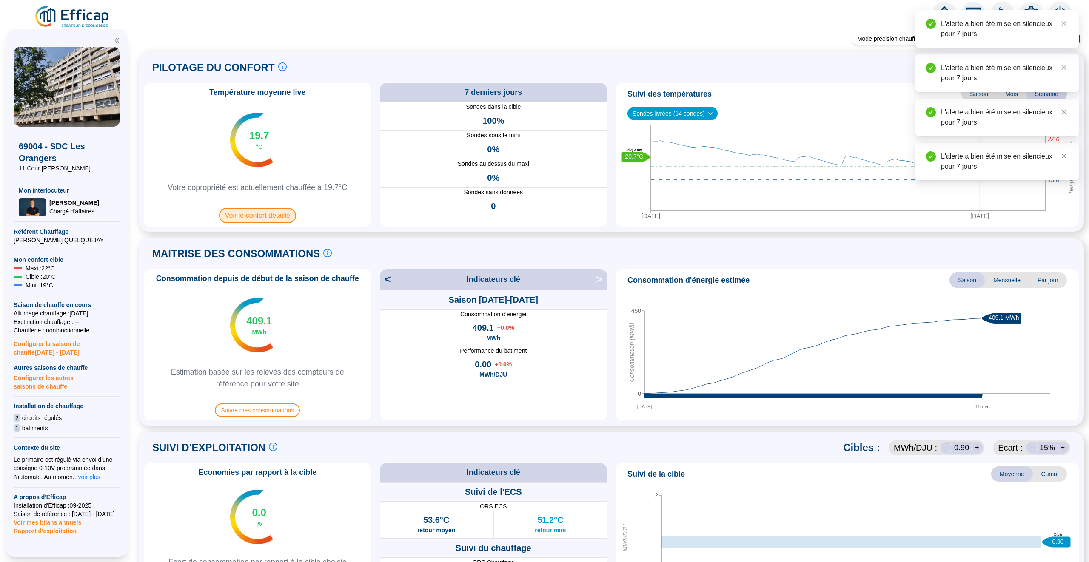
click at [273, 222] on span "Voir le confort détaillé" at bounding box center [257, 215] width 77 height 15
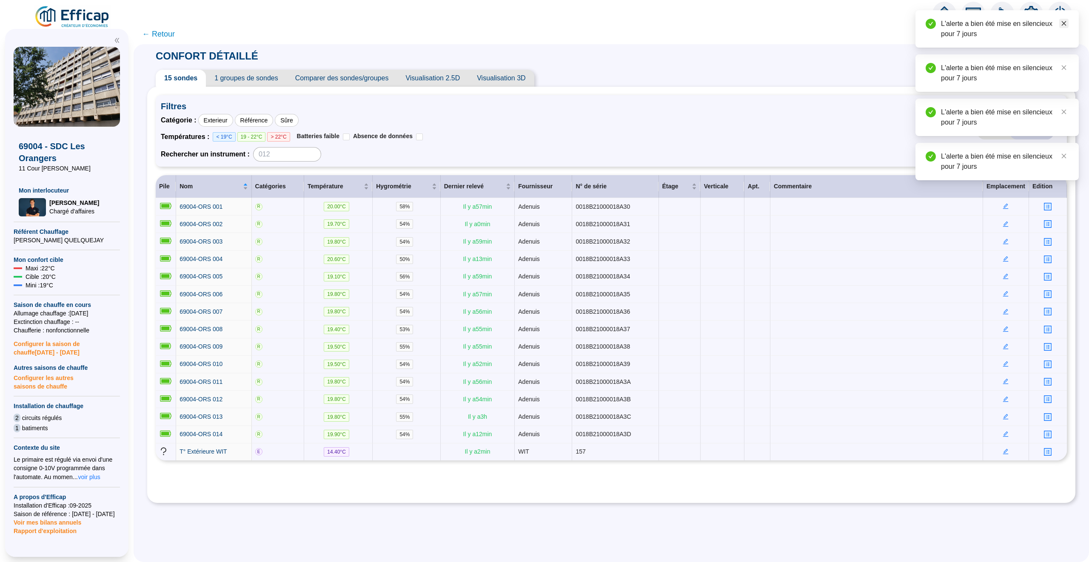
click at [1062, 20] on icon "close" at bounding box center [1064, 23] width 6 height 6
click at [1065, 20] on icon "close" at bounding box center [1064, 23] width 6 height 6
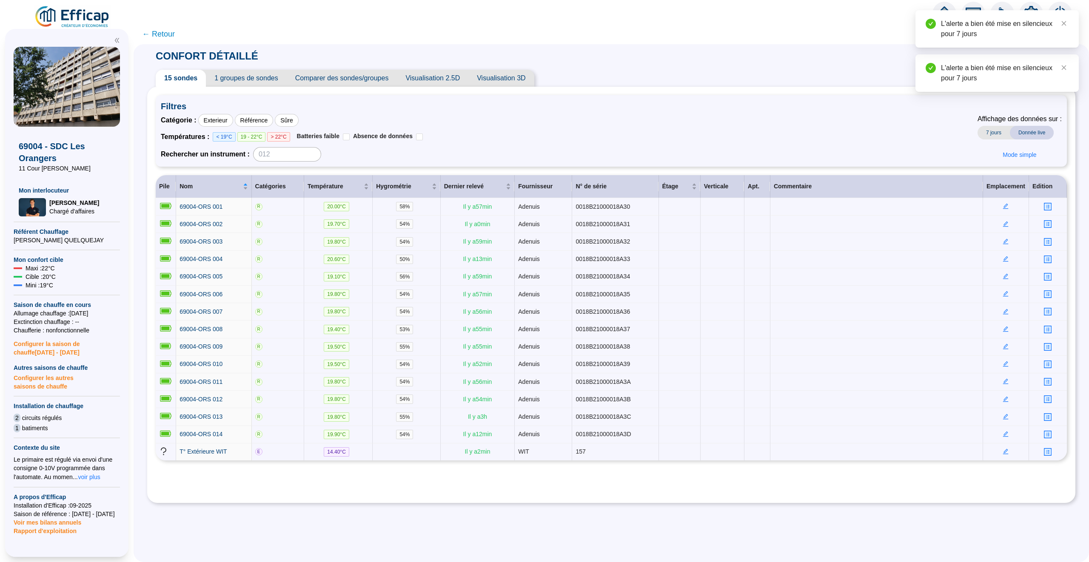
click at [1065, 20] on icon "close" at bounding box center [1064, 23] width 6 height 6
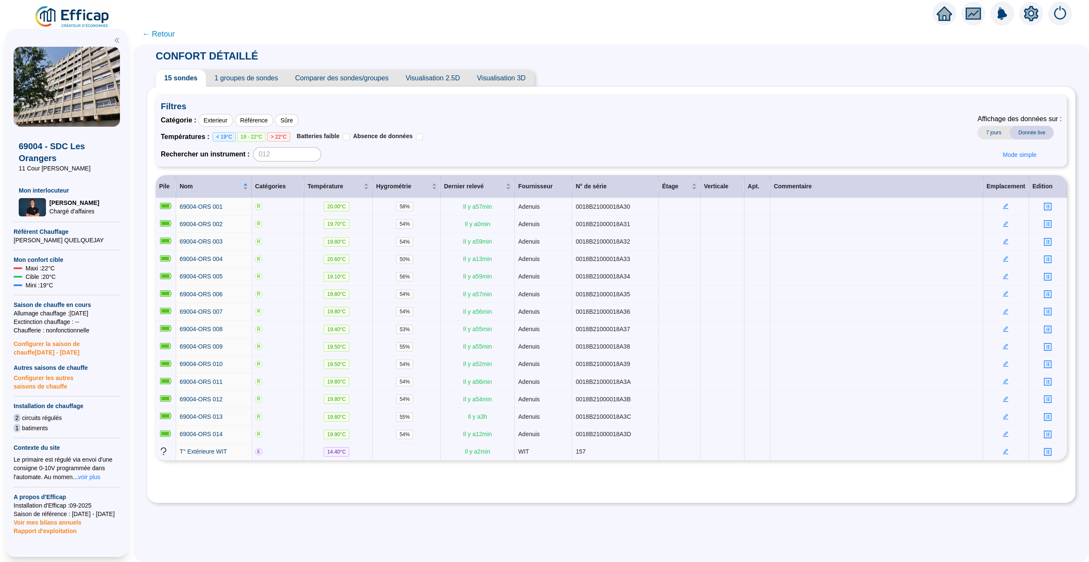
click at [165, 28] on span "← Retour" at bounding box center [158, 34] width 33 height 12
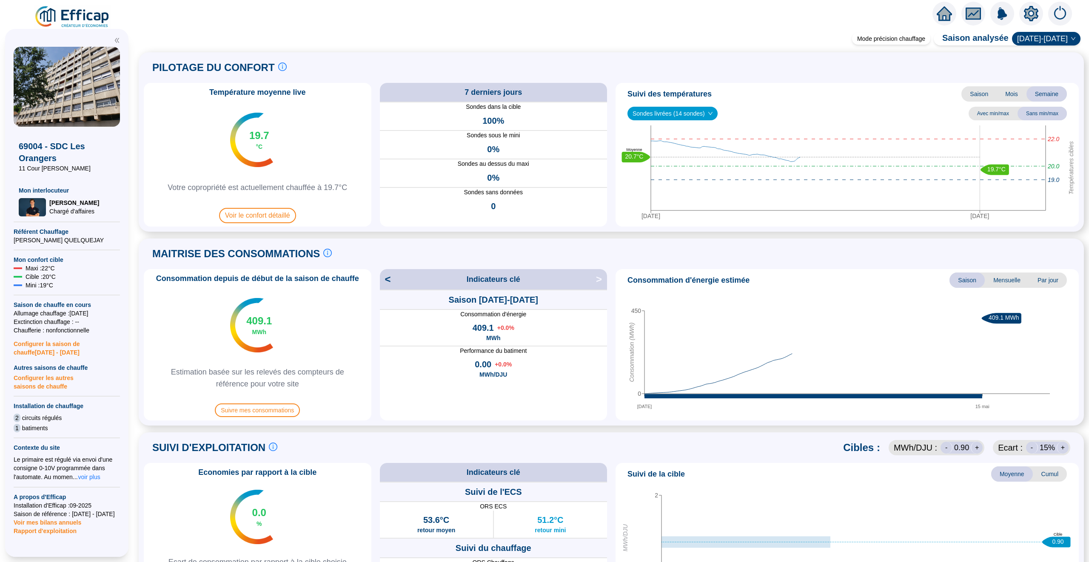
scroll to position [388, 0]
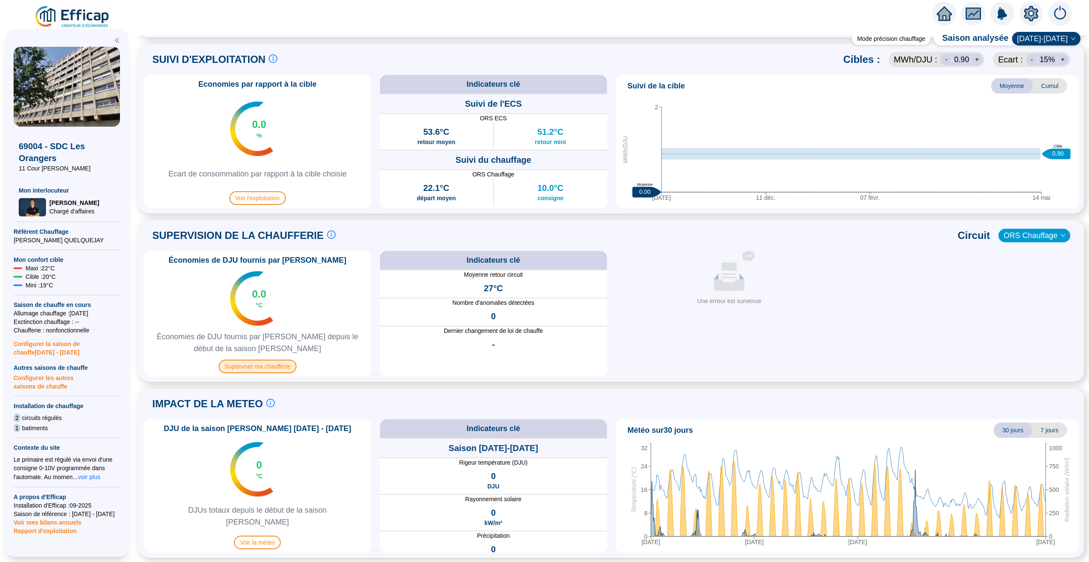
click at [263, 363] on span "Superviser ma chaufferie" at bounding box center [258, 367] width 78 height 14
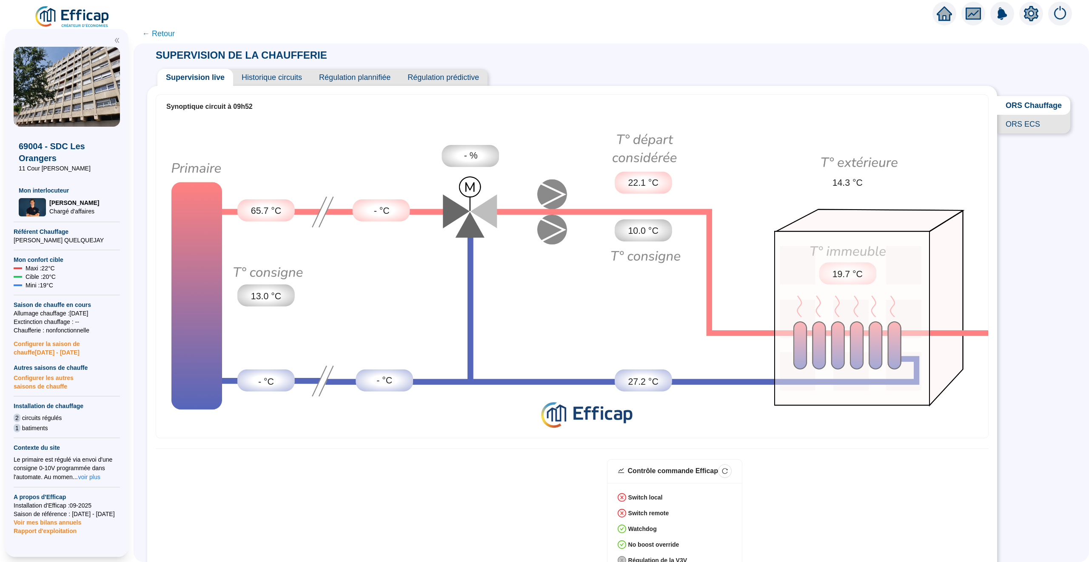
click at [259, 80] on span "Historique circuits" at bounding box center [271, 77] width 77 height 17
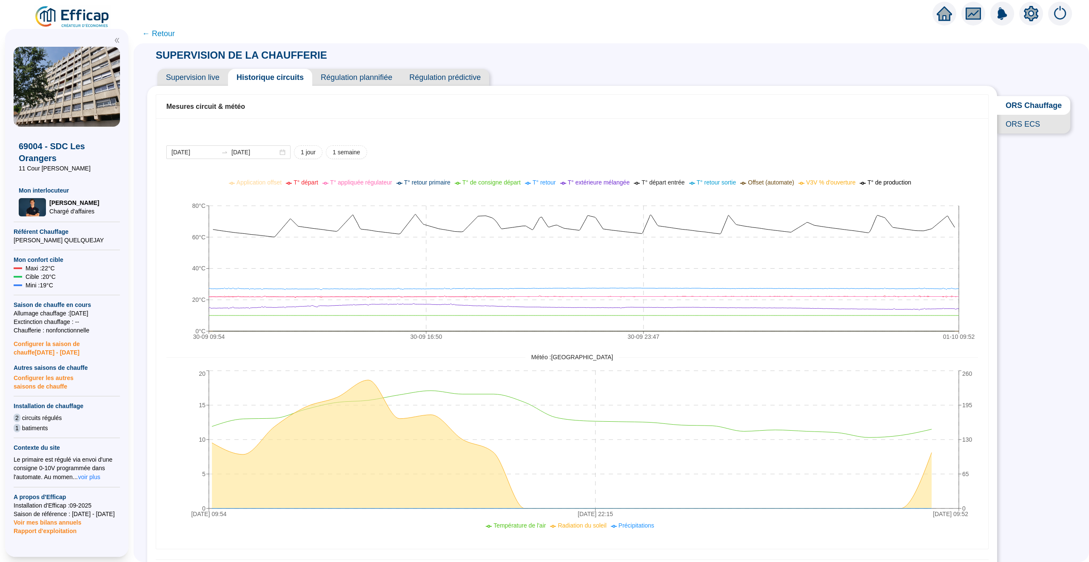
click at [201, 90] on div "Mesures circuit & météo [DATE] [DATE] 1 jour 1 semaine 30-09 09:[PHONE_NUMBER]:…" at bounding box center [572, 359] width 850 height 546
click at [201, 82] on span "Supervision live" at bounding box center [192, 77] width 71 height 17
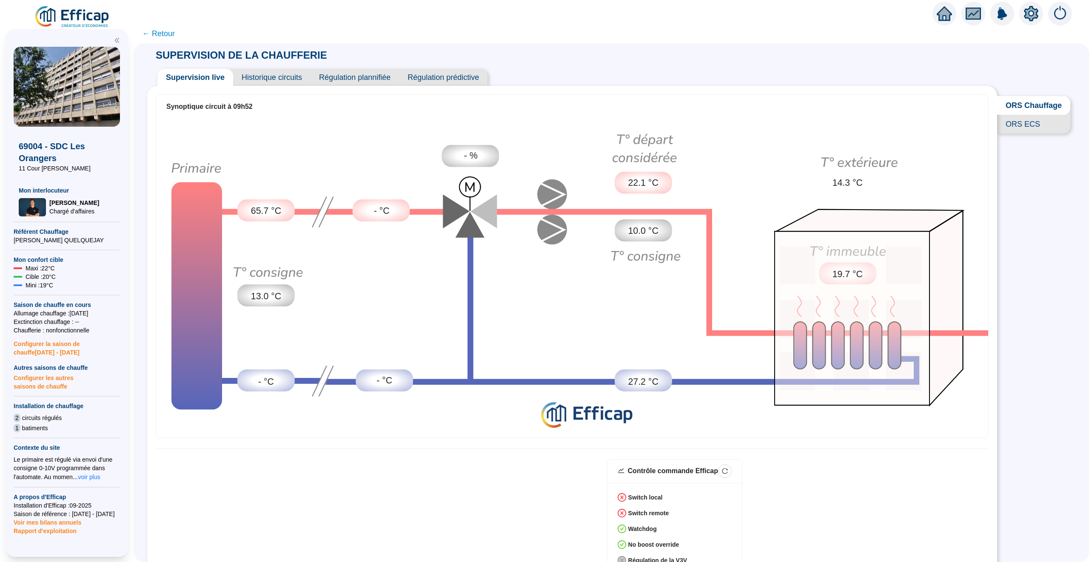
click at [165, 34] on span "← Retour" at bounding box center [158, 34] width 33 height 12
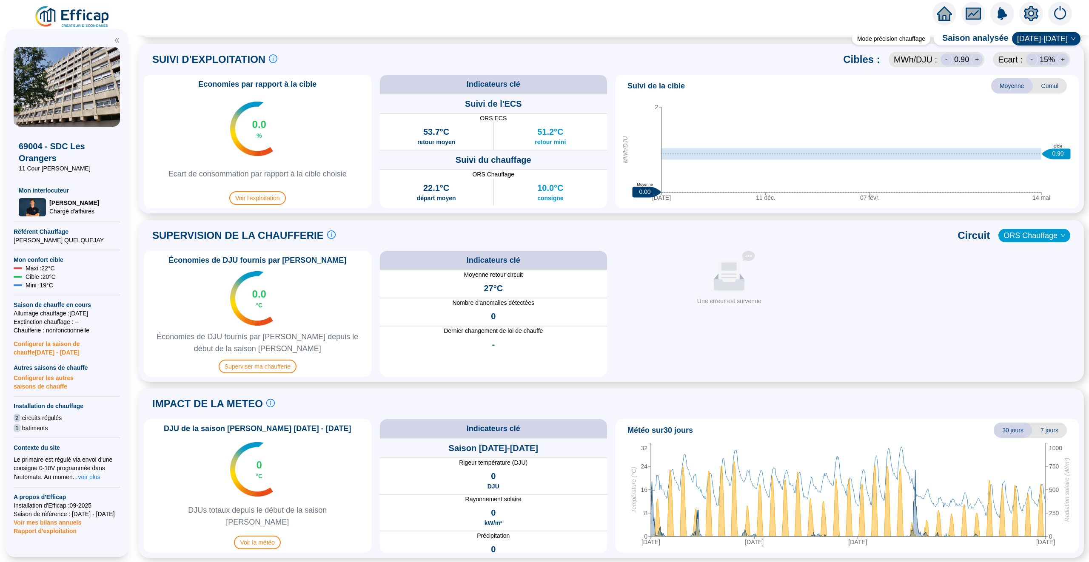
scroll to position [380, 0]
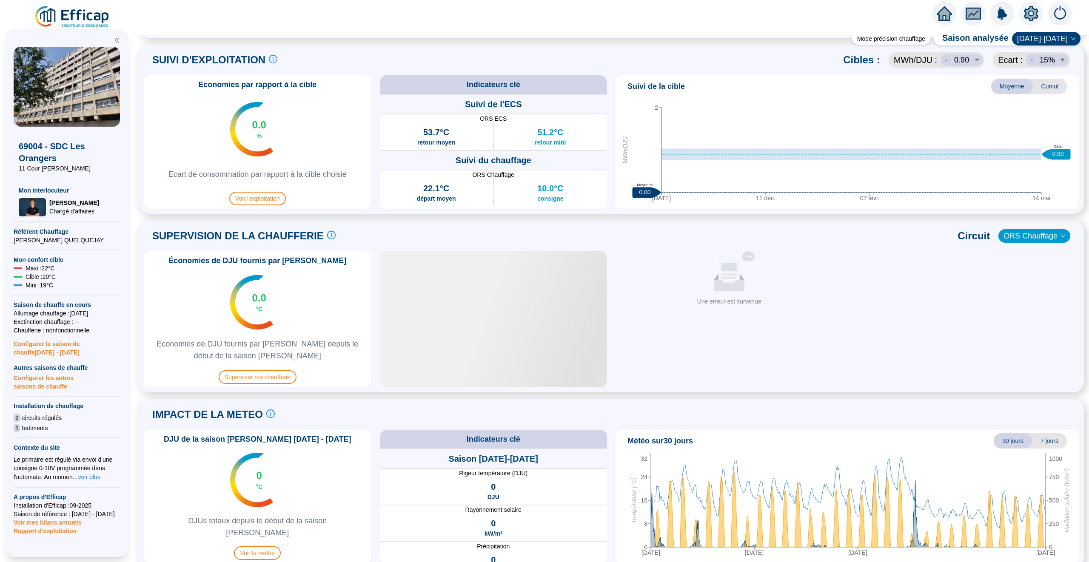
click at [948, 15] on icon "home" at bounding box center [943, 14] width 15 height 12
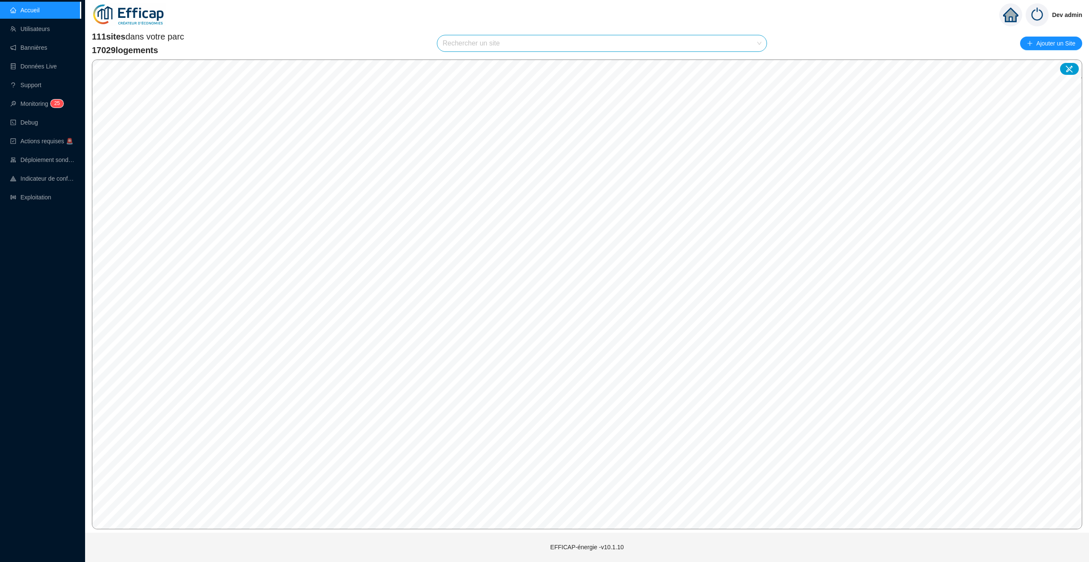
click at [480, 40] on input "search" at bounding box center [597, 43] width 311 height 16
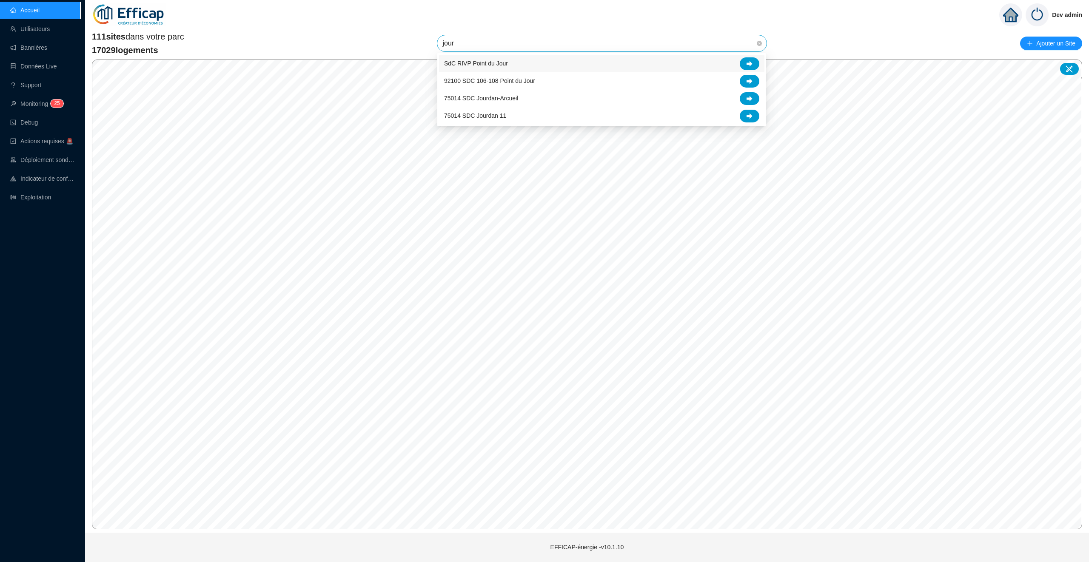
type input "jourd"
click at [753, 62] on div at bounding box center [750, 63] width 20 height 13
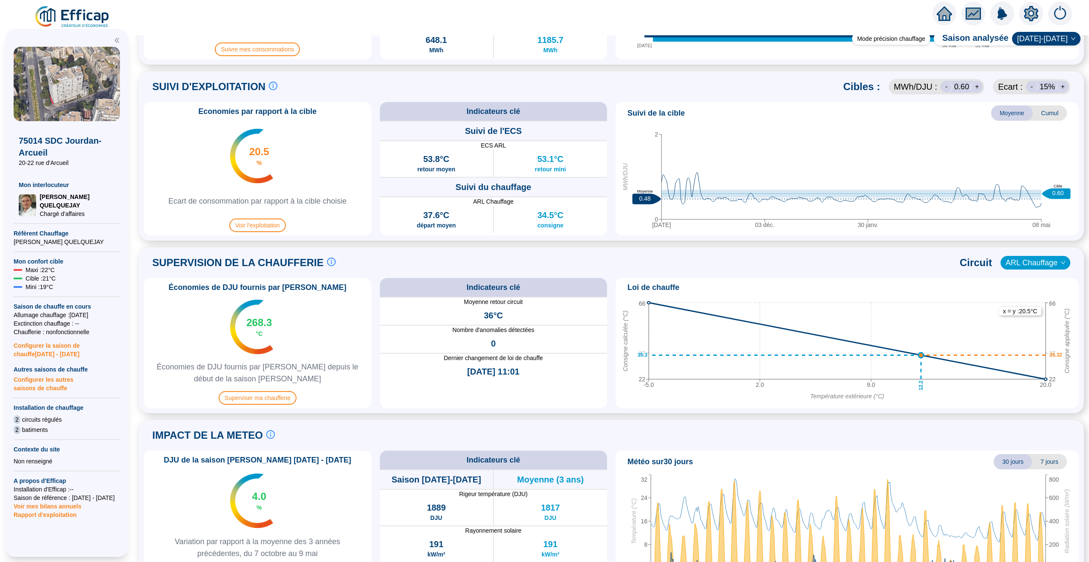
scroll to position [393, 0]
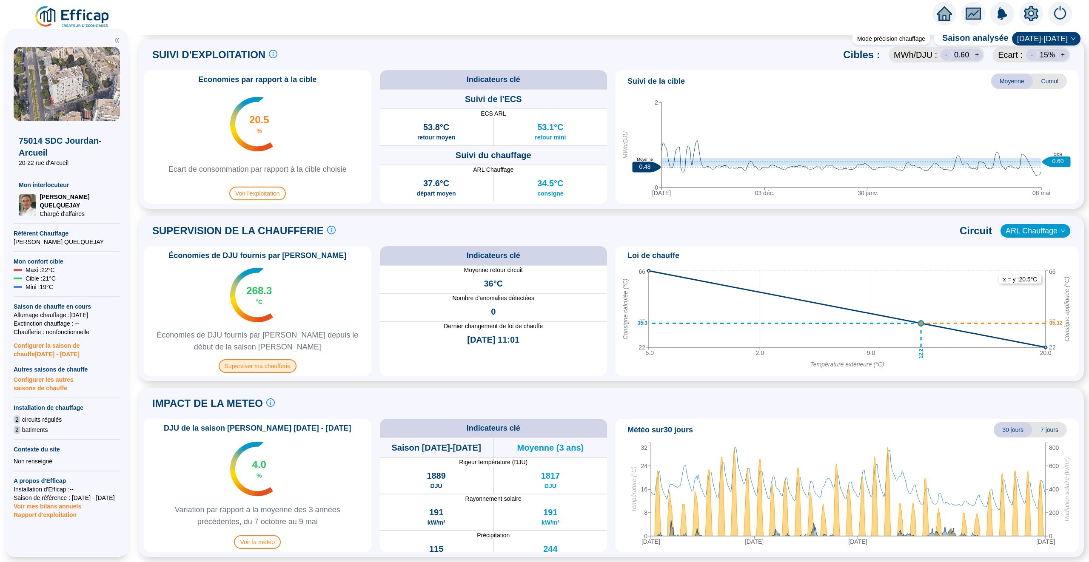
click at [257, 367] on span "Superviser ma chaufferie" at bounding box center [258, 366] width 78 height 14
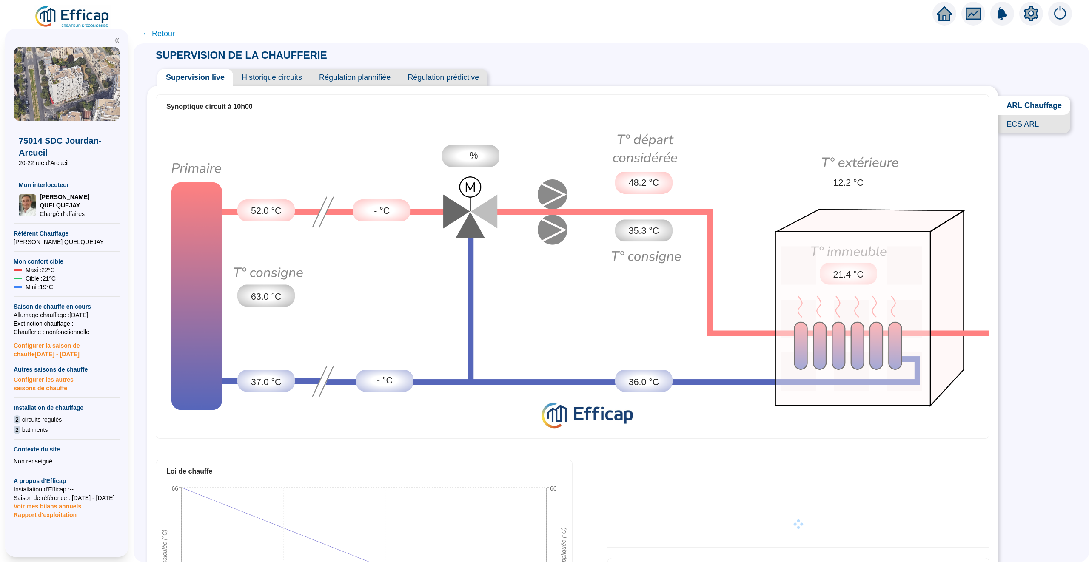
click at [271, 70] on span "Historique circuits" at bounding box center [271, 77] width 77 height 17
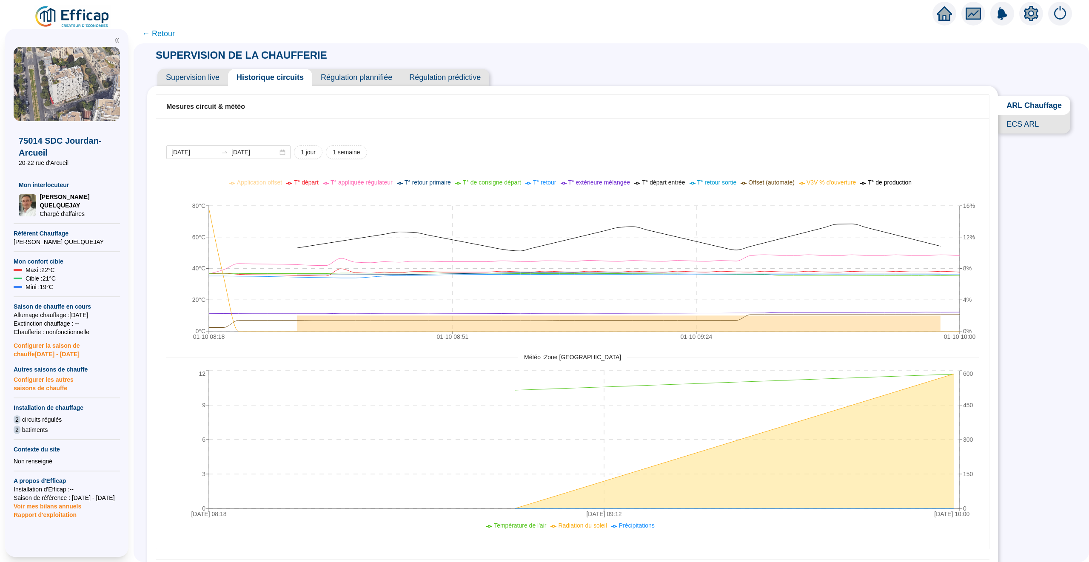
click at [159, 33] on span "← Retour" at bounding box center [158, 34] width 33 height 12
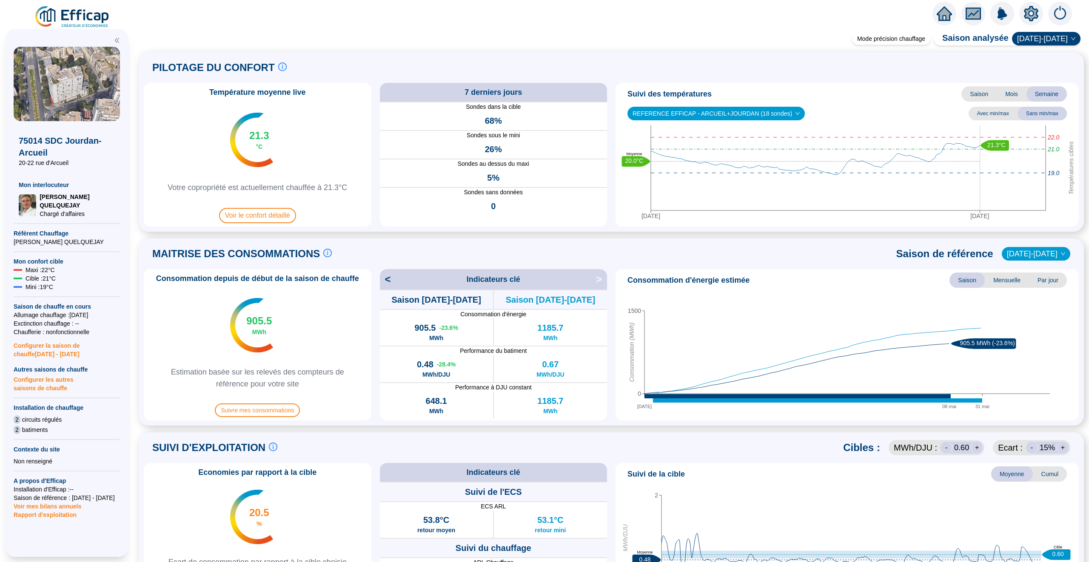
click at [948, 16] on icon "home" at bounding box center [943, 14] width 15 height 12
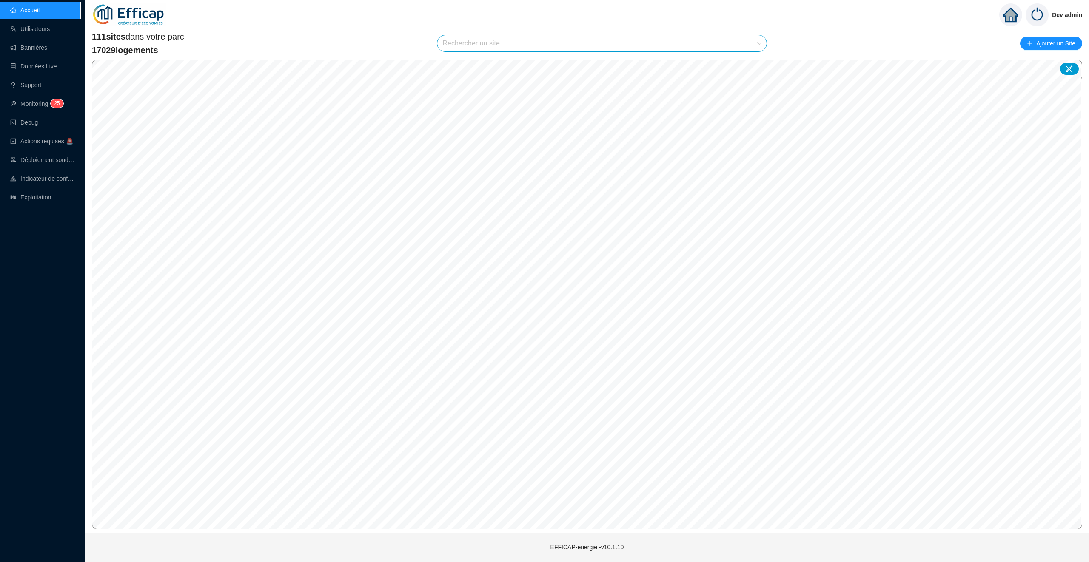
click at [461, 46] on input "search" at bounding box center [597, 43] width 311 height 16
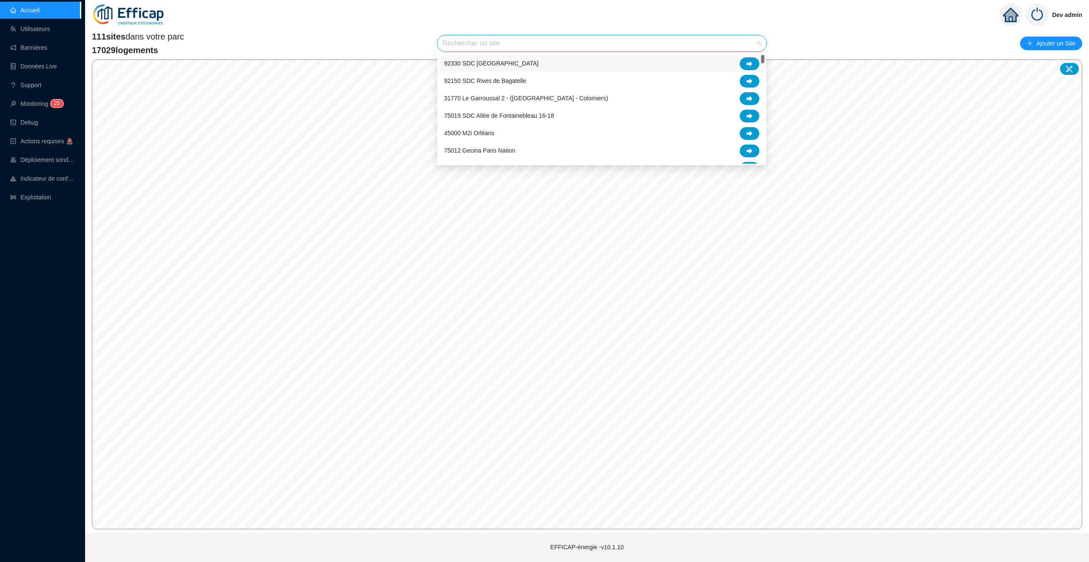
type input "e"
type input "ches"
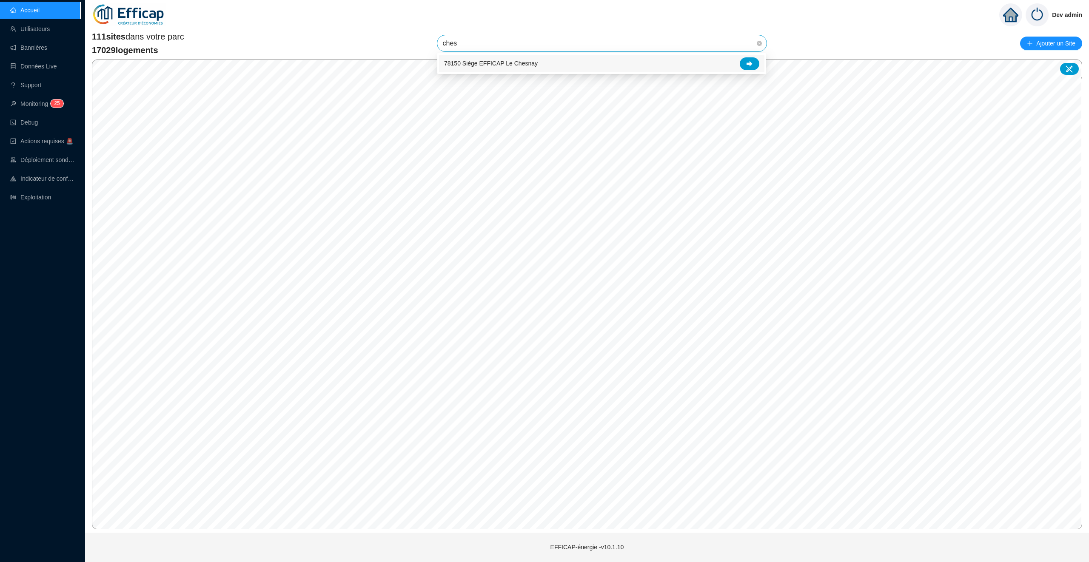
click at [760, 64] on div "78150 Siège EFFICAP Le Chesnay" at bounding box center [601, 63] width 325 height 17
click at [578, 35] on span "78150 Siège EFFICAP Le Chesnay" at bounding box center [601, 43] width 319 height 16
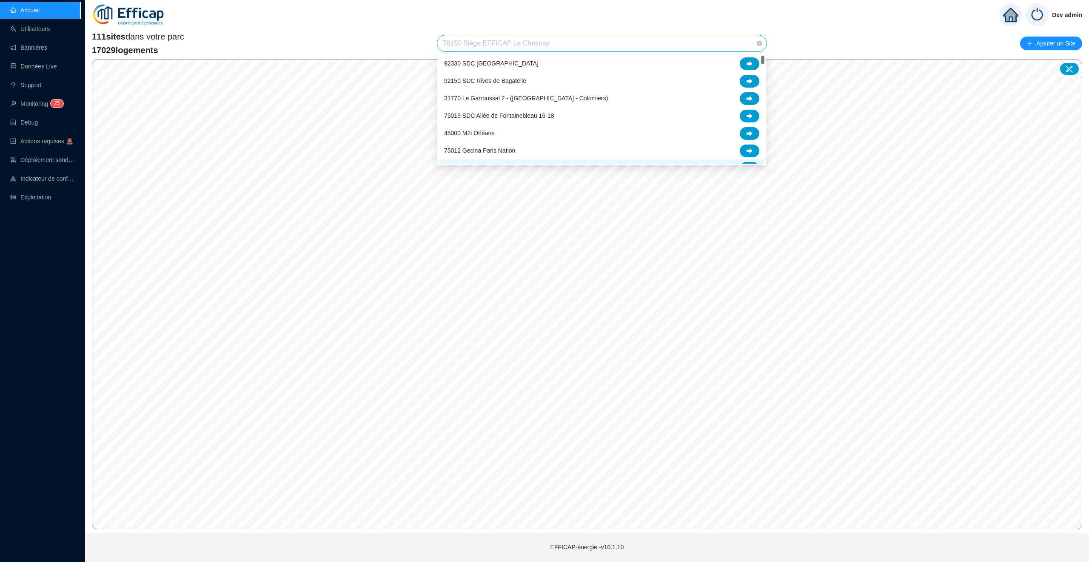
scroll to position [13, 0]
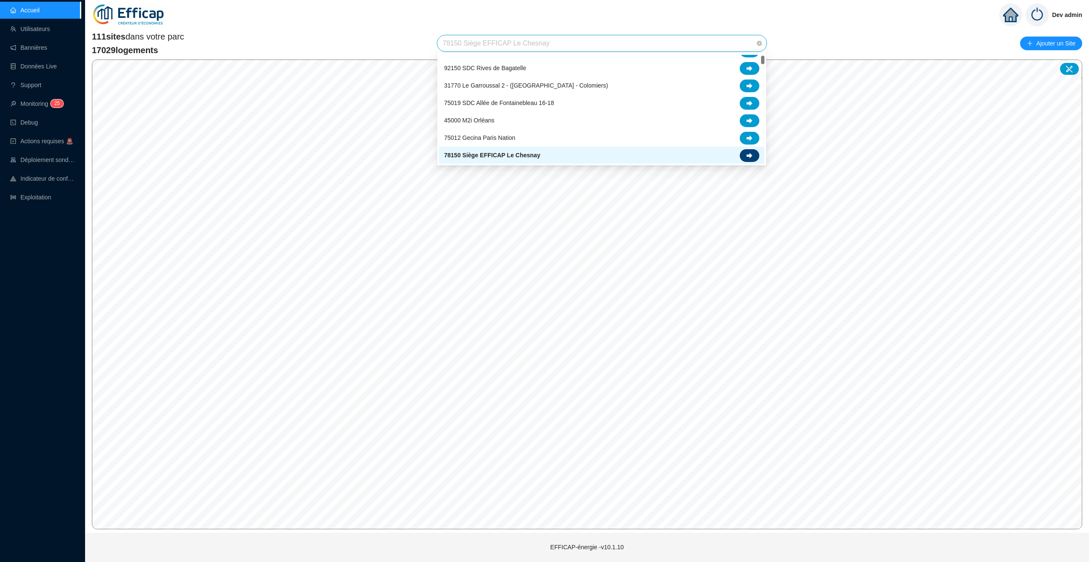
click at [748, 153] on icon at bounding box center [749, 156] width 6 height 6
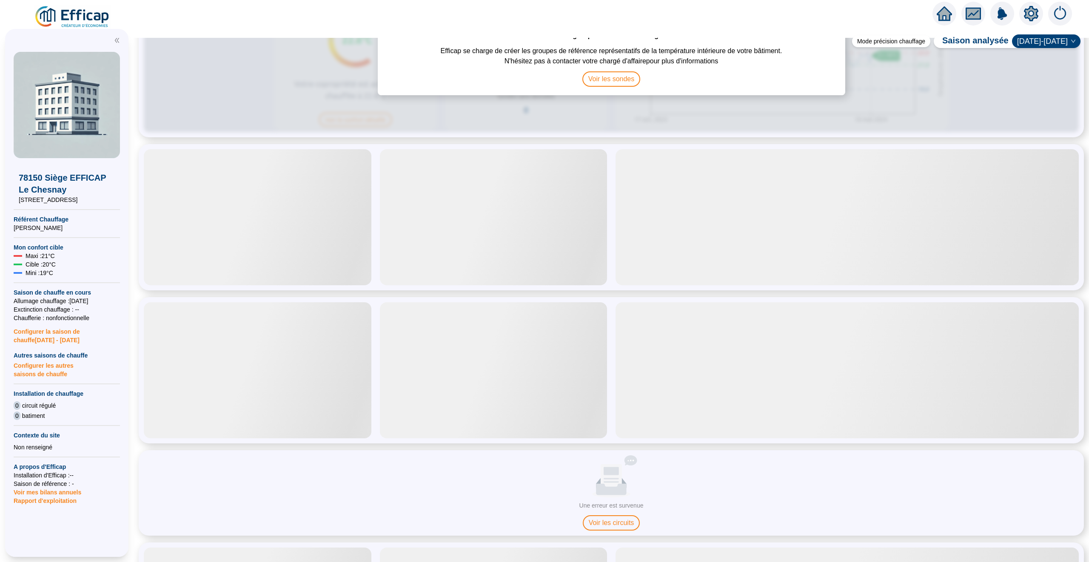
scroll to position [101, 0]
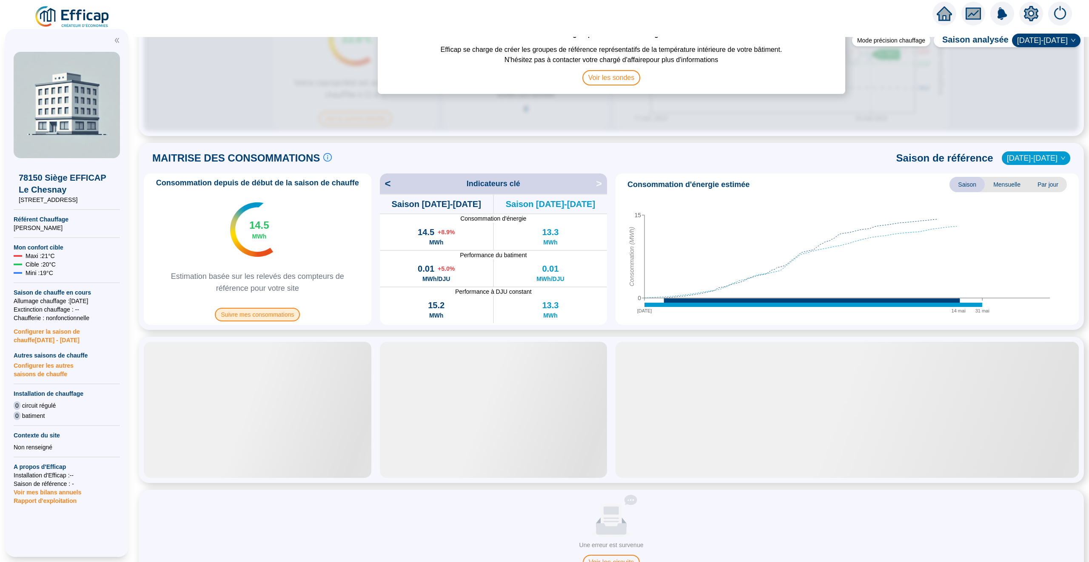
click at [264, 316] on span "Suivre mes consommations" at bounding box center [257, 315] width 85 height 14
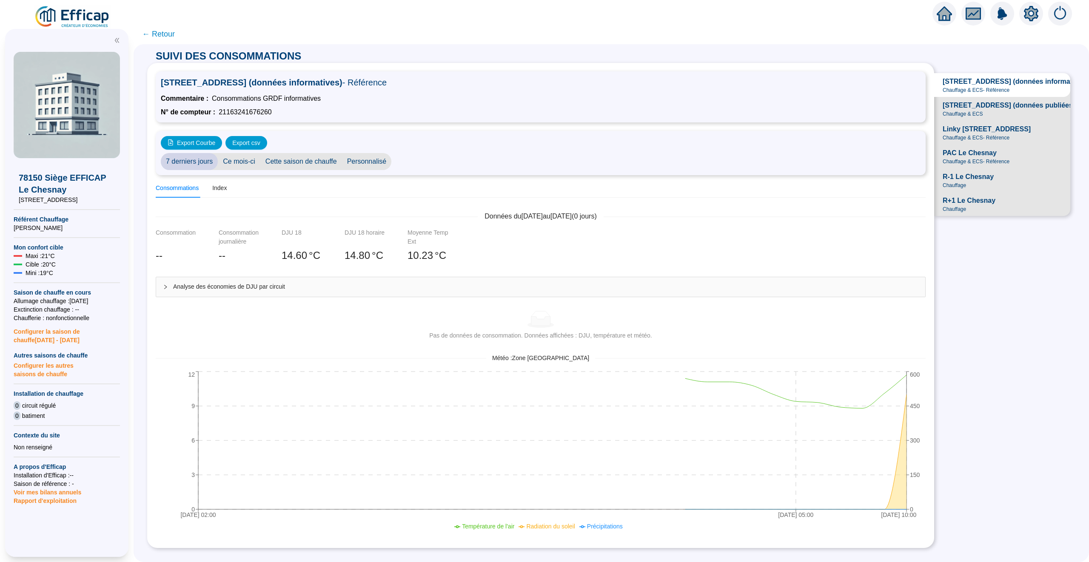
click at [978, 132] on span "Linky [STREET_ADDRESS]" at bounding box center [986, 129] width 88 height 10
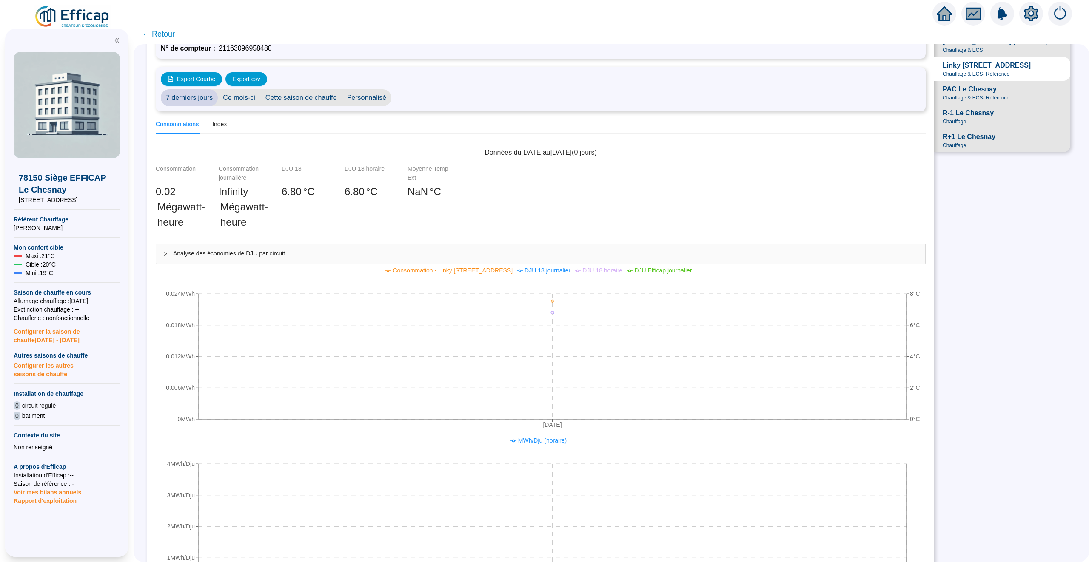
scroll to position [85, 0]
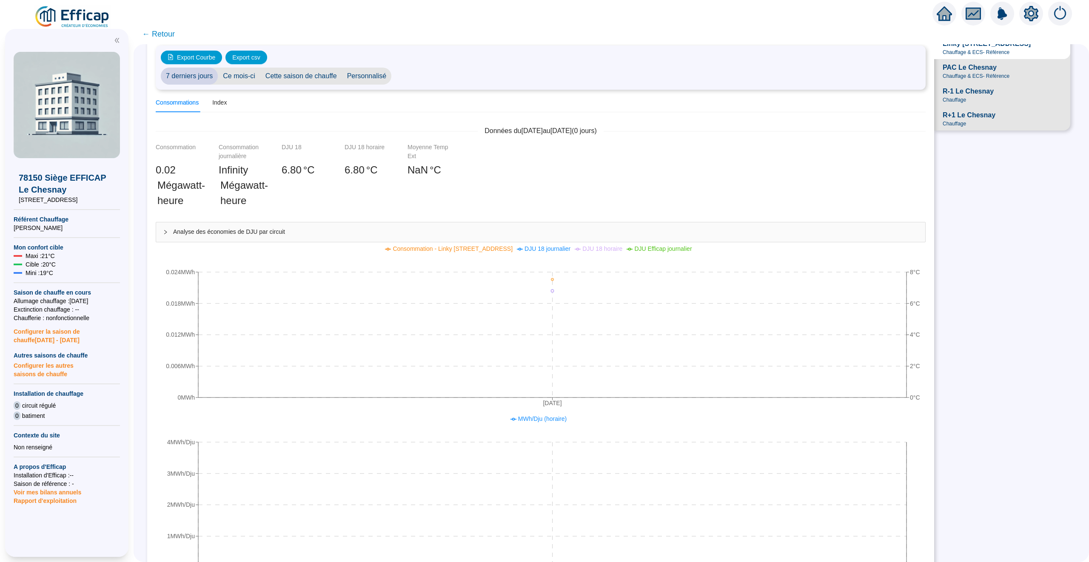
click at [355, 79] on span "Personnalisé" at bounding box center [367, 76] width 50 height 17
click at [433, 81] on div "[DATE] [DATE]" at bounding box center [453, 76] width 124 height 17
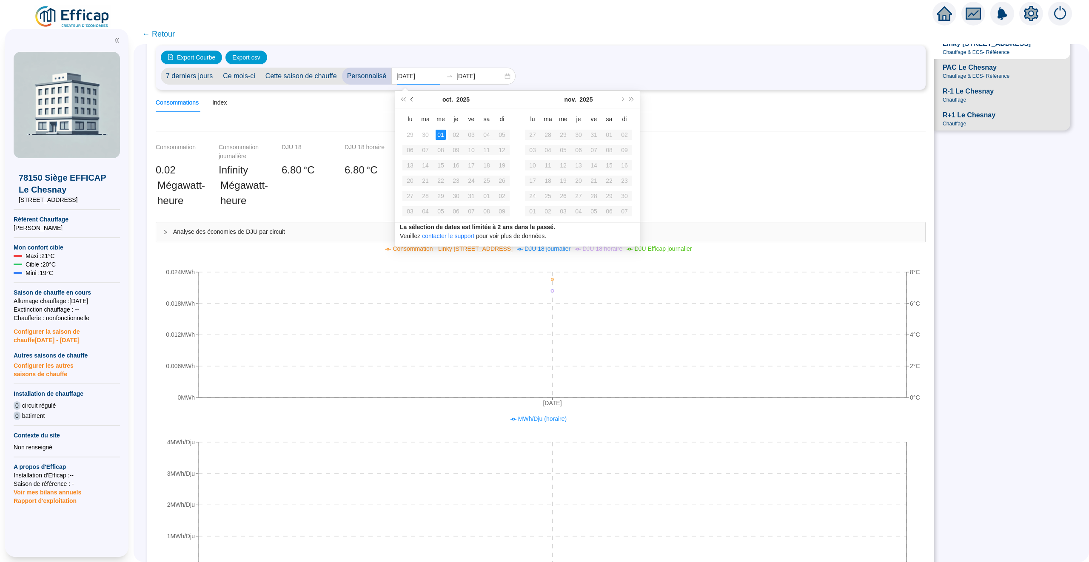
click at [413, 97] on button "Mois précédent (PageUp)" at bounding box center [411, 99] width 9 height 17
type input "[DATE]"
click at [449, 177] on td "25" at bounding box center [455, 180] width 15 height 15
type input "[DATE]"
click at [563, 136] on div "01" at bounding box center [563, 135] width 10 height 10
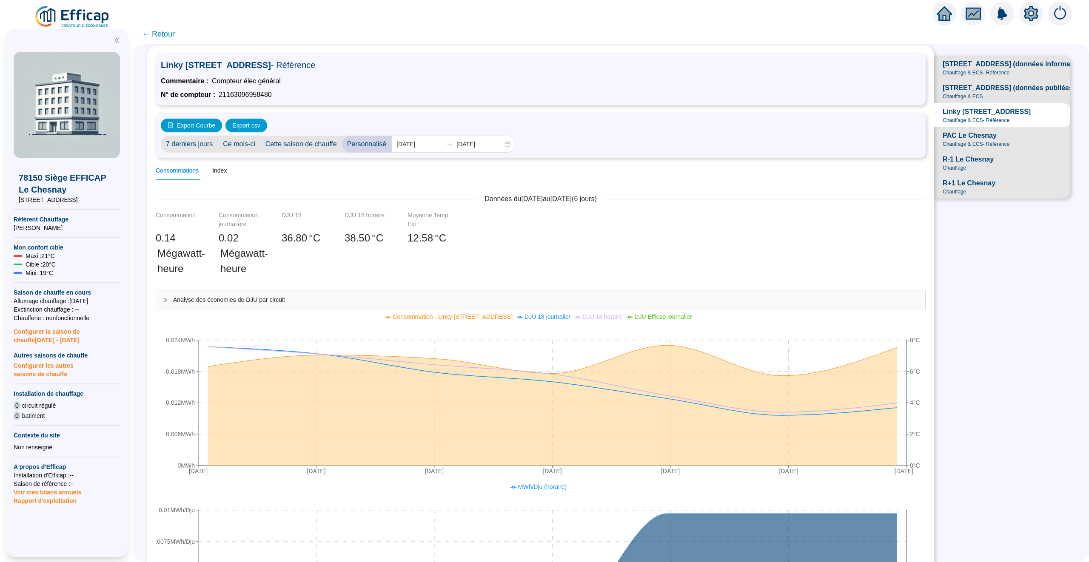
scroll to position [39, 0]
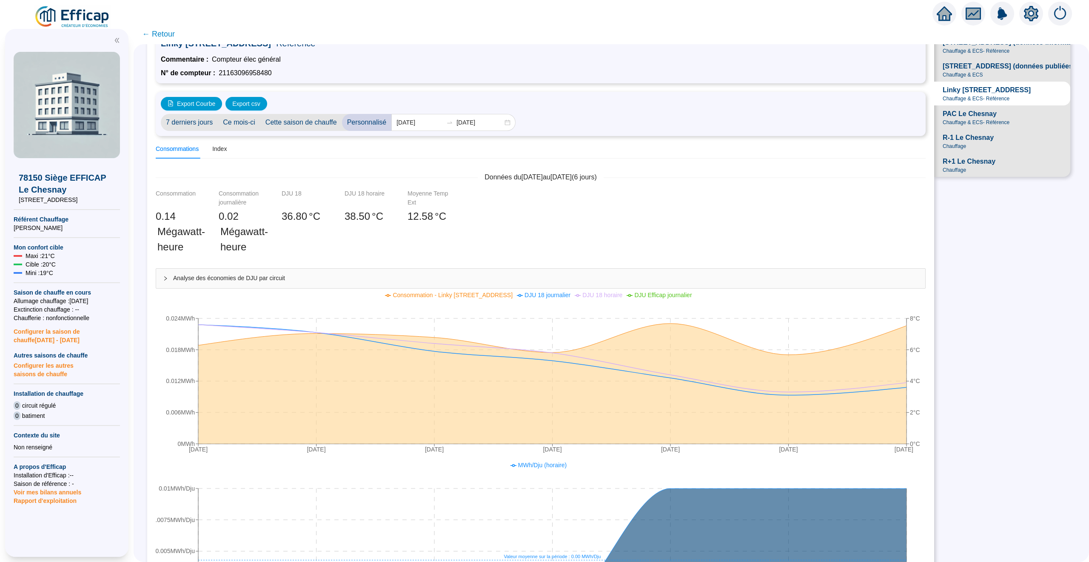
click at [973, 368] on div "SUIVI DES CONSOMMATIONS Linky [STREET_ADDRESS] Le Chesnay - Référence Commentai…" at bounding box center [611, 303] width 955 height 518
click at [424, 118] on input "[DATE]" at bounding box center [419, 122] width 46 height 9
click at [580, 114] on div "7 derniers jours Ce mois-ci Cette saison [PERSON_NAME] Personnalisé [DATE] [DAT…" at bounding box center [541, 122] width 760 height 17
click at [746, 136] on div "Linky [STREET_ADDRESS] - Référence Commentaire : Compteur élec général N° de co…" at bounding box center [541, 85] width 770 height 107
drag, startPoint x: 558, startPoint y: 121, endPoint x: 566, endPoint y: 121, distance: 8.9
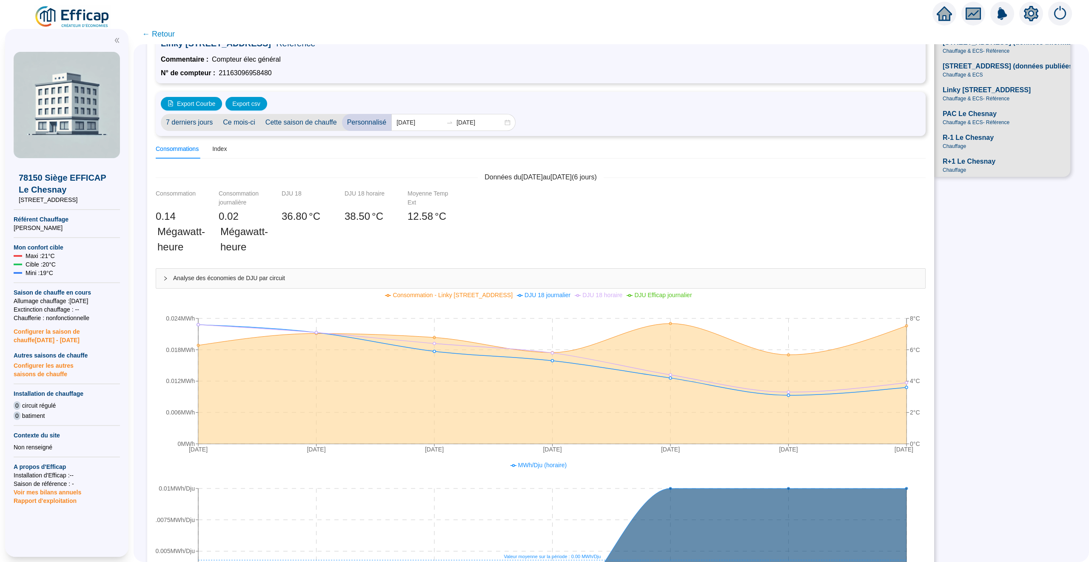
click at [566, 121] on div "7 derniers jours Ce mois-ci Cette saison [PERSON_NAME] Personnalisé [DATE] [DAT…" at bounding box center [541, 122] width 760 height 17
